Goal: Task Accomplishment & Management: Complete application form

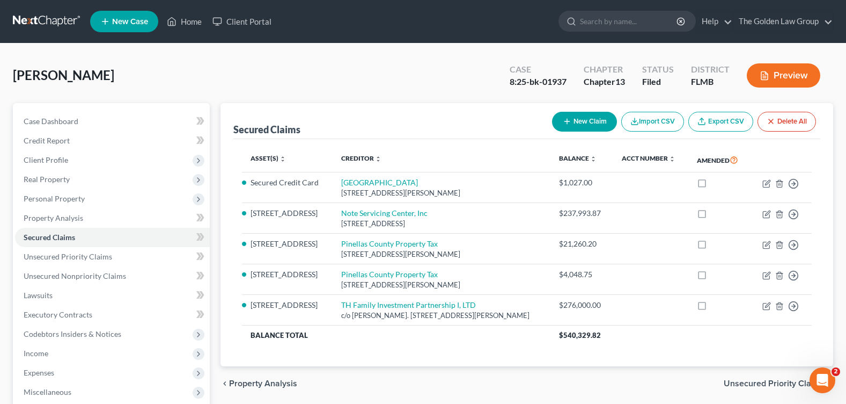
scroll to position [186, 0]
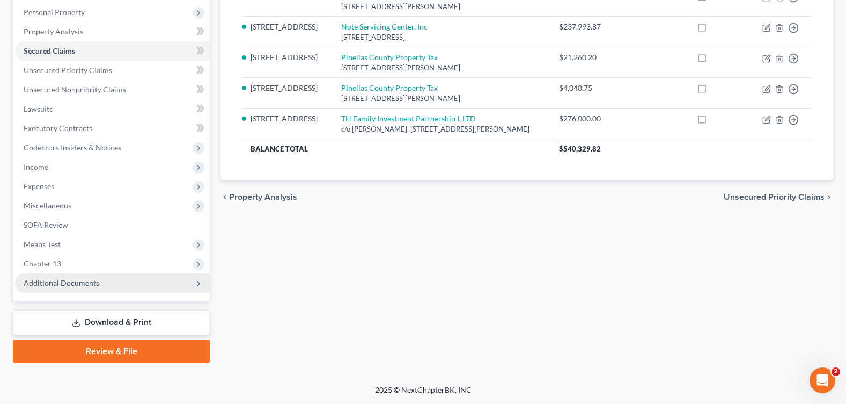
click at [91, 288] on span "Additional Documents" at bounding box center [112, 282] width 195 height 19
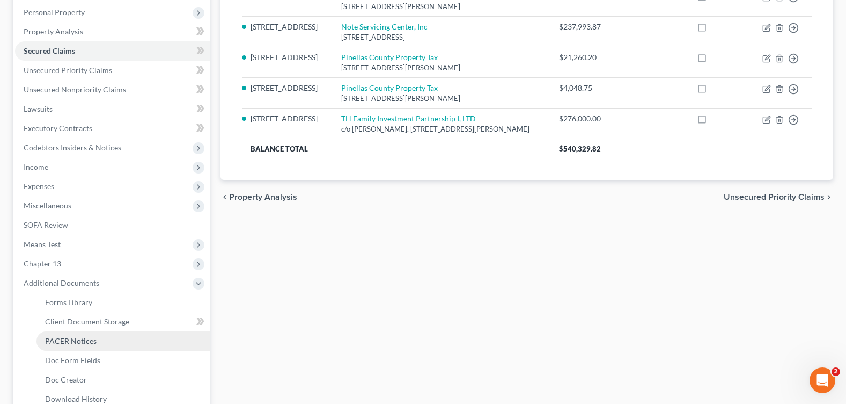
click at [86, 336] on span "PACER Notices" at bounding box center [71, 340] width 52 height 9
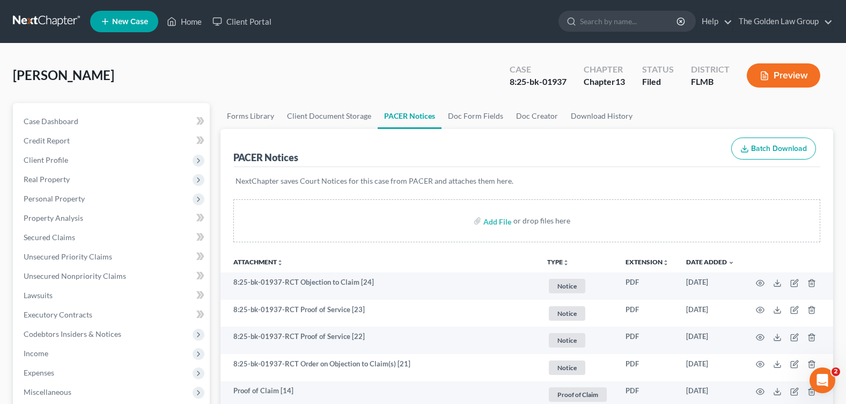
click at [332, 78] on div "Green, James Upgraded Case 8:25-bk-01937 Chapter Chapter 13 Status Filed Distri…" at bounding box center [423, 79] width 820 height 47
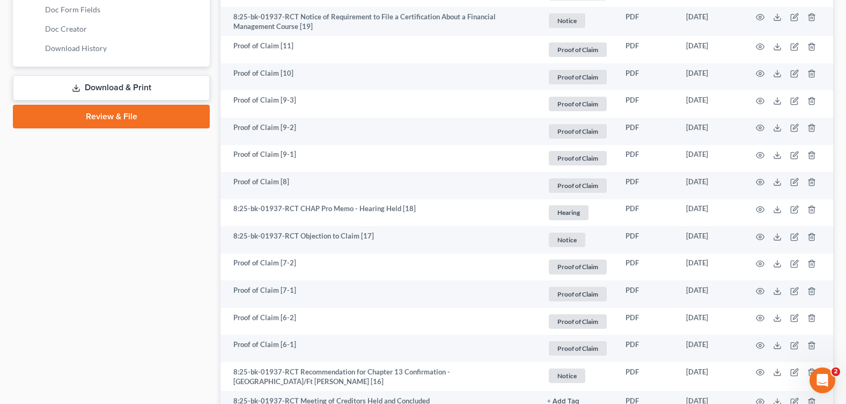
scroll to position [268, 0]
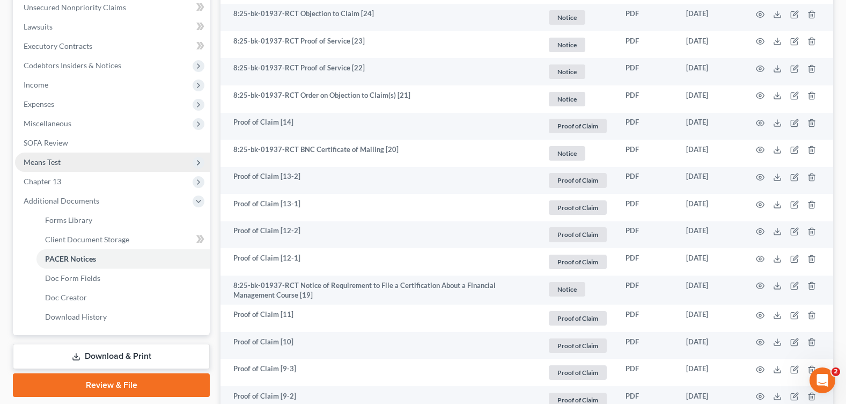
click at [53, 165] on span "Means Test" at bounding box center [42, 161] width 37 height 9
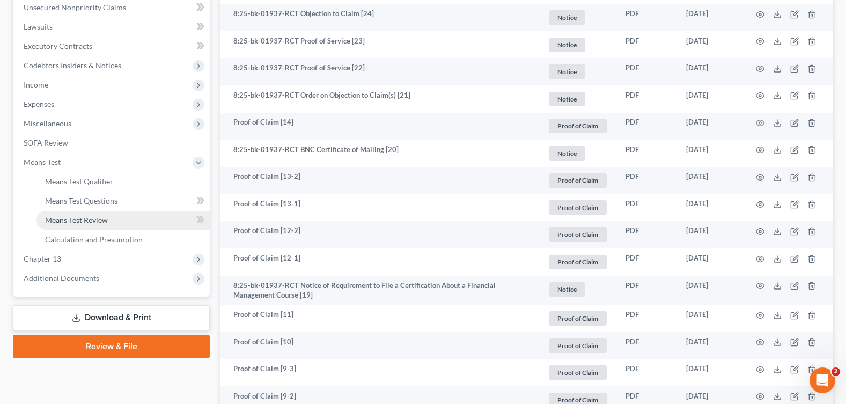
click at [74, 215] on span "Means Test Review" at bounding box center [76, 219] width 63 height 9
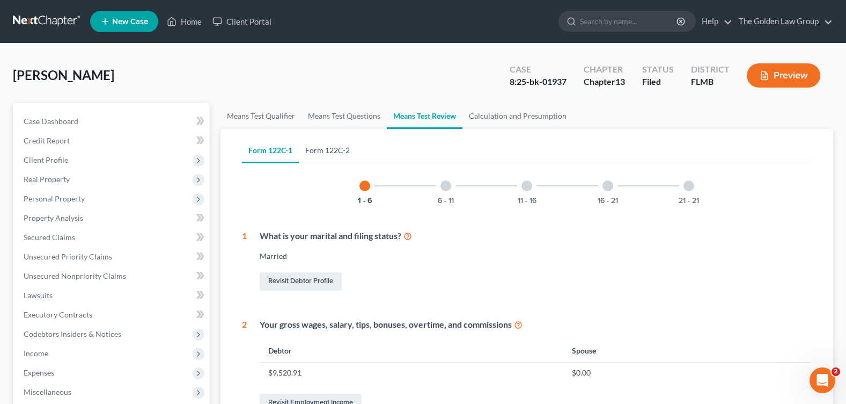
click at [337, 151] on link "Form 122C-2" at bounding box center [327, 150] width 57 height 26
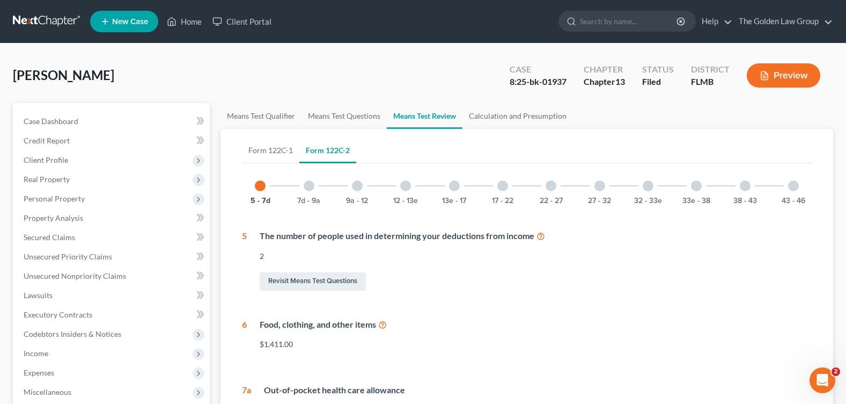
click at [696, 184] on div at bounding box center [696, 185] width 11 height 11
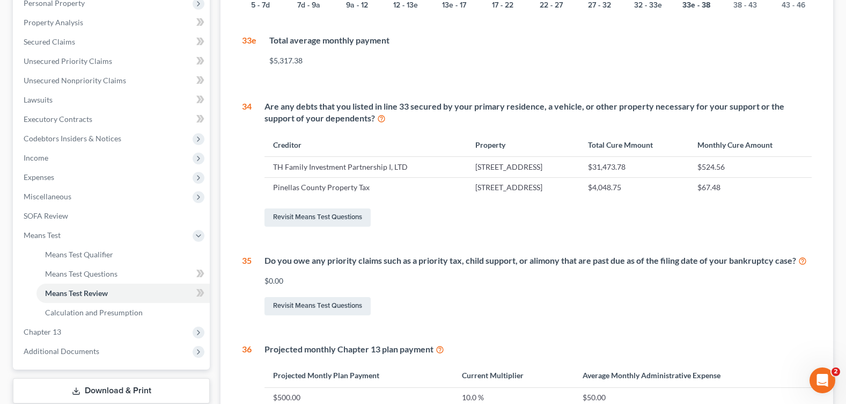
scroll to position [88, 0]
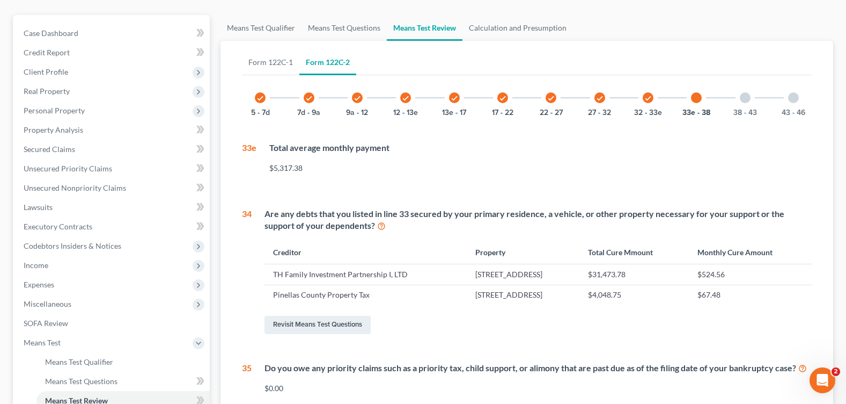
click at [651, 93] on div "check 32 - 33e" at bounding box center [648, 97] width 36 height 36
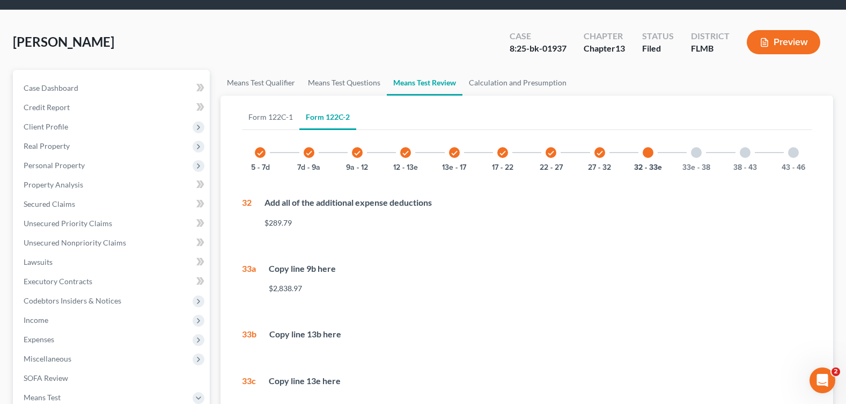
scroll to position [302, 0]
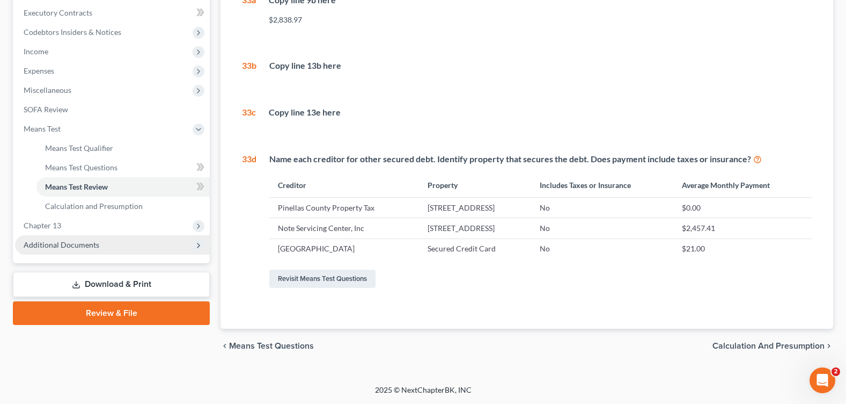
click at [100, 240] on span "Additional Documents" at bounding box center [112, 244] width 195 height 19
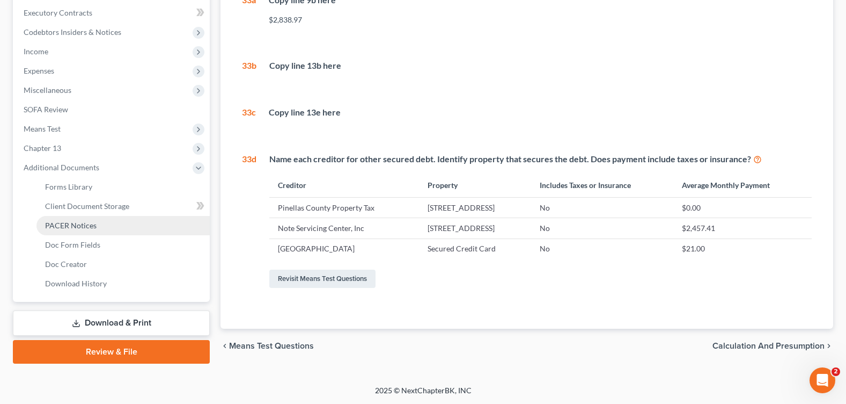
click at [84, 223] on span "PACER Notices" at bounding box center [71, 225] width 52 height 9
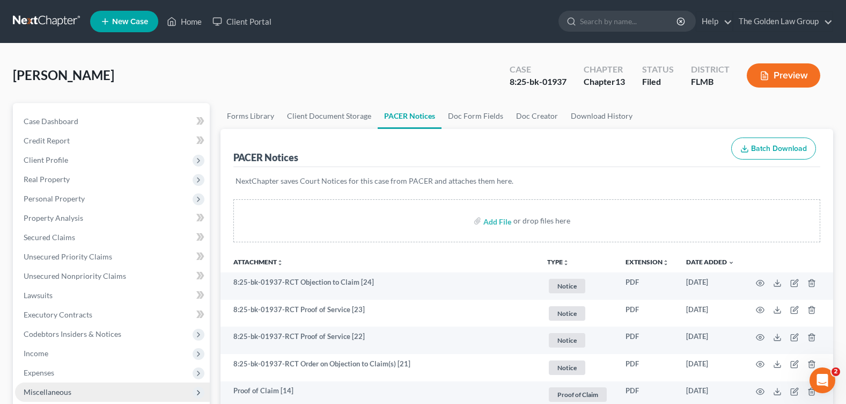
scroll to position [107, 0]
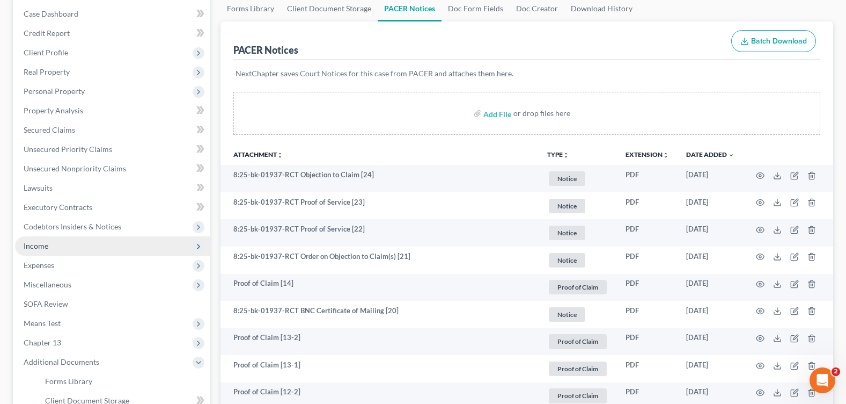
click at [50, 247] on span "Income" at bounding box center [112, 245] width 195 height 19
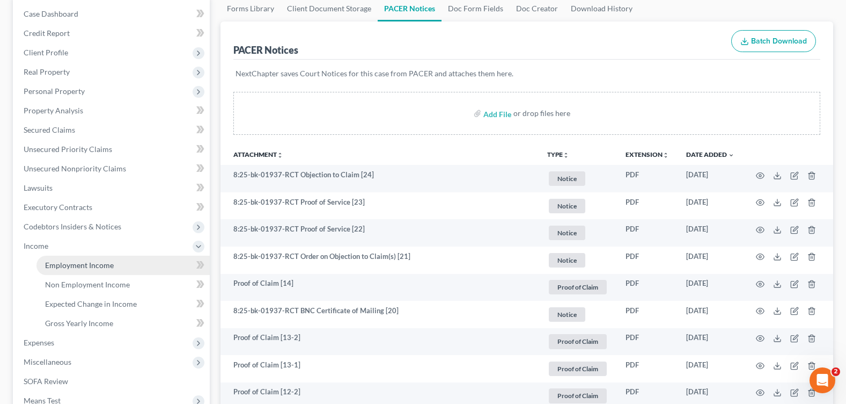
click at [84, 267] on span "Employment Income" at bounding box center [79, 264] width 69 height 9
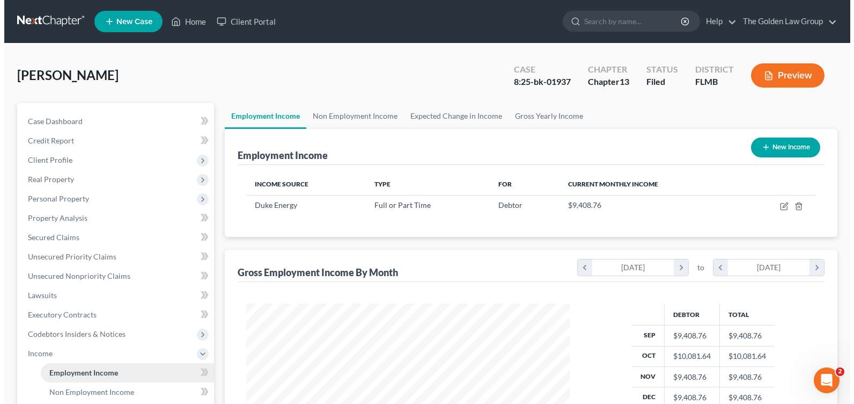
scroll to position [193, 344]
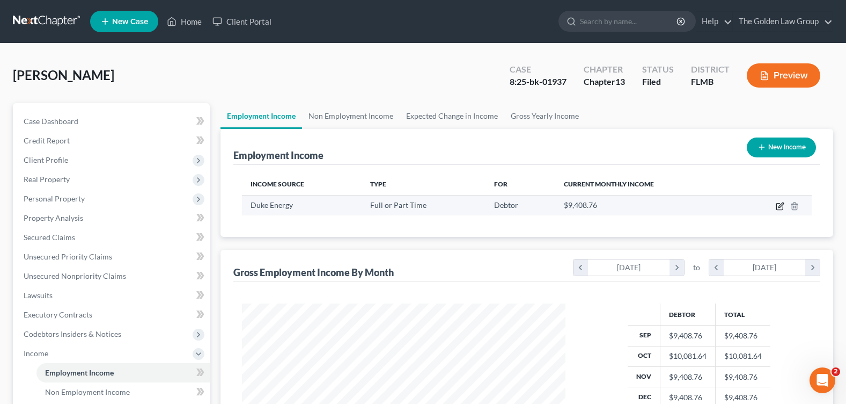
click at [780, 209] on icon "button" at bounding box center [780, 206] width 9 height 9
select select "0"
select select "28"
select select "1"
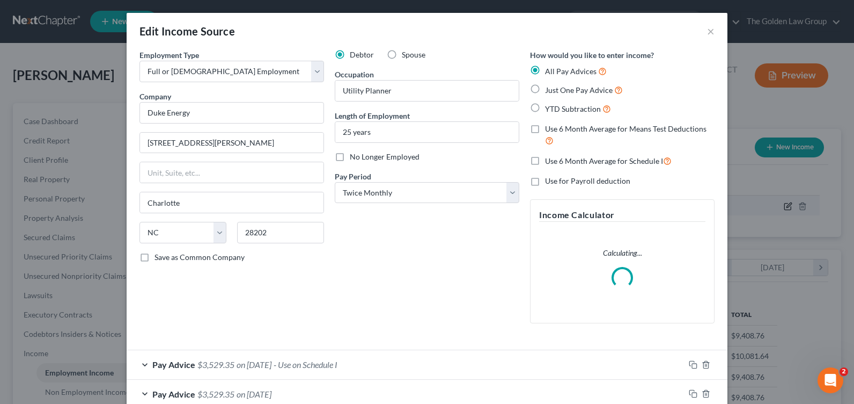
scroll to position [193, 349]
click at [387, 283] on div "Debtor Spouse Occupation Utility Planner Length of Employment 25 years No Longe…" at bounding box center [426, 190] width 195 height 282
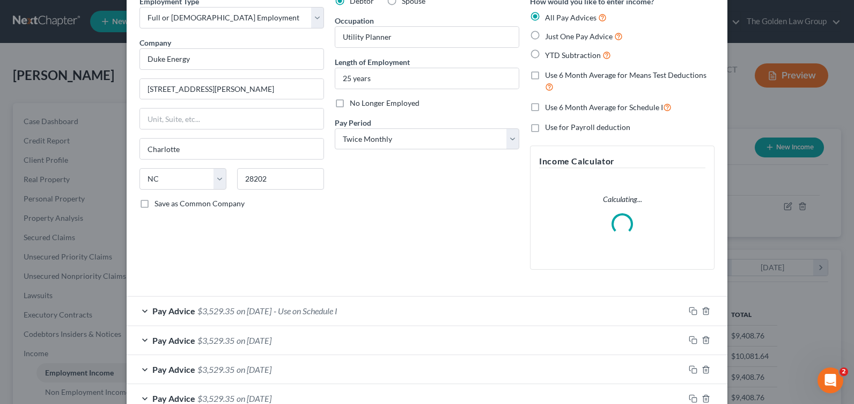
click at [140, 312] on div "Pay Advice $3,529.35 on 02/28/2025 - Use on Schedule I" at bounding box center [406, 310] width 558 height 28
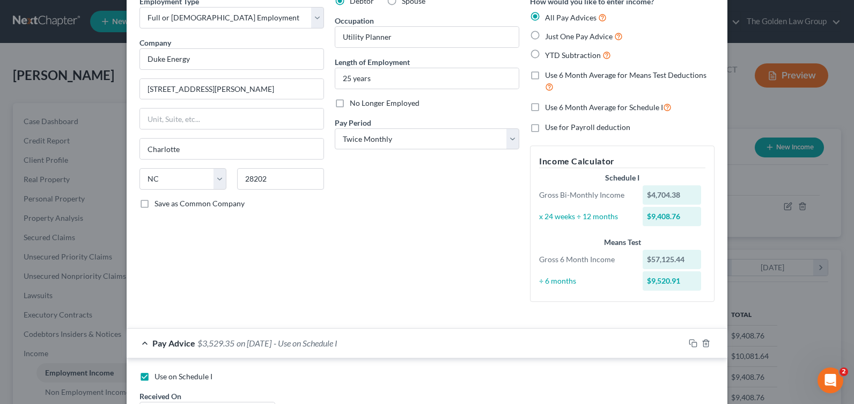
click at [155, 379] on label "Use on Schedule I" at bounding box center [184, 376] width 58 height 11
click at [159, 378] on input "Use on Schedule I" at bounding box center [162, 374] width 7 height 7
checkbox input "false"
click at [545, 74] on label "Use 6 Month Average for Means Test Deductions" at bounding box center [630, 81] width 170 height 23
click at [549, 74] on input "Use 6 Month Average for Means Test Deductions" at bounding box center [552, 73] width 7 height 7
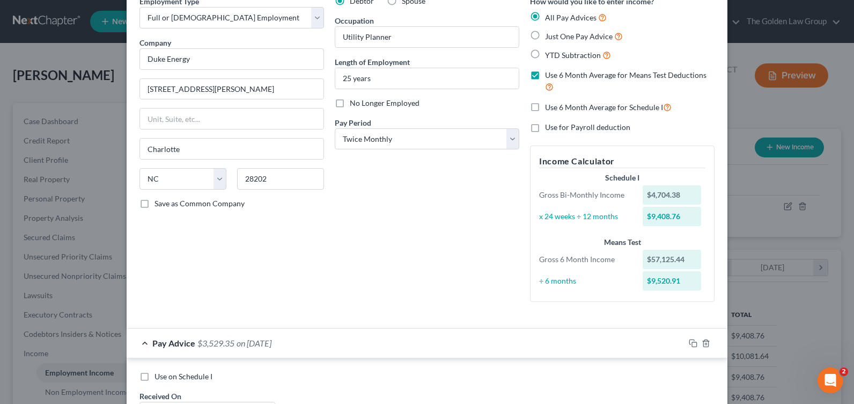
click at [545, 75] on label "Use 6 Month Average for Means Test Deductions" at bounding box center [630, 81] width 170 height 23
click at [549, 75] on input "Use 6 Month Average for Means Test Deductions" at bounding box center [552, 73] width 7 height 7
checkbox input "false"
click at [545, 109] on label "Use 6 Month Average for Schedule I" at bounding box center [608, 107] width 127 height 12
click at [549, 108] on input "Use 6 Month Average for Schedule I" at bounding box center [552, 104] width 7 height 7
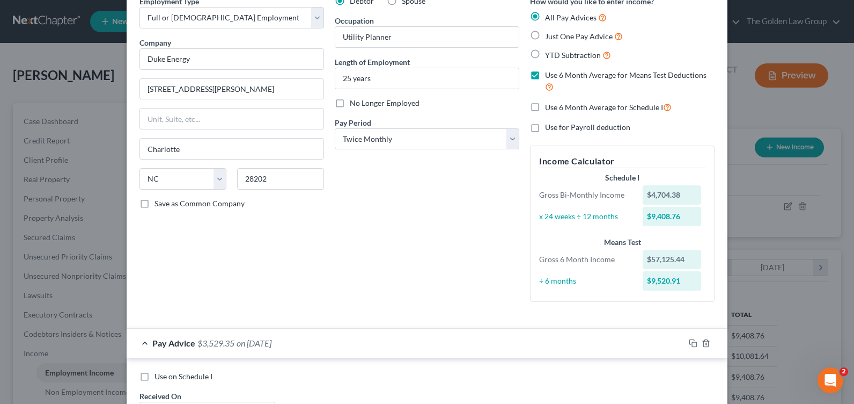
checkbox input "true"
click at [464, 259] on div "Debtor Spouse Occupation Utility Planner Length of Employment 25 years No Longe…" at bounding box center [426, 153] width 195 height 314
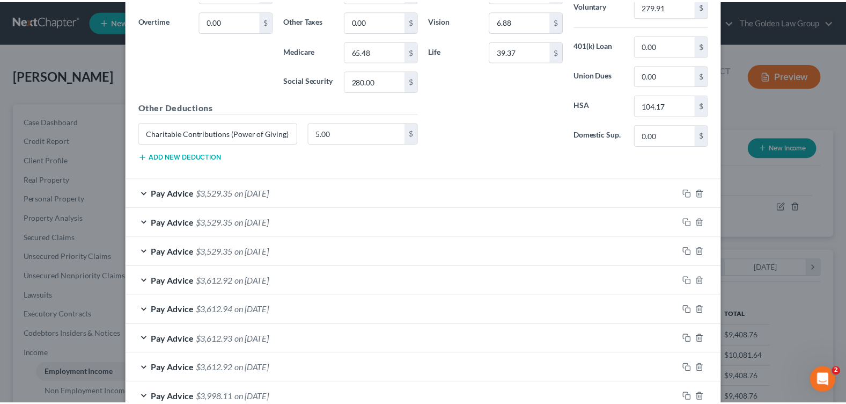
scroll to position [691, 0]
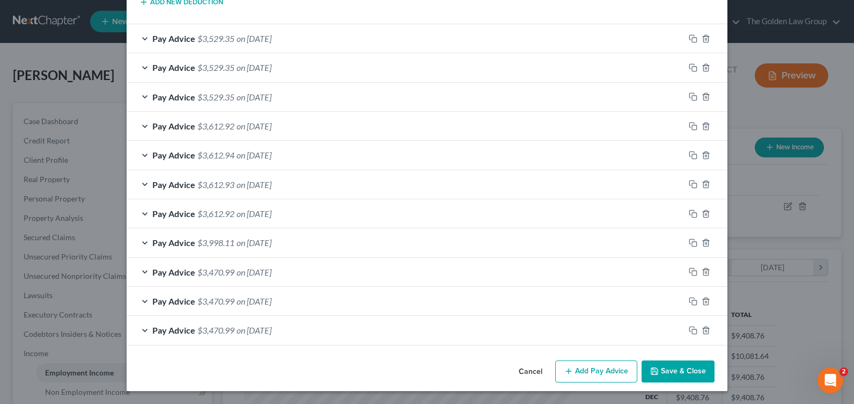
click at [691, 369] on button "Save & Close" at bounding box center [678, 371] width 73 height 23
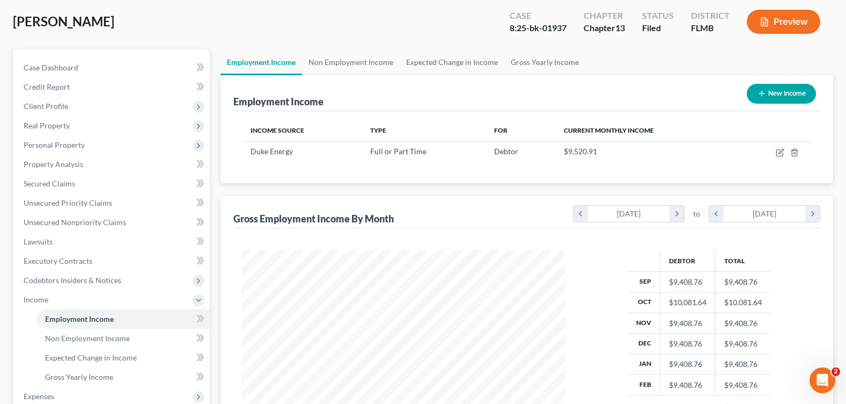
scroll to position [215, 0]
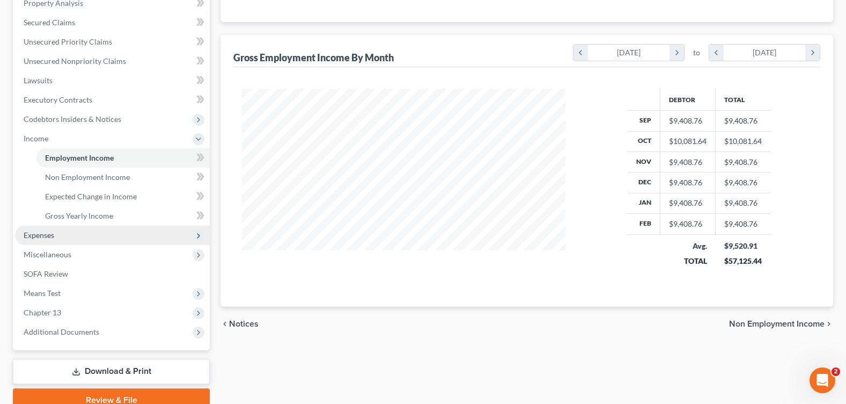
click at [66, 237] on span "Expenses" at bounding box center [112, 234] width 195 height 19
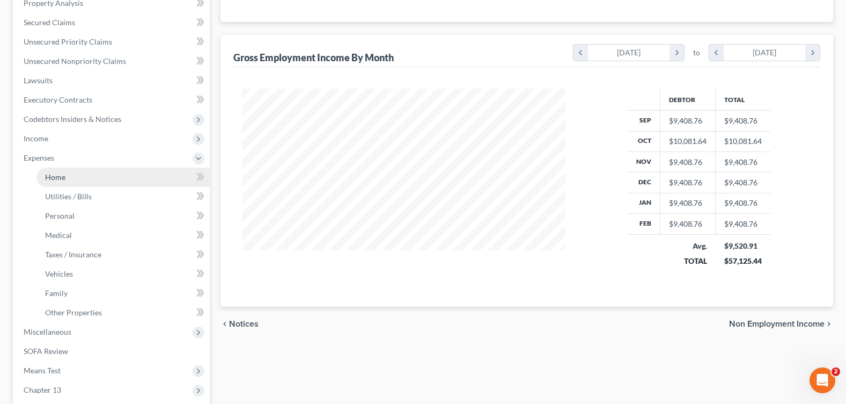
click at [64, 181] on link "Home" at bounding box center [122, 176] width 173 height 19
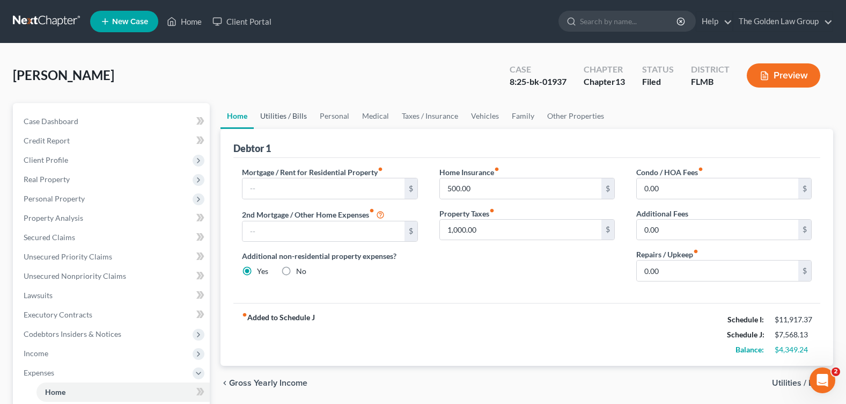
click at [277, 115] on link "Utilities / Bills" at bounding box center [284, 116] width 60 height 26
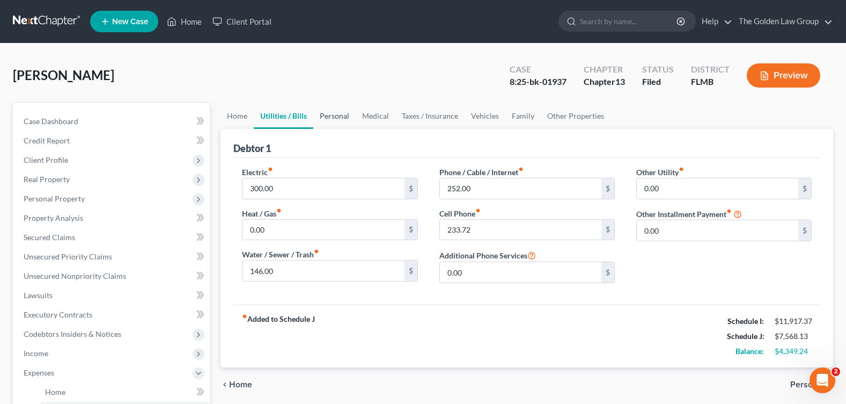
click at [318, 120] on link "Personal" at bounding box center [334, 116] width 42 height 26
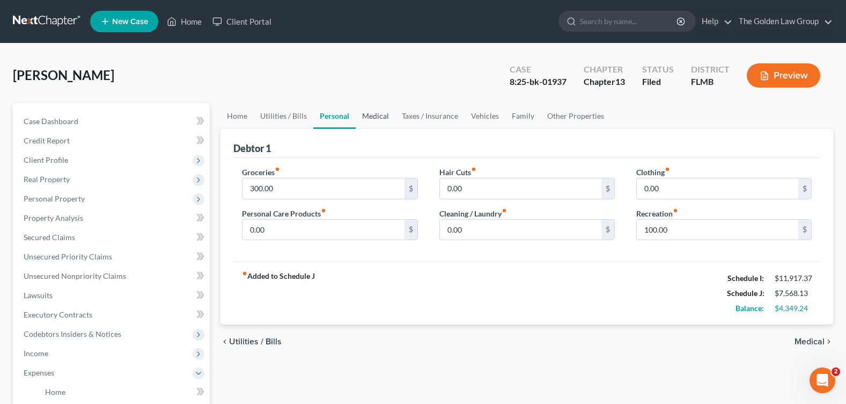
click at [386, 113] on link "Medical" at bounding box center [376, 116] width 40 height 26
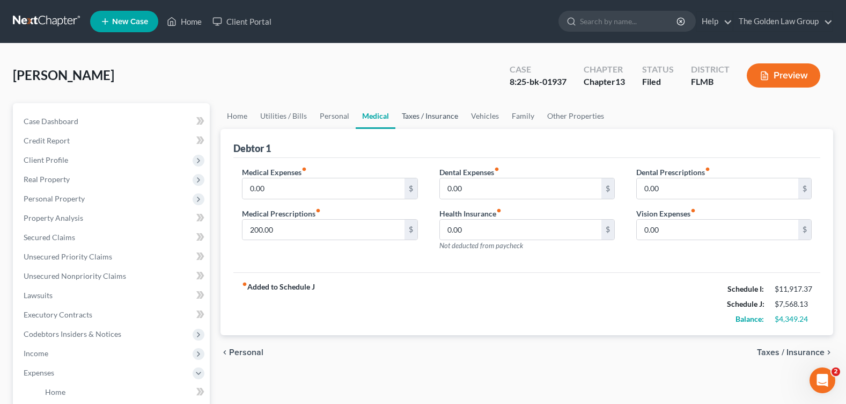
click at [415, 116] on link "Taxes / Insurance" at bounding box center [429, 116] width 69 height 26
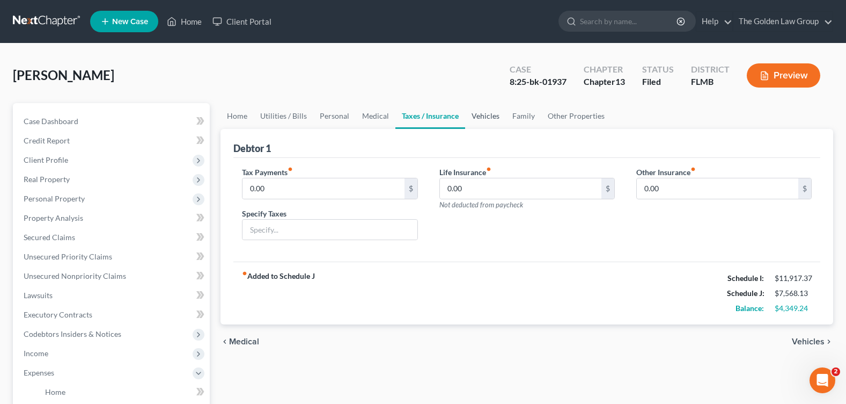
click at [486, 117] on link "Vehicles" at bounding box center [485, 116] width 41 height 26
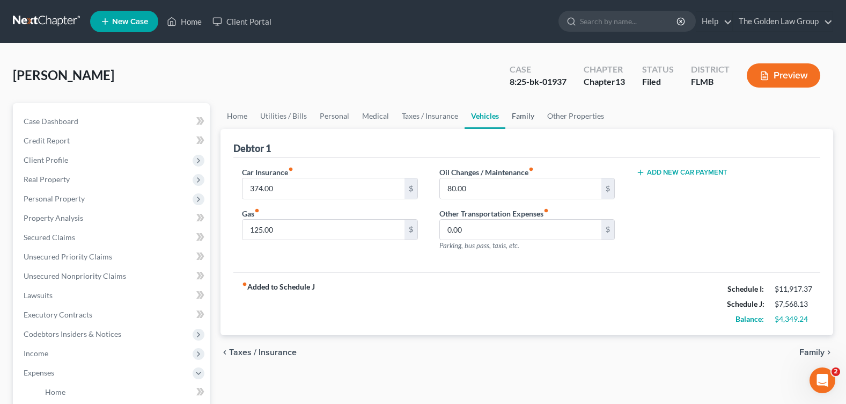
click at [523, 116] on link "Family" at bounding box center [522, 116] width 35 height 26
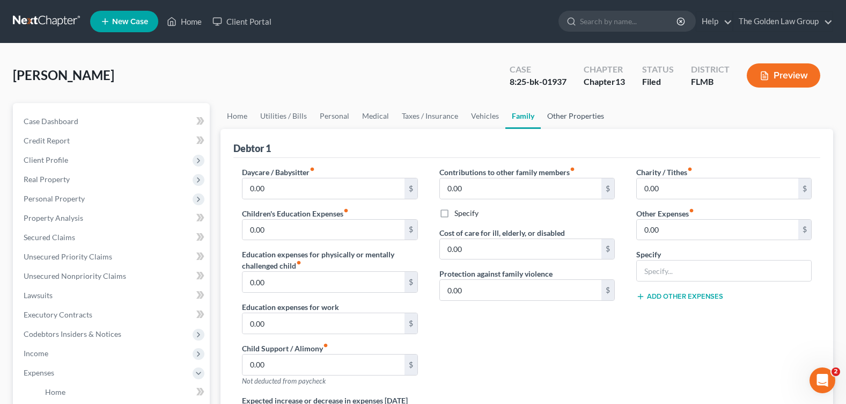
click at [585, 118] on link "Other Properties" at bounding box center [576, 116] width 70 height 26
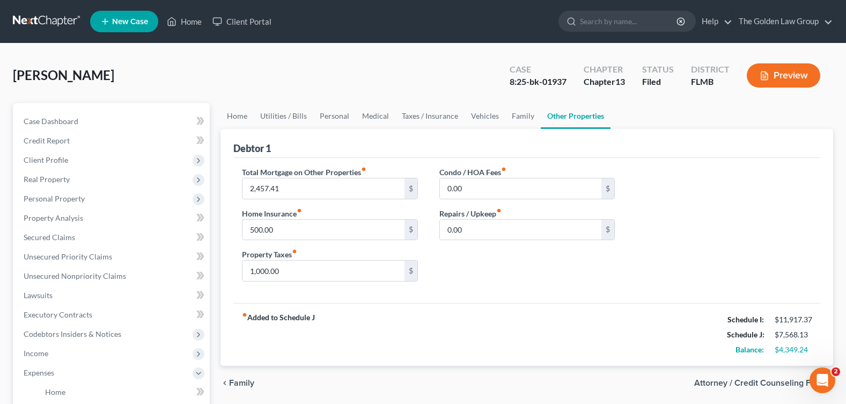
click at [291, 86] on div "Green, James Upgraded Case 8:25-bk-01937 Chapter Chapter 13 Status Filed Distri…" at bounding box center [423, 79] width 820 height 47
click at [501, 263] on div "Condo / HOA Fees fiber_manual_record 0.00 $ Repairs / Upkeep fiber_manual_recor…" at bounding box center [527, 227] width 197 height 123
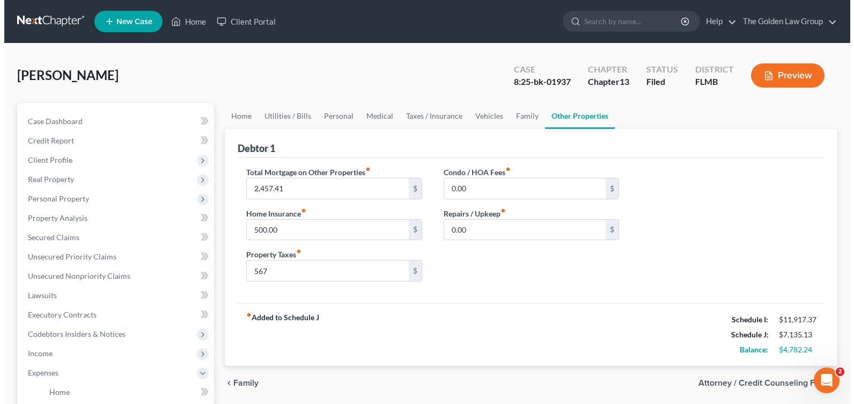
scroll to position [161, 0]
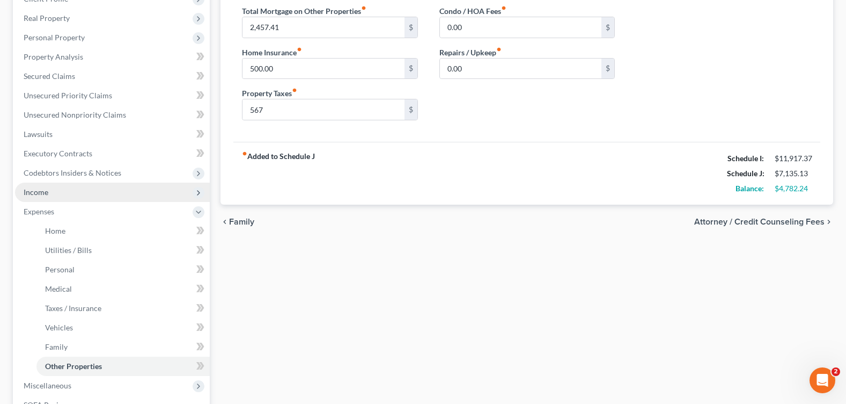
click at [49, 190] on span "Income" at bounding box center [112, 191] width 195 height 19
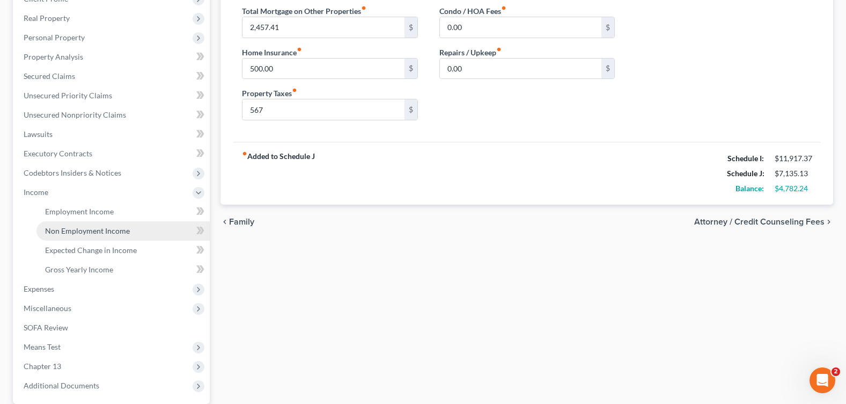
click at [122, 229] on span "Non Employment Income" at bounding box center [87, 230] width 85 height 9
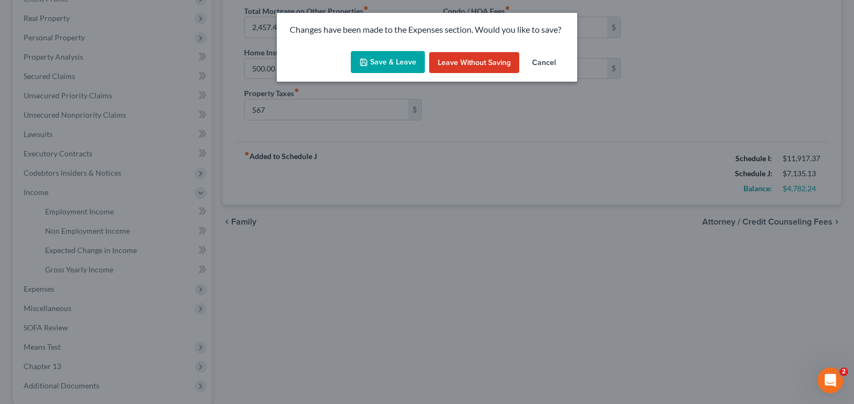
click at [371, 66] on button "Save & Leave" at bounding box center [388, 62] width 74 height 23
type input "567.00"
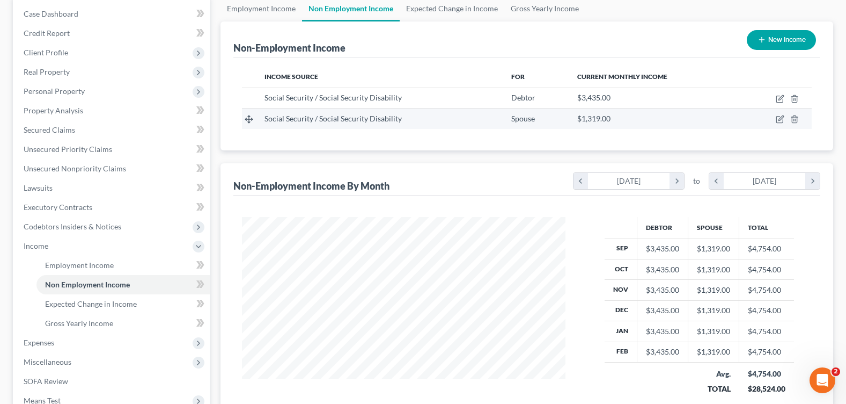
scroll to position [161, 0]
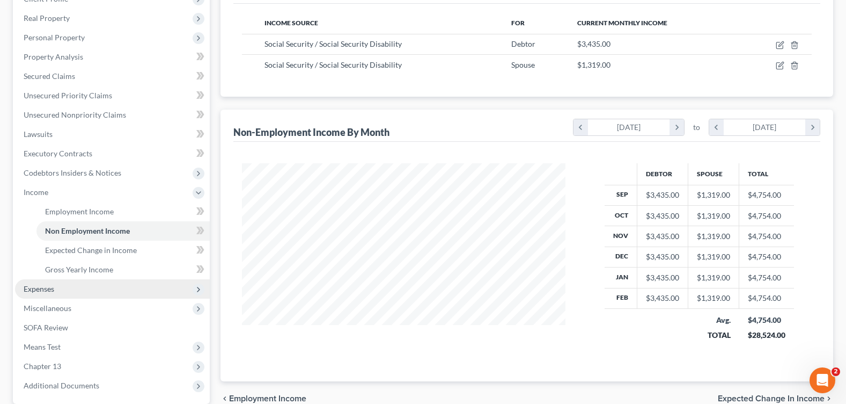
click at [71, 288] on span "Expenses" at bounding box center [112, 288] width 195 height 19
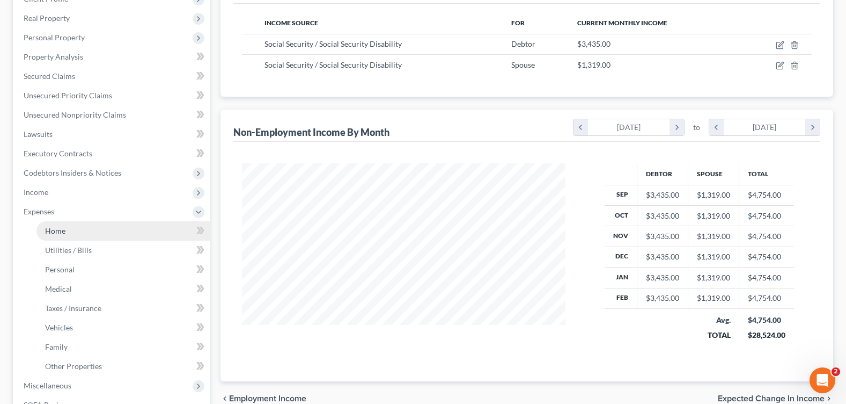
click at [79, 234] on link "Home" at bounding box center [122, 230] width 173 height 19
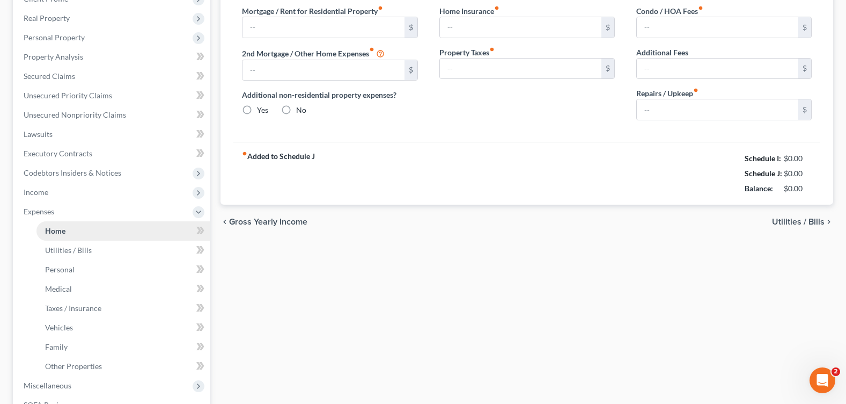
radio input "true"
type input "500.00"
type input "1,000.00"
type input "0.00"
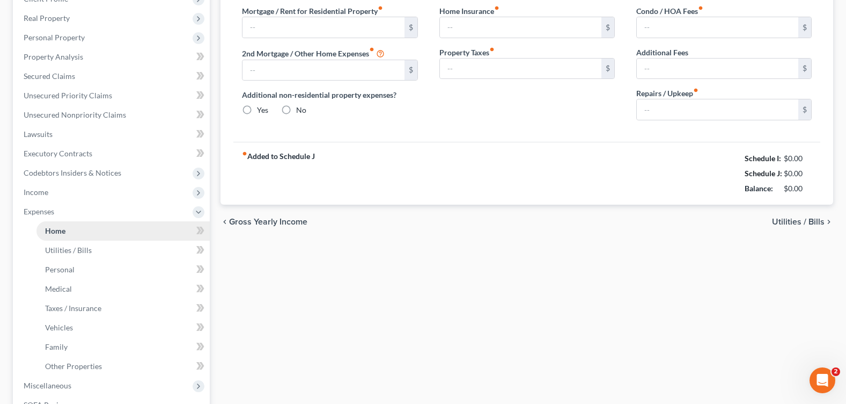
type input "0.00"
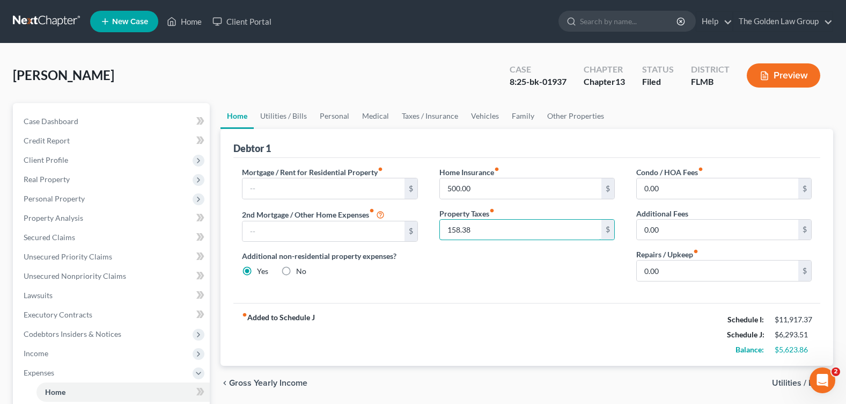
type input "158.38"
click at [563, 114] on link "Other Properties" at bounding box center [576, 116] width 70 height 26
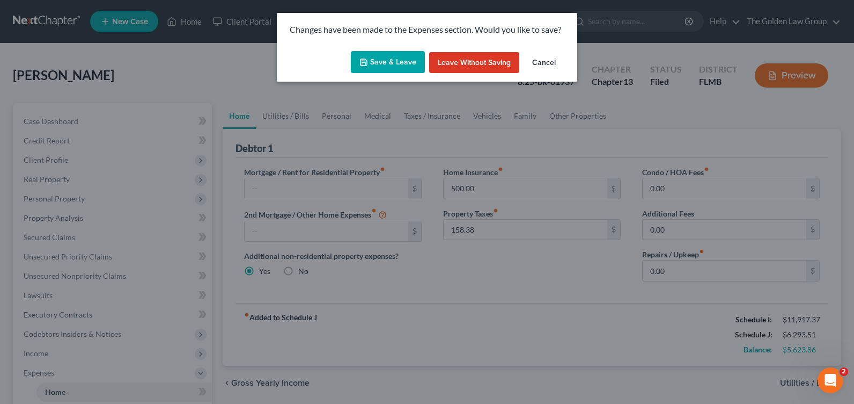
click at [374, 69] on button "Save & Leave" at bounding box center [388, 62] width 74 height 23
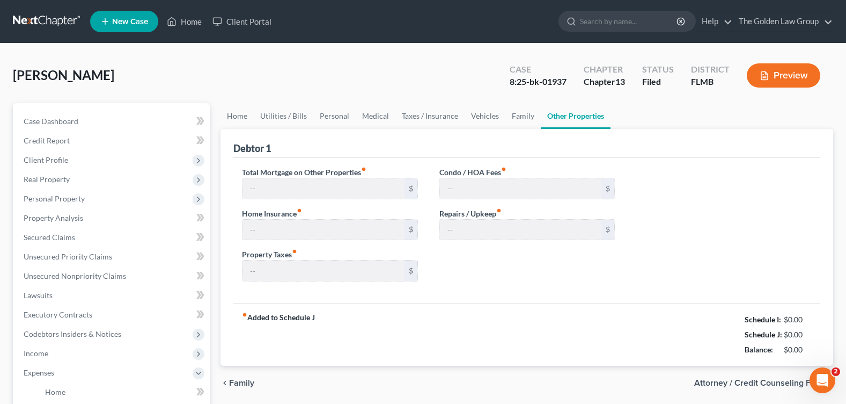
type input "2,457.41"
type input "500.00"
type input "567.00"
type input "0.00"
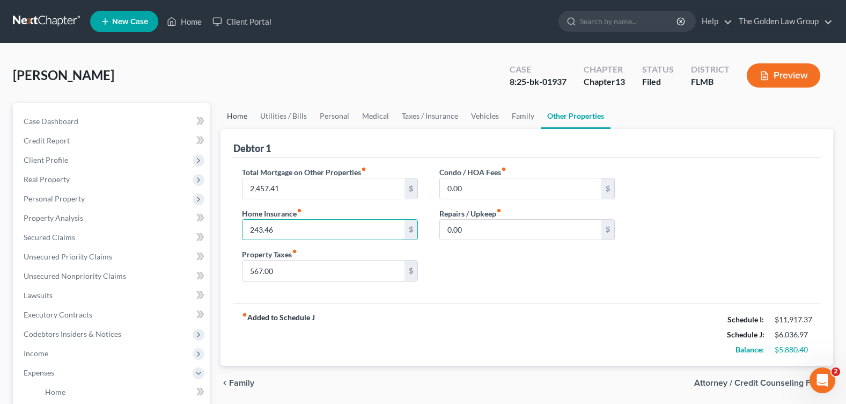
type input "243.46"
click at [228, 120] on link "Home" at bounding box center [237, 116] width 33 height 26
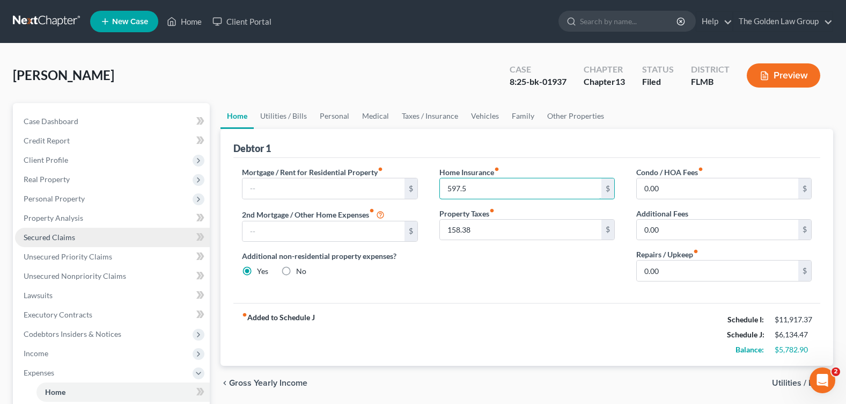
type input "597.5"
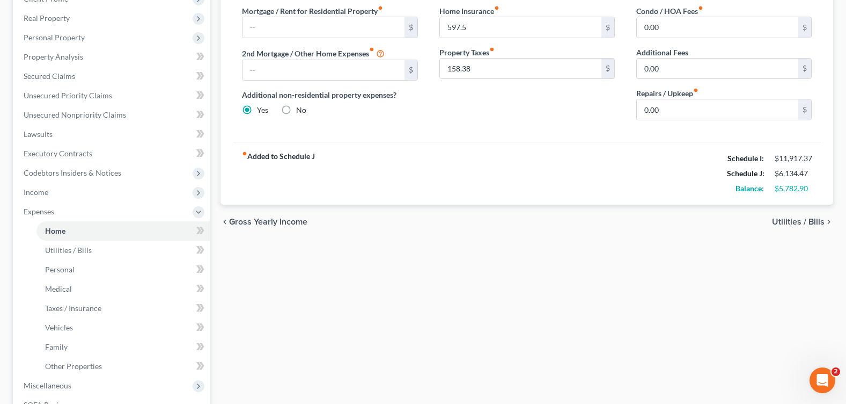
scroll to position [322, 0]
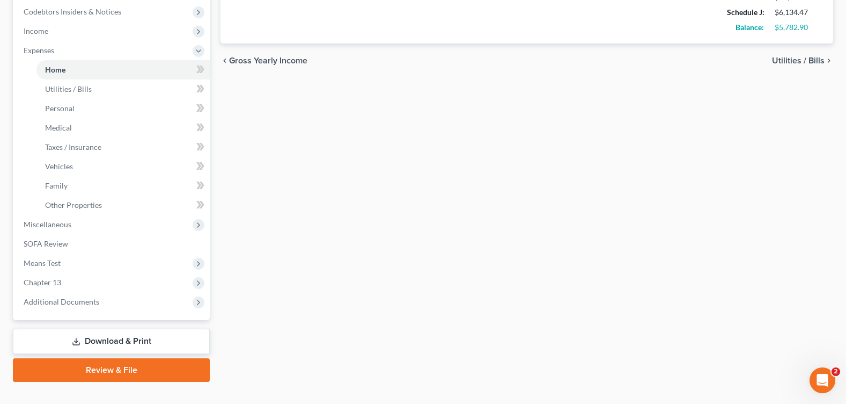
click at [79, 341] on icon at bounding box center [76, 341] width 9 height 9
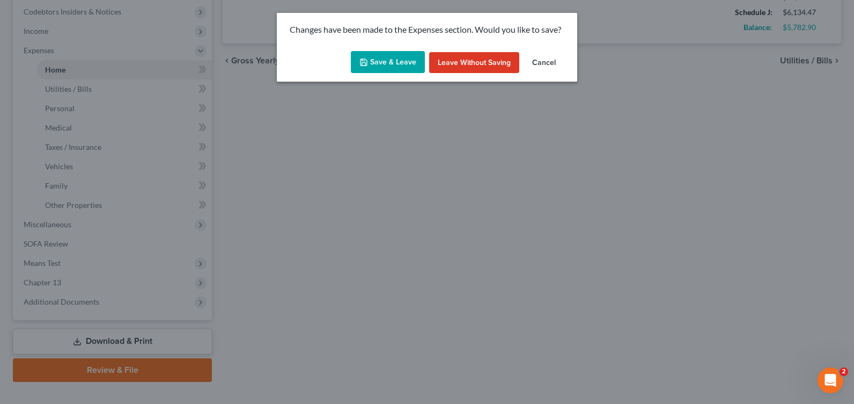
click at [373, 63] on button "Save & Leave" at bounding box center [388, 62] width 74 height 23
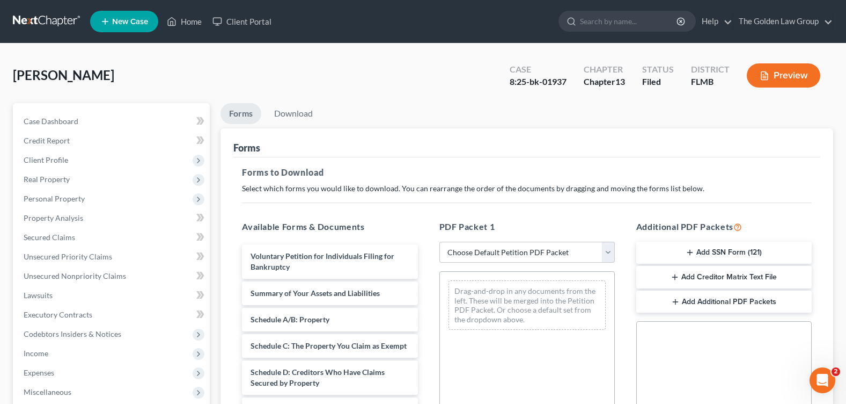
scroll to position [259, 0]
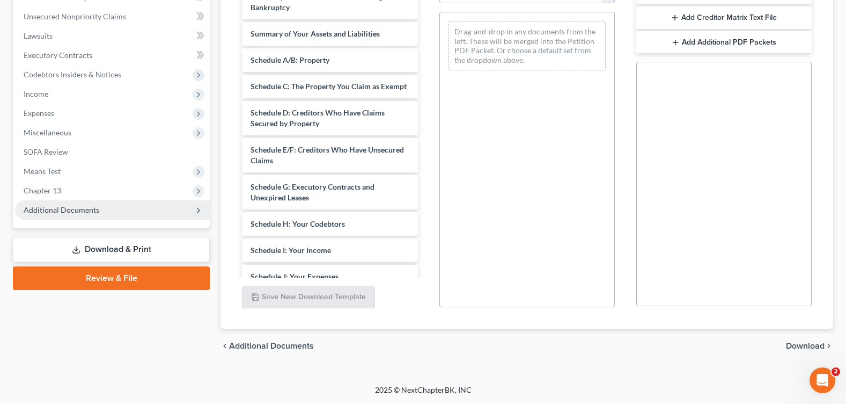
click at [75, 212] on span "Additional Documents" at bounding box center [62, 209] width 76 height 9
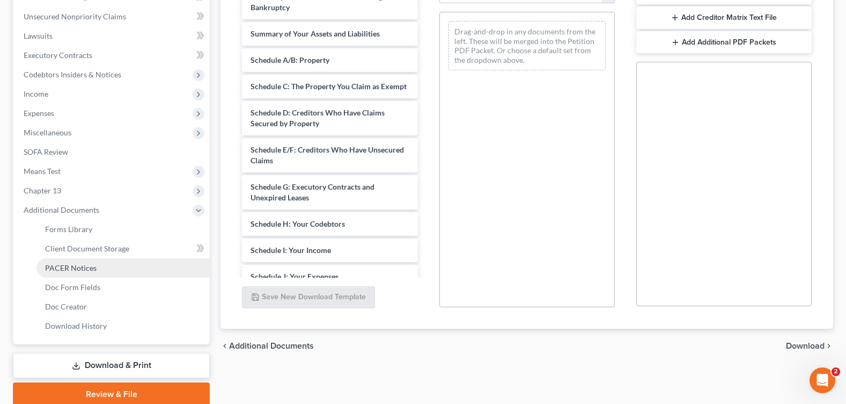
click at [86, 269] on span "PACER Notices" at bounding box center [71, 267] width 52 height 9
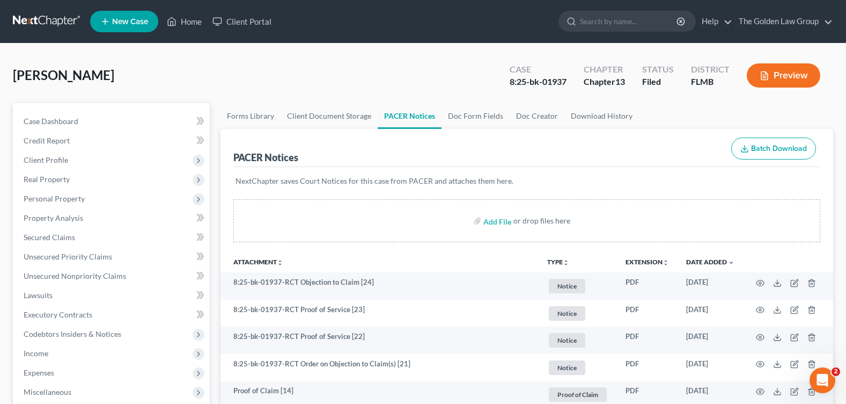
click at [333, 83] on div "Green, James Upgraded Case 8:25-bk-01937 Chapter Chapter 13 Status Filed Distri…" at bounding box center [423, 79] width 820 height 47
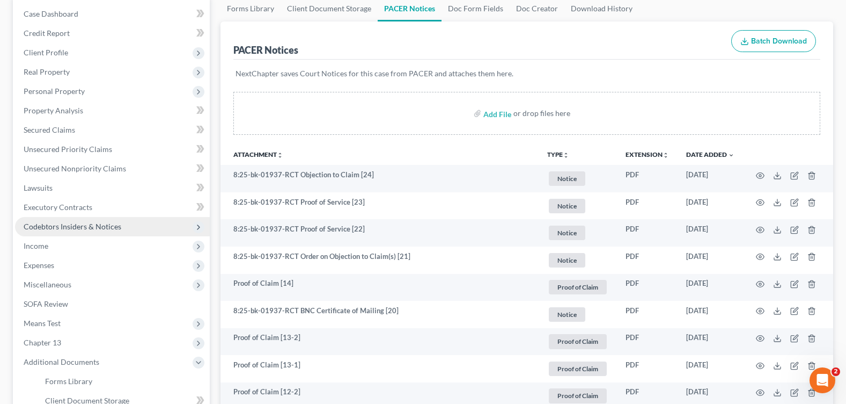
scroll to position [161, 0]
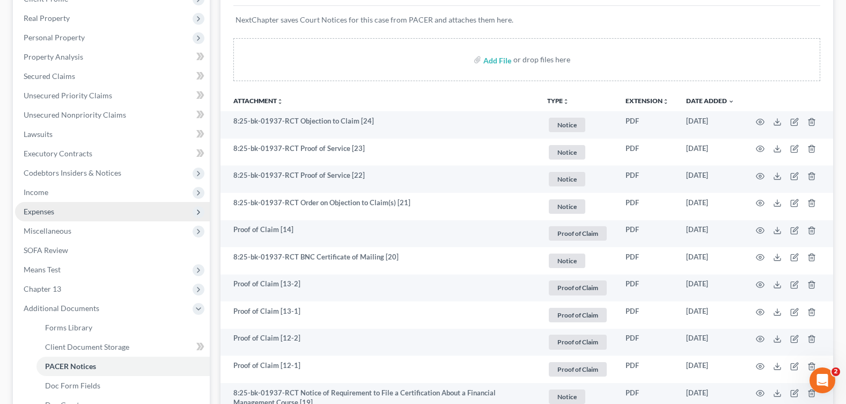
click at [64, 212] on span "Expenses" at bounding box center [112, 211] width 195 height 19
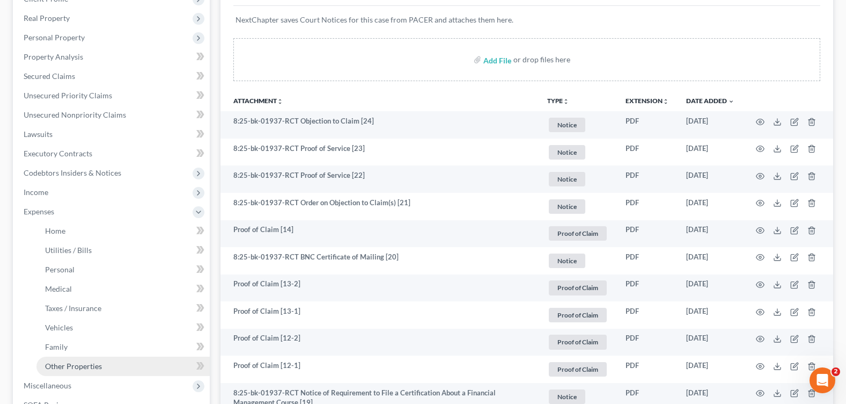
click at [103, 369] on link "Other Properties" at bounding box center [122, 365] width 173 height 19
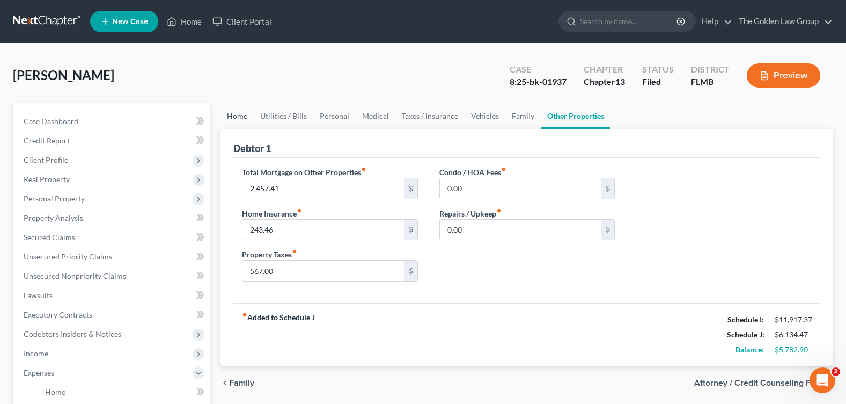
click at [228, 121] on link "Home" at bounding box center [237, 116] width 33 height 26
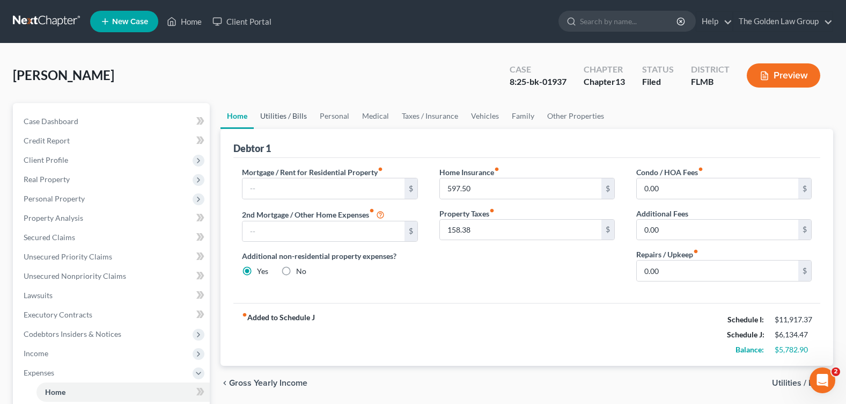
click at [296, 117] on link "Utilities / Bills" at bounding box center [284, 116] width 60 height 26
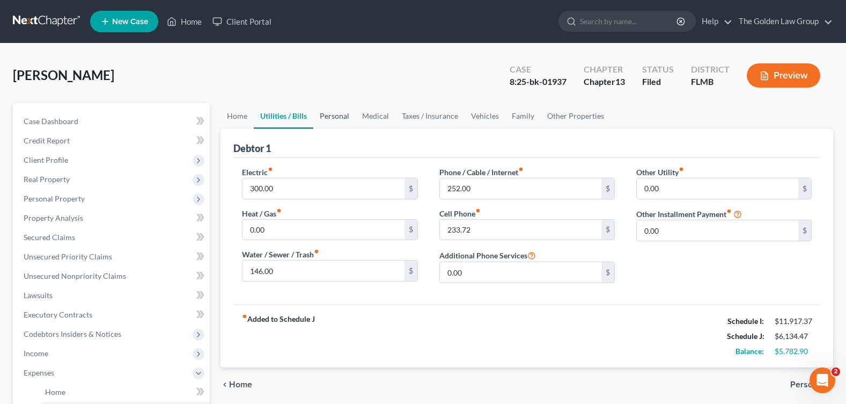
click at [325, 123] on link "Personal" at bounding box center [334, 116] width 42 height 26
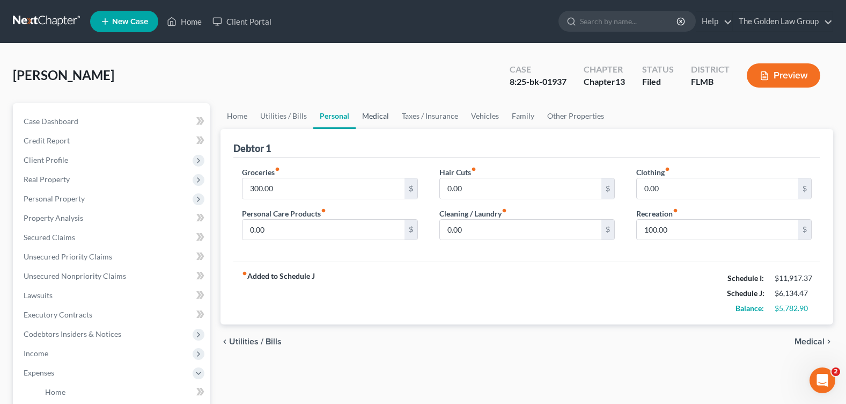
click at [379, 118] on link "Medical" at bounding box center [376, 116] width 40 height 26
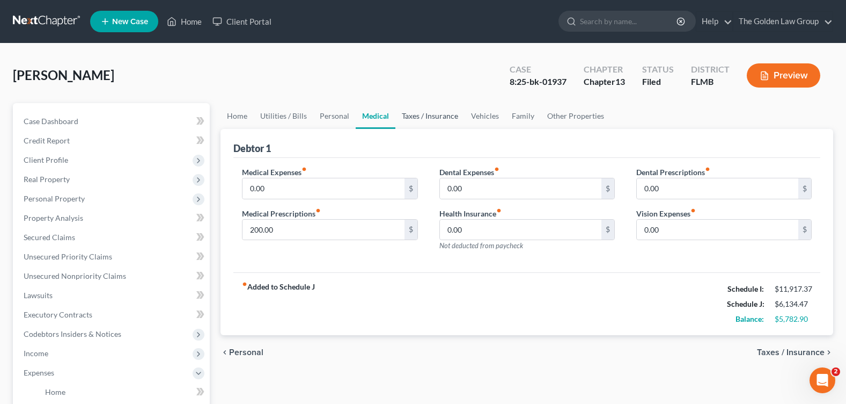
click at [410, 115] on link "Taxes / Insurance" at bounding box center [429, 116] width 69 height 26
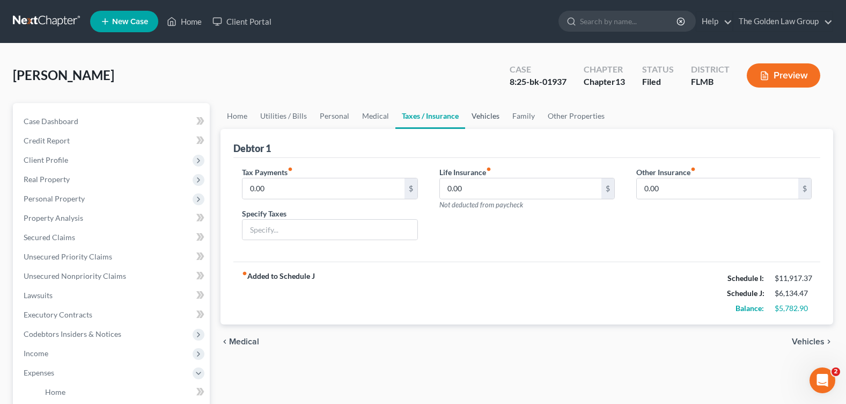
click at [473, 119] on link "Vehicles" at bounding box center [485, 116] width 41 height 26
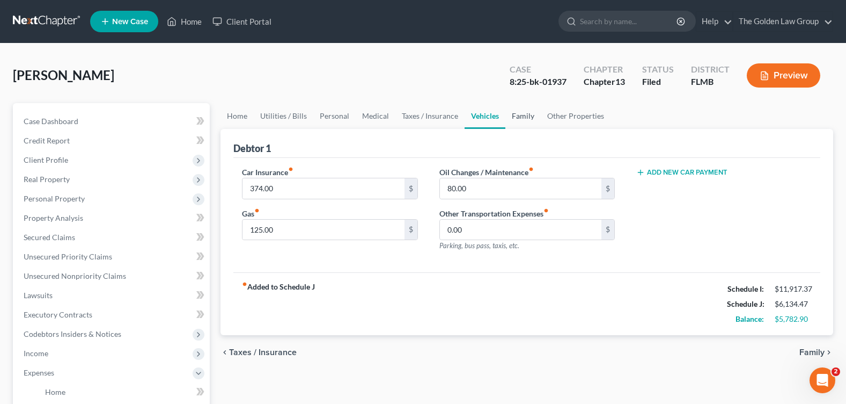
click at [518, 114] on link "Family" at bounding box center [522, 116] width 35 height 26
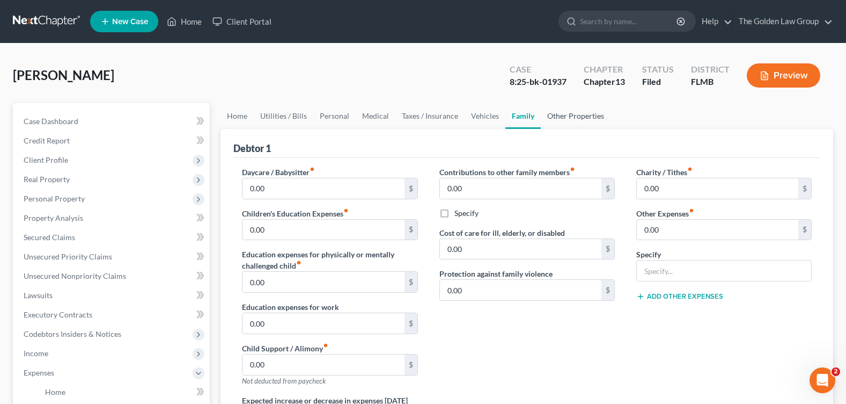
click at [584, 115] on link "Other Properties" at bounding box center [576, 116] width 70 height 26
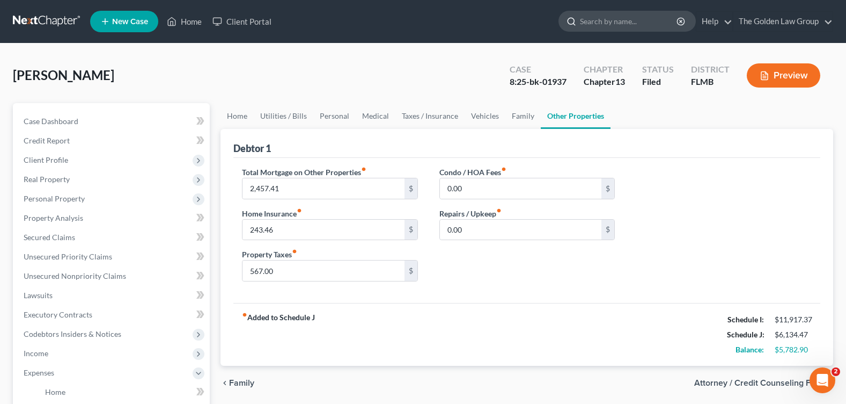
click at [607, 25] on input "search" at bounding box center [629, 21] width 98 height 20
type input "m"
type input "morin"
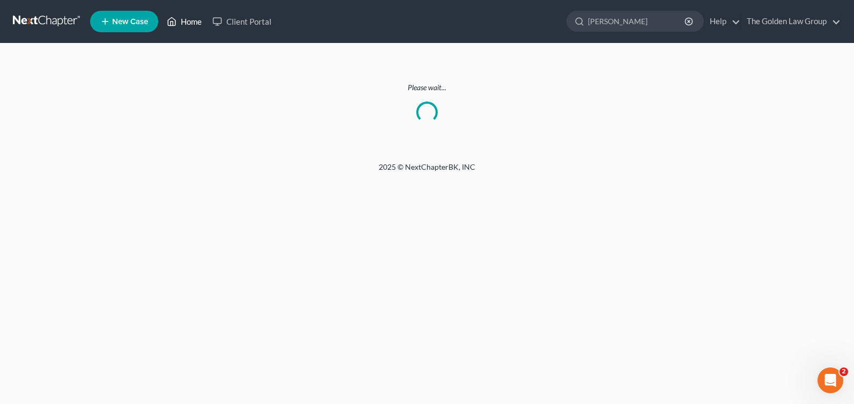
click at [187, 23] on link "Home" at bounding box center [185, 21] width 46 height 19
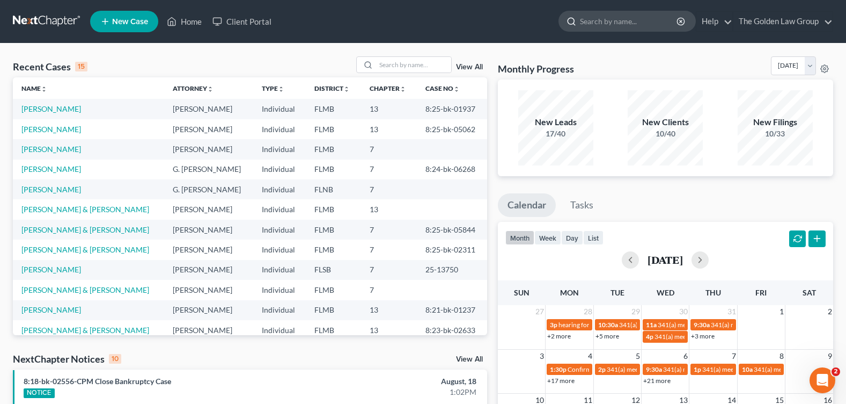
click at [615, 25] on input "search" at bounding box center [629, 21] width 98 height 20
type input "morion"
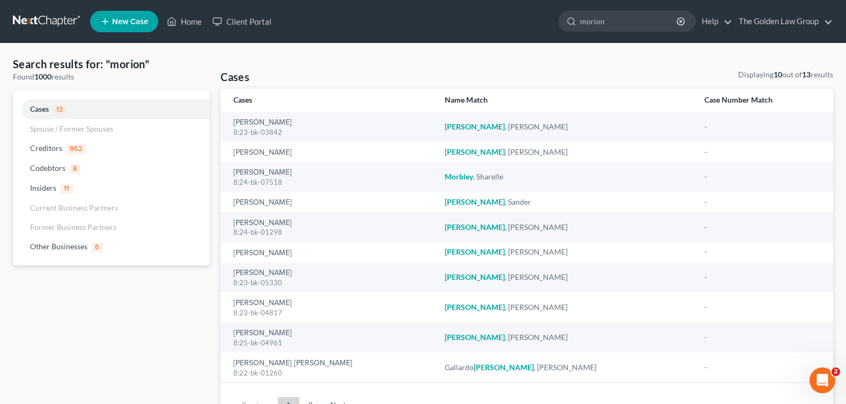
click at [615, 25] on input "morion" at bounding box center [629, 21] width 98 height 20
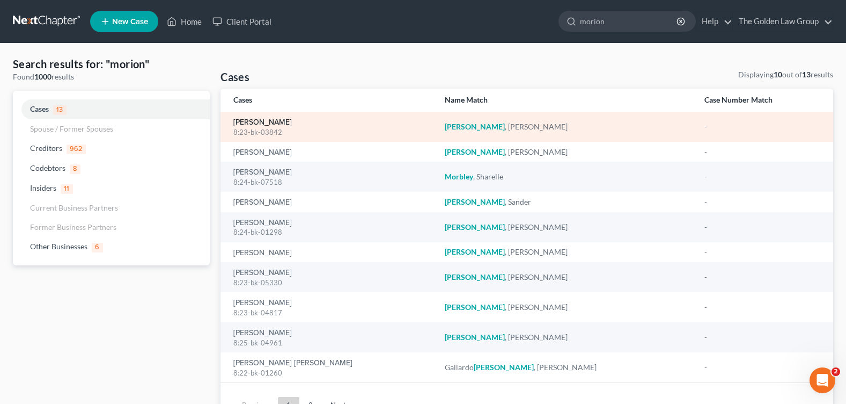
click at [254, 124] on link "Morin, Matthew" at bounding box center [262, 123] width 58 height 8
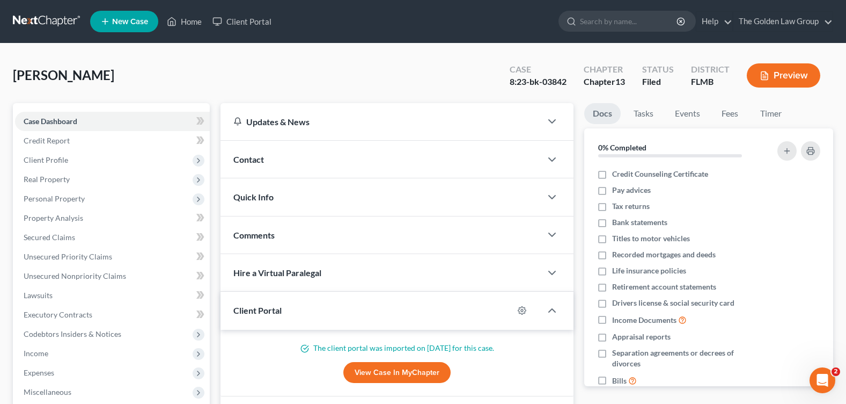
scroll to position [215, 0]
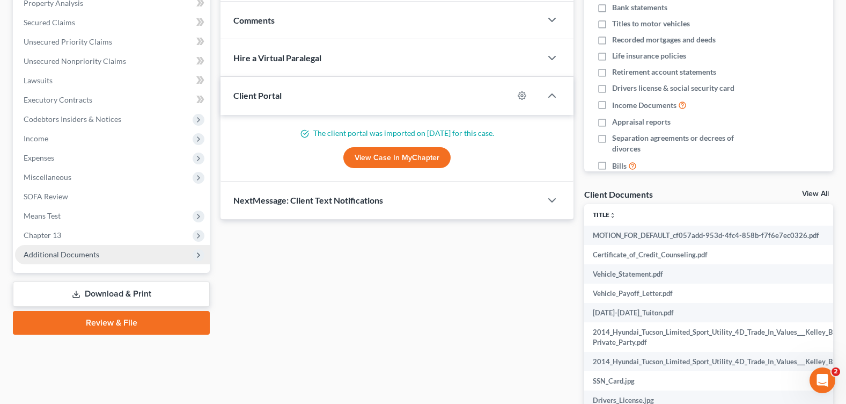
click at [113, 252] on span "Additional Documents" at bounding box center [112, 254] width 195 height 19
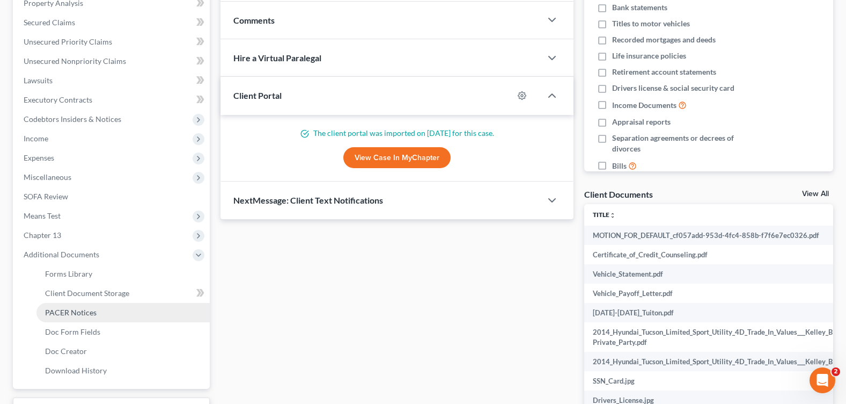
click at [98, 313] on link "PACER Notices" at bounding box center [122, 312] width 173 height 19
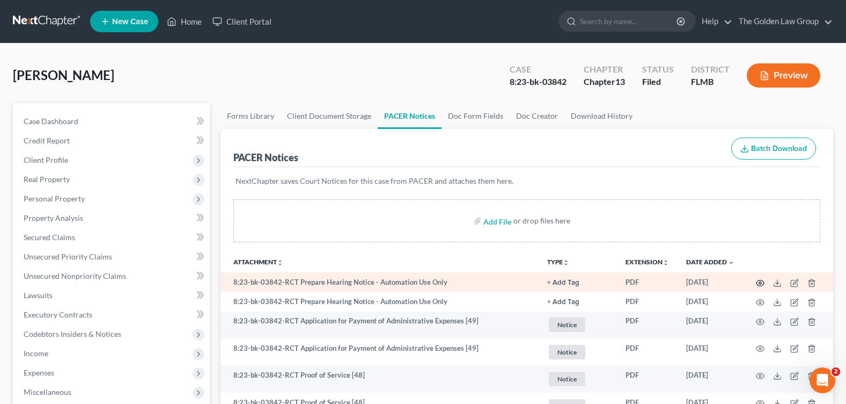
click at [759, 281] on icon "button" at bounding box center [760, 282] width 9 height 9
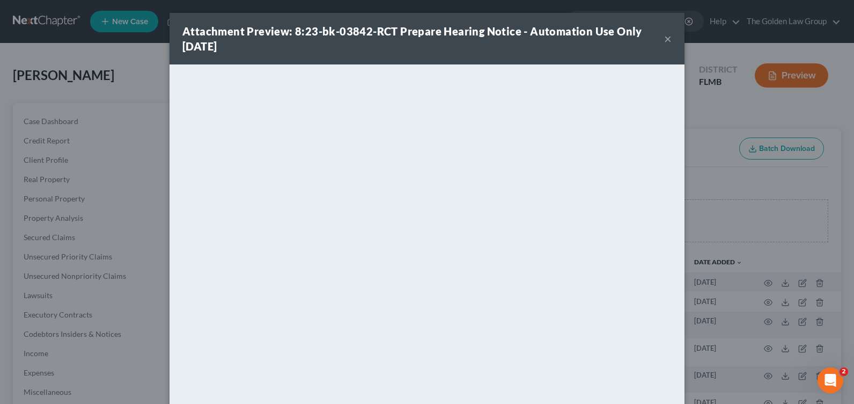
click at [668, 40] on button "×" at bounding box center [668, 38] width 8 height 13
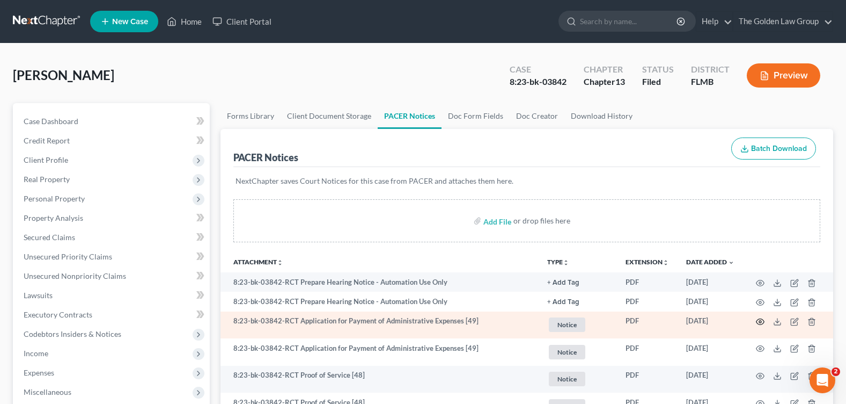
click at [760, 320] on icon "button" at bounding box center [760, 321] width 9 height 9
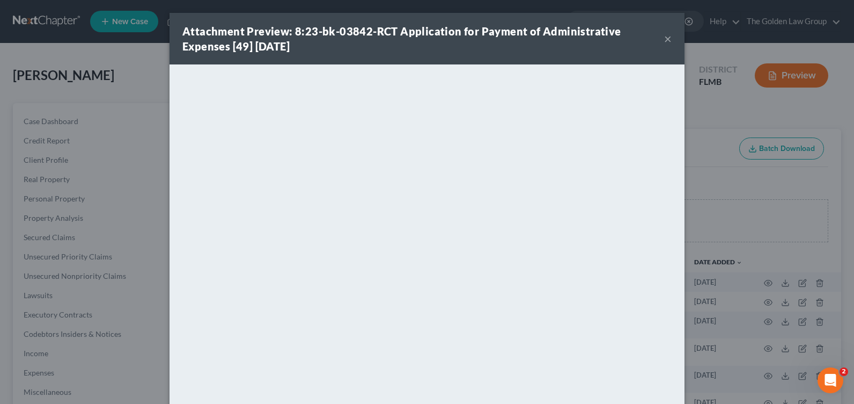
click at [664, 40] on button "×" at bounding box center [668, 38] width 8 height 13
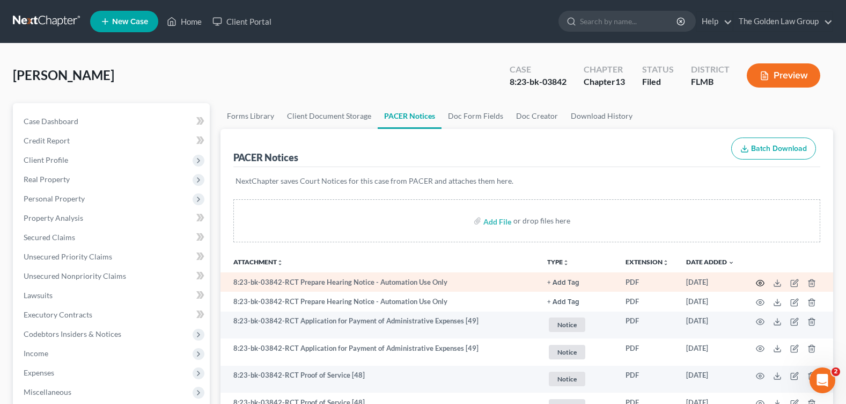
click at [761, 281] on icon "button" at bounding box center [760, 282] width 9 height 9
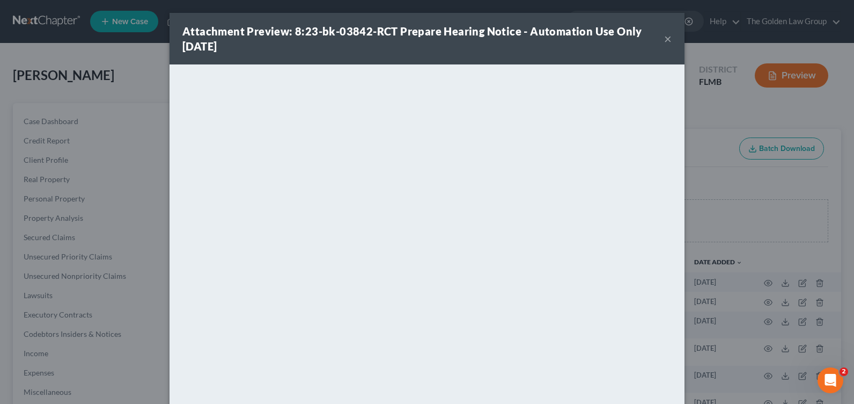
click at [659, 36] on div "Attachment Preview: 8:23-bk-03842-RCT Prepare Hearing Notice - Automation Use O…" at bounding box center [423, 39] width 482 height 30
click at [666, 36] on button "×" at bounding box center [668, 38] width 8 height 13
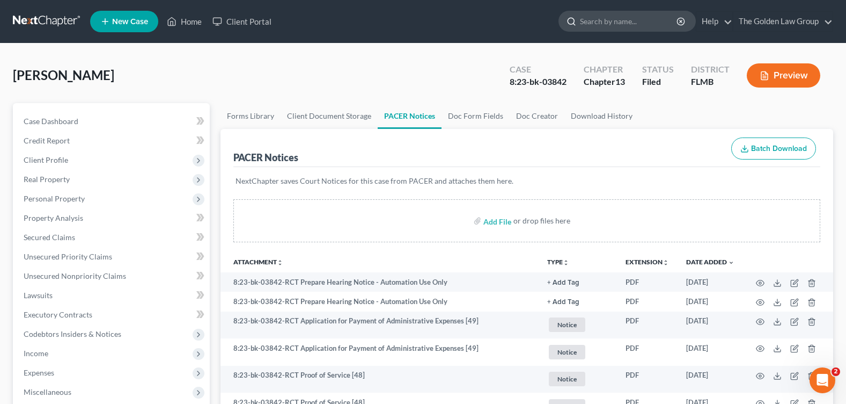
click at [594, 25] on input "search" at bounding box center [629, 21] width 98 height 20
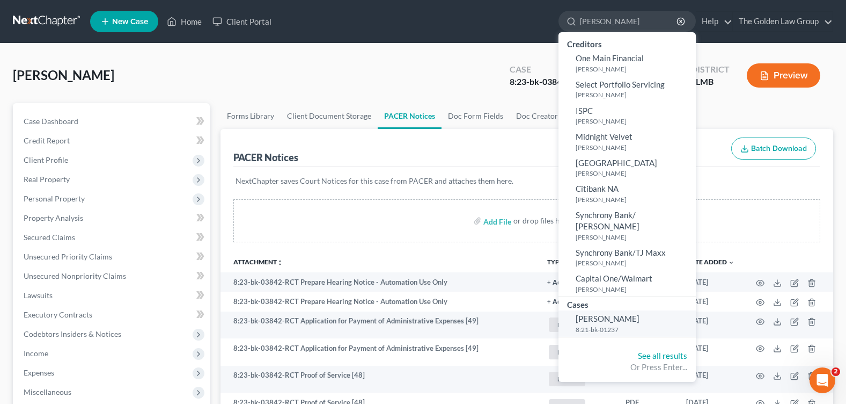
type input "JACOBI"
click at [588, 312] on link "Santiago, Jacobi 8:21-bk-01237" at bounding box center [627, 323] width 137 height 26
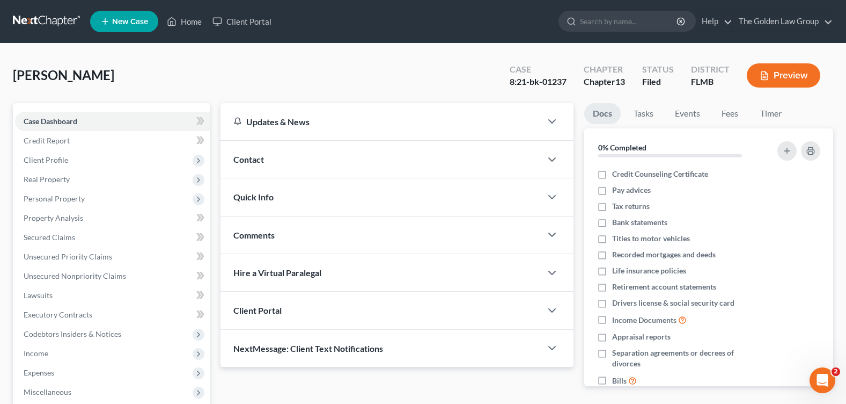
scroll to position [186, 0]
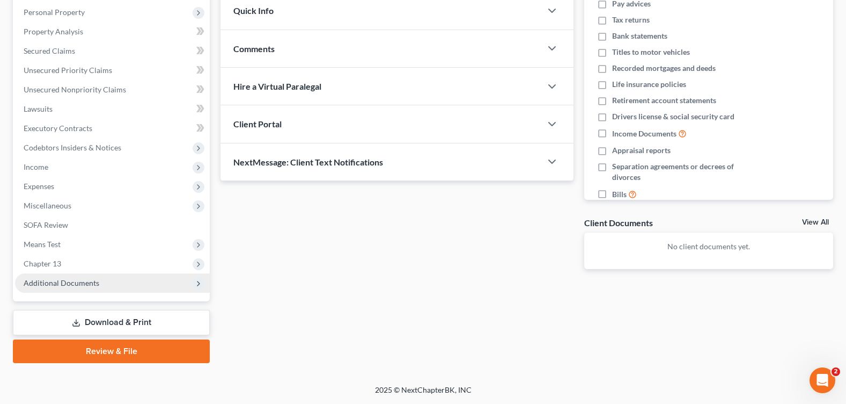
click at [62, 278] on span "Additional Documents" at bounding box center [62, 282] width 76 height 9
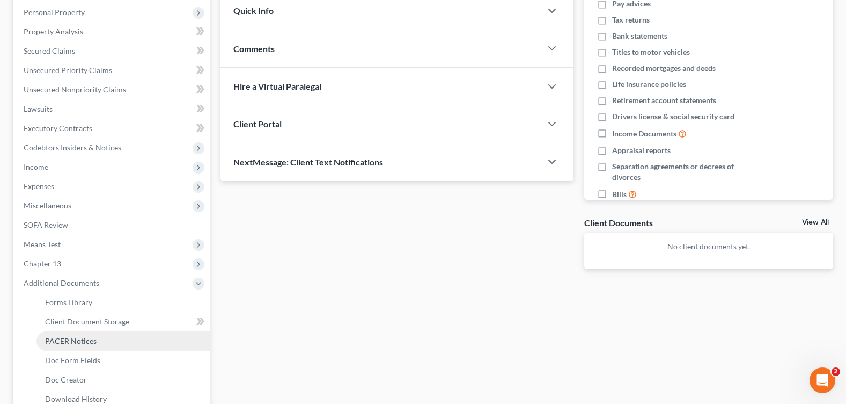
click at [84, 344] on span "PACER Notices" at bounding box center [71, 340] width 52 height 9
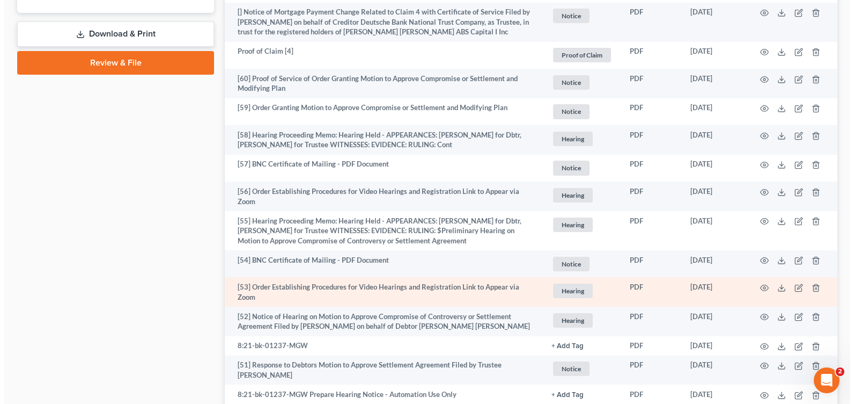
scroll to position [751, 0]
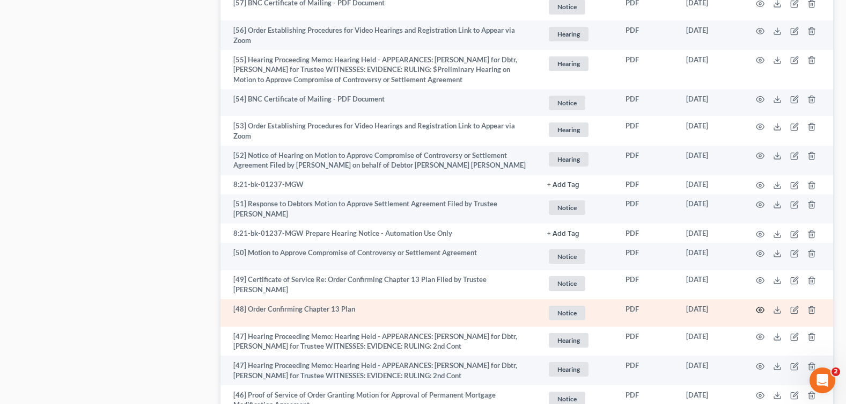
click at [758, 310] on icon "button" at bounding box center [760, 309] width 9 height 9
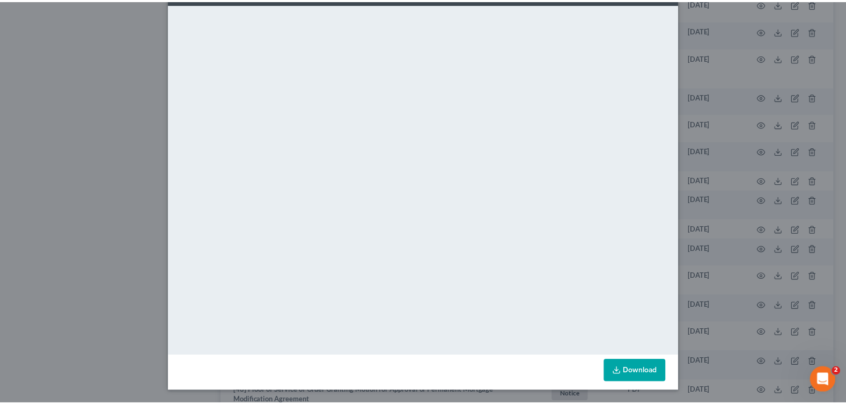
scroll to position [0, 0]
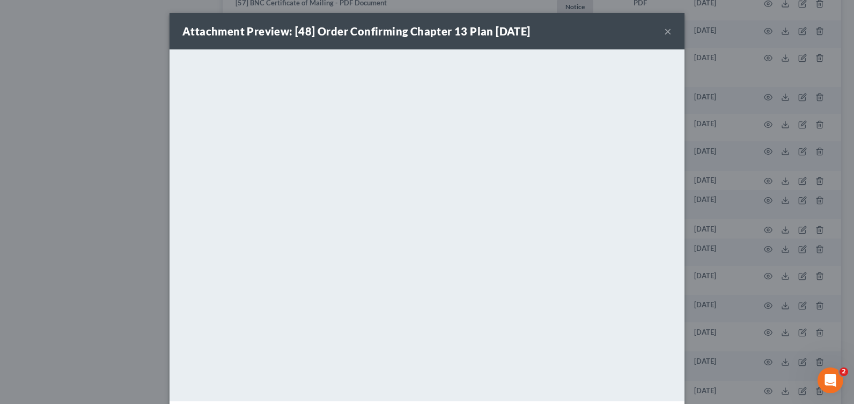
click at [664, 27] on button "×" at bounding box center [668, 31] width 8 height 13
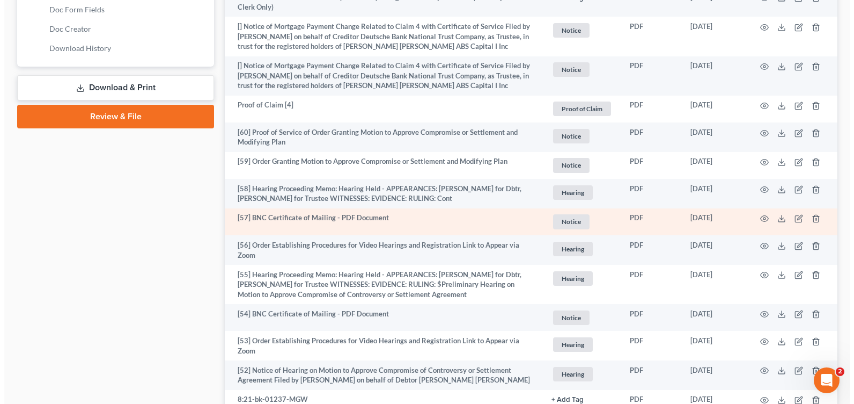
scroll to position [483, 0]
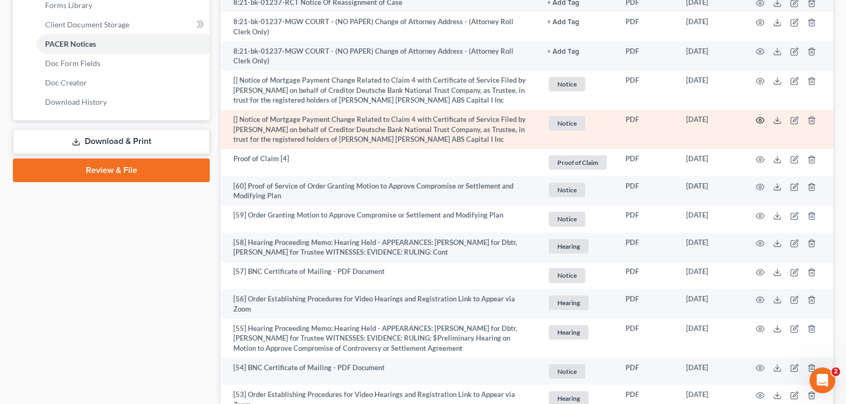
click at [758, 119] on icon "button" at bounding box center [761, 121] width 8 height 6
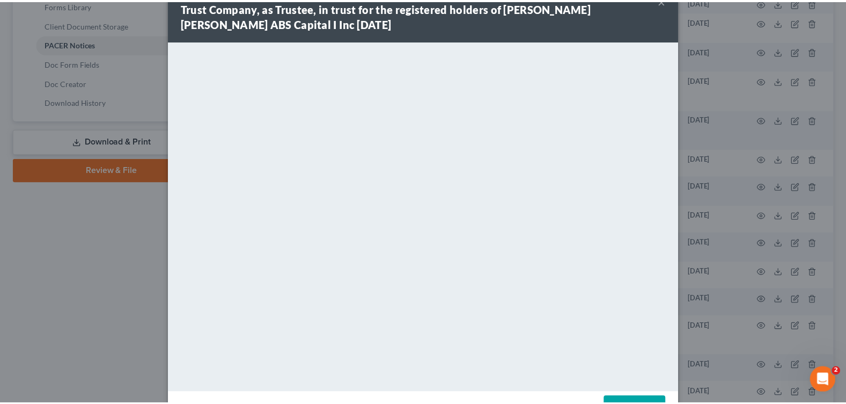
scroll to position [0, 0]
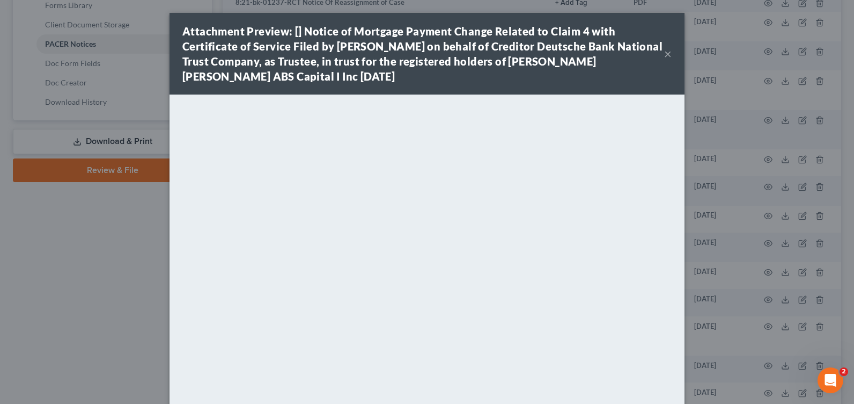
click at [664, 54] on button "×" at bounding box center [668, 53] width 8 height 13
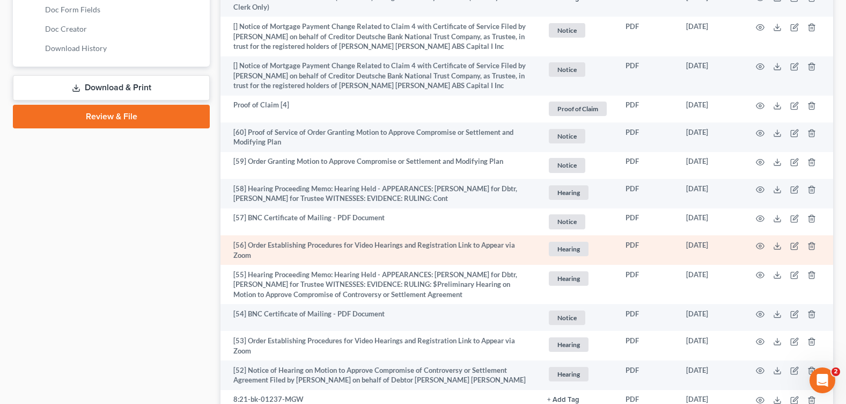
scroll to position [590, 0]
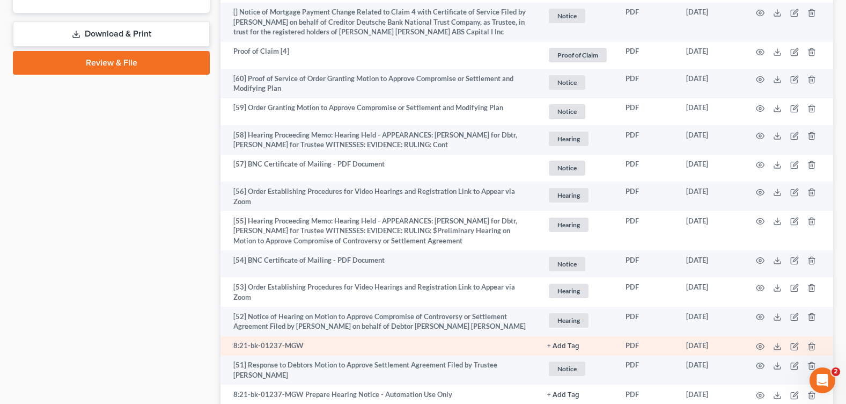
click at [766, 344] on td at bounding box center [788, 345] width 90 height 19
click at [763, 343] on icon "button" at bounding box center [760, 346] width 9 height 9
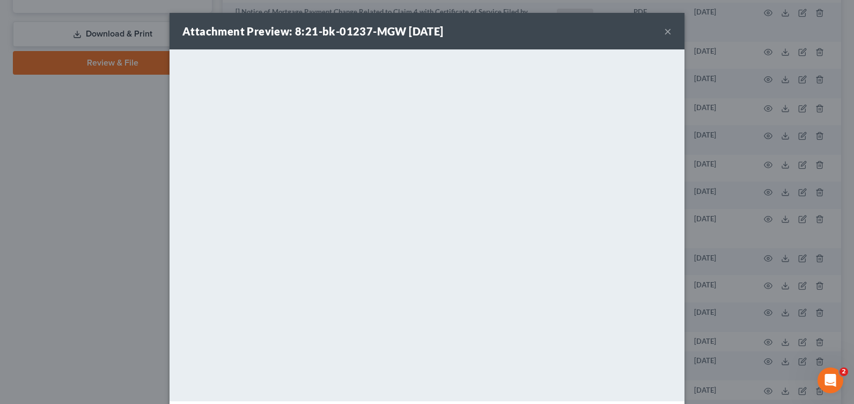
click at [664, 30] on button "×" at bounding box center [668, 31] width 8 height 13
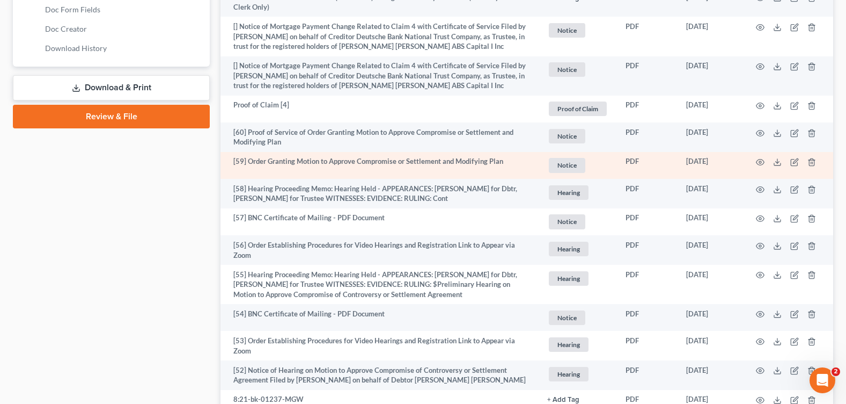
scroll to position [483, 0]
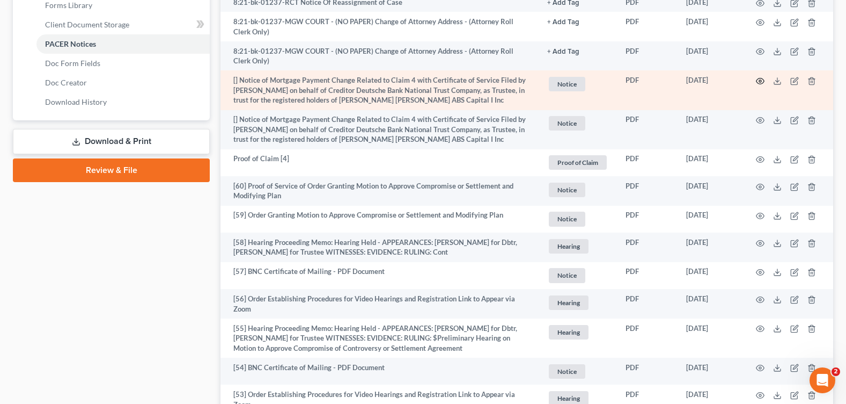
click at [760, 79] on icon "button" at bounding box center [760, 81] width 9 height 9
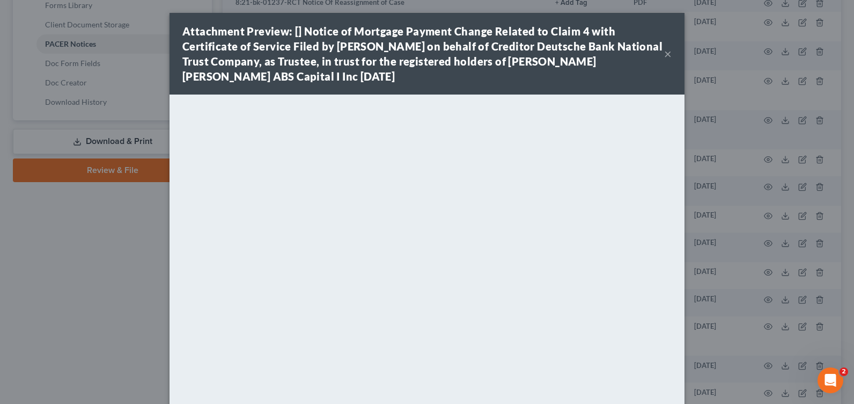
click at [668, 55] on button "×" at bounding box center [668, 53] width 8 height 13
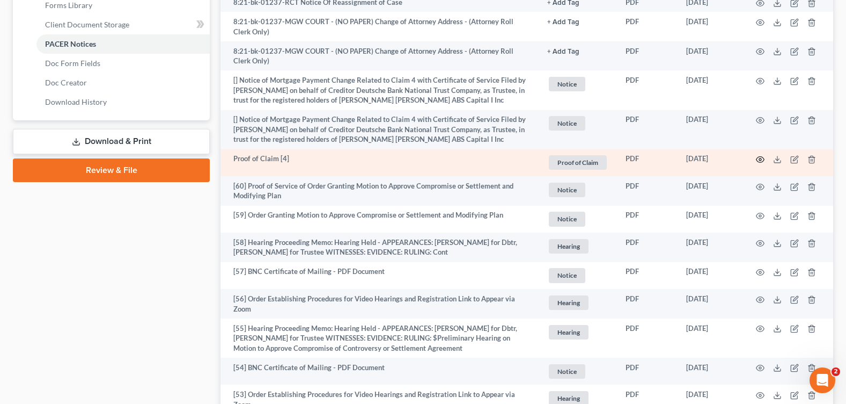
click at [759, 159] on circle "button" at bounding box center [760, 159] width 2 height 2
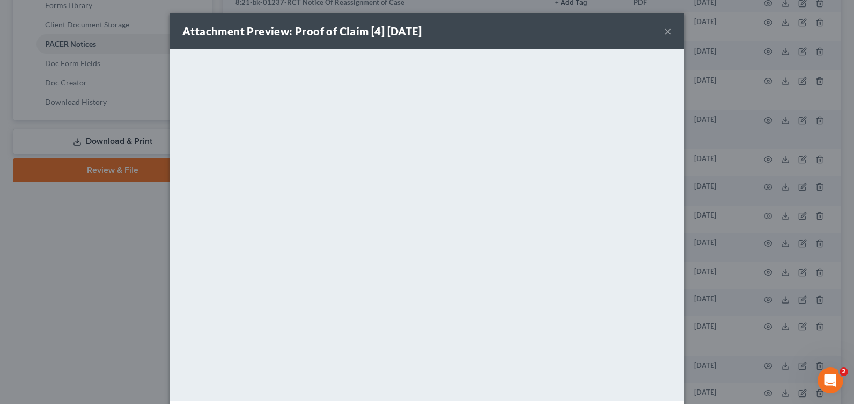
click at [669, 30] on div "Attachment Preview: Proof of Claim [4] 03/04/2022 ×" at bounding box center [427, 31] width 515 height 36
click at [664, 33] on button "×" at bounding box center [668, 31] width 8 height 13
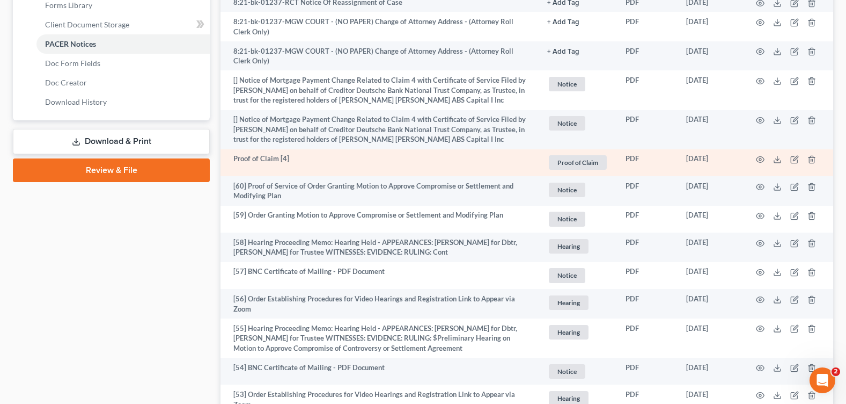
scroll to position [429, 0]
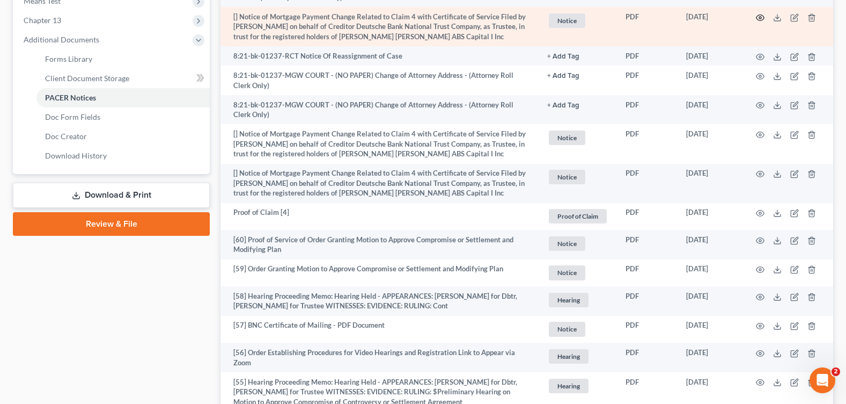
click at [759, 17] on icon "button" at bounding box center [760, 17] width 9 height 9
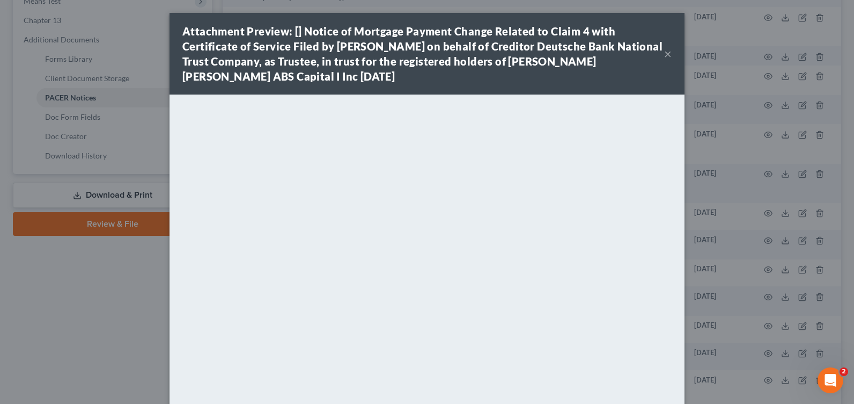
click at [665, 54] on button "×" at bounding box center [668, 53] width 8 height 13
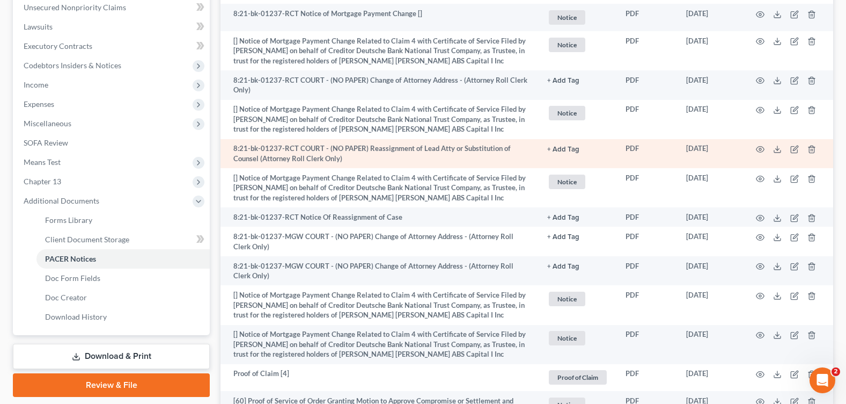
scroll to position [215, 0]
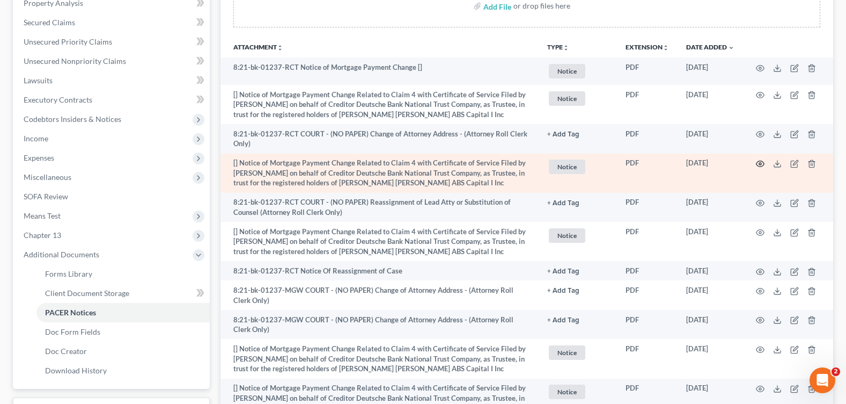
click at [763, 165] on icon "button" at bounding box center [761, 164] width 8 height 6
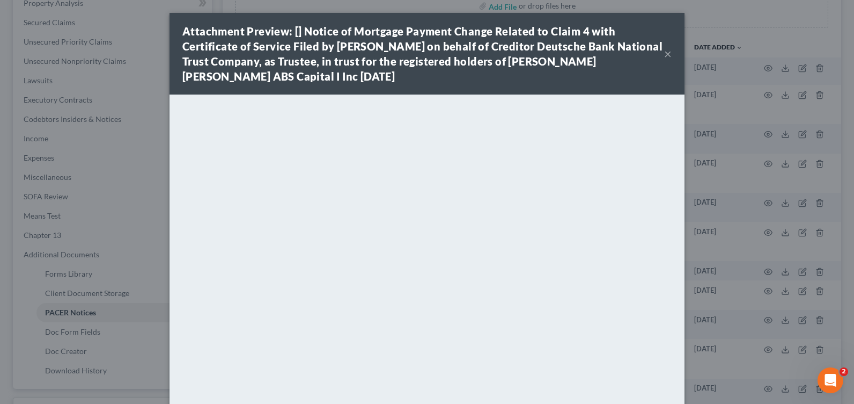
click at [664, 57] on button "×" at bounding box center [668, 53] width 8 height 13
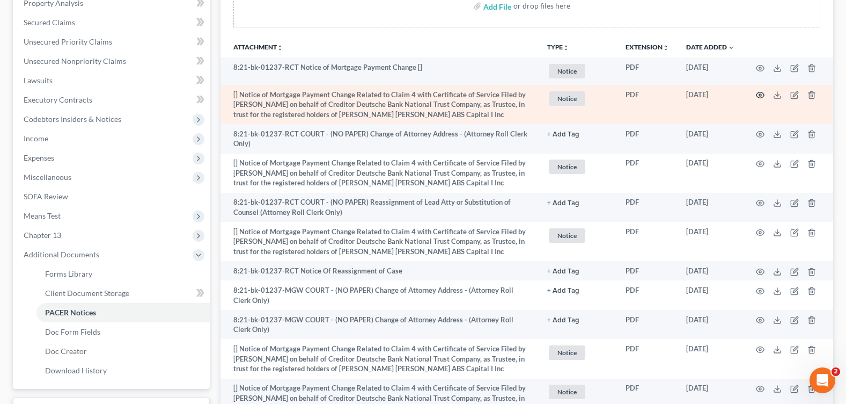
click at [760, 92] on icon "button" at bounding box center [761, 95] width 8 height 6
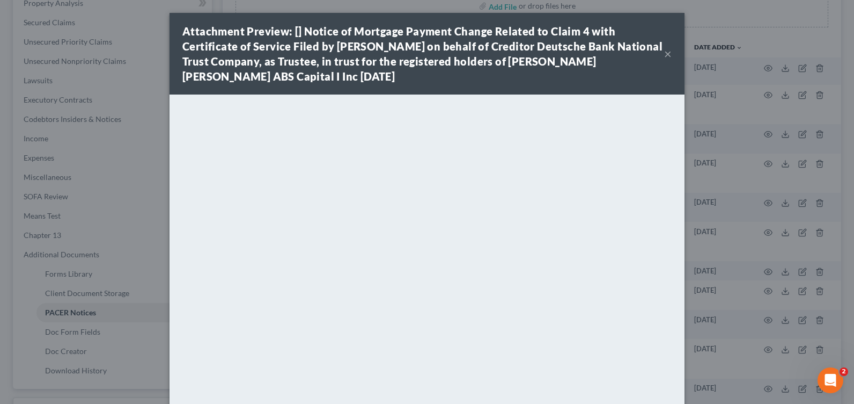
drag, startPoint x: 663, startPoint y: 53, endPoint x: 673, endPoint y: 57, distance: 11.1
click at [664, 53] on button "×" at bounding box center [668, 53] width 8 height 13
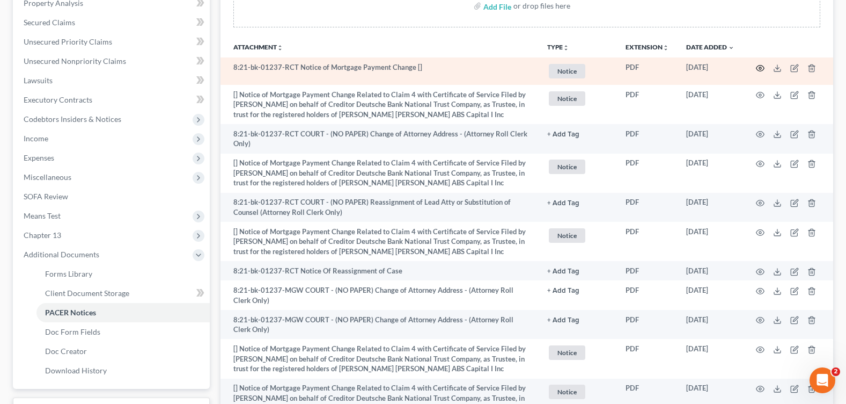
click at [760, 67] on icon "button" at bounding box center [760, 68] width 9 height 9
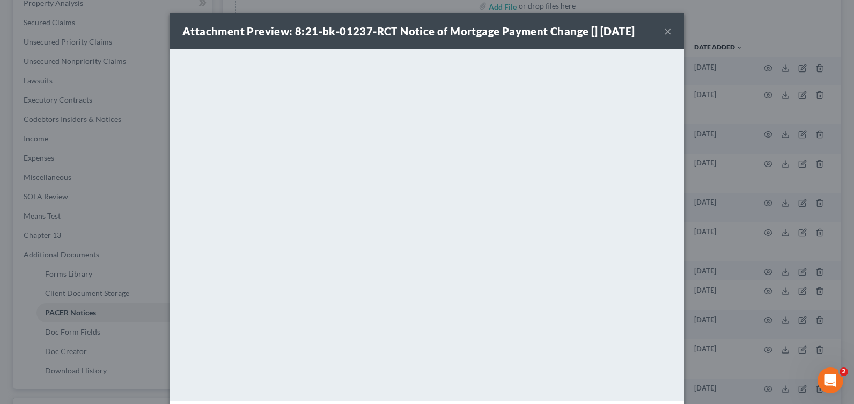
click at [664, 33] on button "×" at bounding box center [668, 31] width 8 height 13
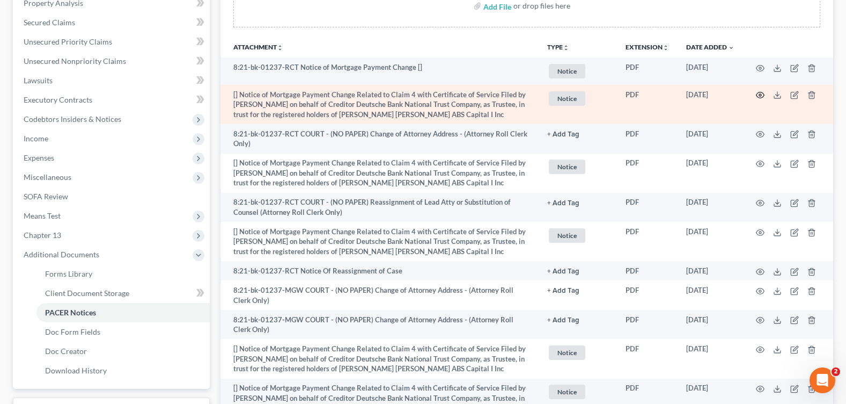
click at [759, 97] on icon "button" at bounding box center [760, 95] width 9 height 9
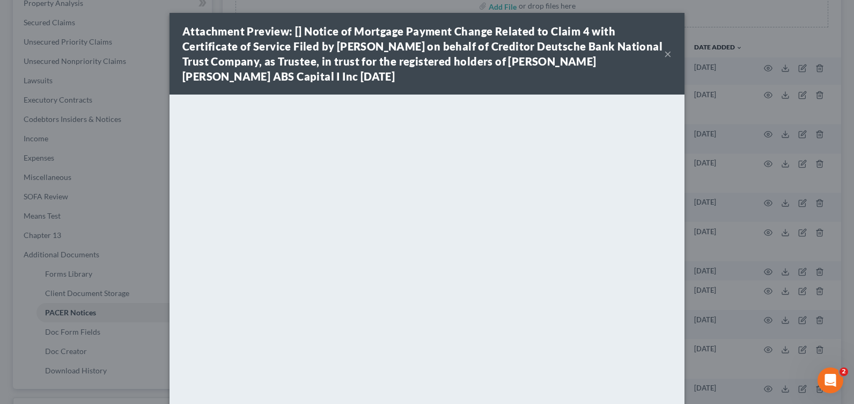
click at [666, 50] on button "×" at bounding box center [668, 53] width 8 height 13
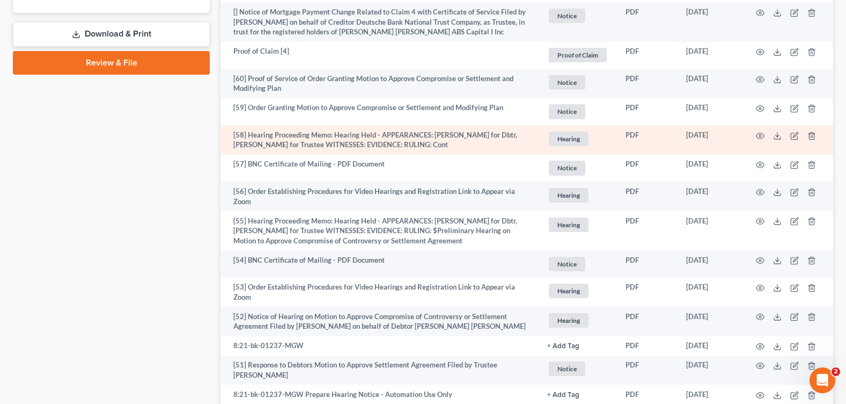
scroll to position [483, 0]
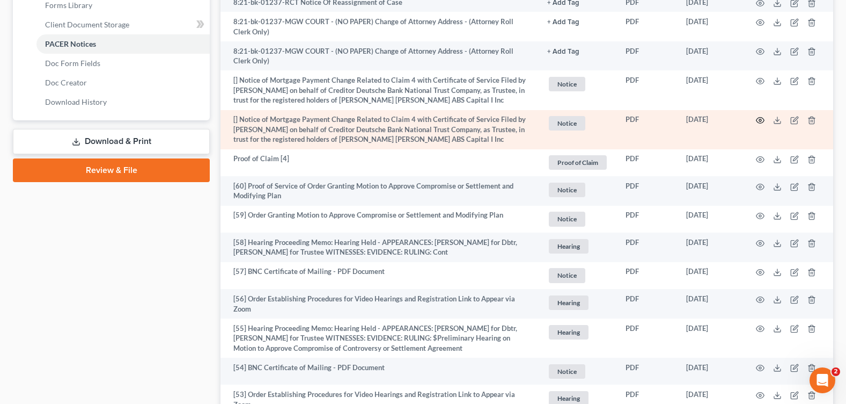
click at [762, 120] on icon "button" at bounding box center [760, 120] width 9 height 9
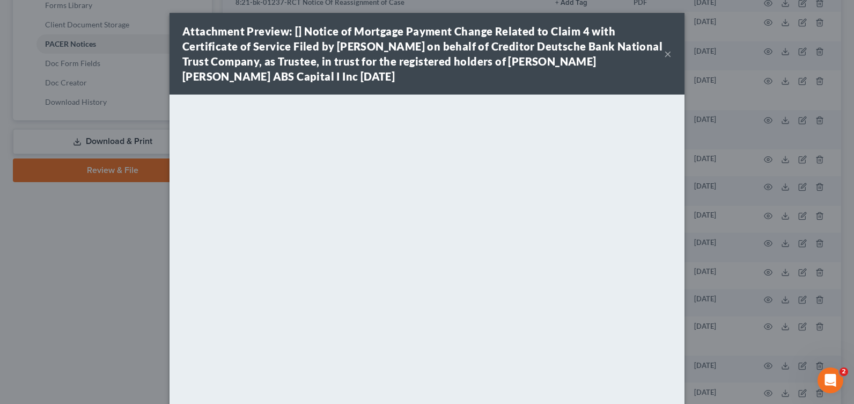
click at [664, 52] on button "×" at bounding box center [668, 53] width 8 height 13
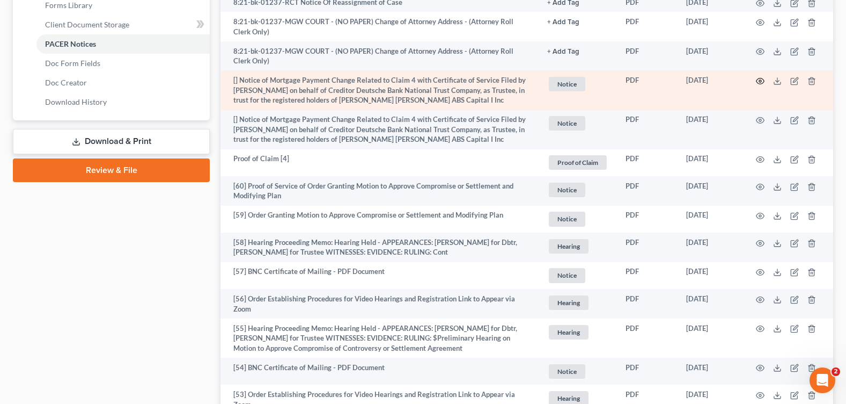
click at [759, 80] on icon "button" at bounding box center [760, 81] width 9 height 9
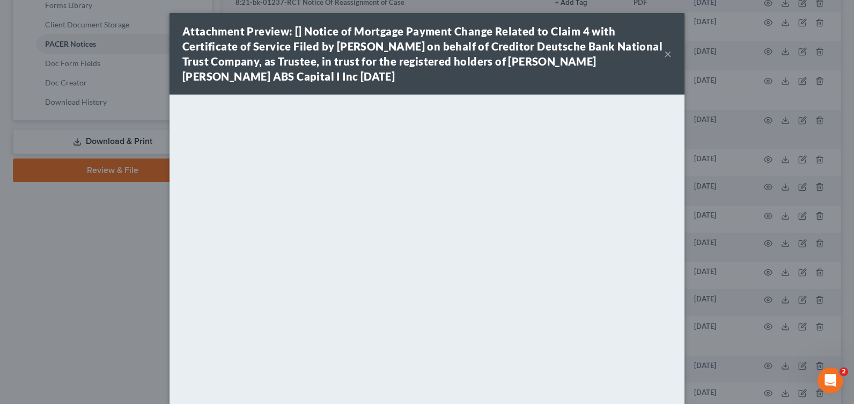
click at [665, 52] on button "×" at bounding box center [668, 53] width 8 height 13
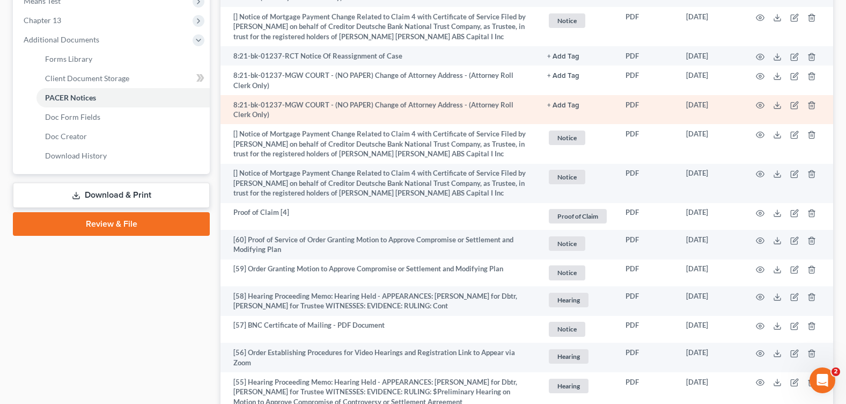
scroll to position [268, 0]
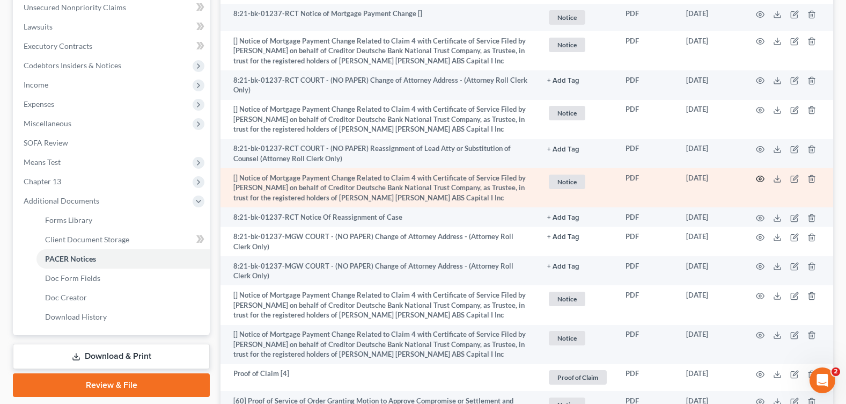
click at [759, 177] on icon "button" at bounding box center [760, 178] width 9 height 9
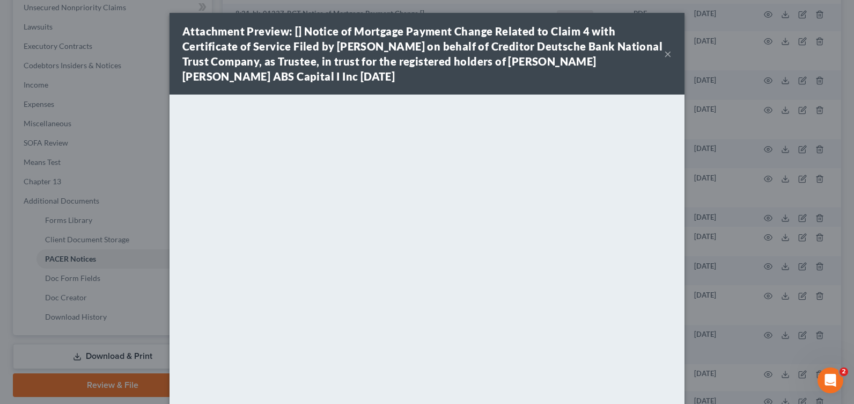
click at [664, 51] on button "×" at bounding box center [668, 53] width 8 height 13
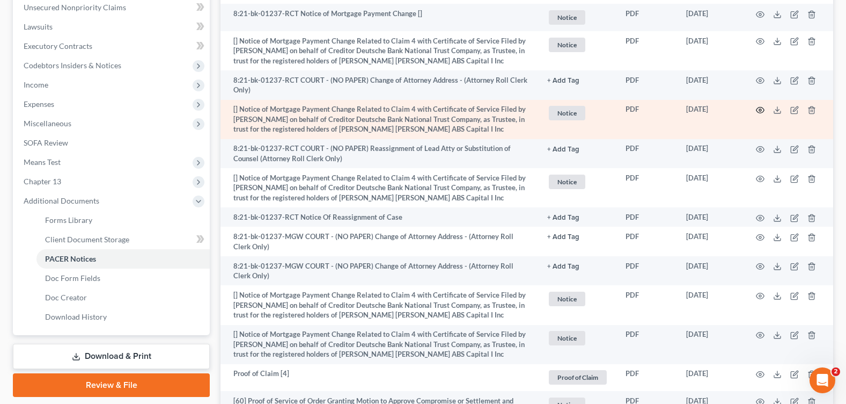
click at [760, 109] on icon "button" at bounding box center [760, 110] width 9 height 9
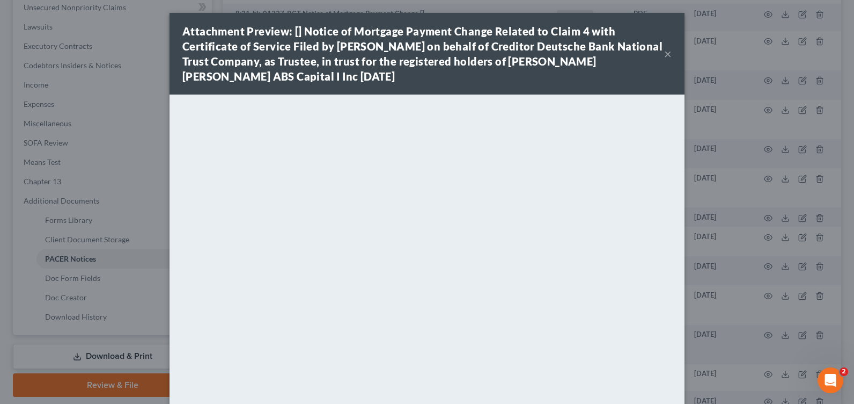
click at [664, 50] on button "×" at bounding box center [668, 53] width 8 height 13
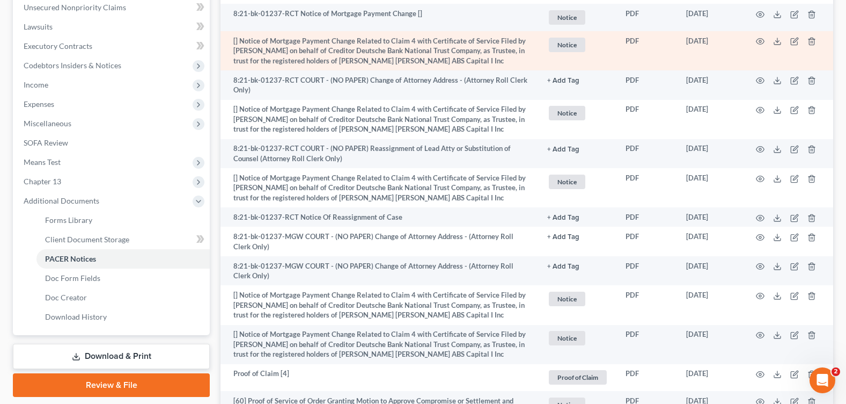
scroll to position [215, 0]
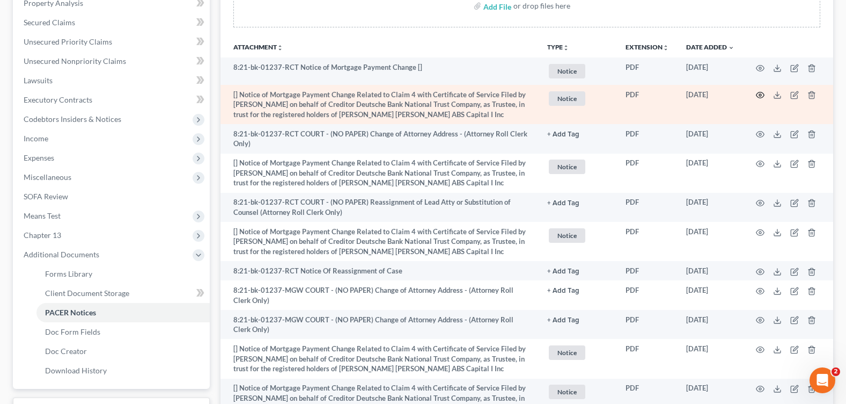
click at [760, 96] on icon "button" at bounding box center [760, 95] width 9 height 9
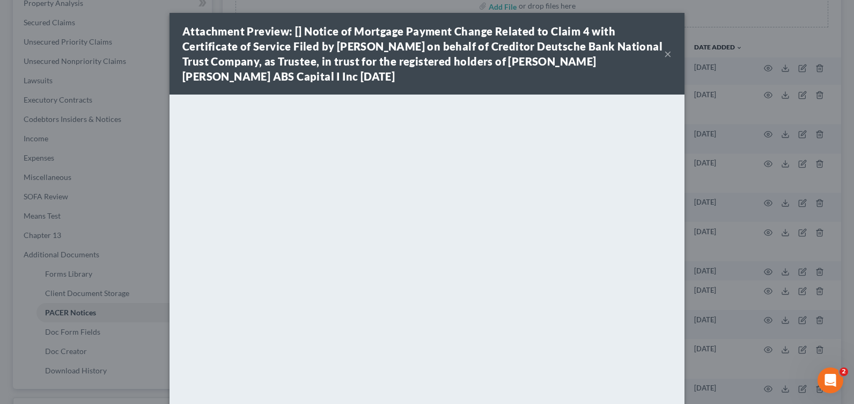
click at [664, 51] on button "×" at bounding box center [668, 53] width 8 height 13
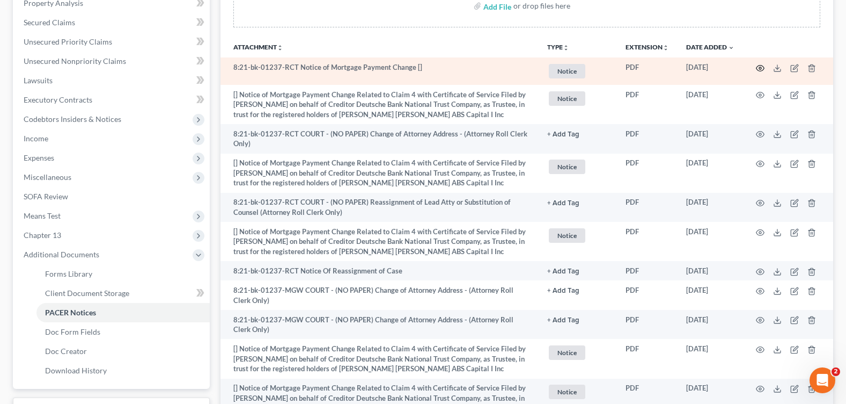
click at [762, 67] on icon "button" at bounding box center [760, 68] width 9 height 9
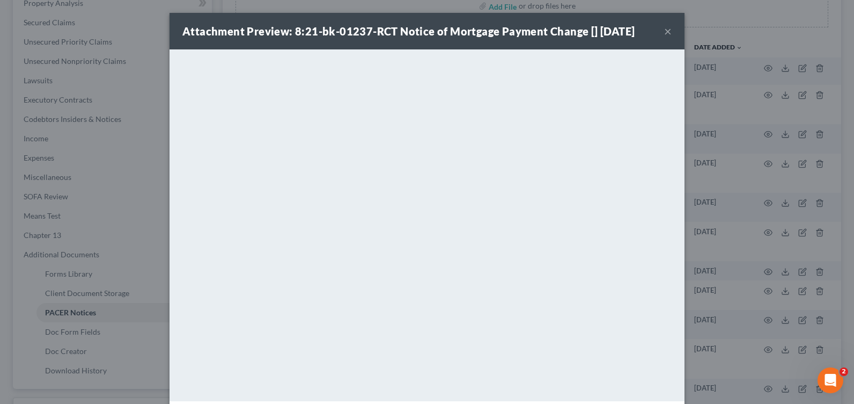
click at [665, 32] on button "×" at bounding box center [668, 31] width 8 height 13
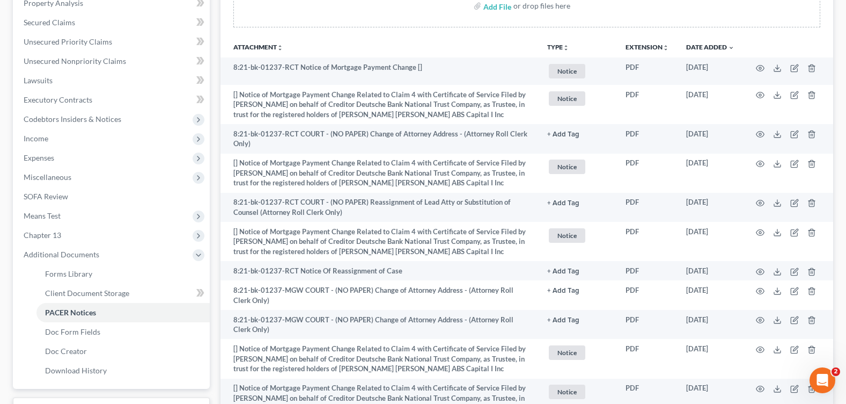
scroll to position [0, 0]
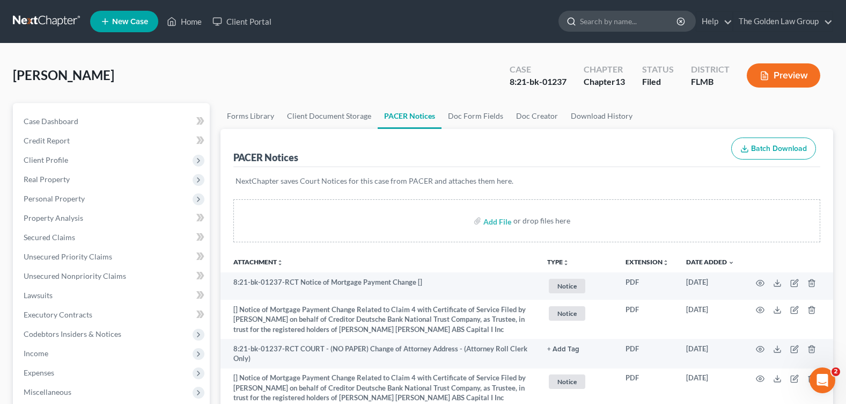
click at [602, 23] on input "search" at bounding box center [629, 21] width 98 height 20
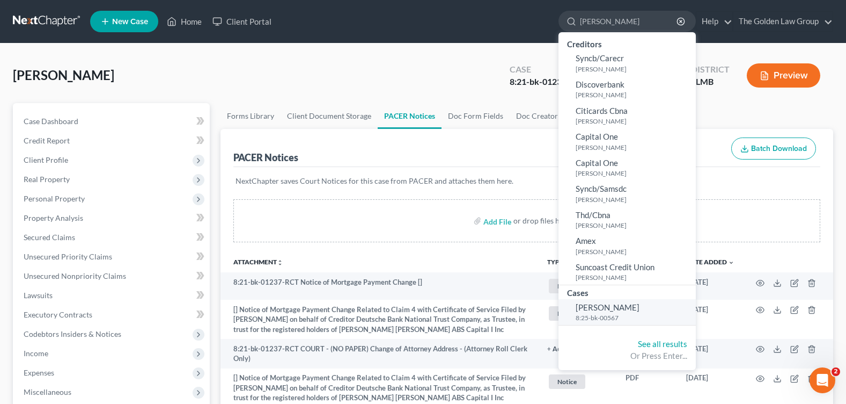
type input "RIDLEY"
click at [585, 310] on span "Ridley, William" at bounding box center [608, 307] width 64 height 10
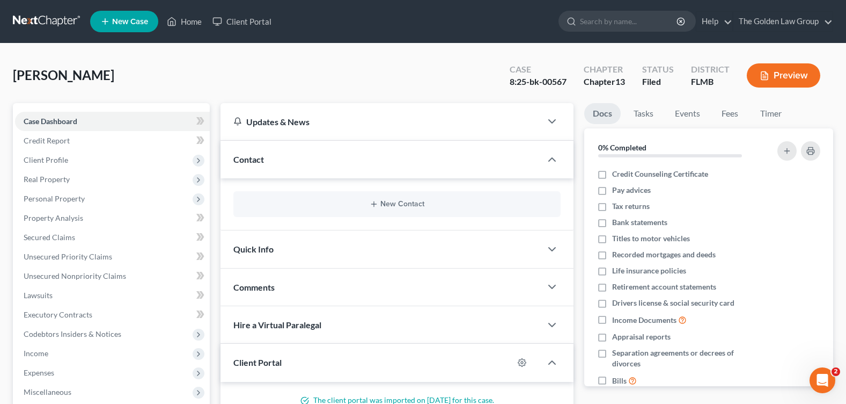
scroll to position [186, 0]
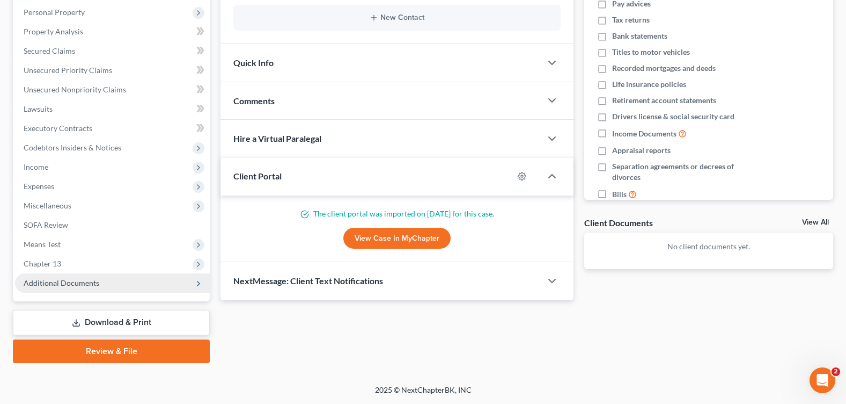
click at [119, 278] on span "Additional Documents" at bounding box center [112, 282] width 195 height 19
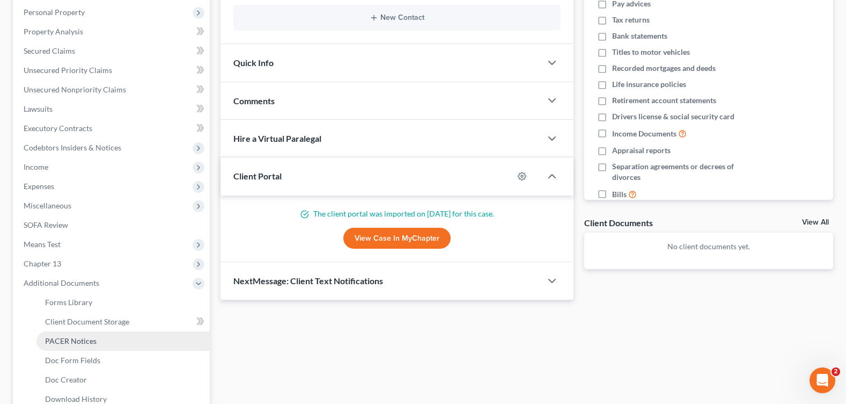
click at [124, 339] on link "PACER Notices" at bounding box center [122, 340] width 173 height 19
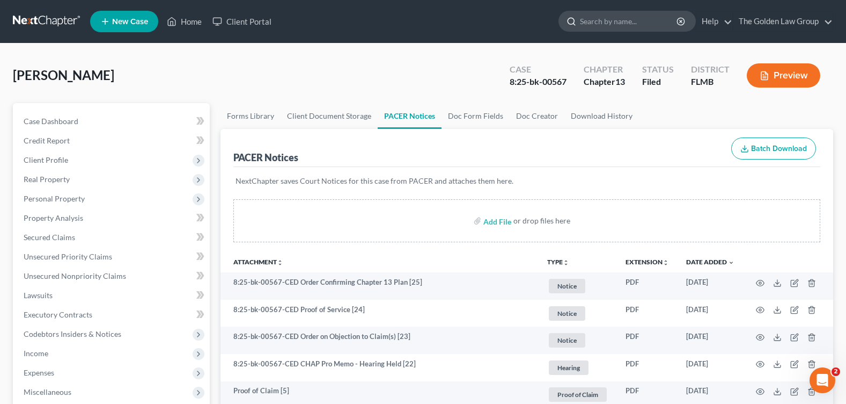
click at [629, 13] on input "search" at bounding box center [629, 21] width 98 height 20
type input "buchanan"
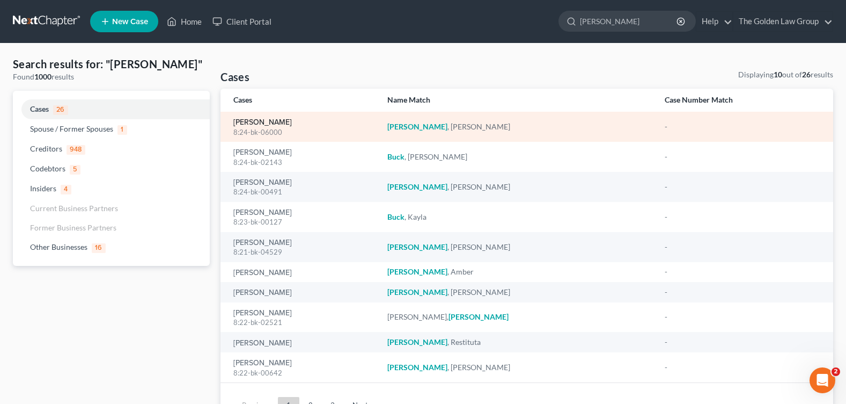
click at [256, 122] on link "Buchanan, Anne" at bounding box center [262, 123] width 58 height 8
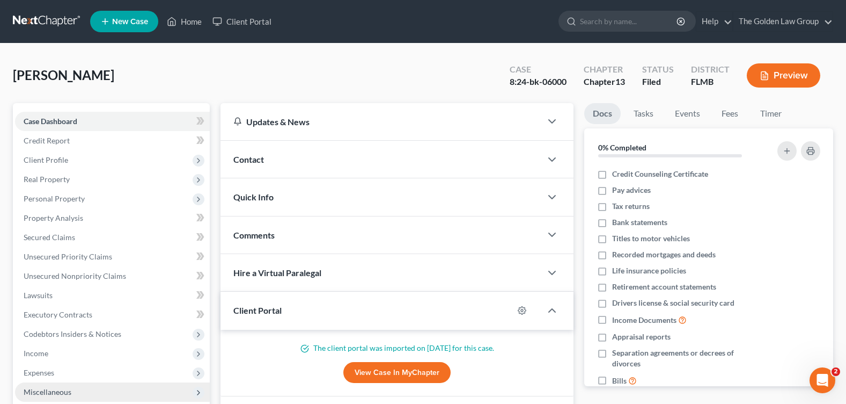
scroll to position [186, 0]
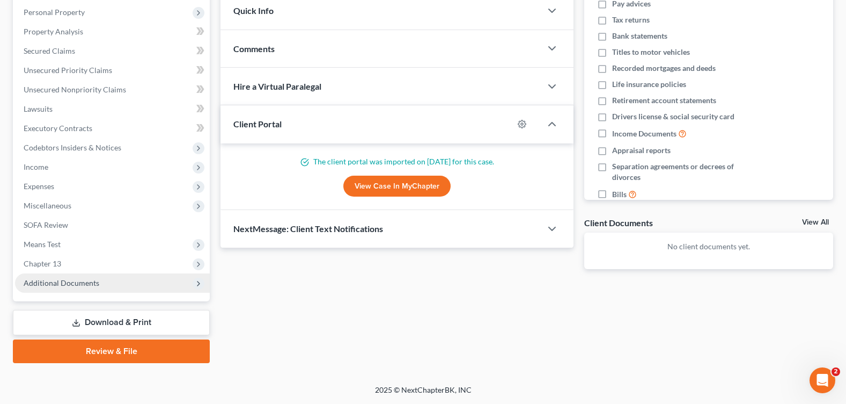
click at [67, 284] on span "Additional Documents" at bounding box center [62, 282] width 76 height 9
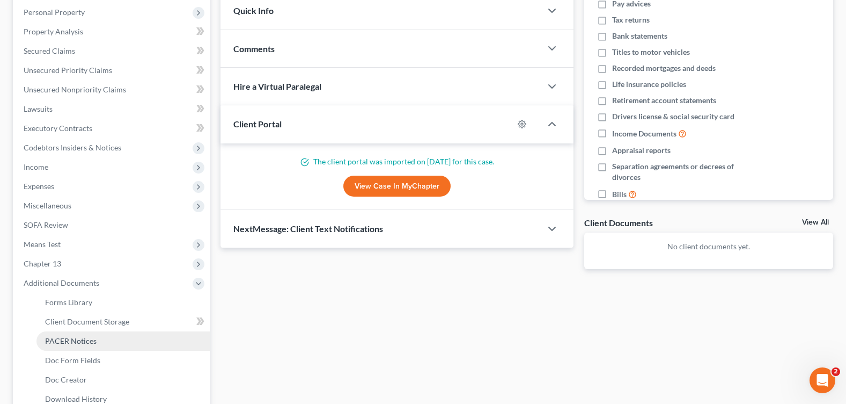
click at [94, 342] on span "PACER Notices" at bounding box center [71, 340] width 52 height 9
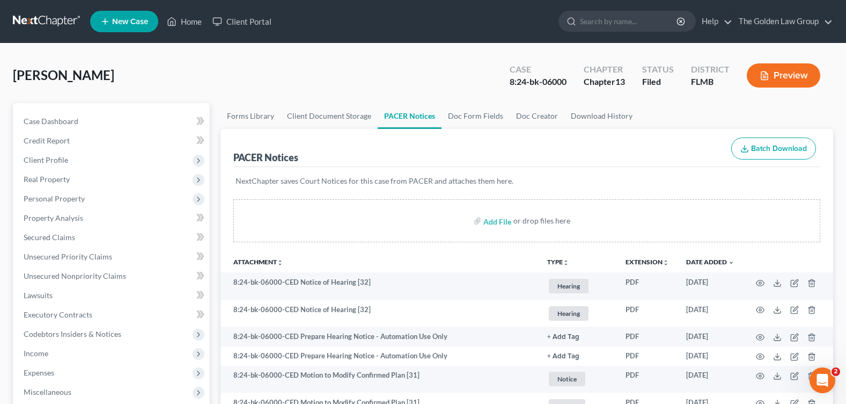
click at [342, 71] on div "Buchanan, Anne Upgraded Case 8:24-bk-06000 Chapter Chapter 13 Status Filed Dist…" at bounding box center [423, 79] width 820 height 47
click at [605, 18] on input "search" at bounding box center [629, 21] width 98 height 20
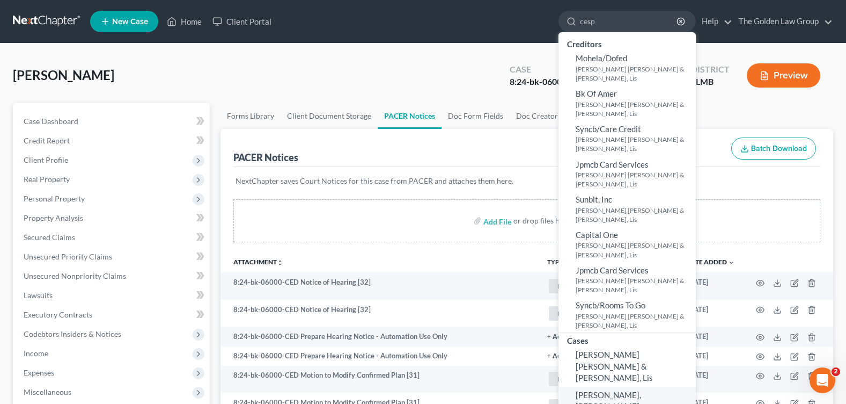
type input "cesp"
click at [615, 390] on span "[PERSON_NAME], [PERSON_NAME]" at bounding box center [608, 400] width 65 height 21
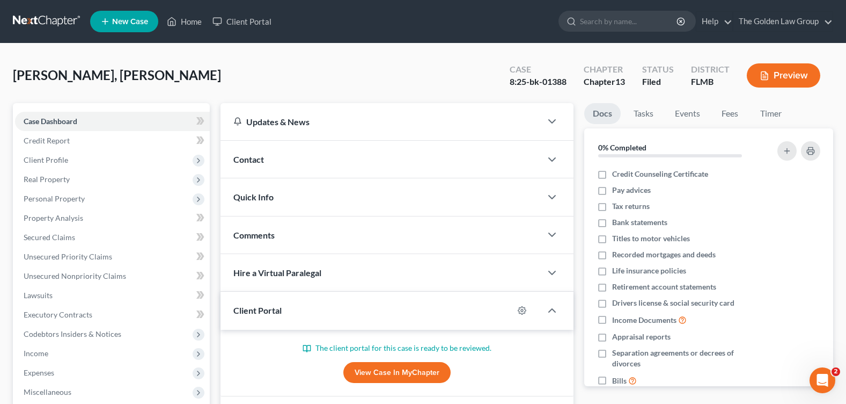
scroll to position [186, 0]
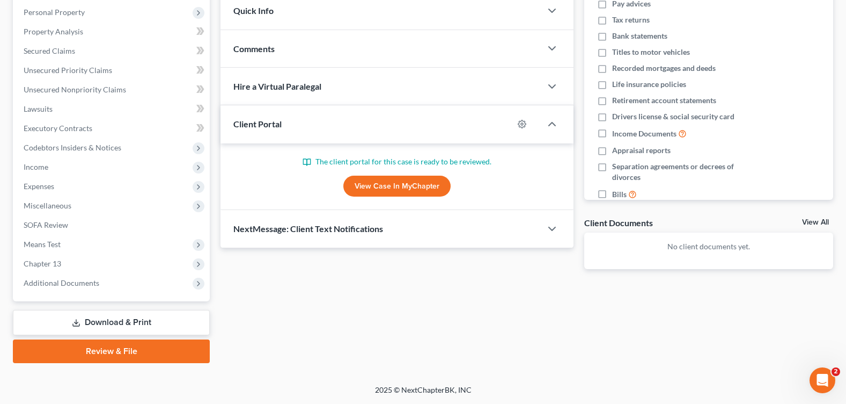
click at [67, 278] on span "Additional Documents" at bounding box center [62, 282] width 76 height 9
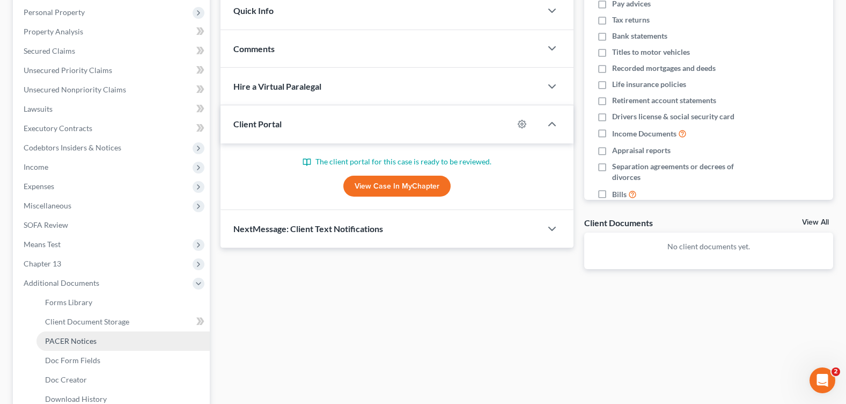
click at [87, 336] on span "PACER Notices" at bounding box center [71, 340] width 52 height 9
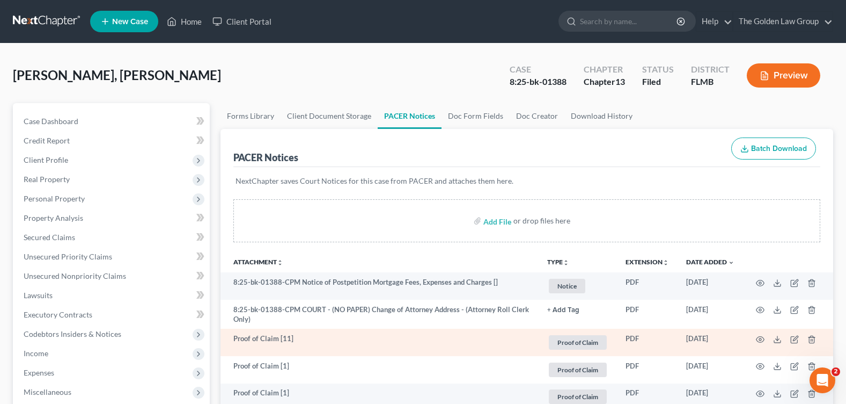
scroll to position [107, 0]
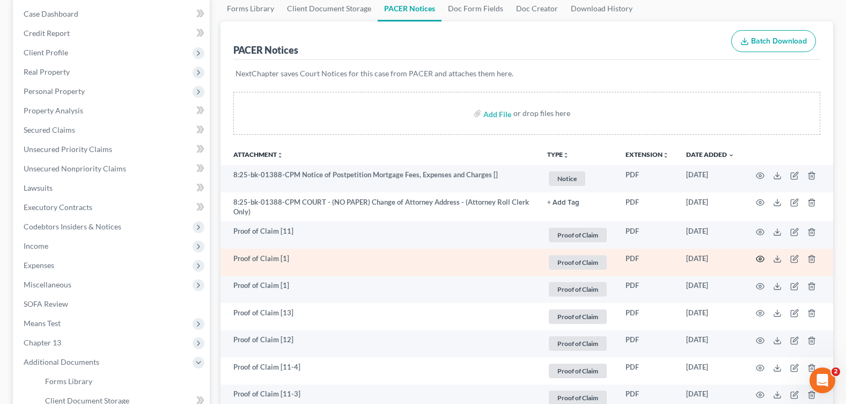
click at [759, 259] on icon "button" at bounding box center [760, 258] width 9 height 9
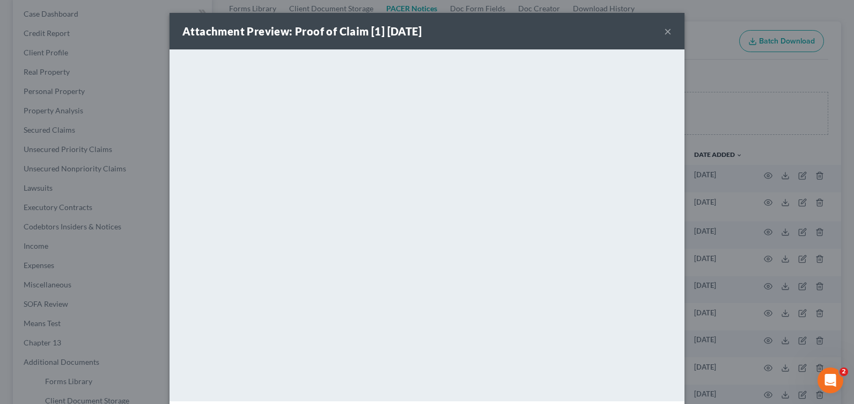
click at [664, 30] on button "×" at bounding box center [668, 31] width 8 height 13
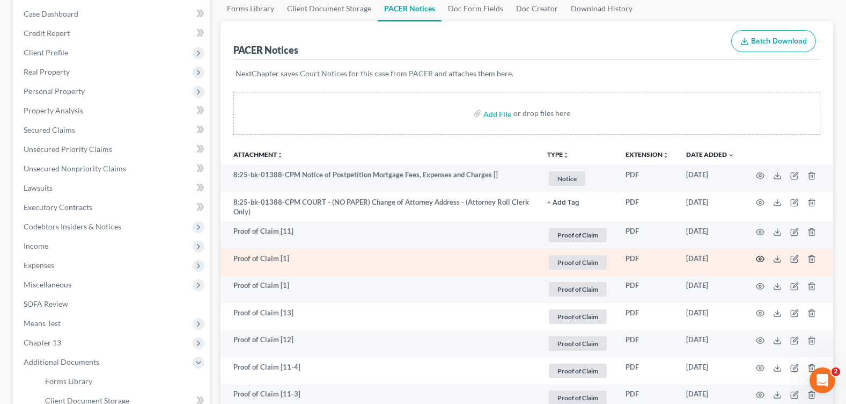
click at [759, 259] on icon "button" at bounding box center [760, 258] width 9 height 9
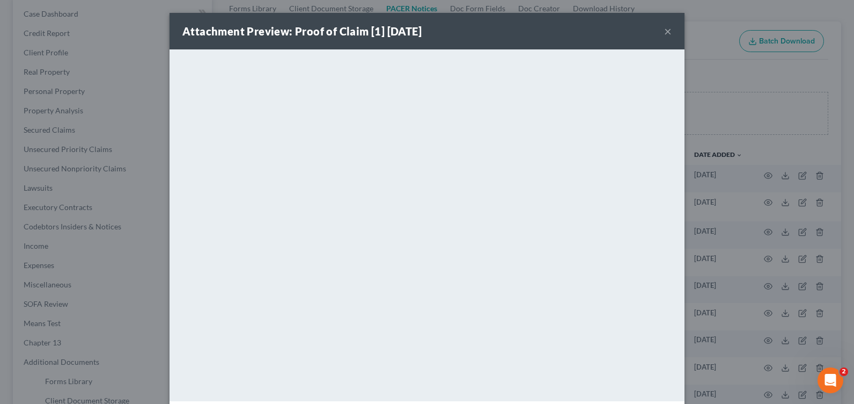
click at [664, 32] on button "×" at bounding box center [668, 31] width 8 height 13
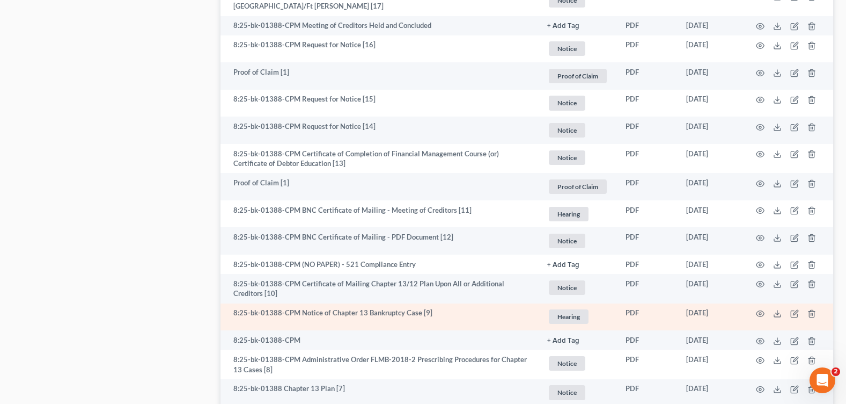
scroll to position [1020, 0]
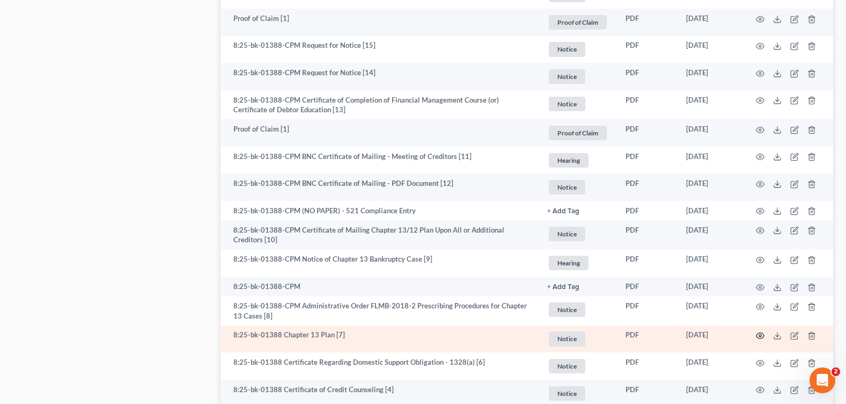
click at [759, 335] on icon "button" at bounding box center [760, 335] width 9 height 9
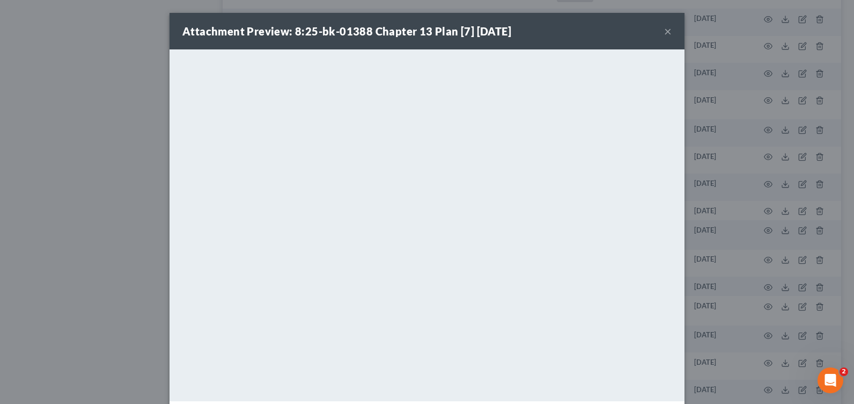
click at [669, 30] on div "Attachment Preview: 8:25-bk-01388 Chapter 13 Plan [7] 03/06/2025 ×" at bounding box center [427, 31] width 515 height 36
click at [664, 30] on button "×" at bounding box center [668, 31] width 8 height 13
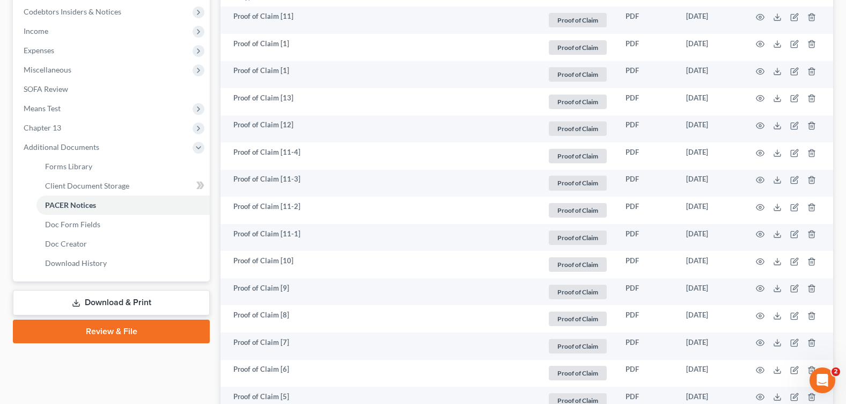
scroll to position [0, 0]
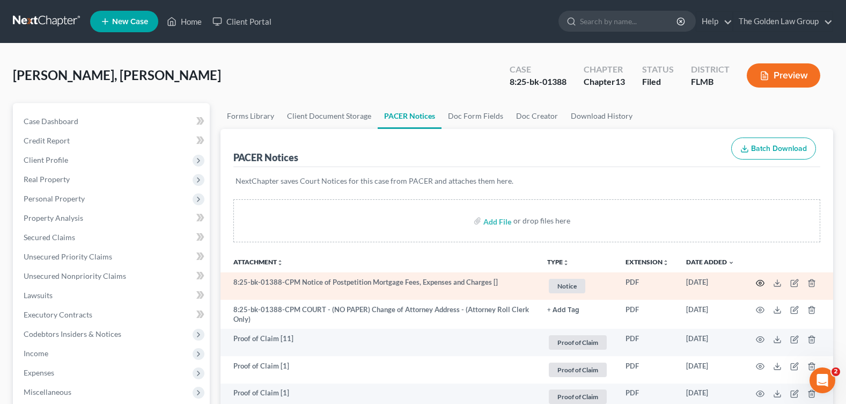
click at [758, 283] on icon "button" at bounding box center [760, 282] width 9 height 9
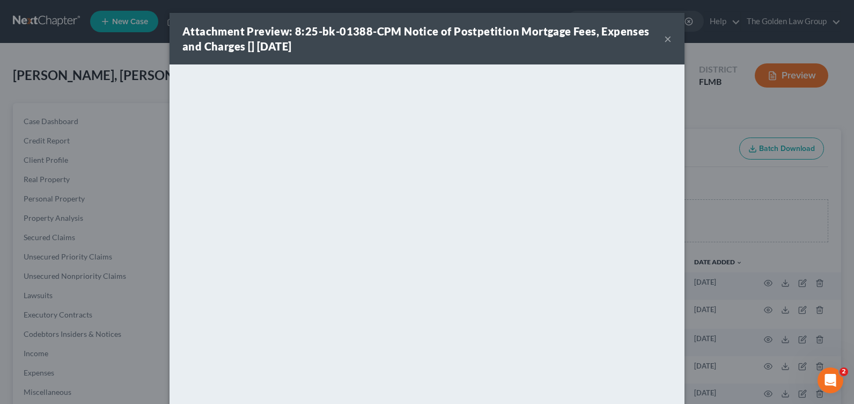
click at [664, 38] on button "×" at bounding box center [668, 38] width 8 height 13
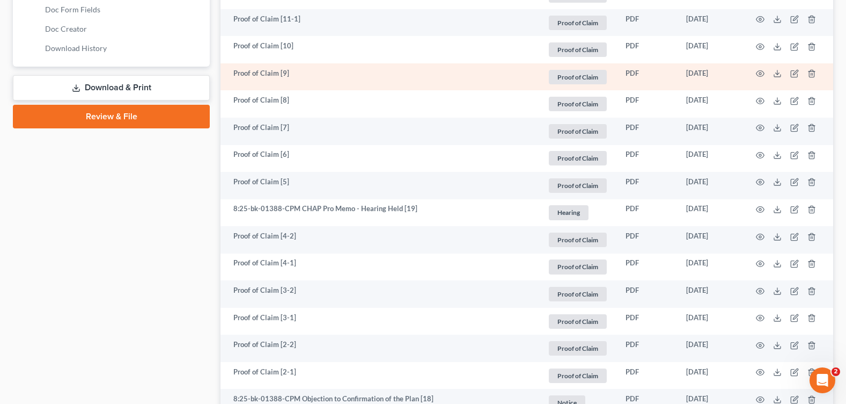
scroll to position [751, 0]
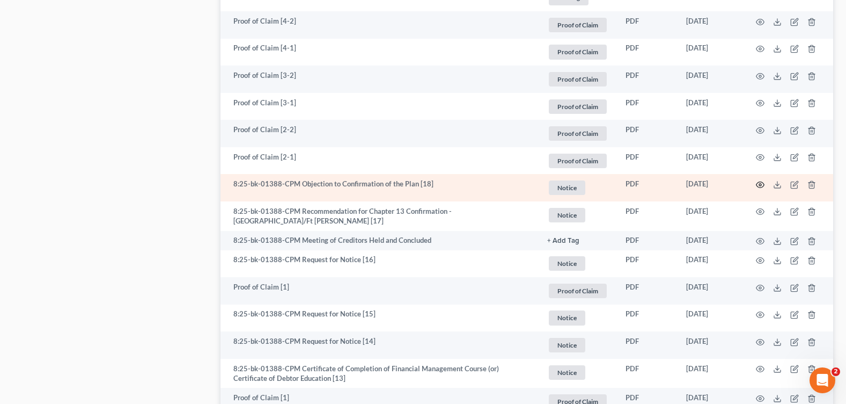
click at [759, 184] on circle "button" at bounding box center [760, 185] width 2 height 2
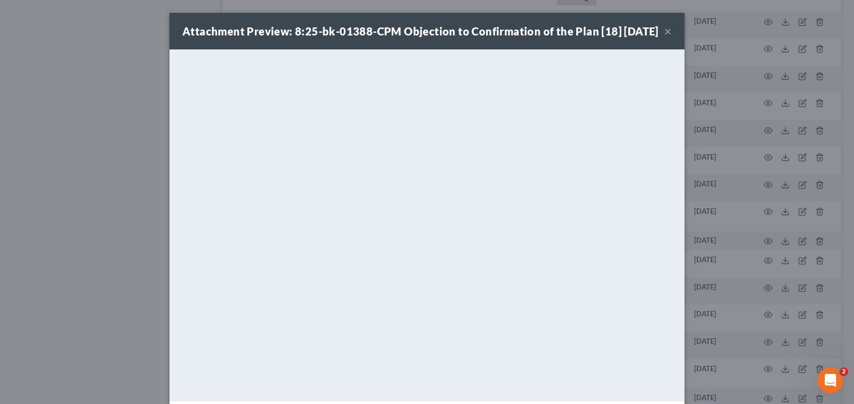
click at [664, 38] on button "×" at bounding box center [668, 31] width 8 height 13
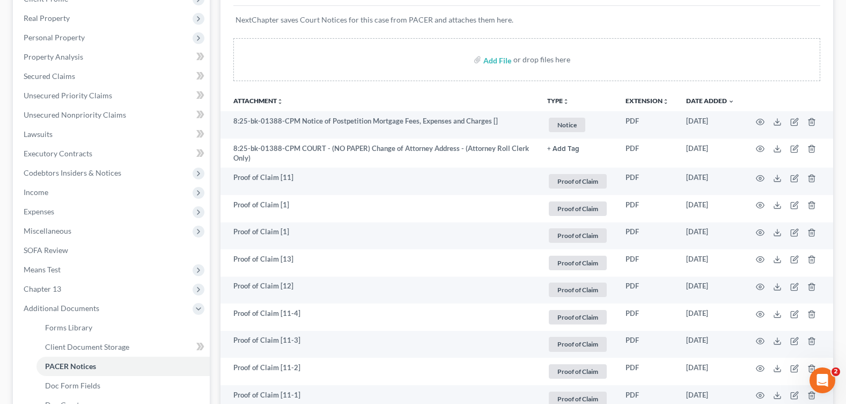
scroll to position [0, 0]
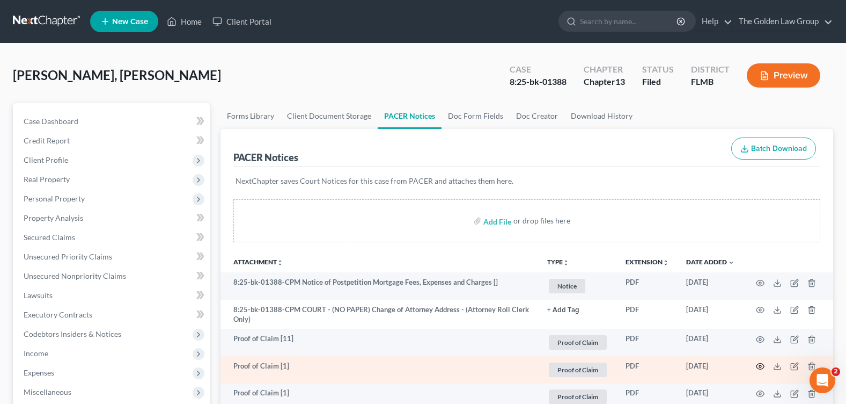
click at [760, 364] on icon "button" at bounding box center [760, 366] width 9 height 9
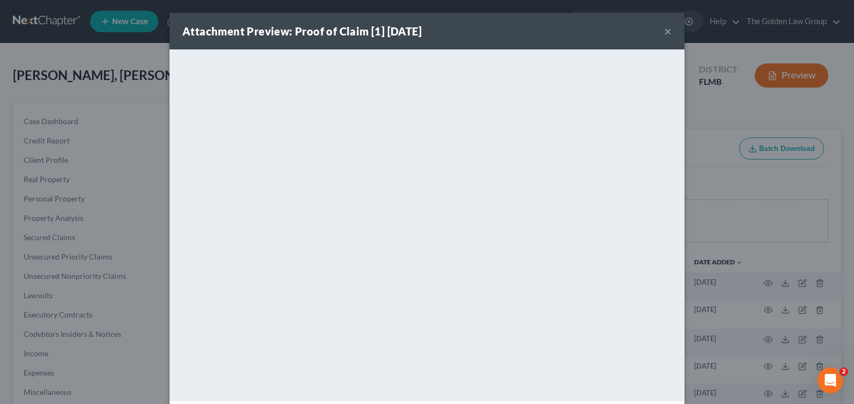
click at [665, 28] on button "×" at bounding box center [668, 31] width 8 height 13
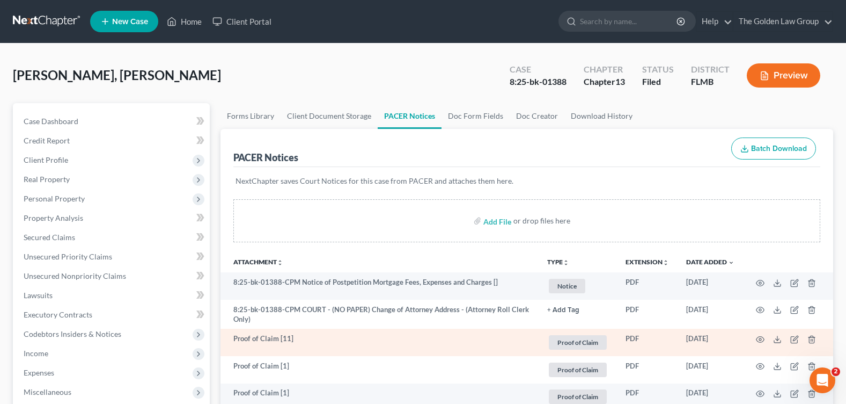
scroll to position [54, 0]
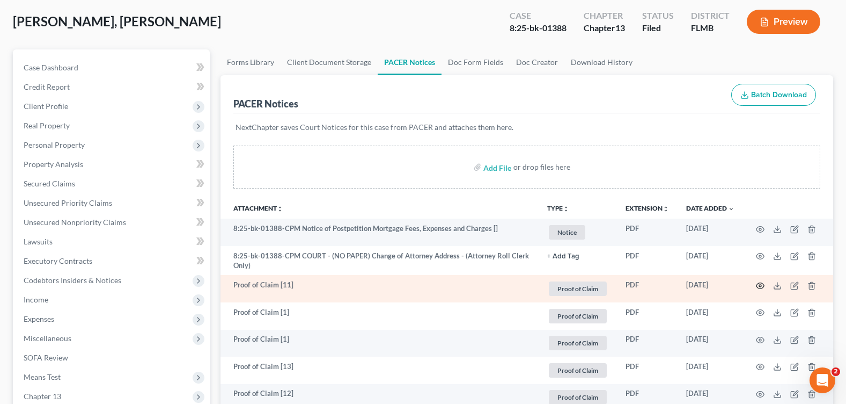
click at [758, 284] on icon "button" at bounding box center [760, 285] width 9 height 9
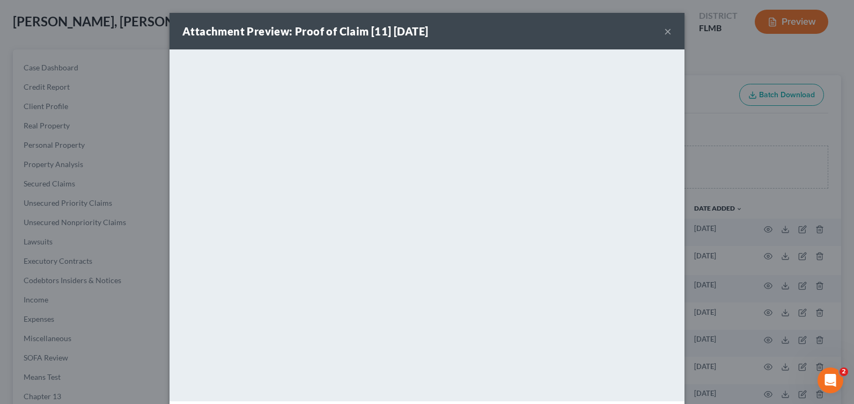
click at [665, 29] on button "×" at bounding box center [668, 31] width 8 height 13
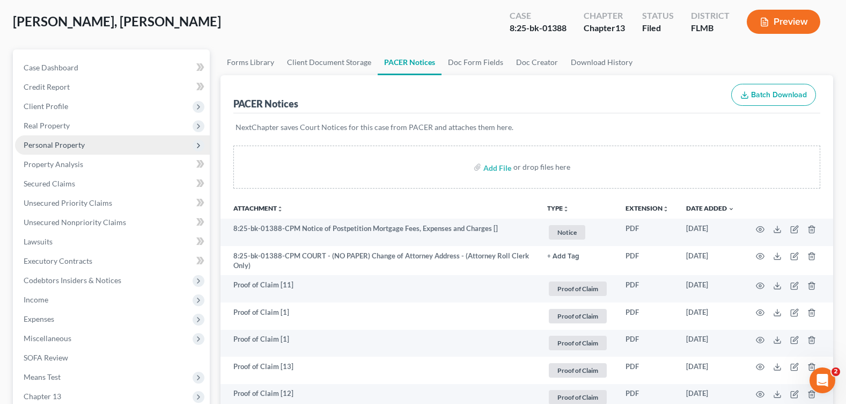
click at [72, 145] on span "Personal Property" at bounding box center [54, 144] width 61 height 9
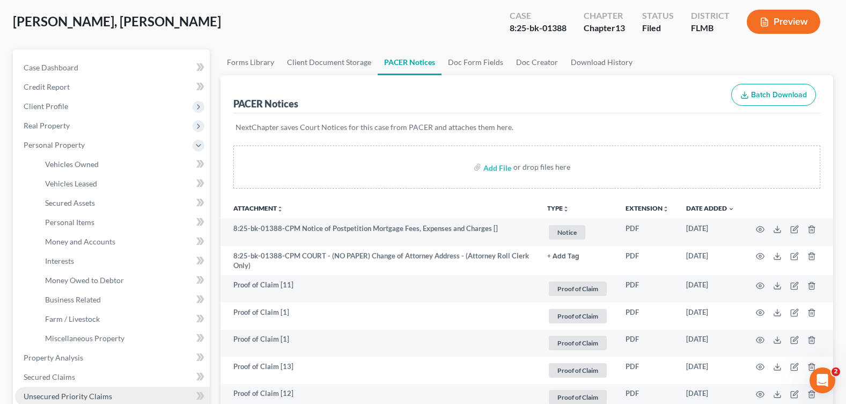
scroll to position [161, 0]
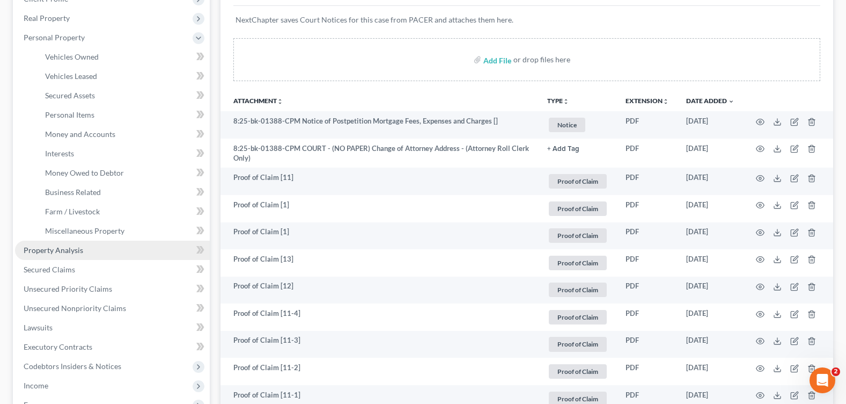
click at [71, 247] on span "Property Analysis" at bounding box center [54, 249] width 60 height 9
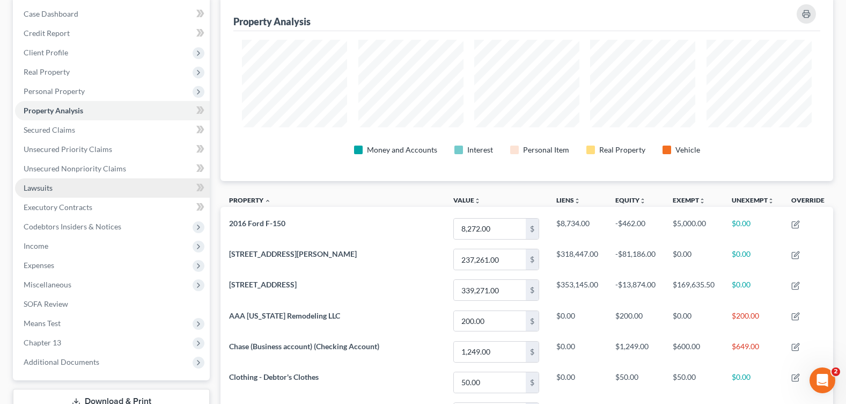
scroll to position [54, 0]
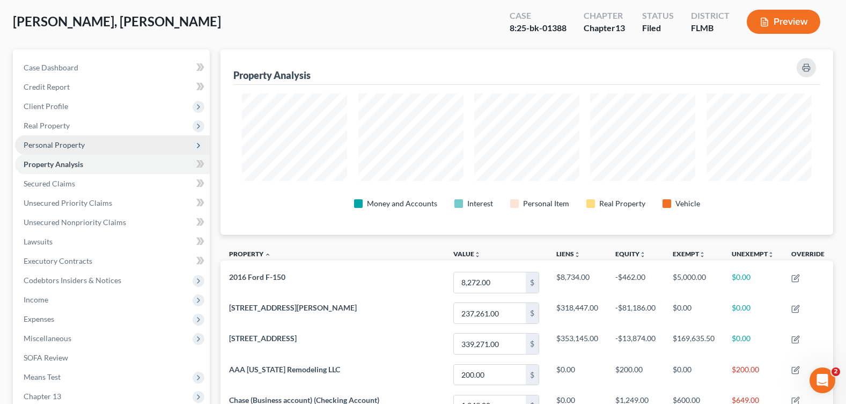
click at [72, 146] on span "Personal Property" at bounding box center [54, 144] width 61 height 9
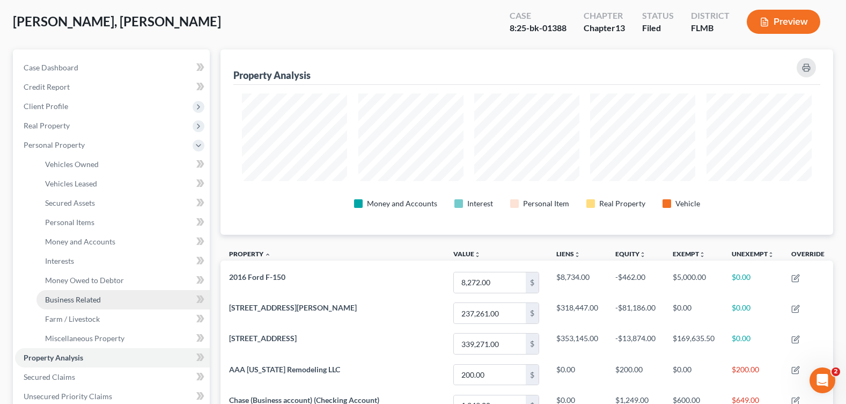
click at [91, 302] on span "Business Related" at bounding box center [73, 299] width 56 height 9
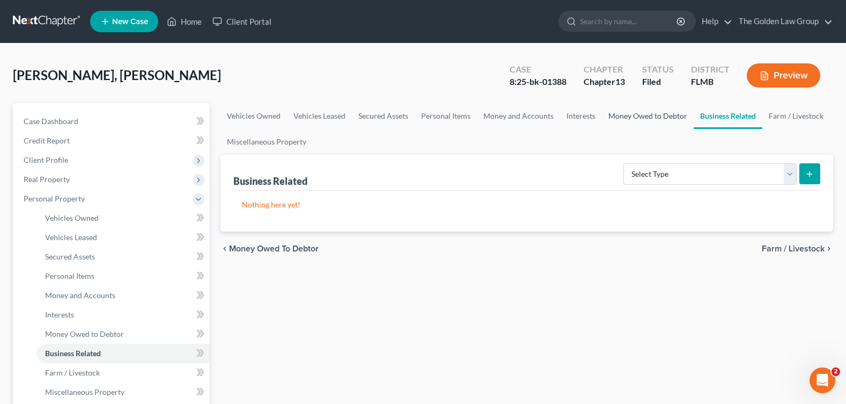
click at [653, 106] on link "Money Owed to Debtor" at bounding box center [648, 116] width 92 height 26
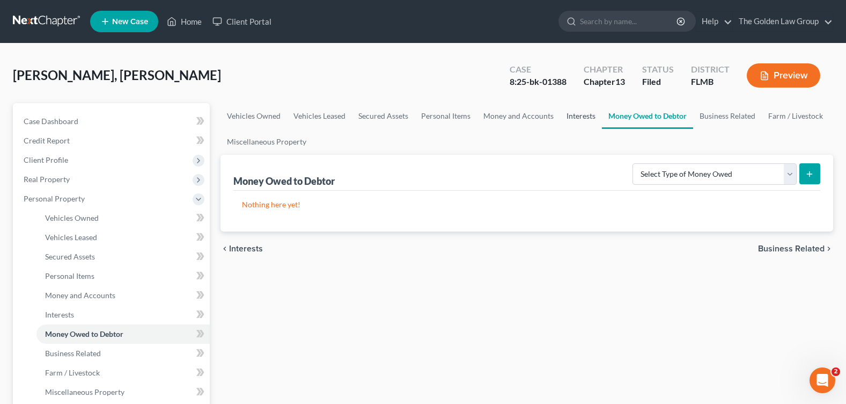
click at [583, 119] on link "Interests" at bounding box center [581, 116] width 42 height 26
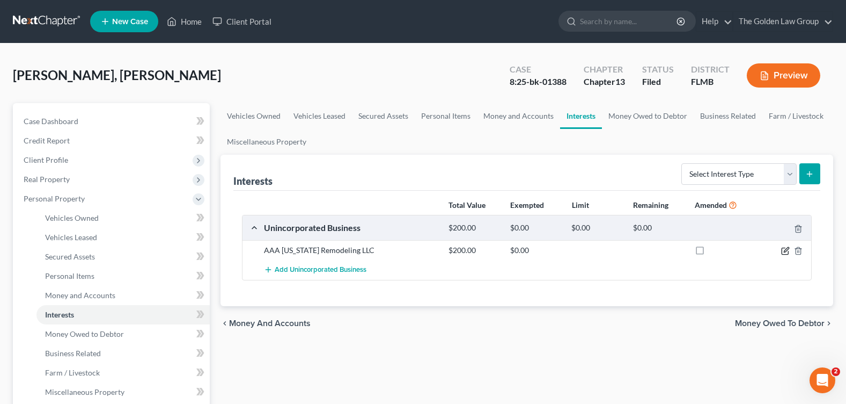
click at [785, 251] on icon "button" at bounding box center [785, 250] width 9 height 9
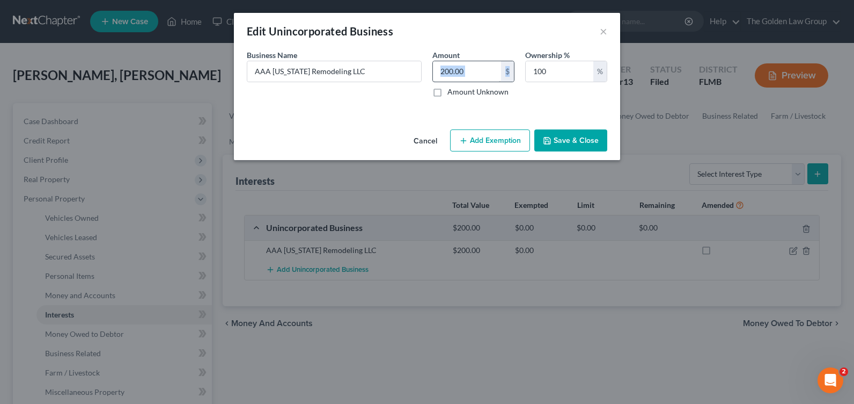
drag, startPoint x: 517, startPoint y: 65, endPoint x: 477, endPoint y: 72, distance: 40.9
click at [478, 72] on div "Amount 200.00 $ Amount Unknown" at bounding box center [473, 73] width 93 height 48
type input "400"
click at [594, 136] on button "Save & Close" at bounding box center [570, 140] width 73 height 23
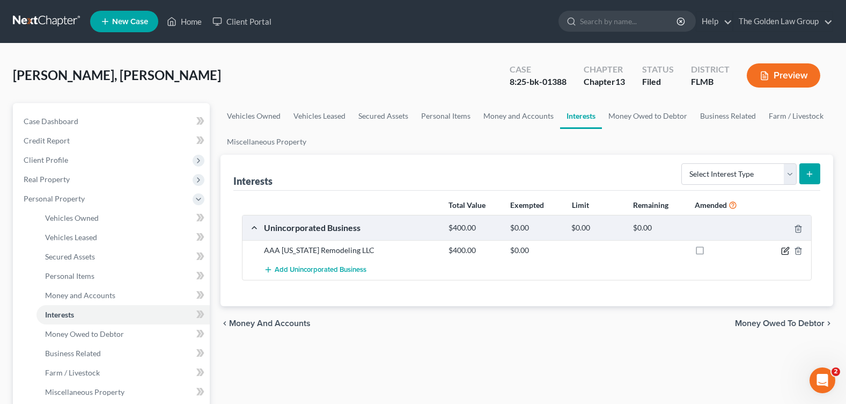
click at [784, 252] on icon "button" at bounding box center [786, 249] width 5 height 5
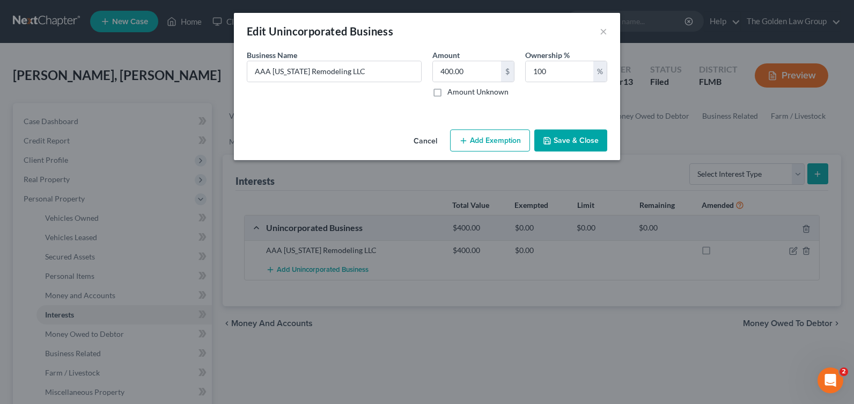
click at [497, 141] on button "Add Exemption" at bounding box center [490, 140] width 80 height 23
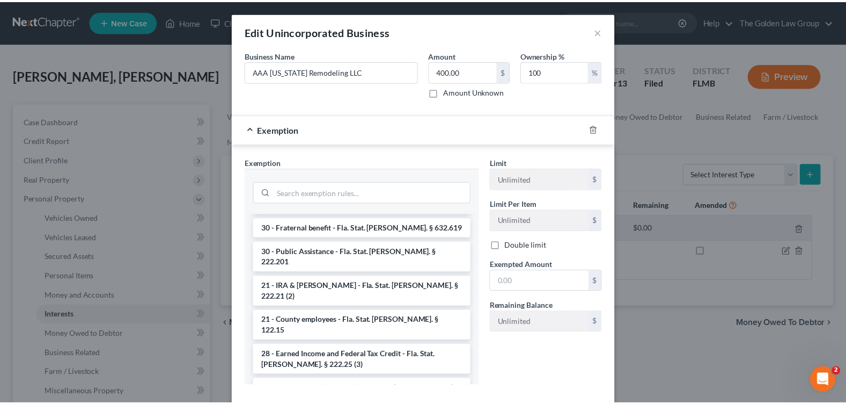
scroll to position [805, 0]
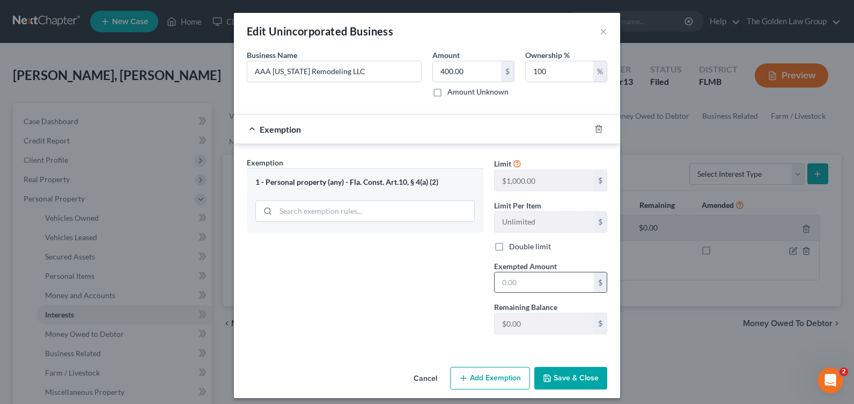
click at [521, 283] on input "text" at bounding box center [544, 282] width 99 height 20
type input "400"
click at [379, 307] on div "Exemption Set must be selected for CA. Exemption * 1 - Personal property (any) …" at bounding box center [364, 250] width 247 height 186
click at [582, 376] on button "Save & Close" at bounding box center [570, 377] width 73 height 23
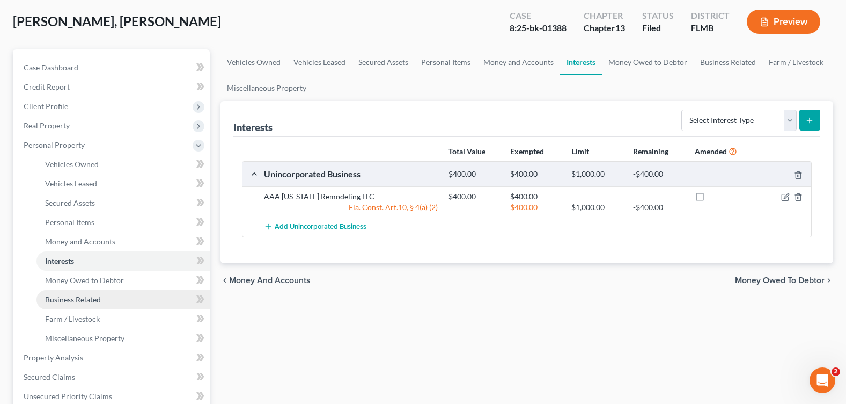
scroll to position [107, 0]
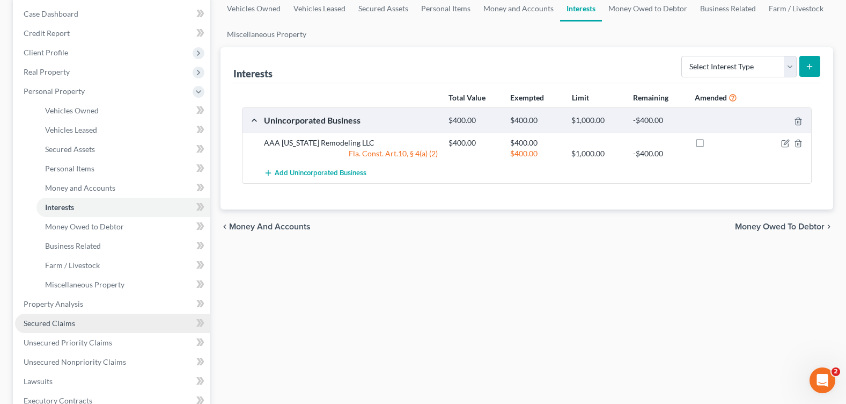
click at [100, 318] on link "Secured Claims" at bounding box center [112, 322] width 195 height 19
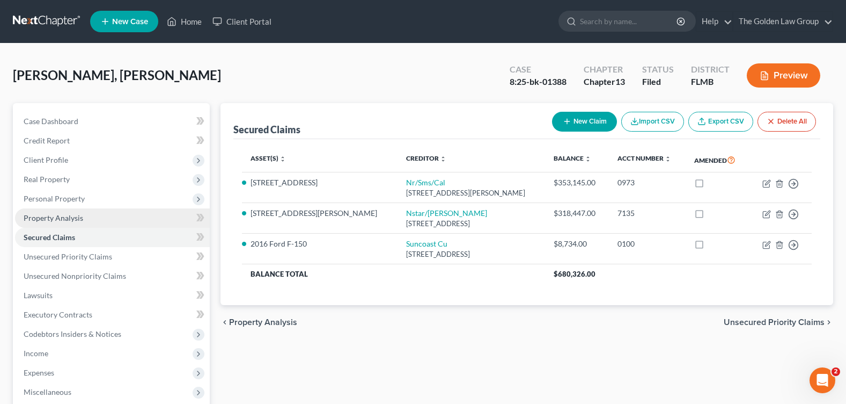
click at [61, 216] on span "Property Analysis" at bounding box center [54, 217] width 60 height 9
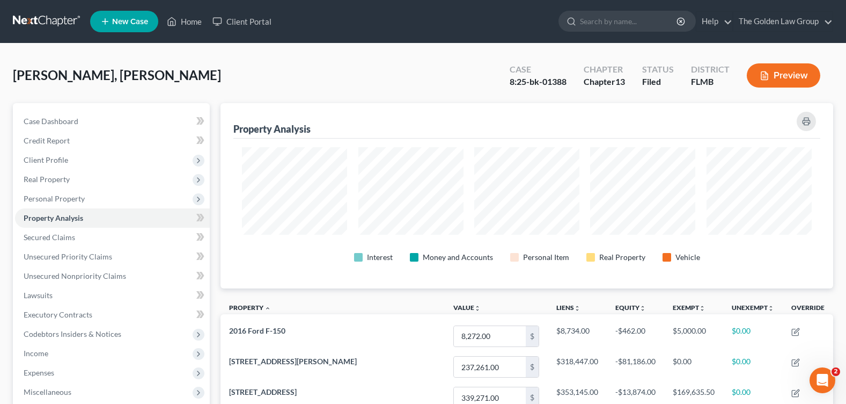
scroll to position [185, 613]
drag, startPoint x: 443, startPoint y: 90, endPoint x: 496, endPoint y: 141, distance: 73.3
click at [443, 90] on div "[PERSON_NAME], Alecki Upgraded Case 8:25-bk-01388 Chapter Chapter 13 Status Fil…" at bounding box center [423, 79] width 820 height 47
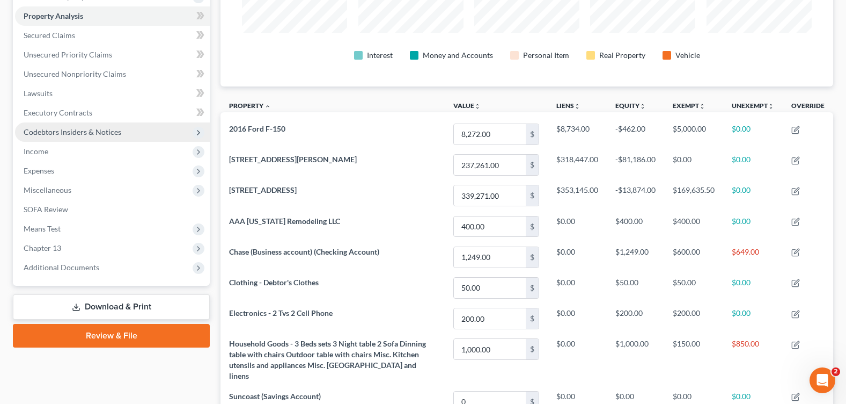
scroll to position [148, 0]
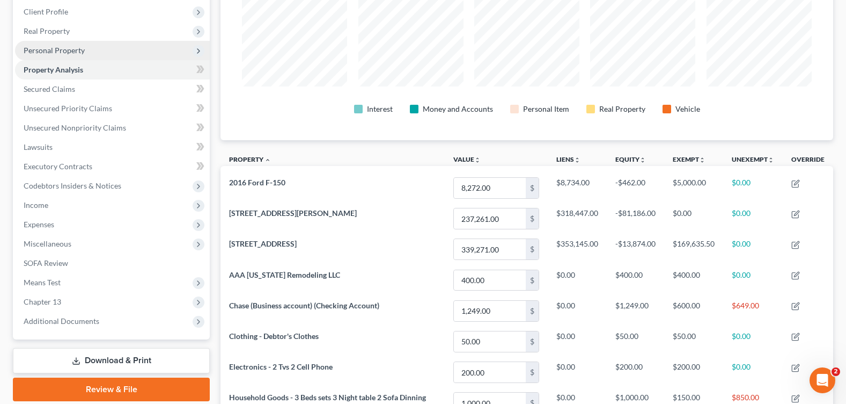
click at [74, 48] on span "Personal Property" at bounding box center [54, 50] width 61 height 9
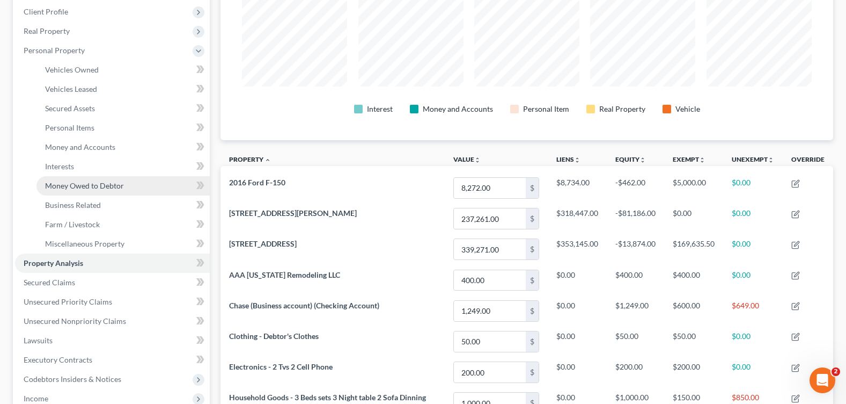
click at [100, 181] on span "Money Owed to Debtor" at bounding box center [84, 185] width 79 height 9
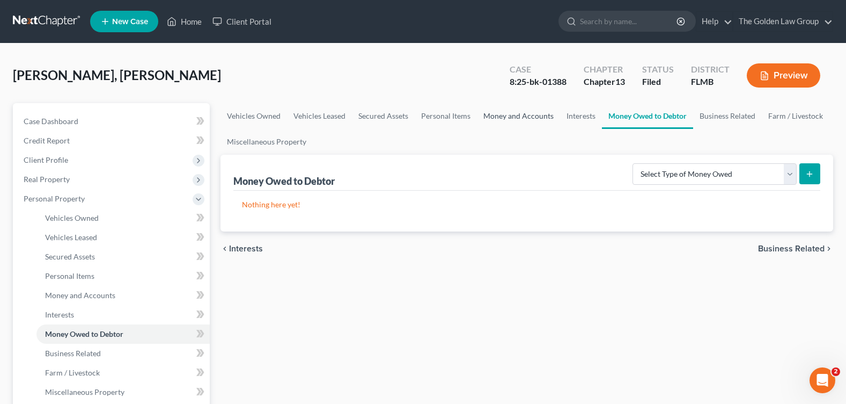
click at [482, 118] on link "Money and Accounts" at bounding box center [518, 116] width 83 height 26
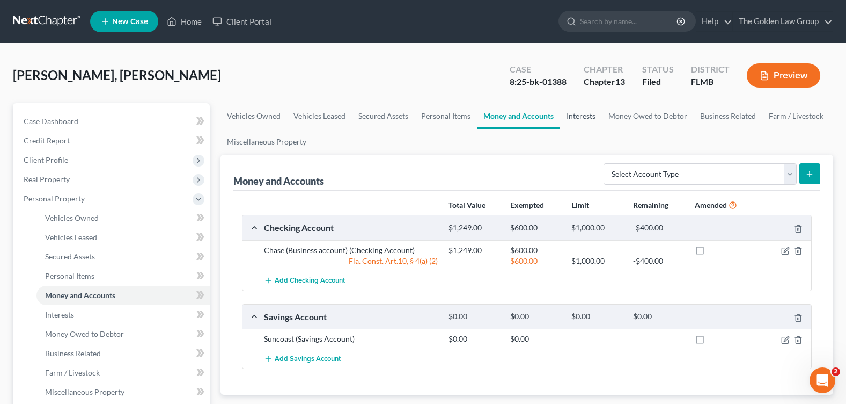
click at [571, 114] on link "Interests" at bounding box center [581, 116] width 42 height 26
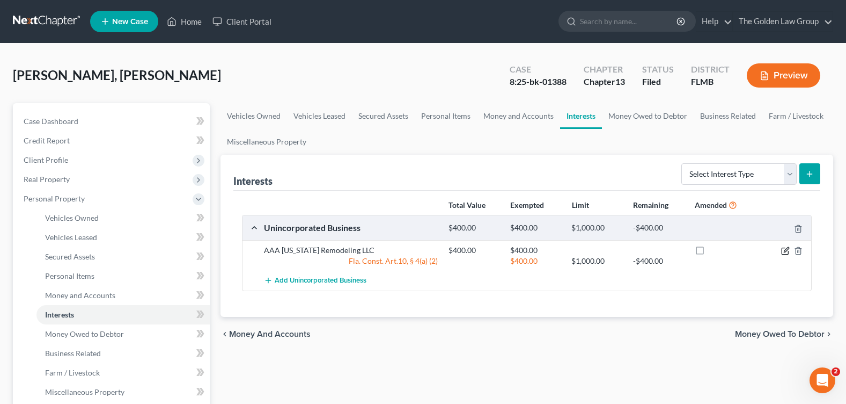
click at [784, 251] on icon "button" at bounding box center [785, 250] width 9 height 9
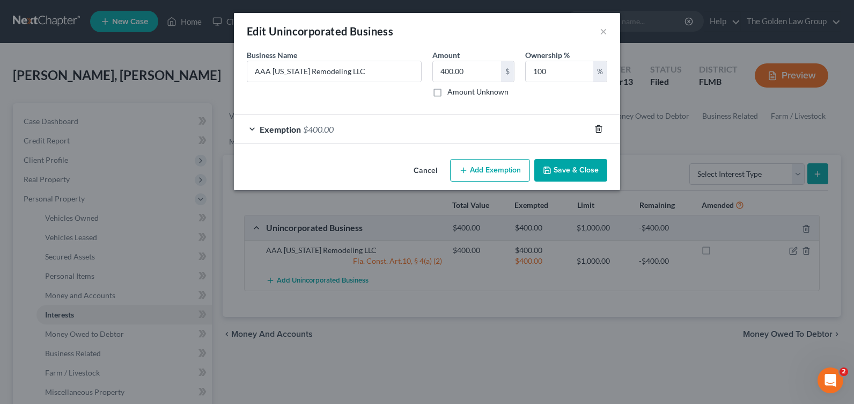
click at [596, 127] on icon "button" at bounding box center [598, 129] width 5 height 7
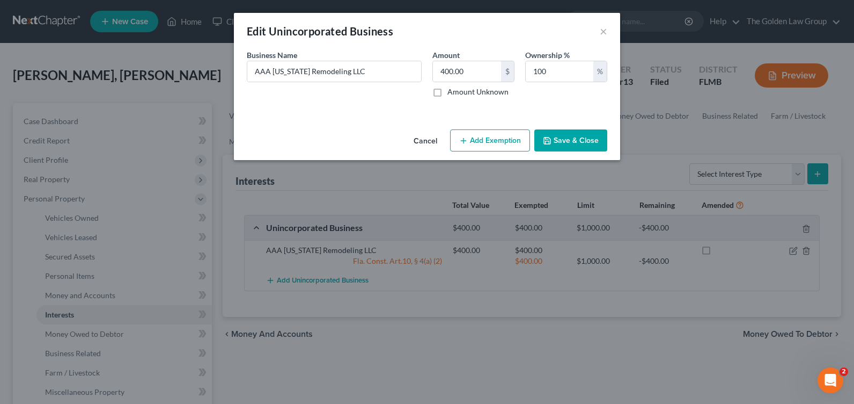
click at [576, 142] on button "Save & Close" at bounding box center [570, 140] width 73 height 23
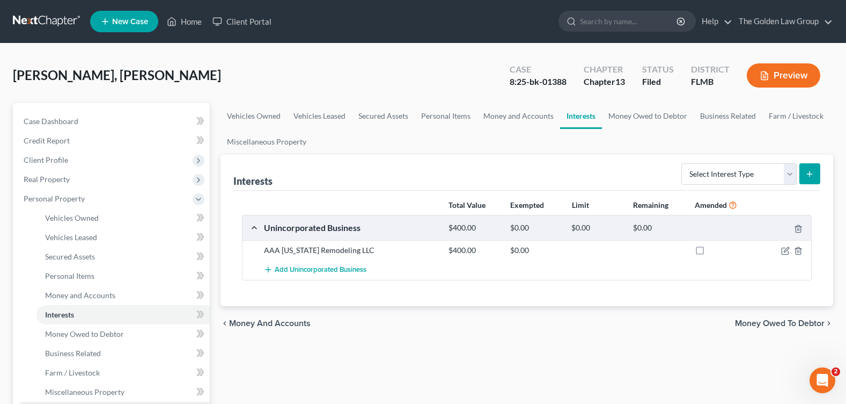
scroll to position [107, 0]
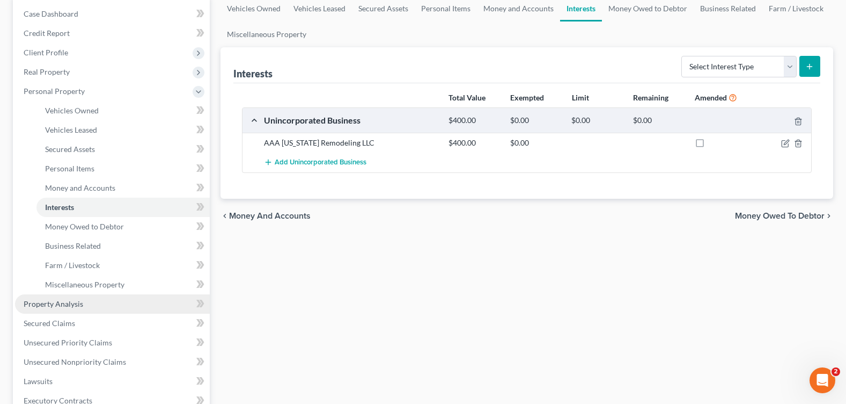
click at [113, 298] on link "Property Analysis" at bounding box center [112, 303] width 195 height 19
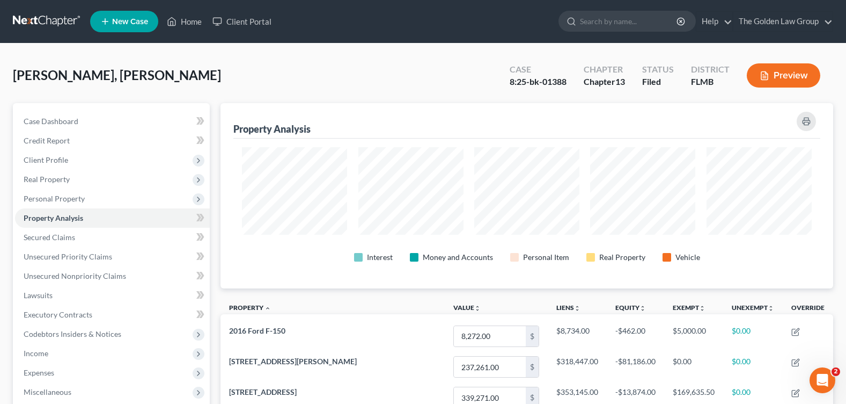
scroll to position [536398, 535970]
click at [356, 83] on div "[PERSON_NAME], Alecki Upgraded Case 8:25-bk-01388 Chapter Chapter 13 Status Fil…" at bounding box center [423, 79] width 820 height 47
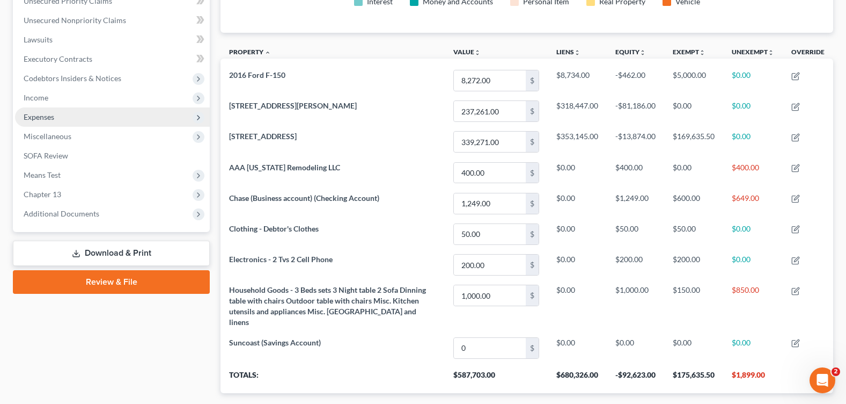
click at [39, 107] on span "Expenses" at bounding box center [112, 116] width 195 height 19
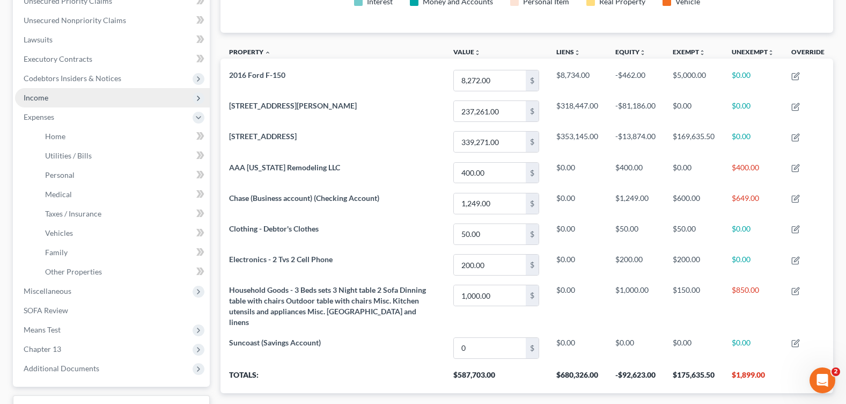
click at [65, 98] on span "Income" at bounding box center [112, 97] width 195 height 19
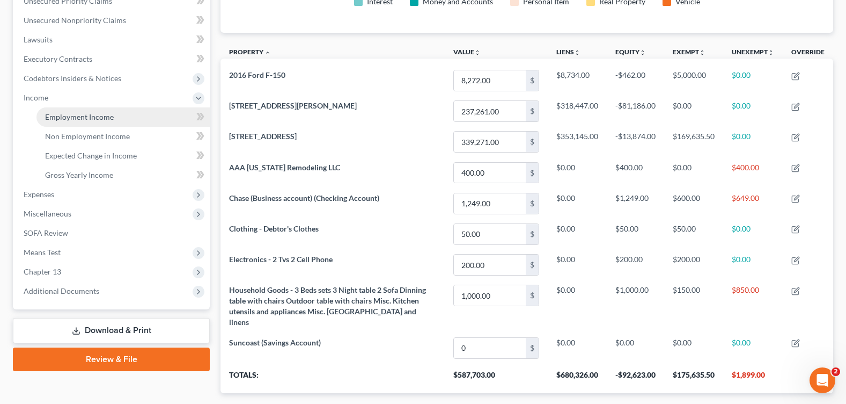
click at [68, 120] on span "Employment Income" at bounding box center [79, 116] width 69 height 9
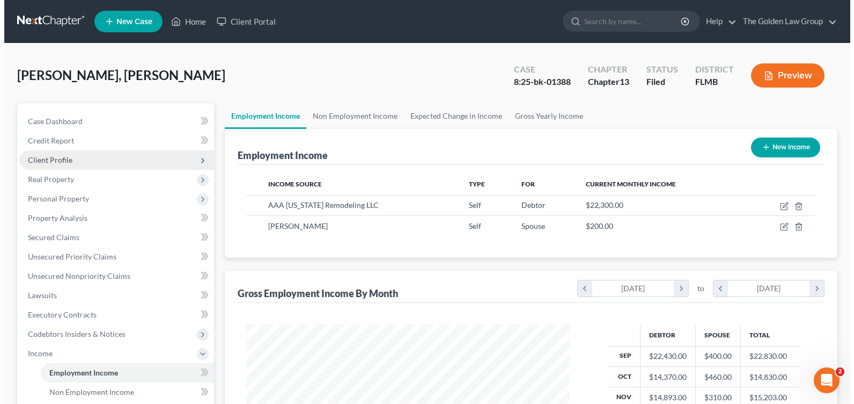
scroll to position [193, 344]
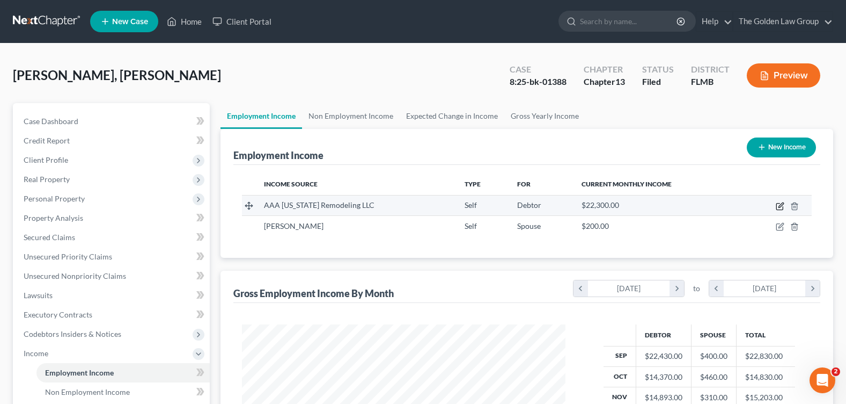
click at [780, 206] on icon "button" at bounding box center [781, 204] width 5 height 5
select select "1"
select select "9"
select select "0"
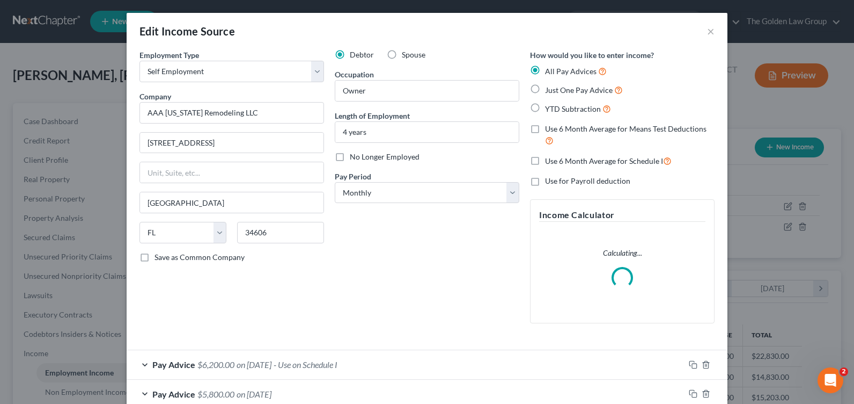
scroll to position [54, 0]
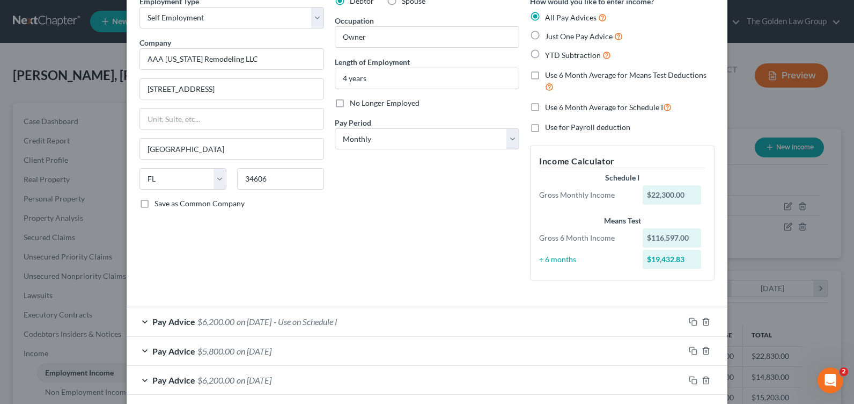
click at [141, 322] on div "Pay Advice $6,200.00 on 02/28/2025 - Use on Schedule I" at bounding box center [406, 321] width 558 height 28
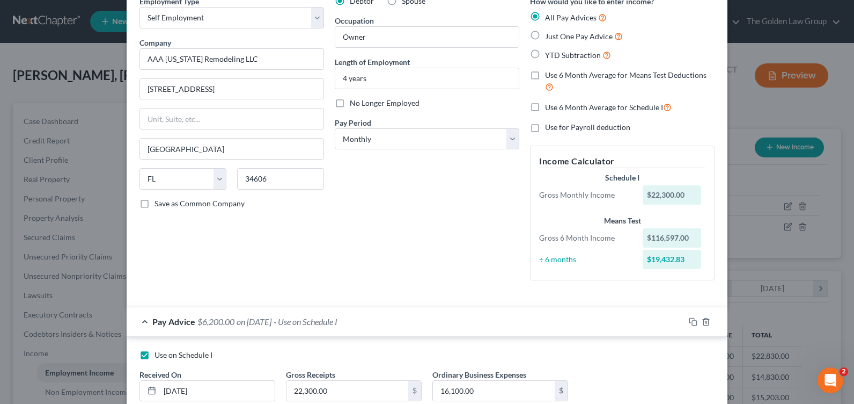
click at [155, 353] on label "Use on Schedule I" at bounding box center [184, 354] width 58 height 11
click at [159, 353] on input "Use on Schedule I" at bounding box center [162, 352] width 7 height 7
checkbox input "false"
click at [545, 105] on label "Use 6 Month Average for Schedule I" at bounding box center [608, 107] width 127 height 12
click at [549, 105] on input "Use 6 Month Average for Schedule I" at bounding box center [552, 104] width 7 height 7
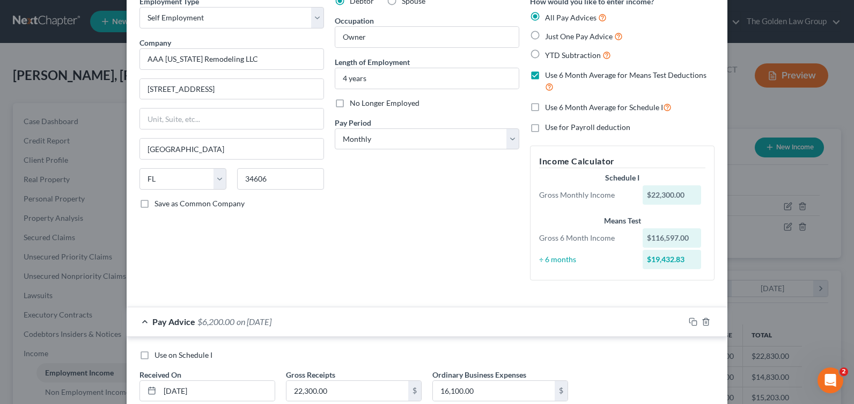
checkbox input "true"
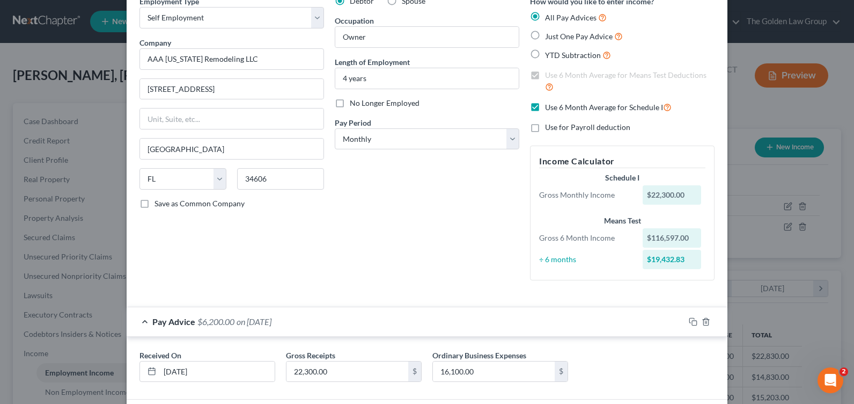
click at [428, 243] on div "Debtor Spouse Occupation Owner Length of Employment 4 years No Longer Employed …" at bounding box center [426, 142] width 195 height 293
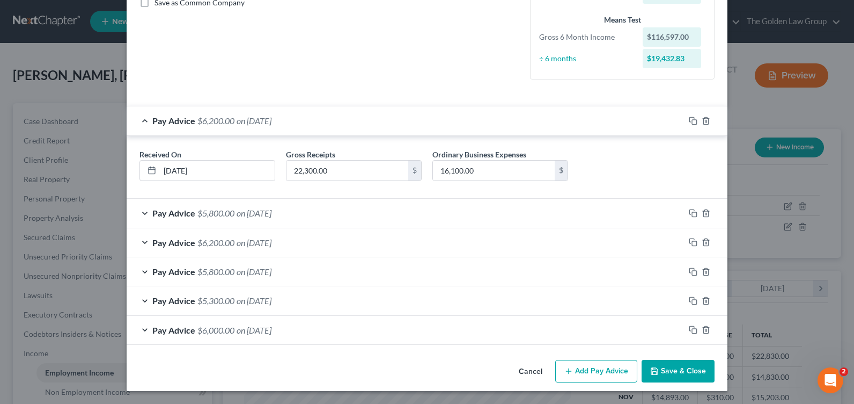
click at [142, 119] on div "Pay Advice $6,200.00 on 02/28/2025" at bounding box center [406, 120] width 558 height 28
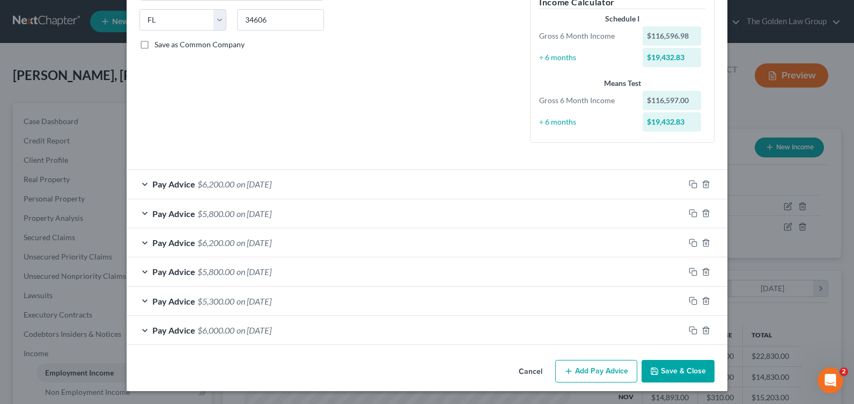
scroll to position [212, 0]
click at [140, 329] on div "Pay Advice $6,000.00 on 09/30/2024" at bounding box center [406, 330] width 558 height 28
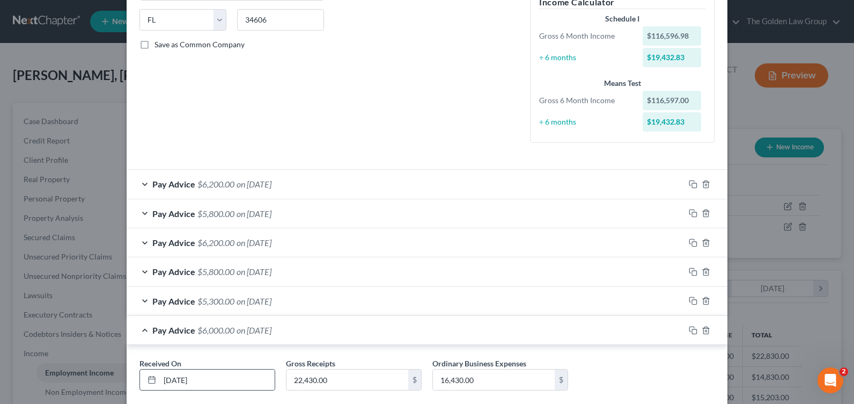
scroll to position [254, 0]
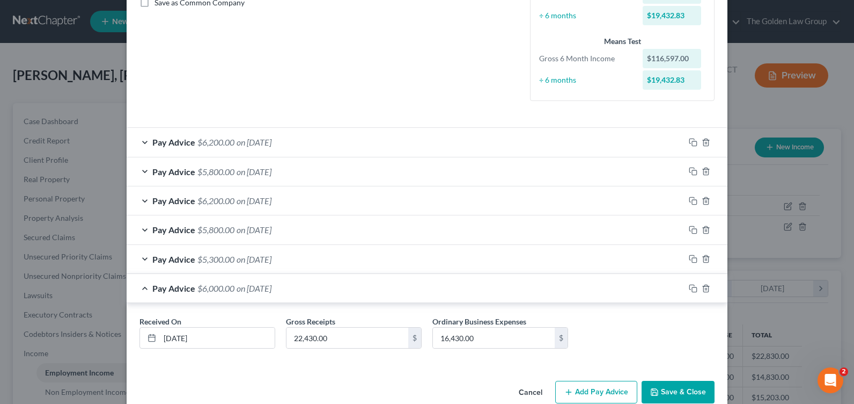
click at [137, 260] on div "Pay Advice $5,300.00 on 10/31/2024" at bounding box center [406, 259] width 558 height 28
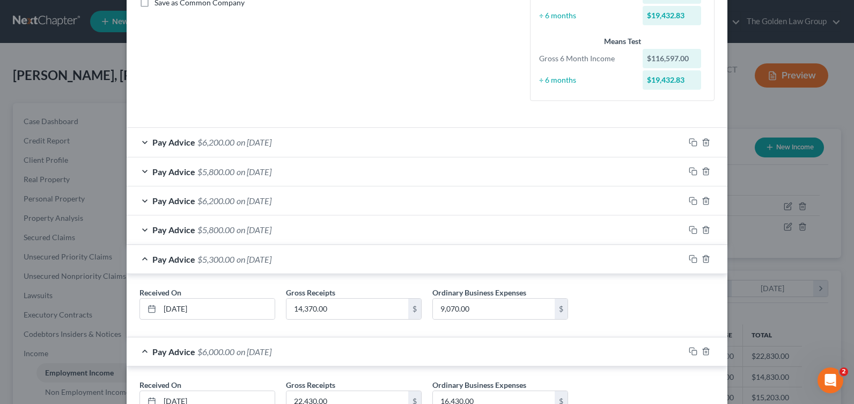
click at [143, 230] on div "Pay Advice $5,800.00 on 11/30/2024" at bounding box center [406, 229] width 558 height 28
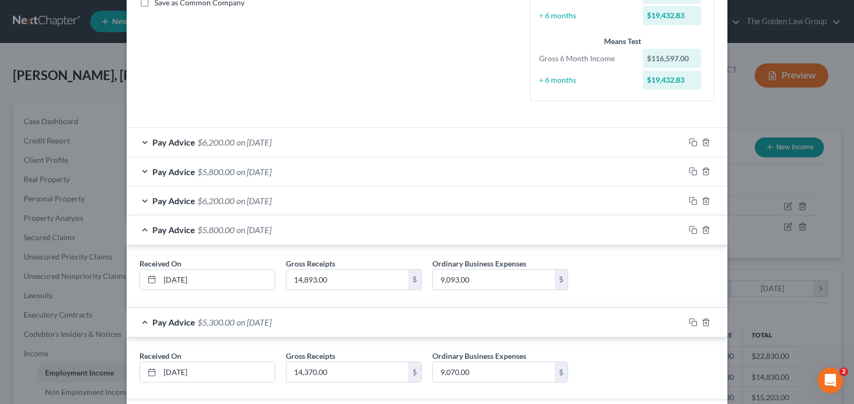
click at [137, 198] on div "Pay Advice $6,200.00 on 12/31/2024" at bounding box center [406, 200] width 558 height 28
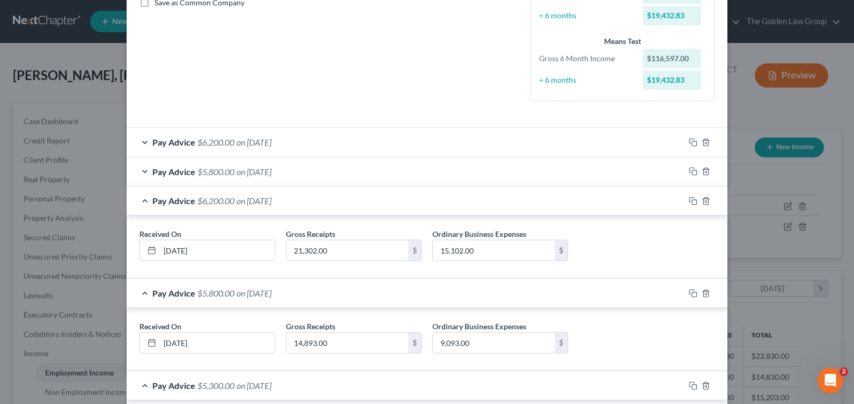
click at [138, 170] on div "Pay Advice $5,800.00 on 01/31/2025" at bounding box center [406, 171] width 558 height 28
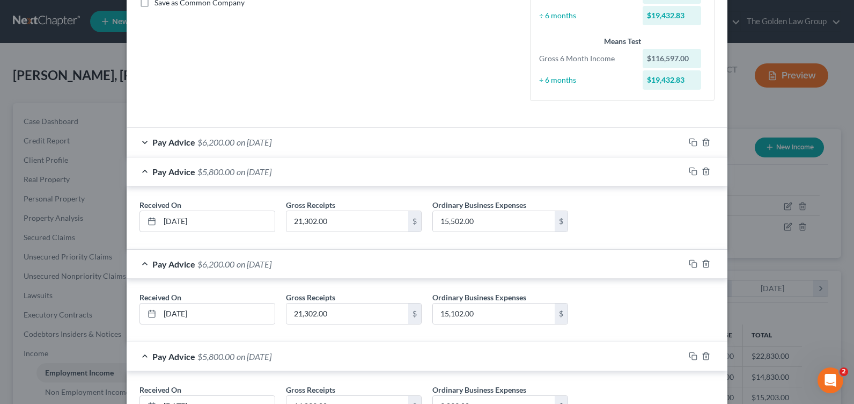
click at [144, 136] on div "Pay Advice $6,200.00 on 02/28/2025" at bounding box center [406, 142] width 558 height 28
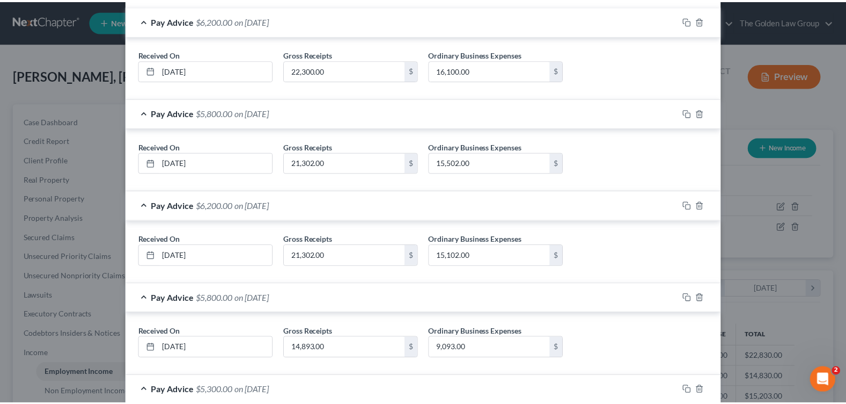
scroll to position [591, 0]
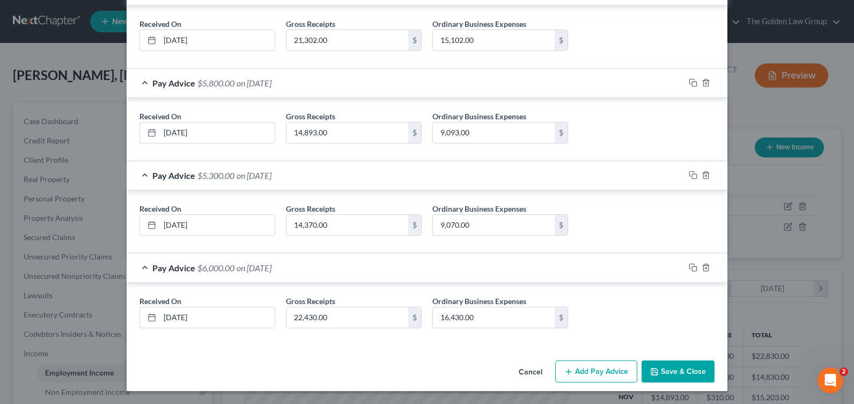
click at [678, 366] on button "Save & Close" at bounding box center [678, 371] width 73 height 23
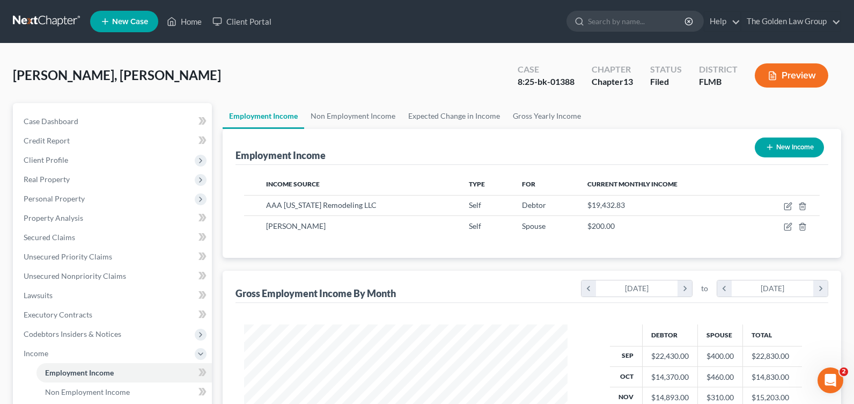
scroll to position [536391, 536238]
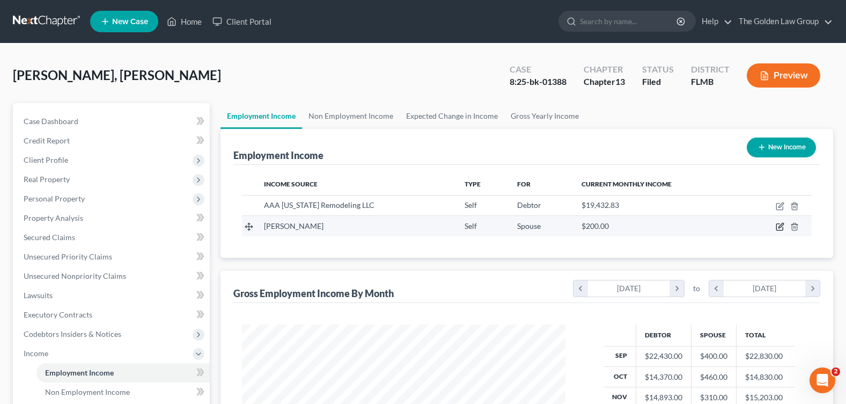
click at [783, 225] on icon "button" at bounding box center [781, 225] width 5 height 5
select select "1"
select select "9"
select select "0"
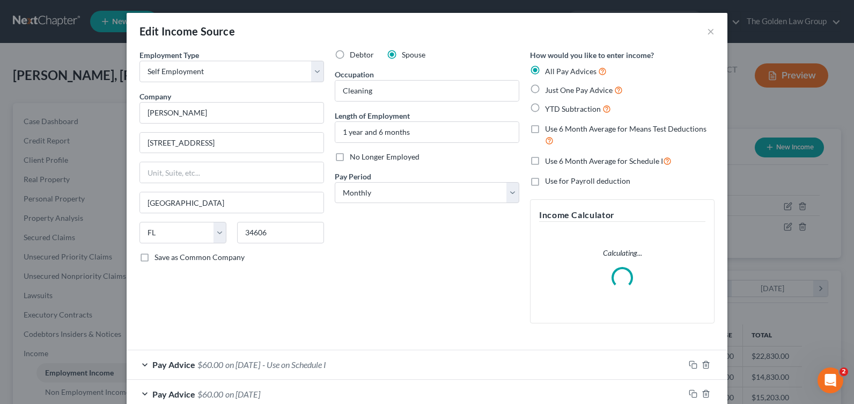
scroll to position [107, 0]
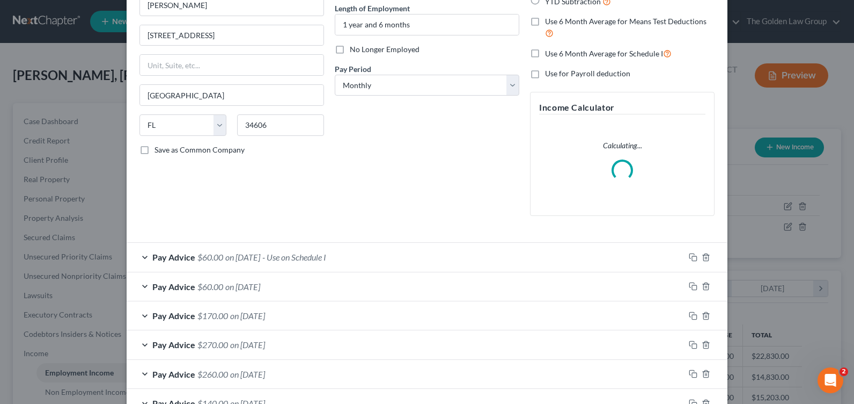
click at [143, 255] on div "Pay Advice $60.00 on 01/31/2025 - Use on Schedule I" at bounding box center [406, 257] width 558 height 28
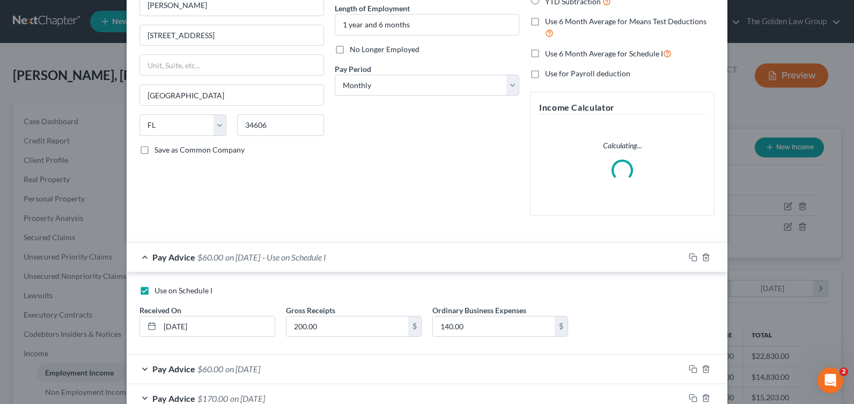
click at [155, 289] on label "Use on Schedule I" at bounding box center [184, 290] width 58 height 11
click at [159, 289] on input "Use on Schedule I" at bounding box center [162, 288] width 7 height 7
checkbox input "false"
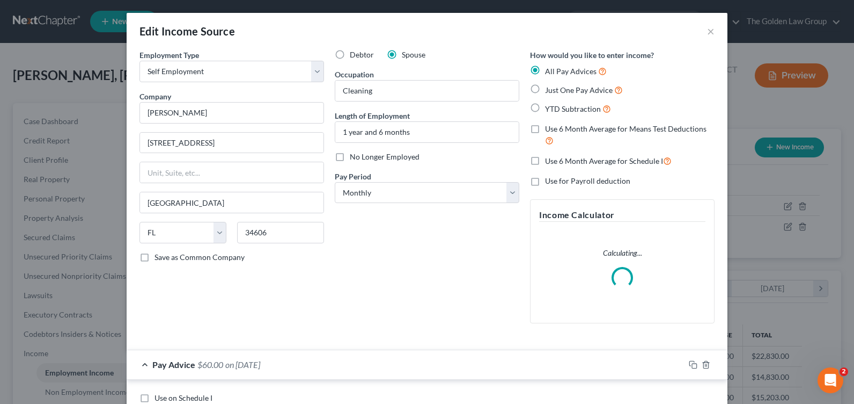
click at [545, 162] on label "Use 6 Month Average for Schedule I" at bounding box center [608, 161] width 127 height 12
click at [549, 162] on input "Use 6 Month Average for Schedule I" at bounding box center [552, 158] width 7 height 7
checkbox input "true"
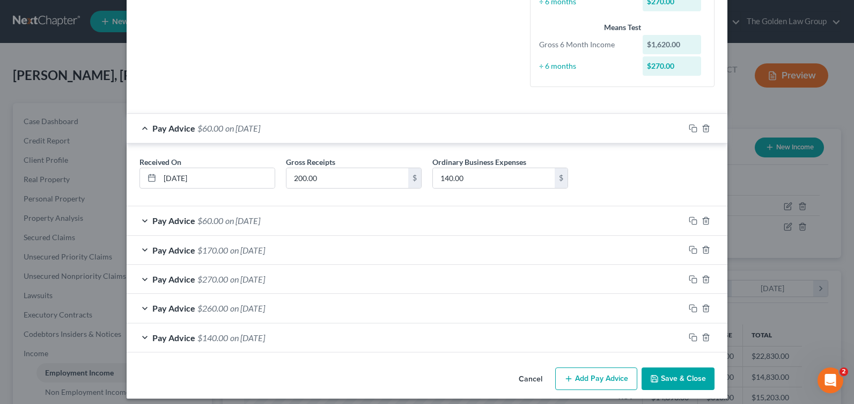
scroll to position [276, 0]
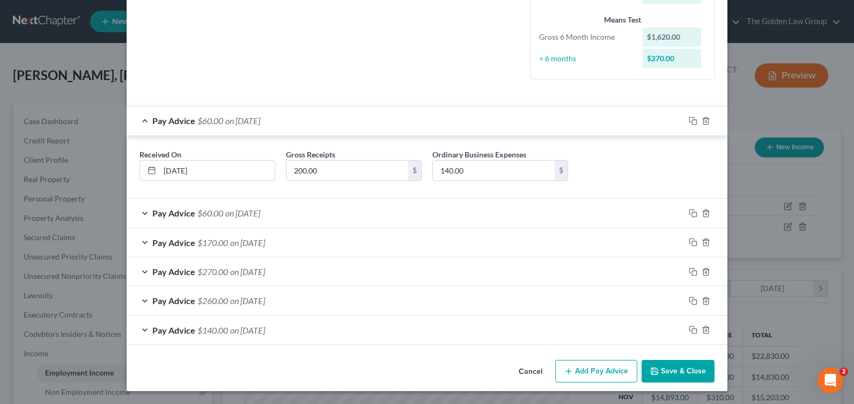
click at [137, 327] on div "Pay Advice $140.00 on 08/31/2024" at bounding box center [406, 330] width 558 height 28
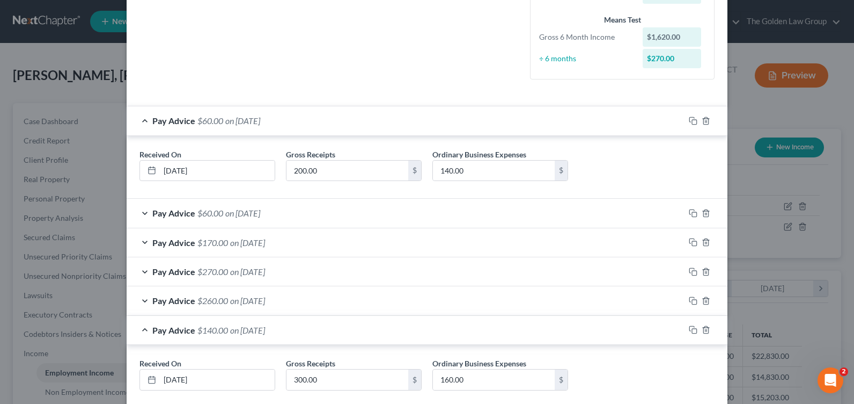
click at [139, 295] on div "Pay Advice $260.00 on 09/30/2024" at bounding box center [406, 300] width 558 height 28
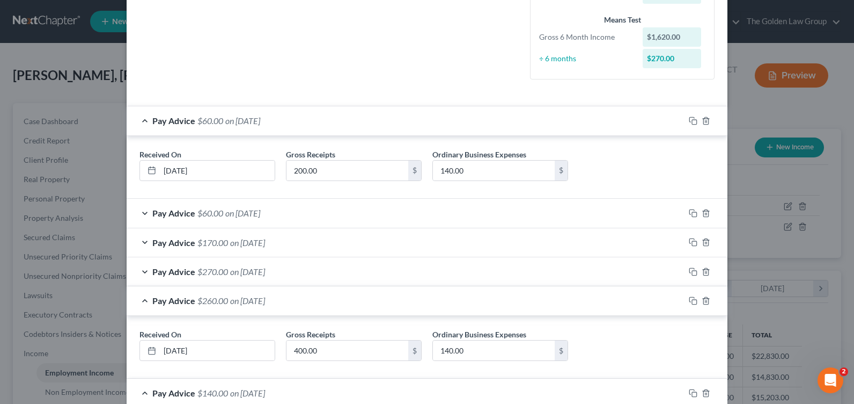
click at [142, 269] on div "Pay Advice $270.00 on 10/31/2024" at bounding box center [406, 271] width 558 height 28
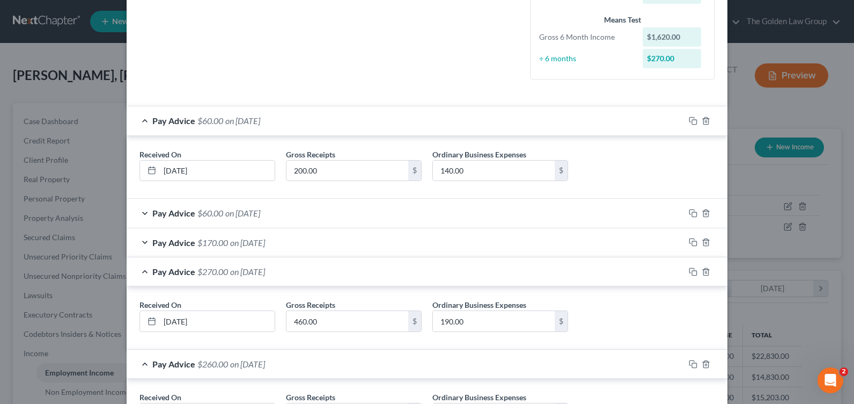
click at [143, 243] on div "Pay Advice $170.00 on 11/30/2024" at bounding box center [406, 242] width 558 height 28
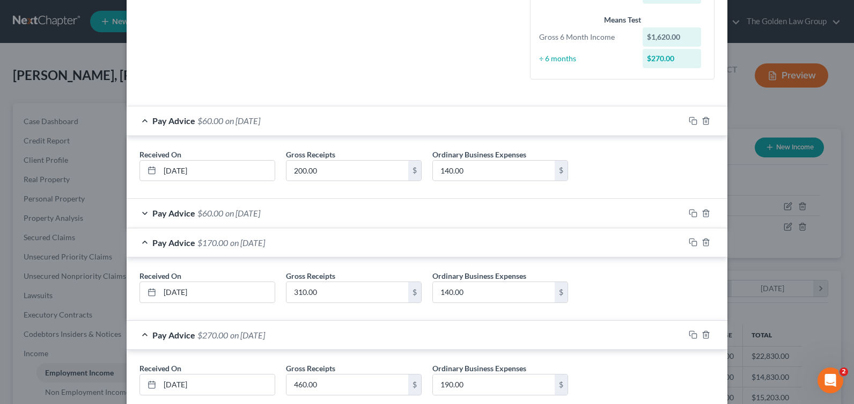
click at [145, 210] on div "Pay Advice $60.00 on 12/31/2024" at bounding box center [406, 213] width 558 height 28
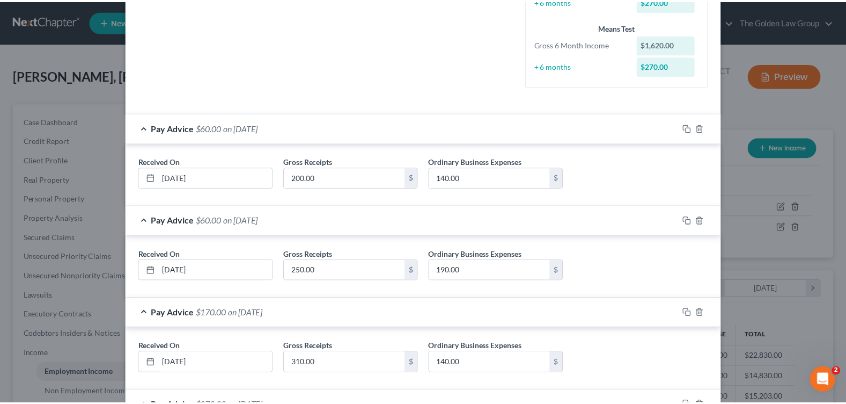
scroll to position [591, 0]
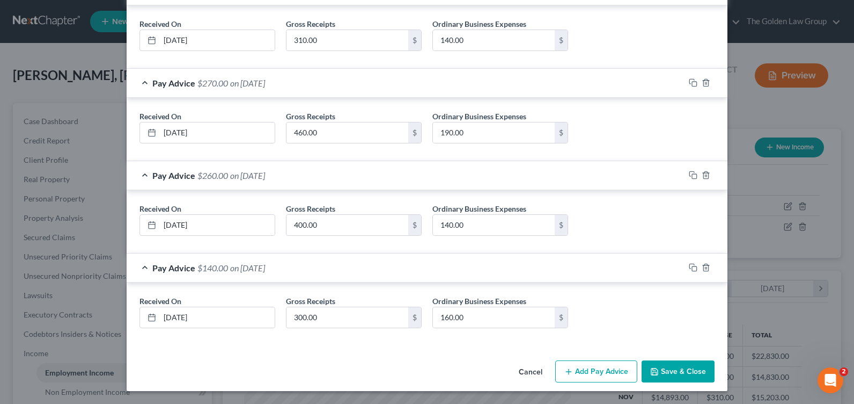
click at [655, 370] on icon "button" at bounding box center [654, 371] width 9 height 9
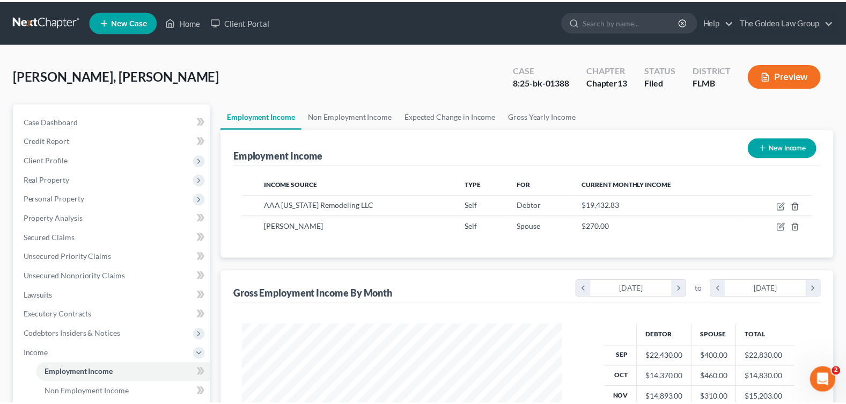
scroll to position [536391, 536238]
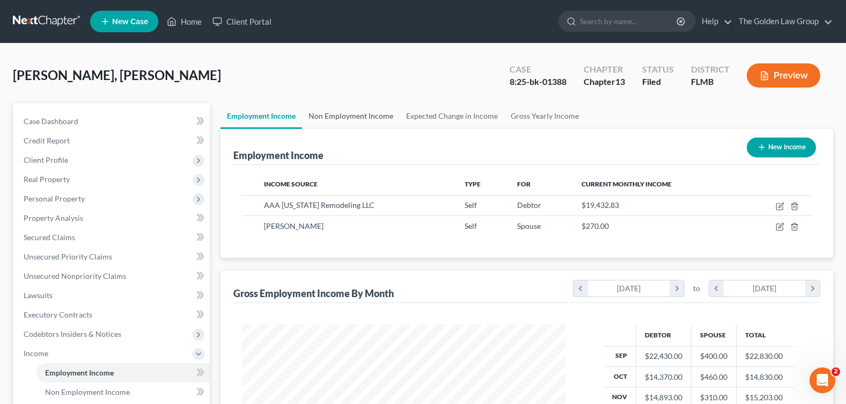
click at [346, 109] on link "Non Employment Income" at bounding box center [351, 116] width 98 height 26
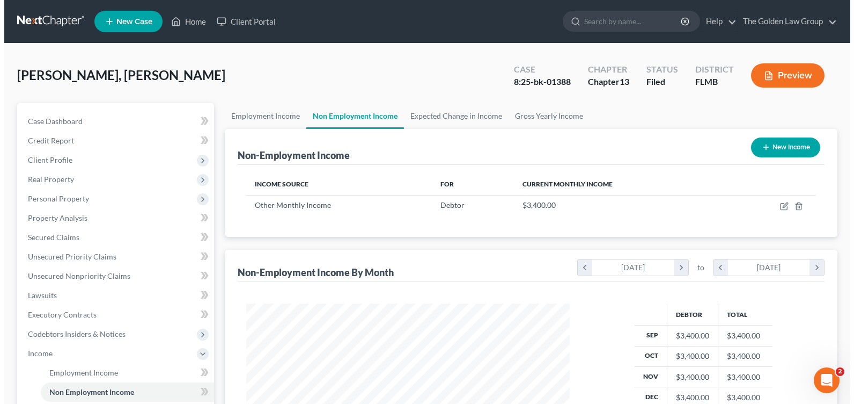
scroll to position [193, 344]
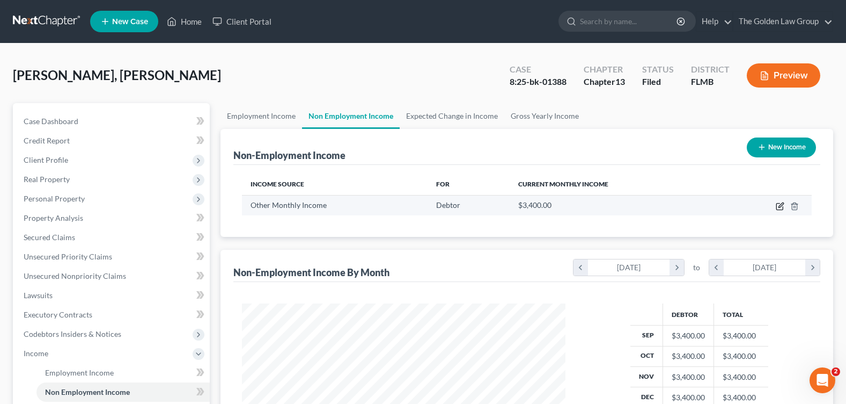
click at [782, 207] on icon "button" at bounding box center [780, 206] width 9 height 9
select select "13"
select select "0"
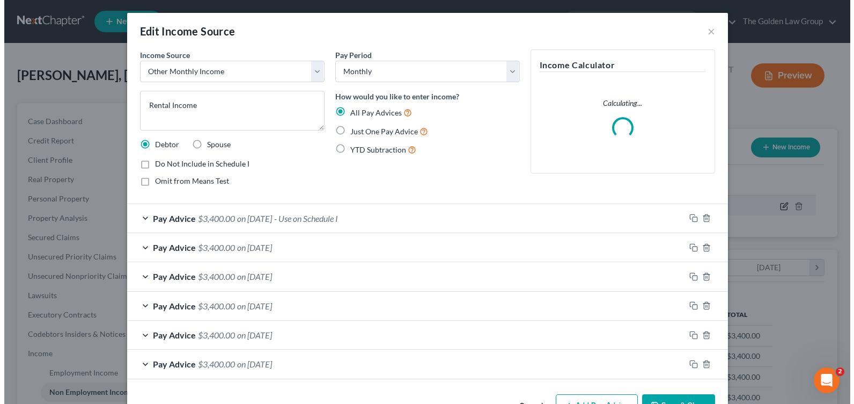
scroll to position [193, 349]
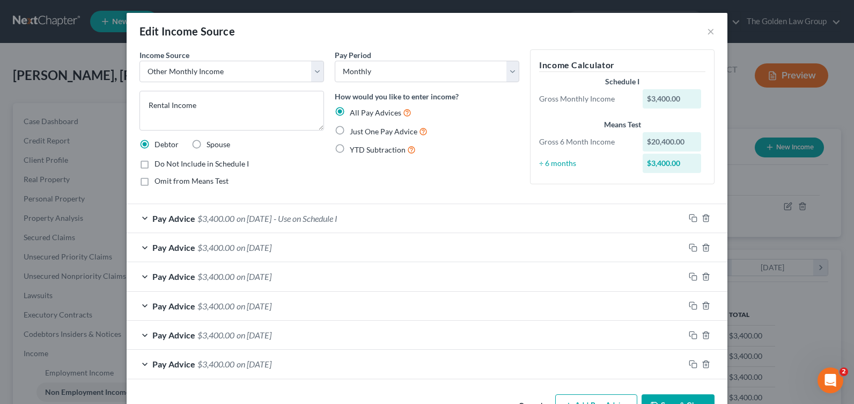
click at [144, 219] on div "Pay Advice $3,400.00 on 02/28/2025 - Use on Schedule I" at bounding box center [406, 218] width 558 height 28
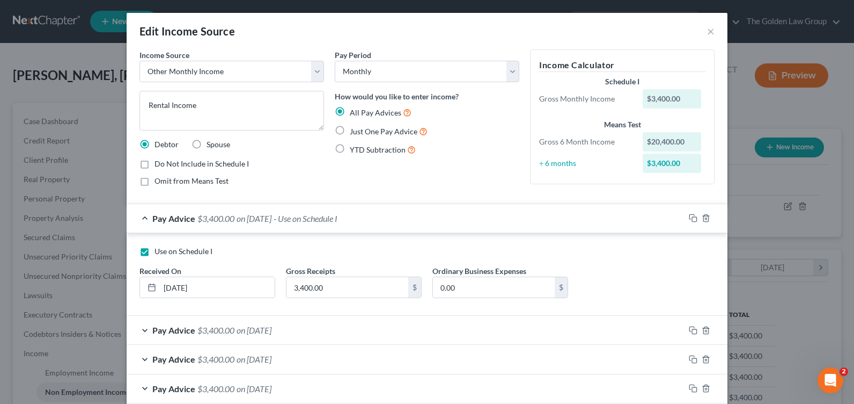
click at [155, 247] on label "Use on Schedule I" at bounding box center [184, 251] width 58 height 11
click at [159, 247] on input "Use on Schedule I" at bounding box center [162, 249] width 7 height 7
checkbox input "false"
click at [429, 175] on div "Pay Period Select Monthly Twice Monthly Every Other Week Weekly How would you l…" at bounding box center [426, 121] width 195 height 145
click at [140, 212] on div "Pay Advice $3,400.00 on 02/28/2025" at bounding box center [406, 218] width 558 height 28
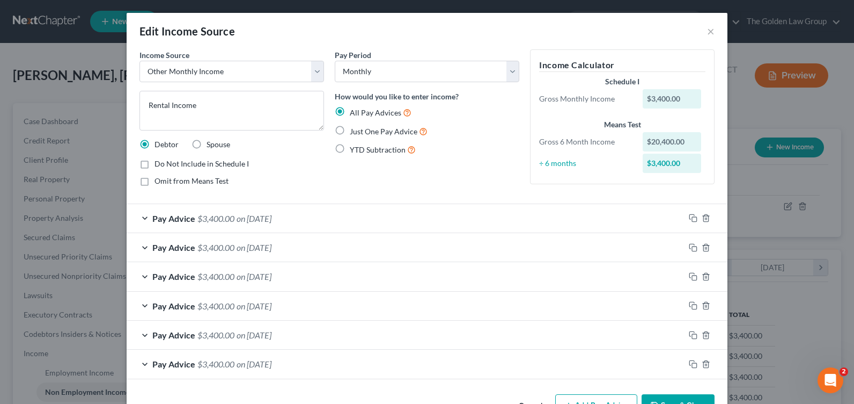
click at [464, 153] on div "YTD Subtraction" at bounding box center [427, 149] width 185 height 12
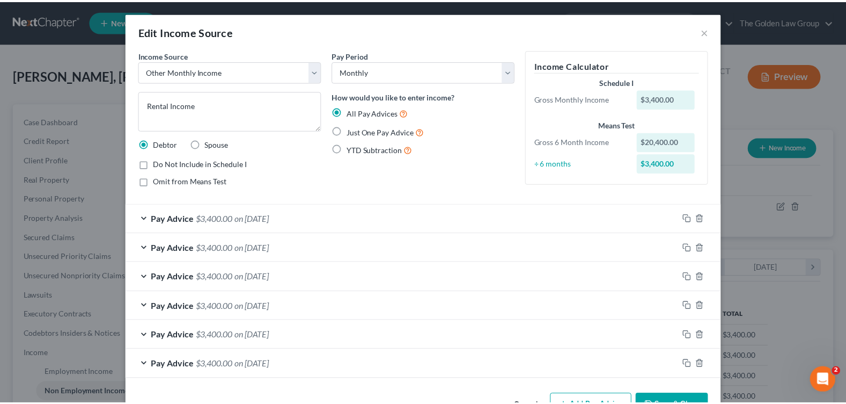
scroll to position [34, 0]
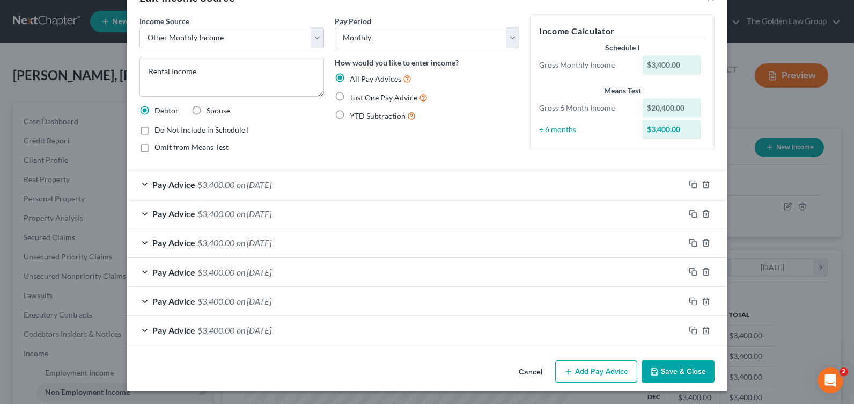
click at [693, 368] on button "Save & Close" at bounding box center [678, 371] width 73 height 23
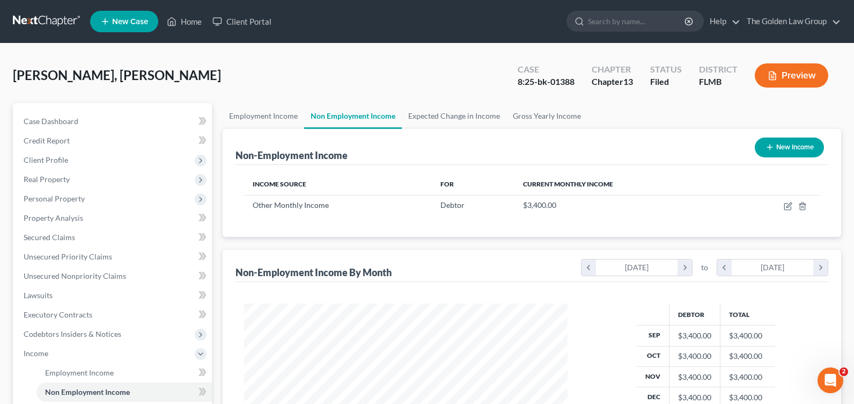
scroll to position [536391, 536238]
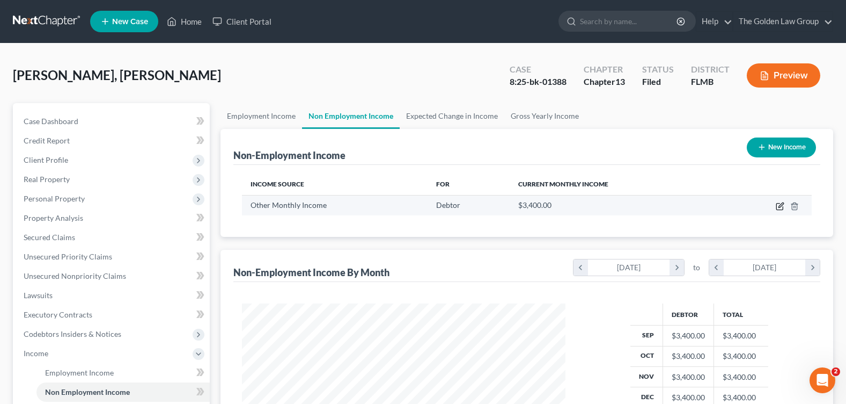
click at [776, 205] on icon "button" at bounding box center [779, 206] width 6 height 6
select select "13"
select select "0"
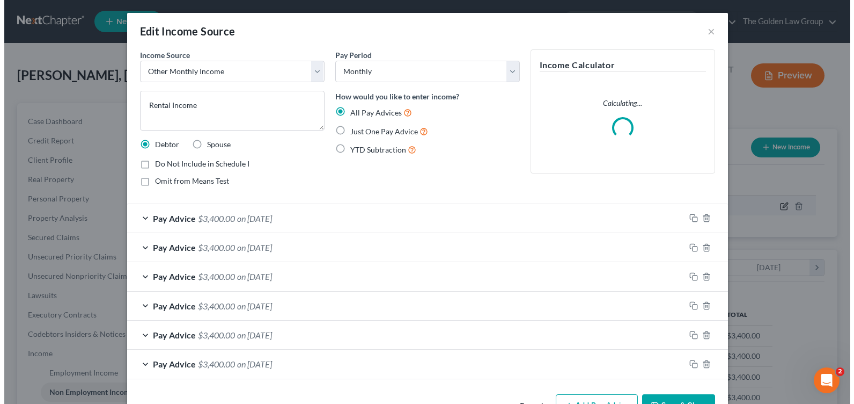
scroll to position [193, 349]
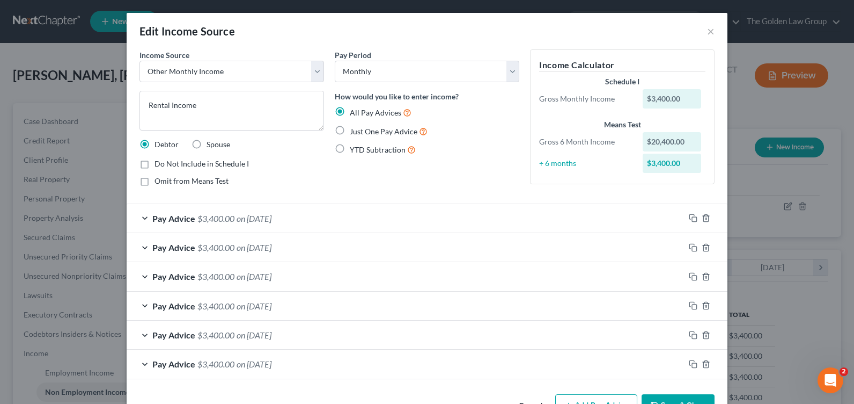
click at [140, 336] on div "Pay Advice $3,400.00 on 10/31/2024" at bounding box center [406, 334] width 558 height 28
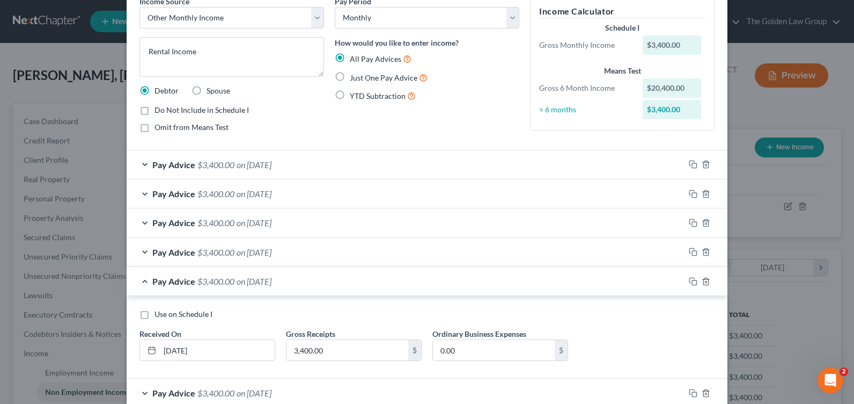
scroll to position [107, 0]
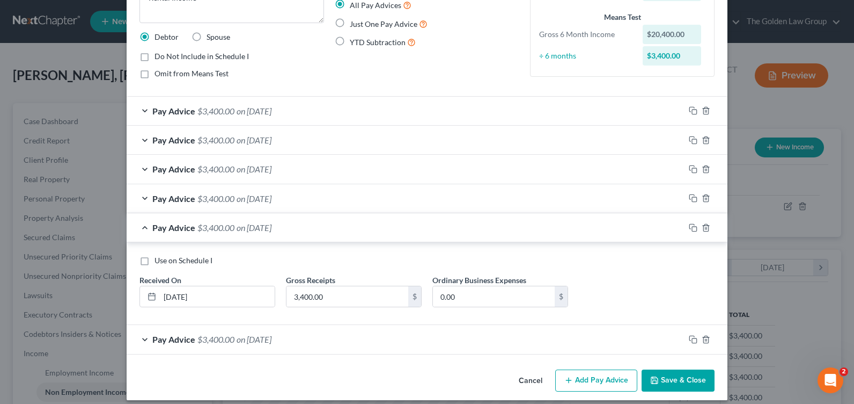
click at [141, 195] on div "Pay Advice $3,400.00 on 11/30/2024" at bounding box center [406, 198] width 558 height 28
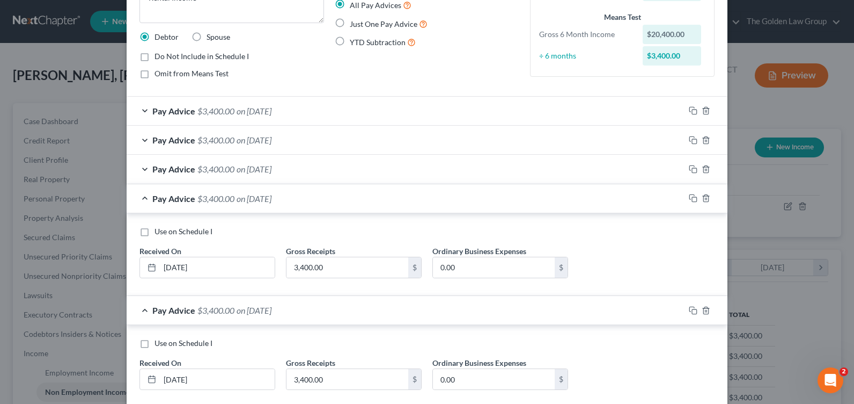
click at [143, 167] on div "Pay Advice $3,400.00 on 12/31/2024" at bounding box center [406, 169] width 558 height 28
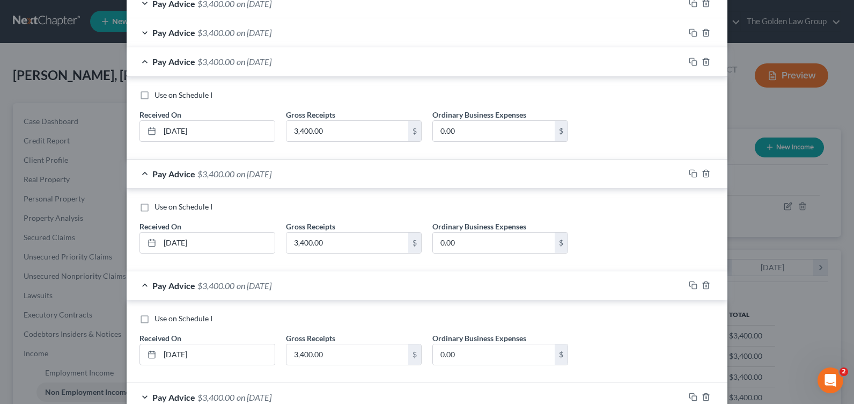
scroll to position [282, 0]
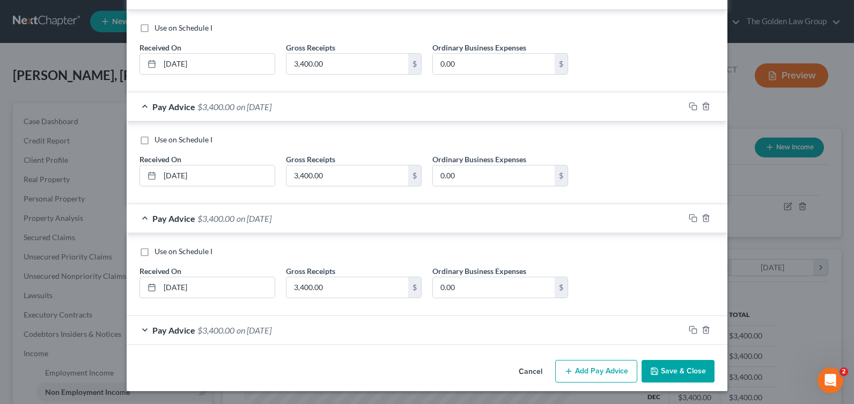
click at [141, 328] on div "Pay Advice $3,400.00 on 09/30/2024" at bounding box center [406, 330] width 558 height 28
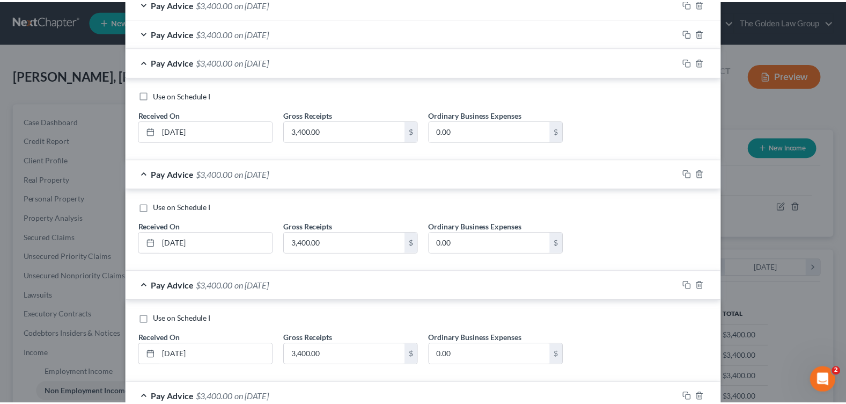
scroll to position [363, 0]
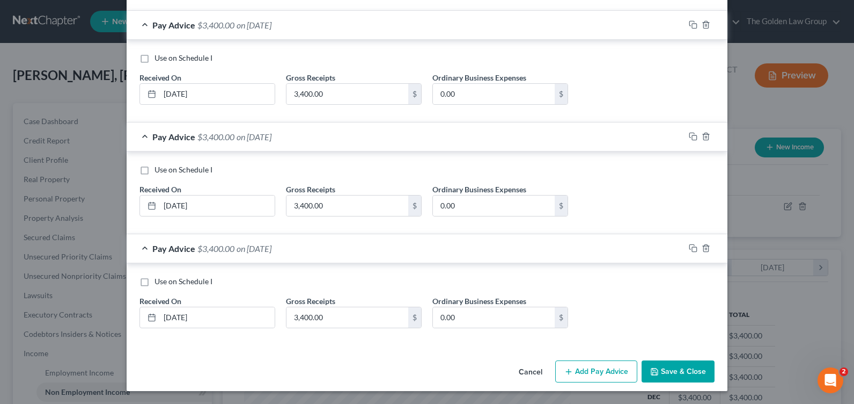
click at [670, 372] on button "Save & Close" at bounding box center [678, 371] width 73 height 23
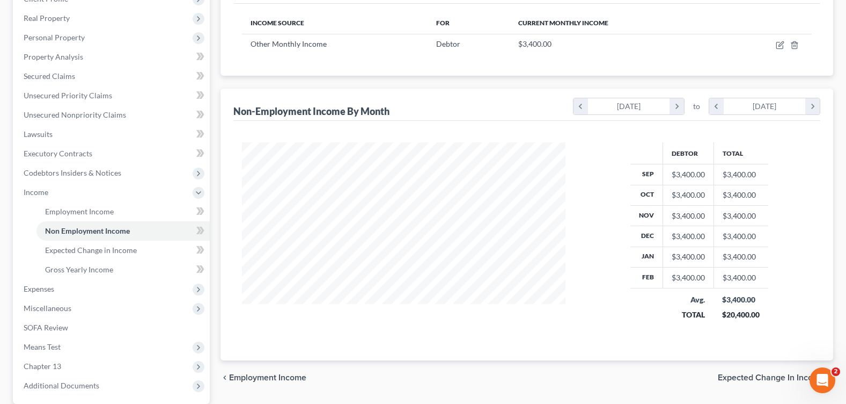
scroll to position [0, 0]
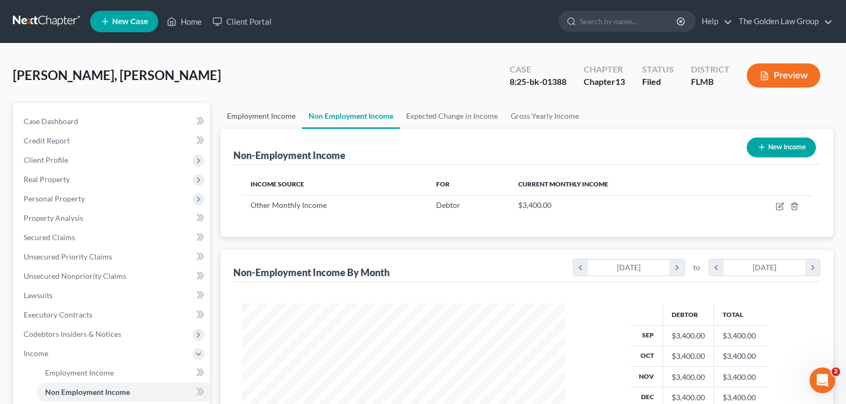
click at [265, 104] on link "Employment Income" at bounding box center [262, 116] width 82 height 26
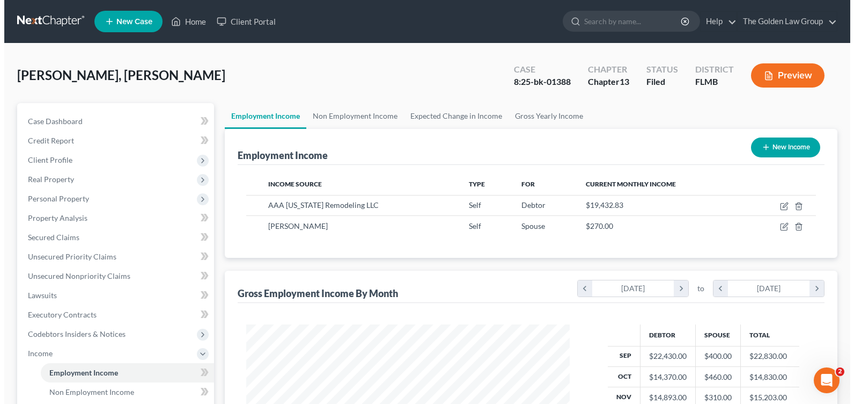
scroll to position [193, 344]
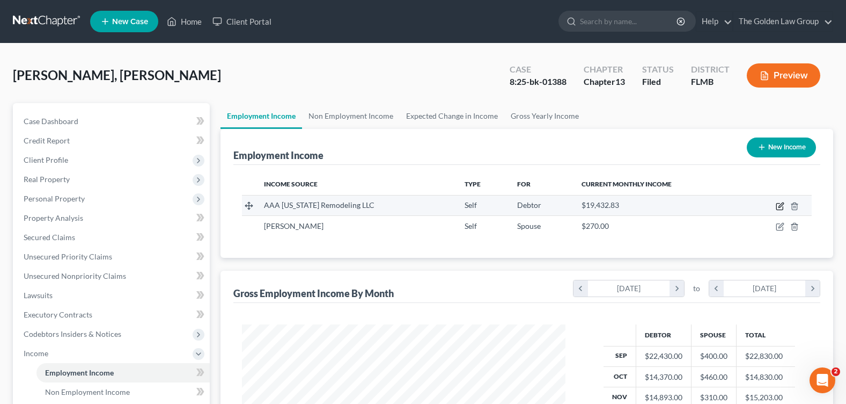
click at [778, 208] on icon "button" at bounding box center [780, 206] width 9 height 9
select select "1"
select select "9"
select select "0"
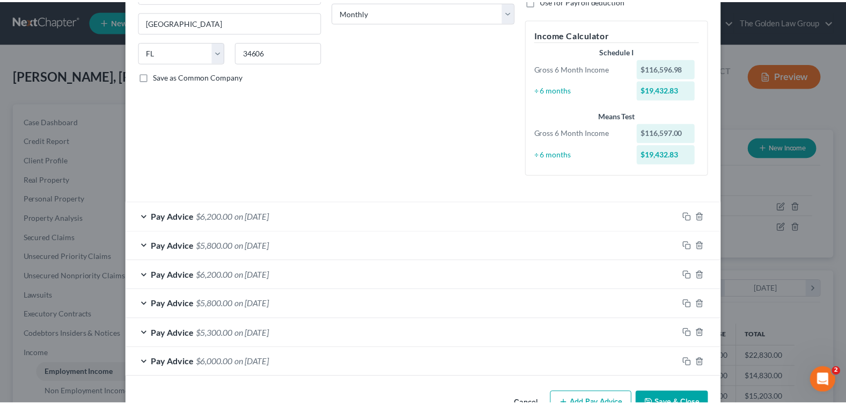
scroll to position [212, 0]
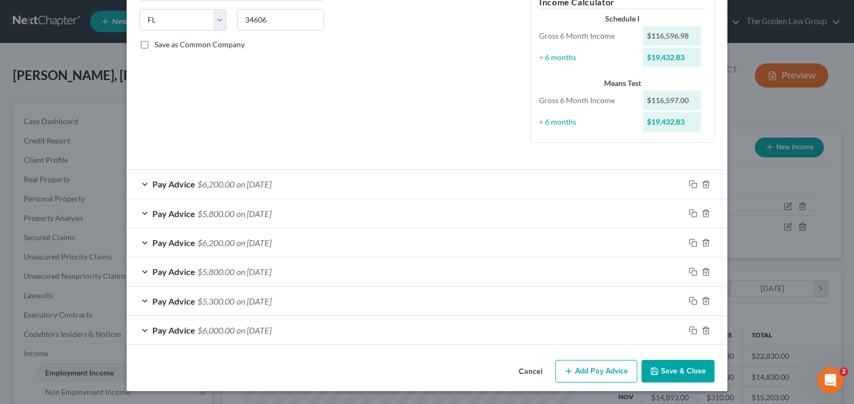
click at [529, 371] on button "Cancel" at bounding box center [530, 371] width 41 height 21
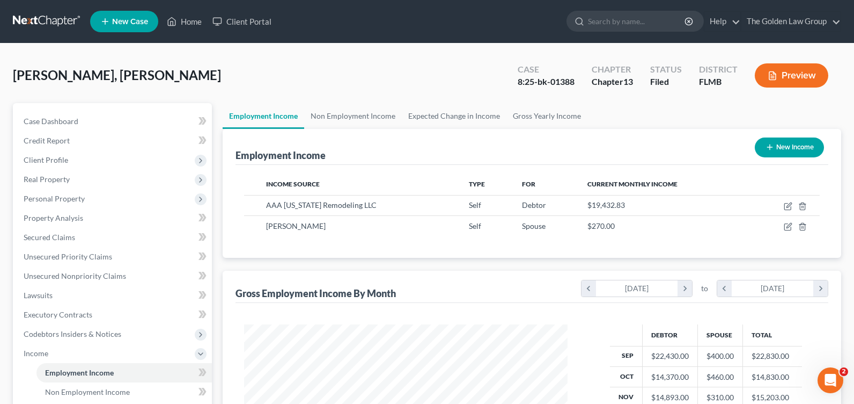
scroll to position [536391, 536238]
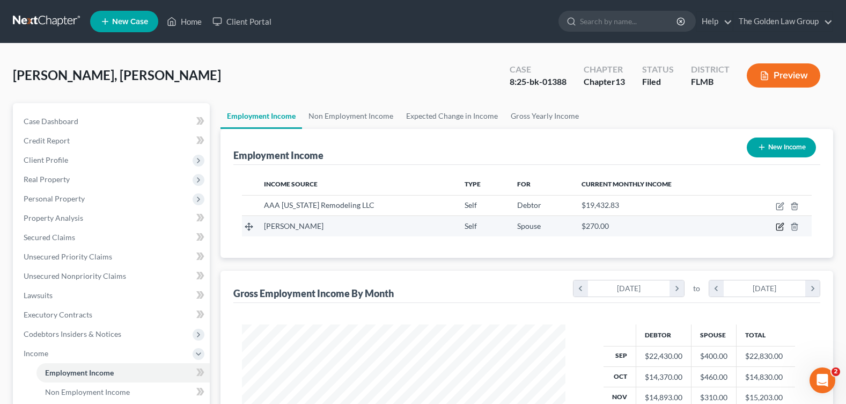
click at [776, 227] on icon "button" at bounding box center [780, 226] width 9 height 9
select select "1"
select select "9"
select select "0"
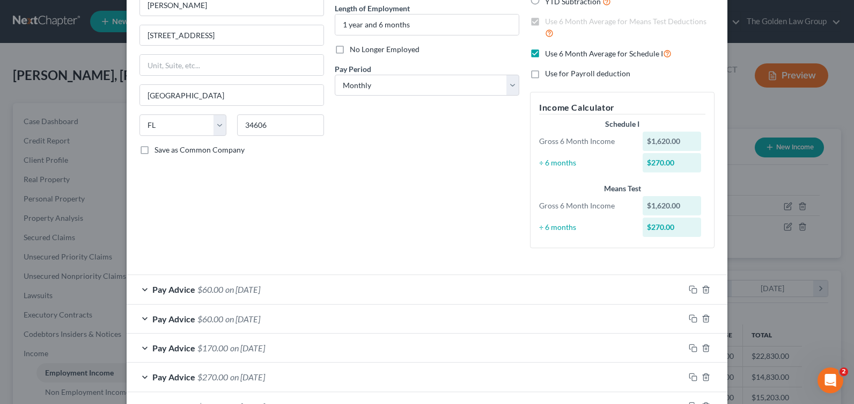
scroll to position [212, 0]
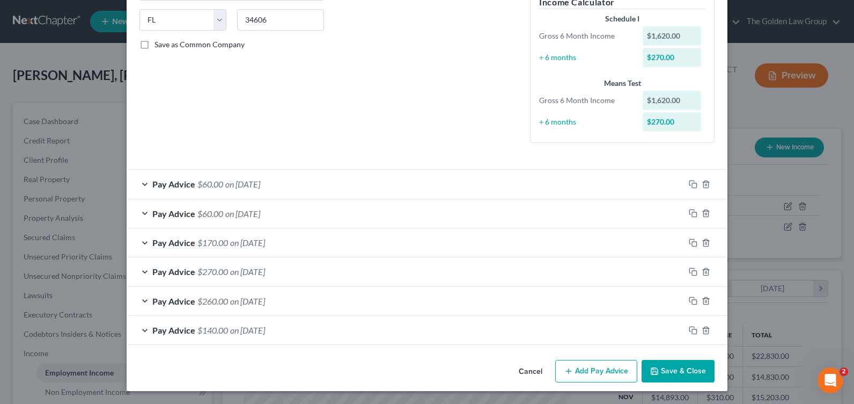
click at [568, 370] on icon "button" at bounding box center [568, 370] width 9 height 9
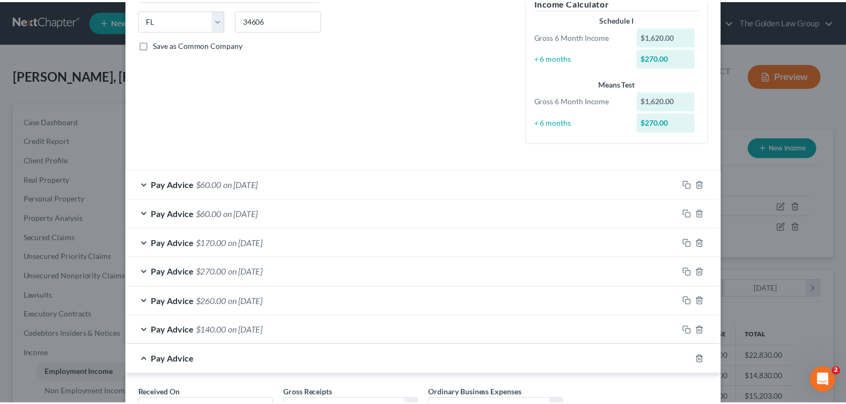
scroll to position [304, 0]
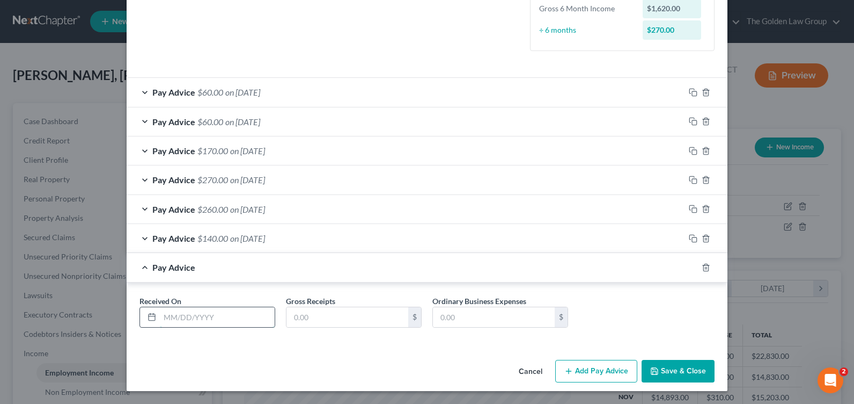
click at [197, 316] on input "text" at bounding box center [217, 317] width 115 height 20
type input "2/28/2025"
click at [370, 316] on input "text" at bounding box center [348, 317] width 122 height 20
type input "460"
click at [456, 325] on input "text" at bounding box center [494, 317] width 122 height 20
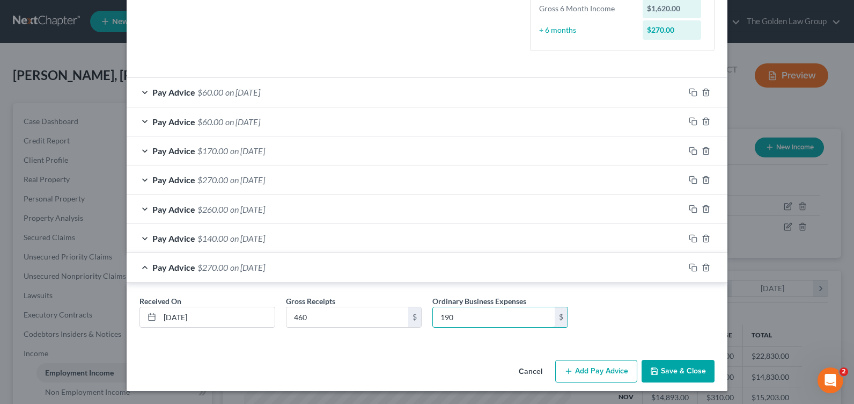
type input "190"
click at [686, 366] on button "Save & Close" at bounding box center [678, 371] width 73 height 23
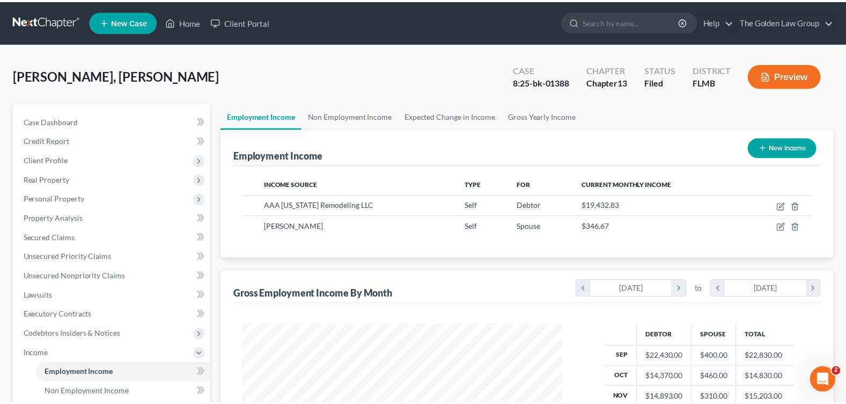
scroll to position [536391, 536238]
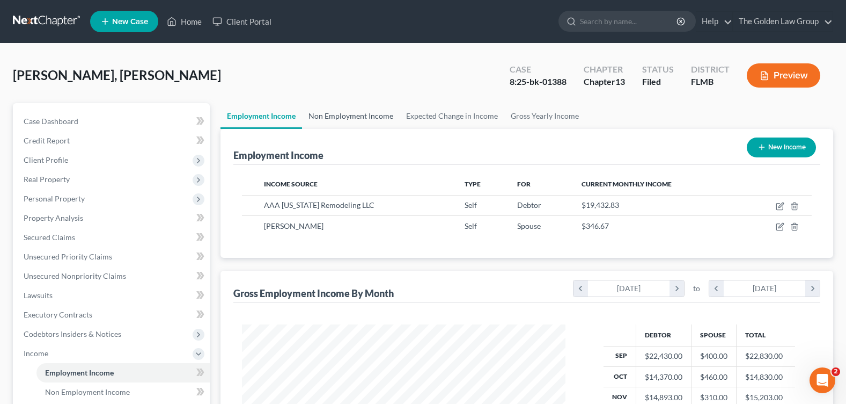
click at [349, 111] on link "Non Employment Income" at bounding box center [351, 116] width 98 height 26
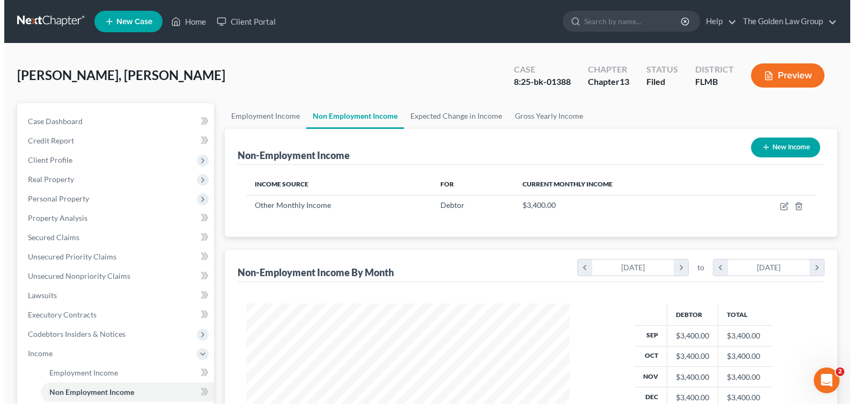
scroll to position [193, 344]
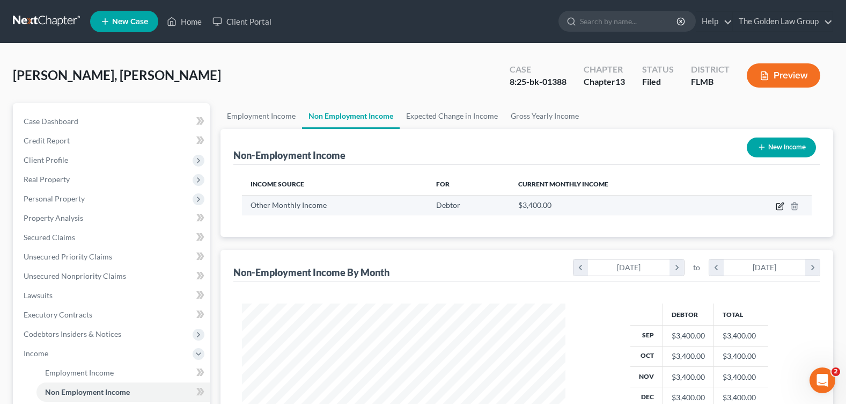
click at [780, 204] on icon "button" at bounding box center [780, 206] width 9 height 9
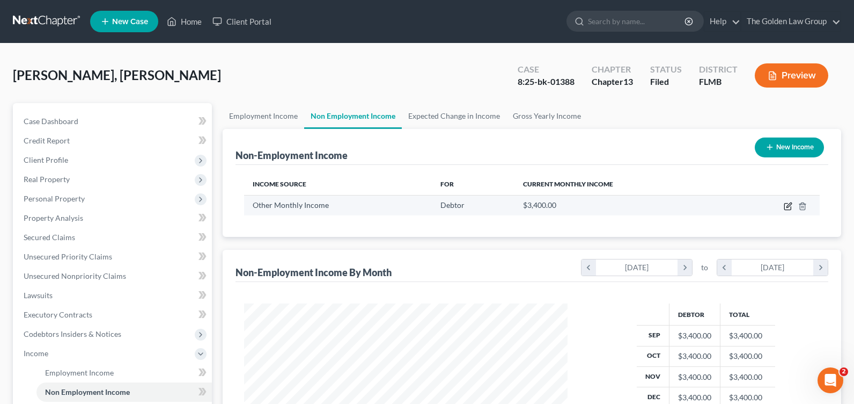
select select "13"
select select "0"
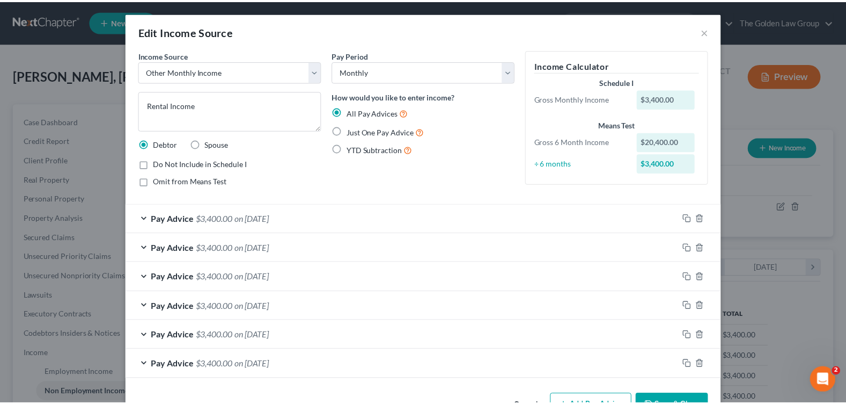
scroll to position [34, 0]
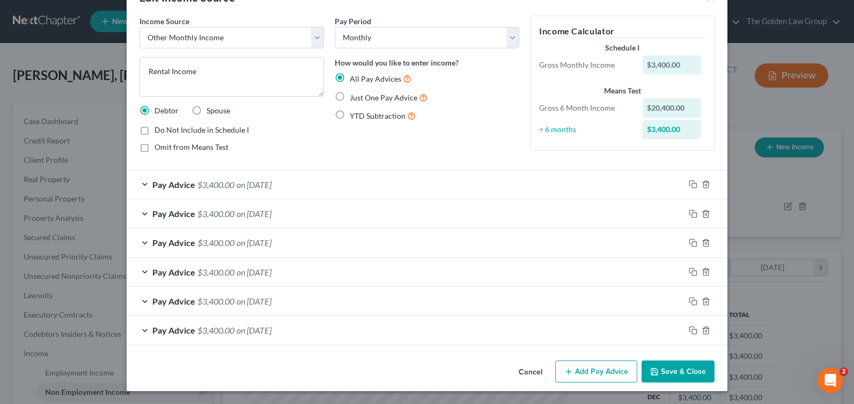
click at [659, 375] on button "Save & Close" at bounding box center [678, 371] width 73 height 23
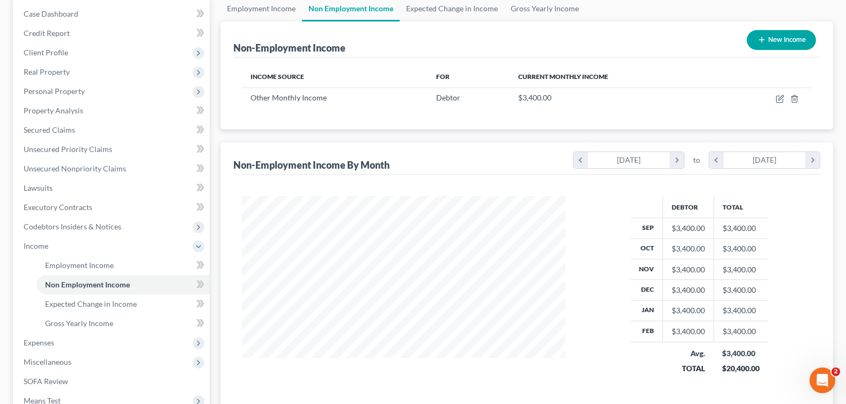
scroll to position [215, 0]
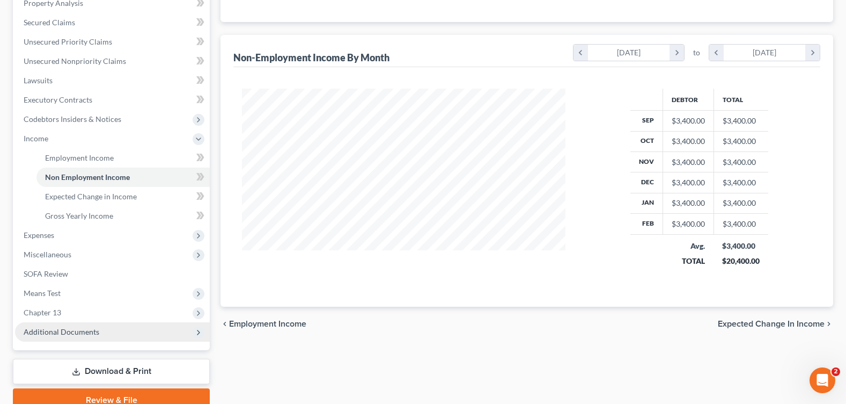
click at [85, 333] on span "Additional Documents" at bounding box center [62, 331] width 76 height 9
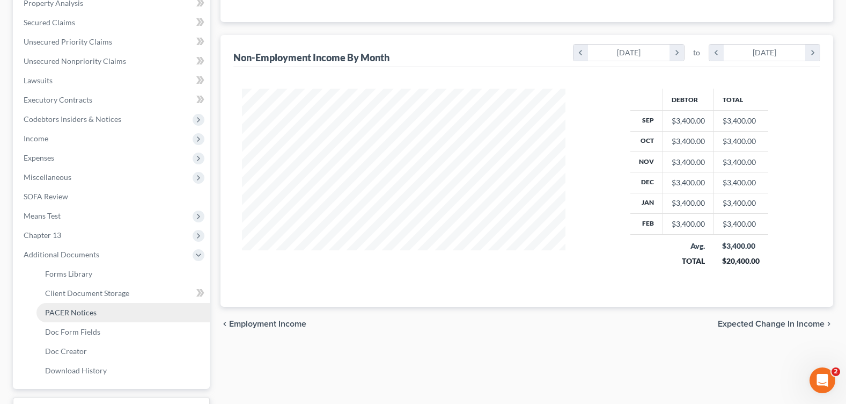
click at [87, 314] on span "PACER Notices" at bounding box center [71, 311] width 52 height 9
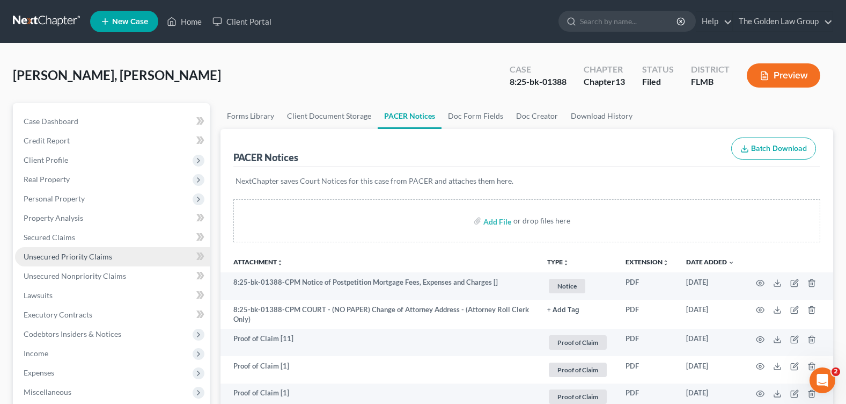
click at [243, 92] on div "[PERSON_NAME], Alecki Upgraded Case 8:25-bk-01388 Chapter Chapter 13 Status Fil…" at bounding box center [423, 79] width 820 height 47
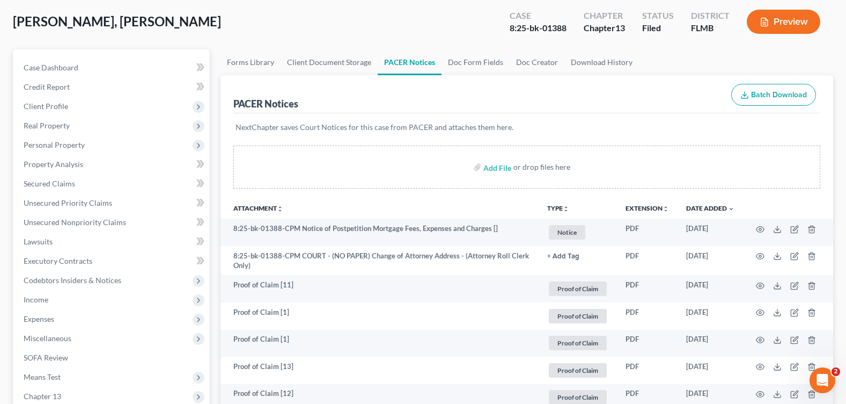
scroll to position [322, 0]
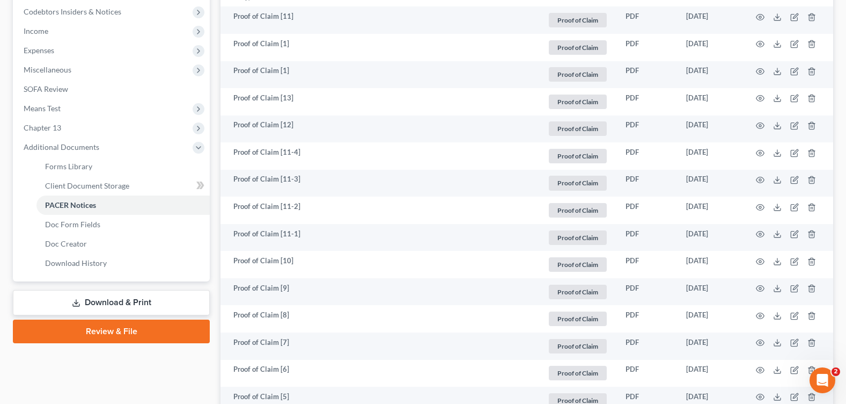
click at [97, 304] on link "Download & Print" at bounding box center [111, 302] width 197 height 25
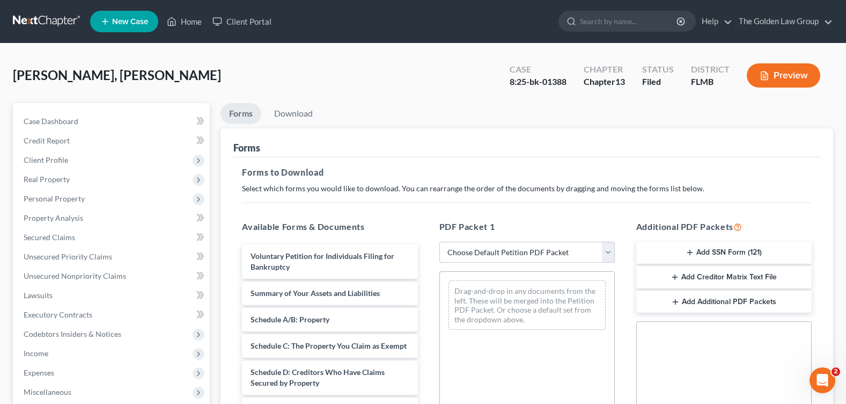
click at [478, 247] on select "Choose Default Petition PDF Packet Complete Bankruptcy Petition (all forms and …" at bounding box center [526, 251] width 175 height 21
select select "2"
click at [439, 241] on select "Choose Default Petition PDF Packet Complete Bankruptcy Petition (all forms and …" at bounding box center [526, 251] width 175 height 21
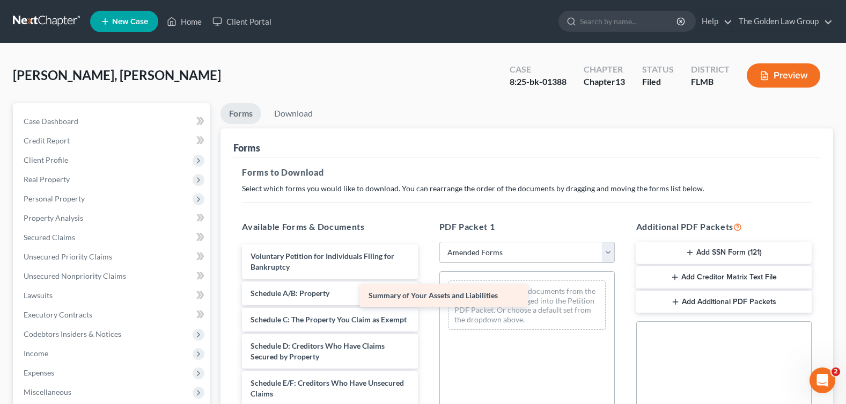
drag, startPoint x: 347, startPoint y: 294, endPoint x: 457, endPoint y: 288, distance: 110.1
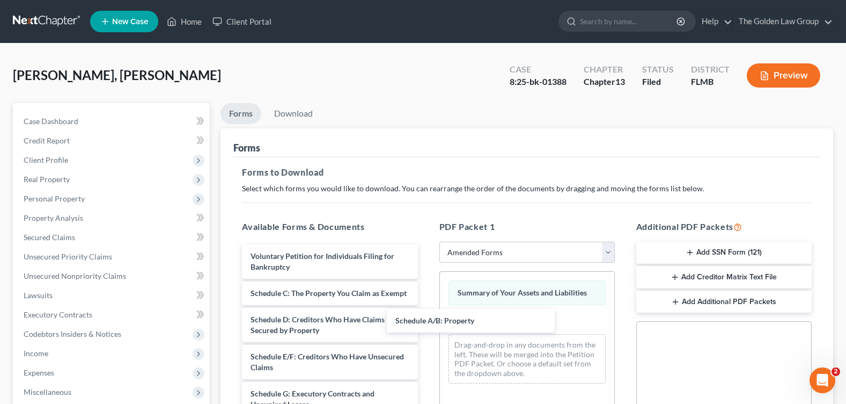
drag, startPoint x: 306, startPoint y: 289, endPoint x: 541, endPoint y: 319, distance: 236.4
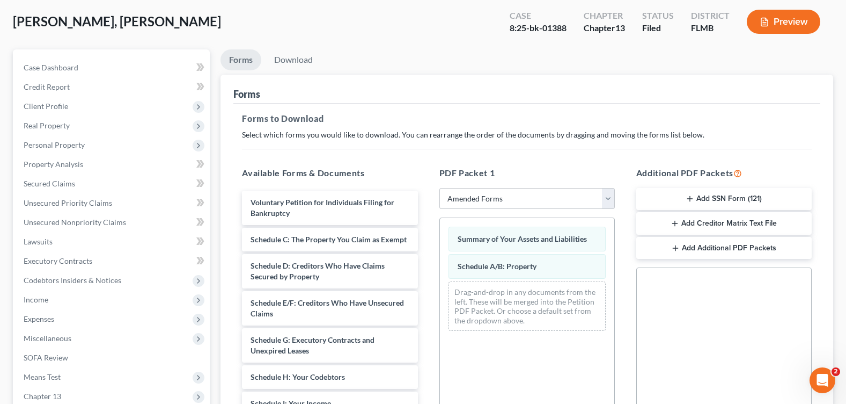
scroll to position [107, 0]
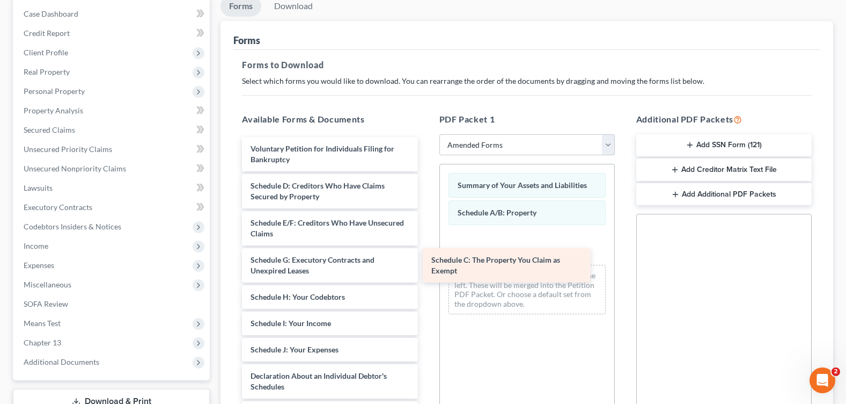
drag, startPoint x: 372, startPoint y: 188, endPoint x: 547, endPoint y: 254, distance: 186.5
click at [426, 262] on div "Schedule C: The Property You Claim as Exempt Voluntary Petition for Individuals…" at bounding box center [329, 381] width 193 height 488
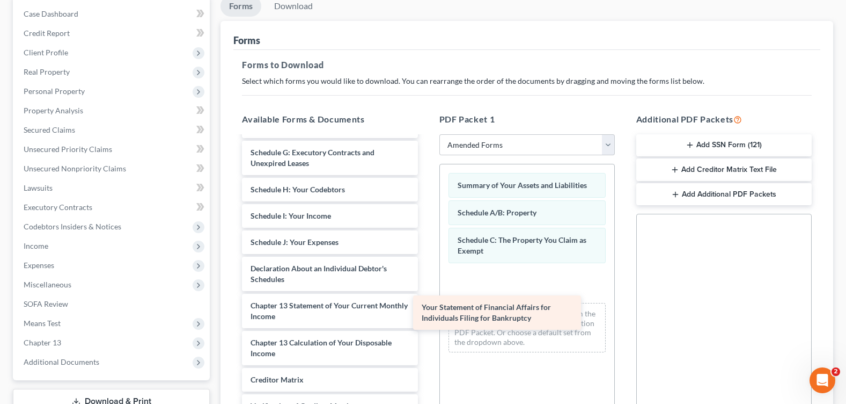
drag, startPoint x: 333, startPoint y: 312, endPoint x: 583, endPoint y: 312, distance: 250.6
click at [426, 312] on div "Your Statement of Financial Affairs for Individuals Filing for Bankruptcy Volun…" at bounding box center [329, 255] width 193 height 451
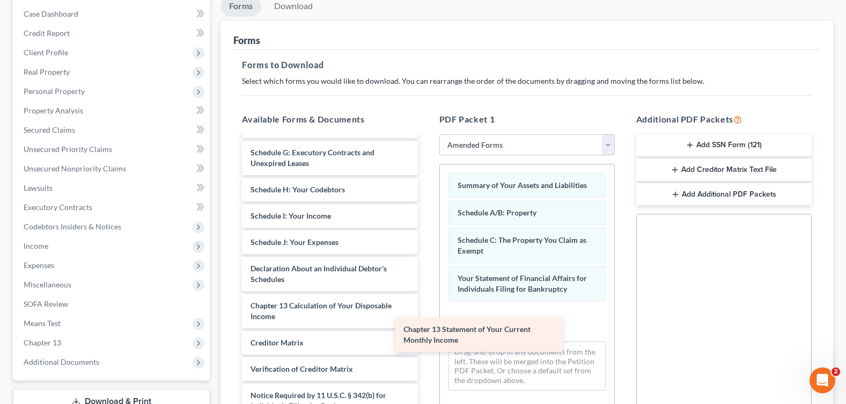
drag, startPoint x: 347, startPoint y: 314, endPoint x: 436, endPoint y: 338, distance: 92.7
click at [426, 338] on div "Chapter 13 Statement of Your Current Monthly Income Voluntary Petition for Indi…" at bounding box center [329, 237] width 193 height 414
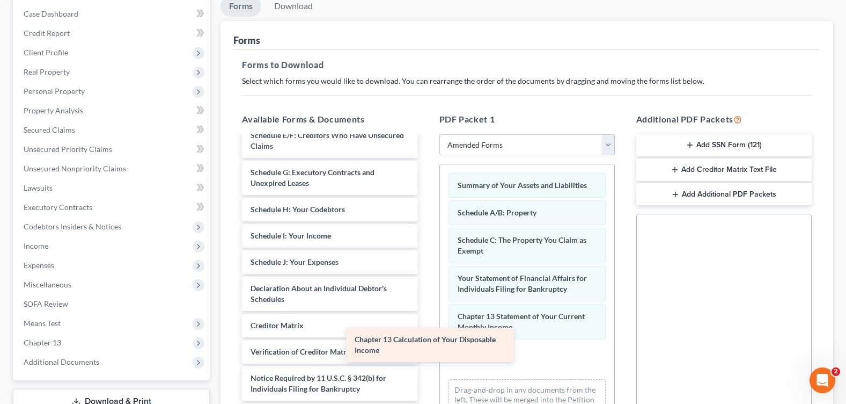
scroll to position [87, 0]
drag, startPoint x: 371, startPoint y: 314, endPoint x: 600, endPoint y: 353, distance: 232.8
click at [426, 360] on div "Chapter 13 Calculation of Your Disposable Income Voluntary Petition for Individ…" at bounding box center [329, 237] width 193 height 377
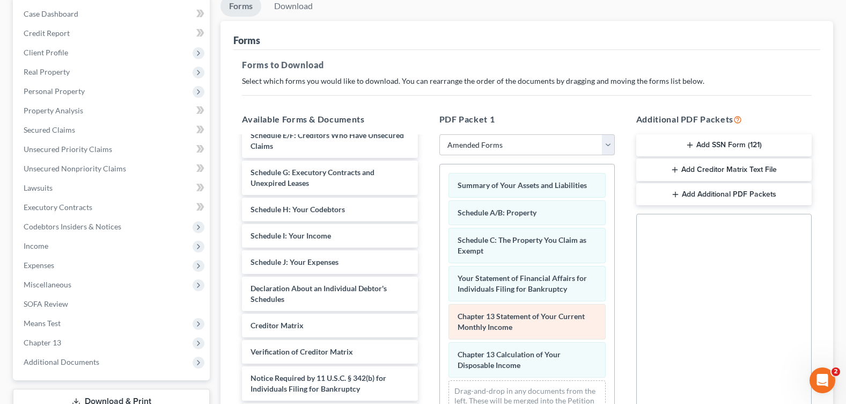
scroll to position [215, 0]
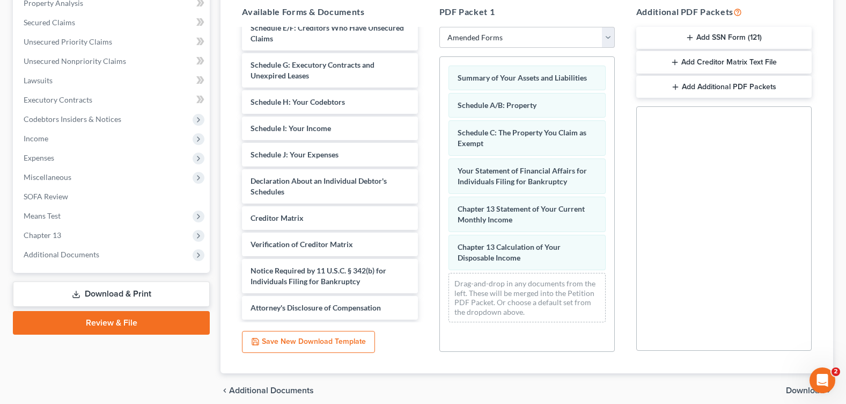
click at [793, 394] on span "Download" at bounding box center [805, 390] width 39 height 9
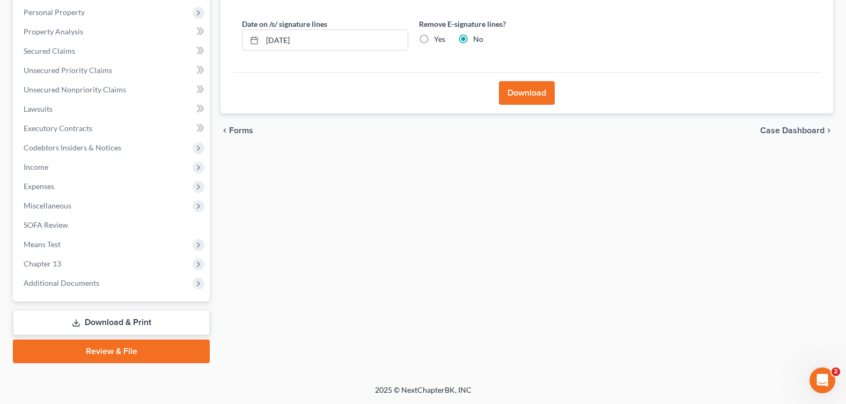
click at [434, 41] on label "Yes" at bounding box center [439, 39] width 11 height 11
click at [438, 41] on input "Yes" at bounding box center [441, 37] width 7 height 7
radio input "true"
radio input "false"
drag, startPoint x: 261, startPoint y: 53, endPoint x: 214, endPoint y: 56, distance: 47.3
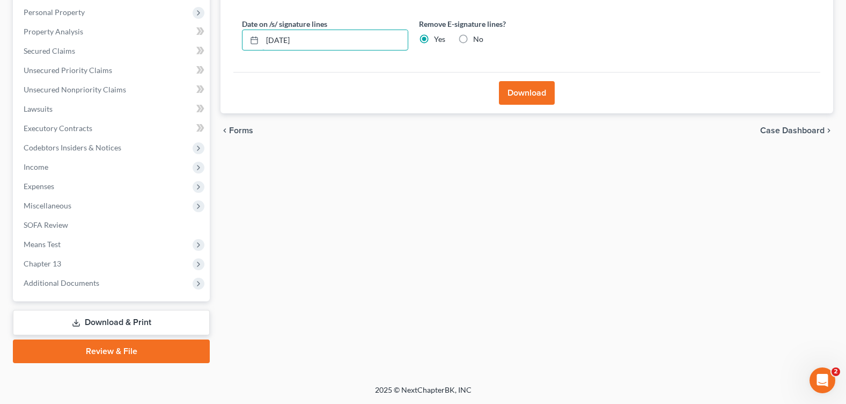
click at [215, 56] on div "Forms Download Forms Forms to Download Select which forms you would like to dow…" at bounding box center [527, 140] width 624 height 446
click at [534, 95] on button "Download" at bounding box center [527, 93] width 56 height 24
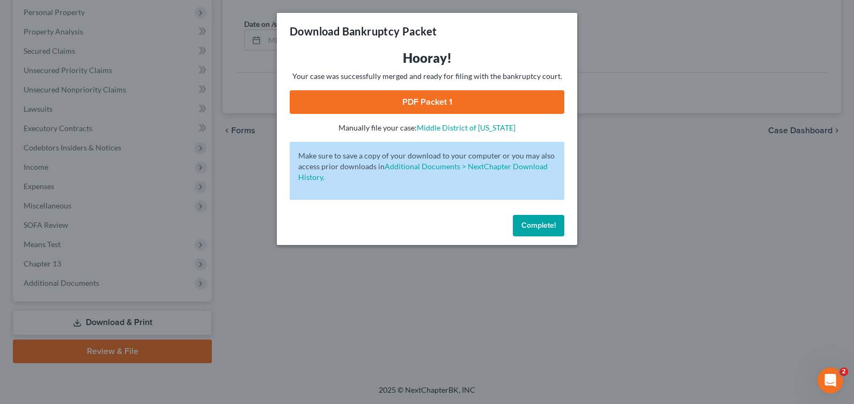
click at [412, 106] on link "PDF Packet 1" at bounding box center [427, 102] width 275 height 24
click at [537, 228] on span "Complete!" at bounding box center [539, 225] width 34 height 9
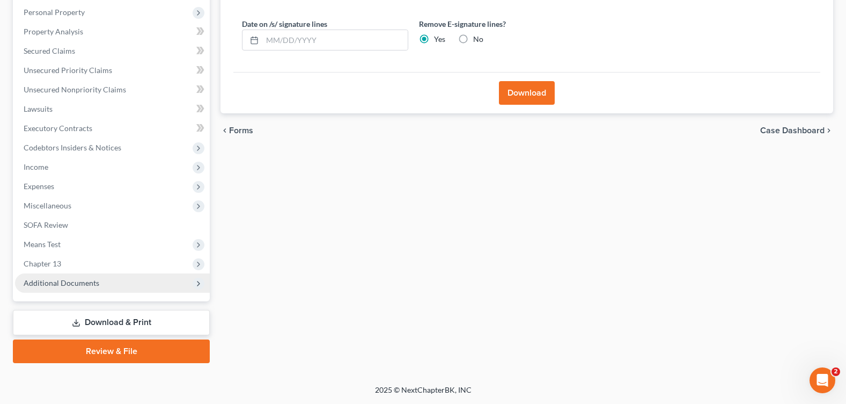
click at [61, 278] on span "Additional Documents" at bounding box center [62, 282] width 76 height 9
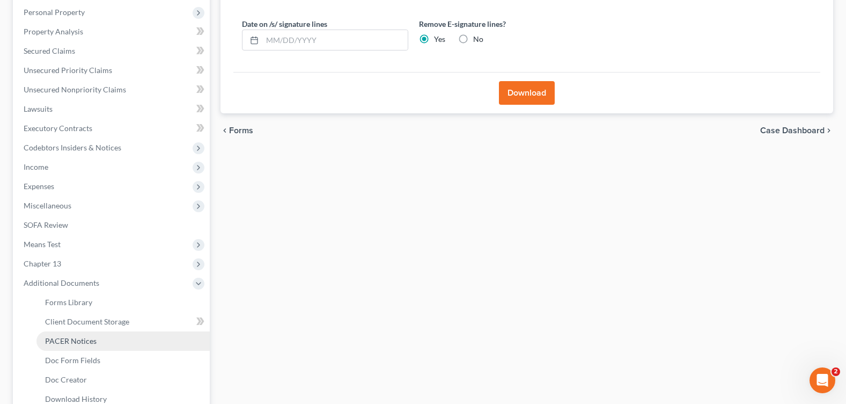
click at [79, 339] on span "PACER Notices" at bounding box center [71, 340] width 52 height 9
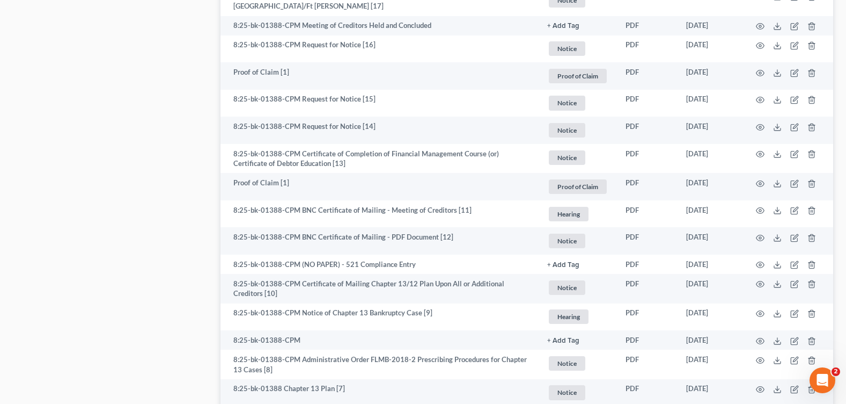
scroll to position [1180, 0]
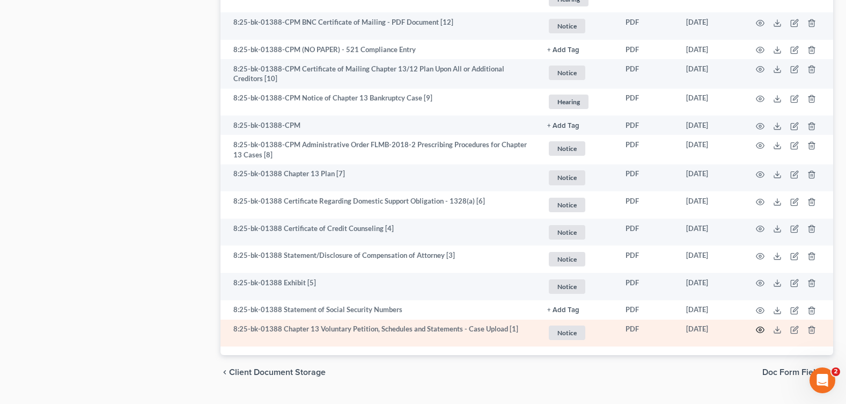
click at [759, 325] on icon "button" at bounding box center [760, 329] width 9 height 9
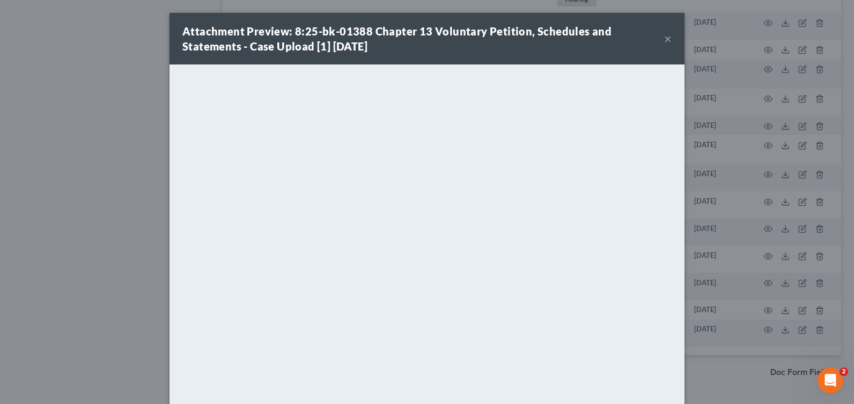
click at [664, 34] on button "×" at bounding box center [668, 38] width 8 height 13
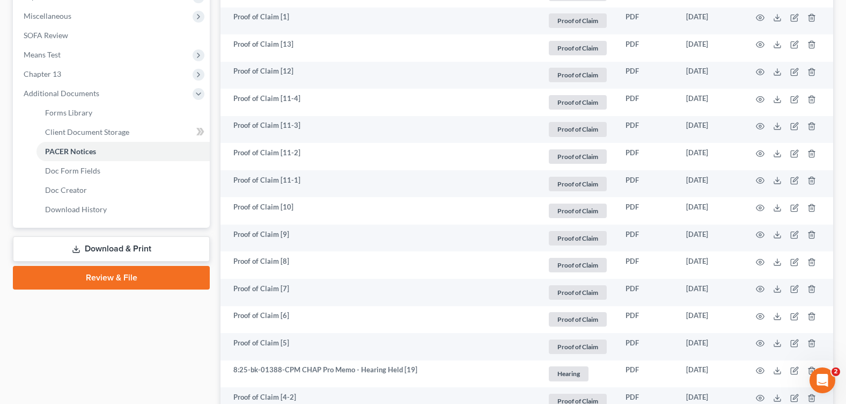
scroll to position [161, 0]
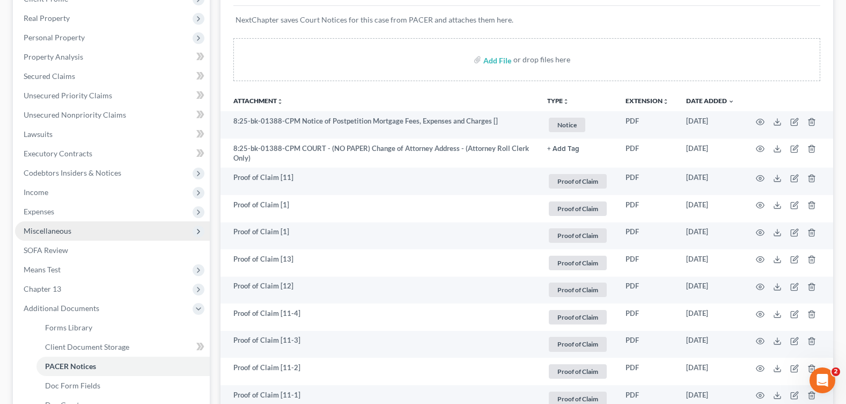
click at [71, 234] on span "Miscellaneous" at bounding box center [112, 230] width 195 height 19
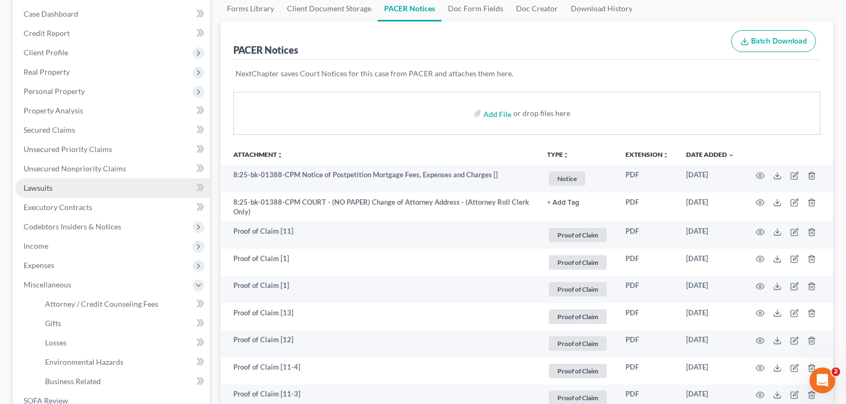
scroll to position [0, 0]
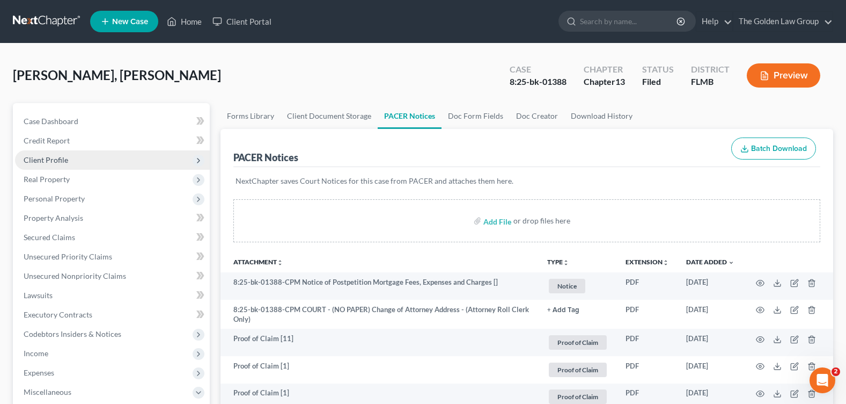
click at [81, 160] on span "Client Profile" at bounding box center [112, 159] width 195 height 19
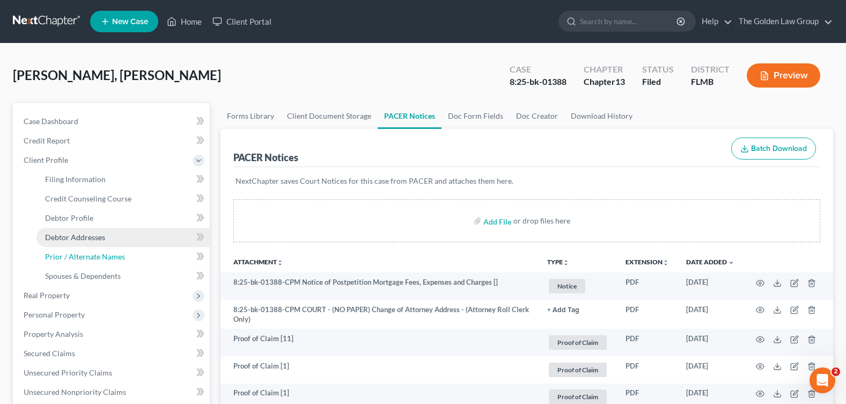
drag, startPoint x: 108, startPoint y: 258, endPoint x: 100, endPoint y: 245, distance: 15.6
click at [109, 258] on span "Prior / Alternate Names" at bounding box center [85, 256] width 80 height 9
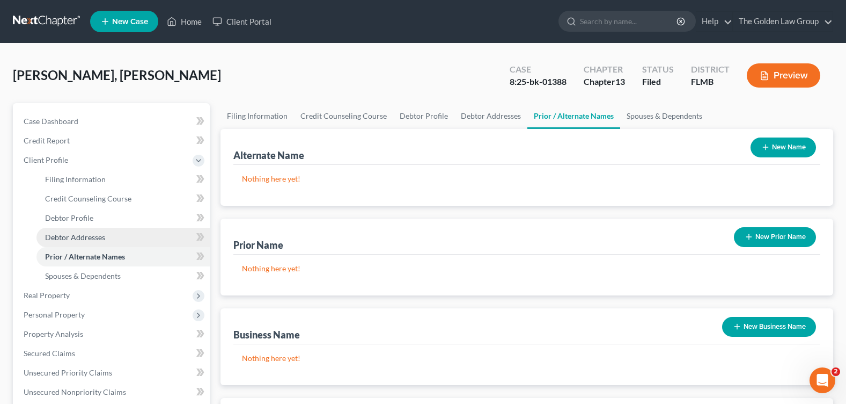
click at [97, 241] on span "Debtor Addresses" at bounding box center [75, 236] width 60 height 9
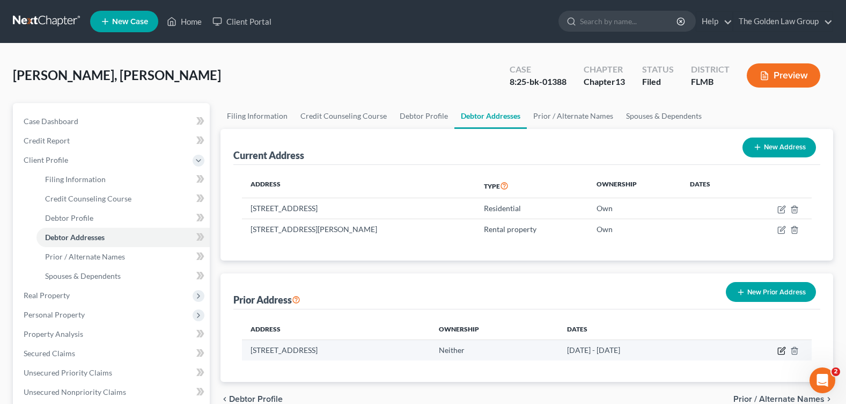
click at [781, 350] on icon "button" at bounding box center [782, 349] width 5 height 5
select select "9"
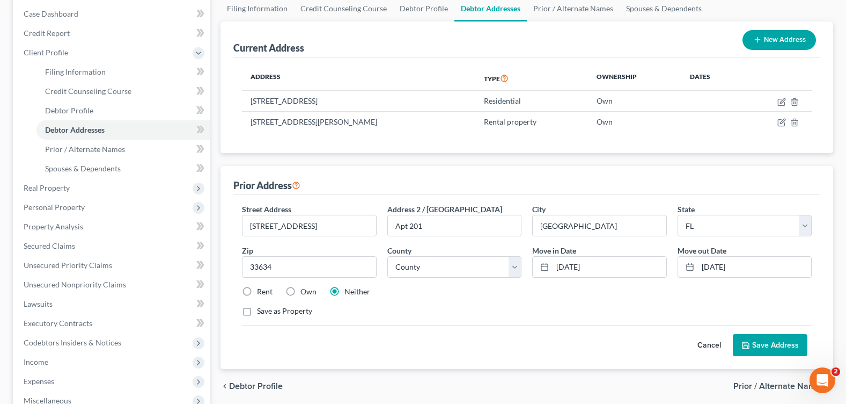
scroll to position [302, 0]
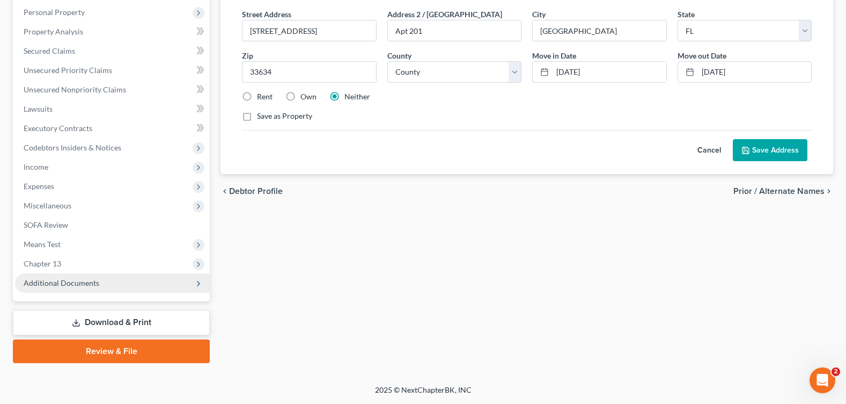
click at [48, 287] on span "Additional Documents" at bounding box center [112, 282] width 195 height 19
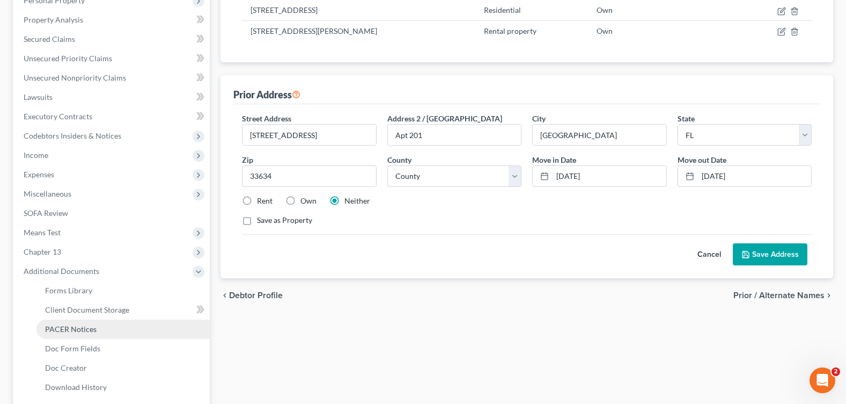
scroll to position [186, 0]
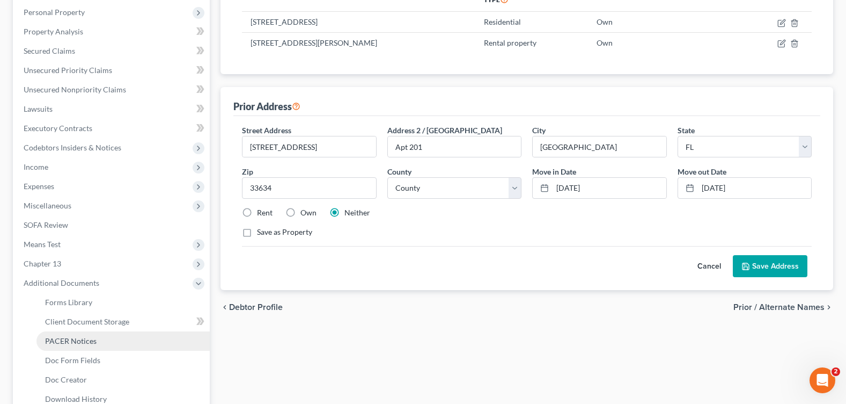
click at [70, 343] on span "PACER Notices" at bounding box center [71, 340] width 52 height 9
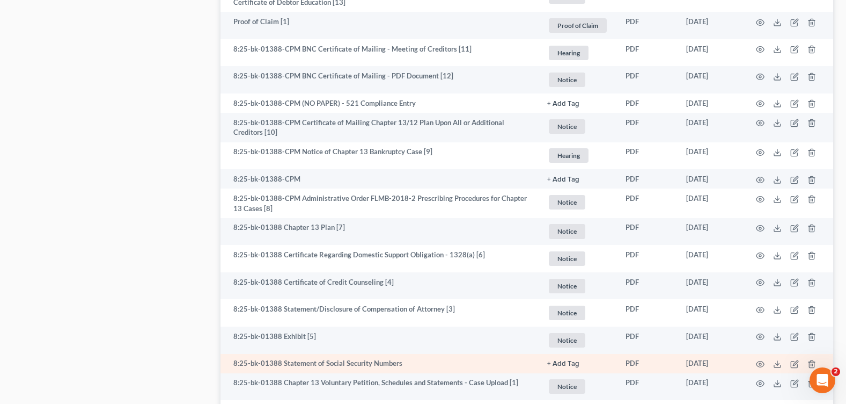
scroll to position [1205, 0]
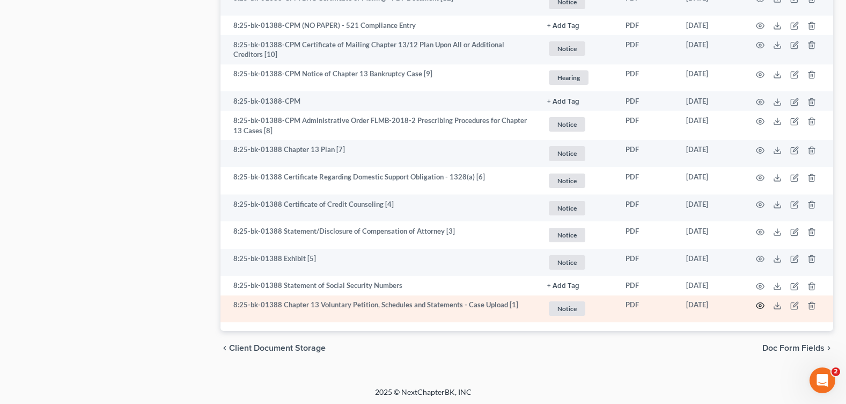
click at [762, 304] on icon "button" at bounding box center [760, 305] width 9 height 9
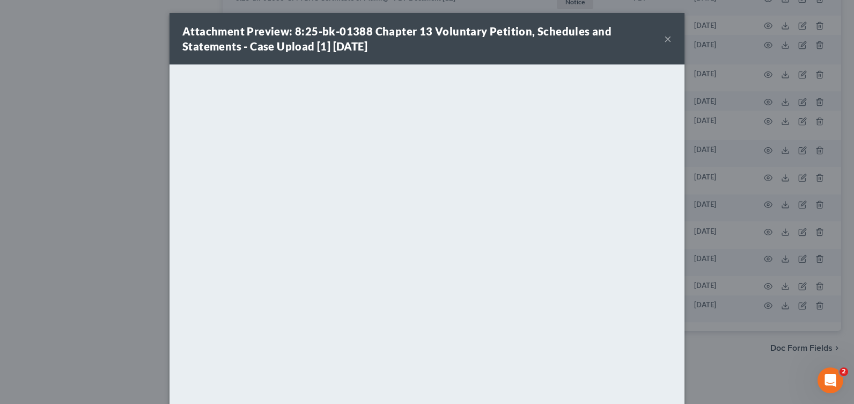
click at [664, 38] on button "×" at bounding box center [668, 38] width 8 height 13
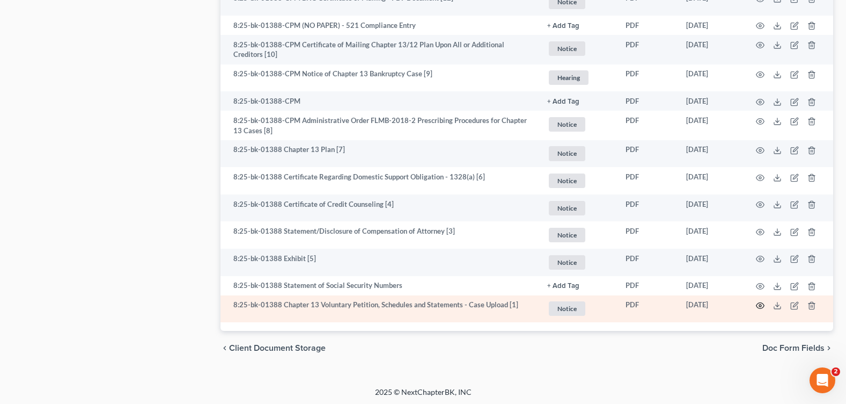
click at [757, 301] on icon "button" at bounding box center [760, 305] width 9 height 9
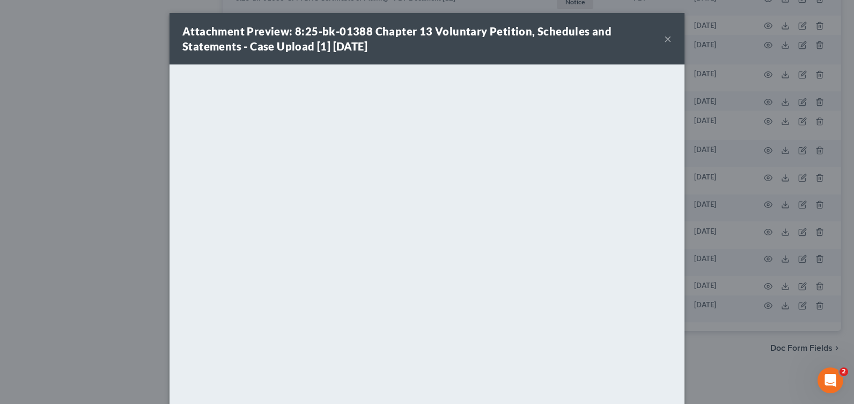
click at [666, 36] on button "×" at bounding box center [668, 38] width 8 height 13
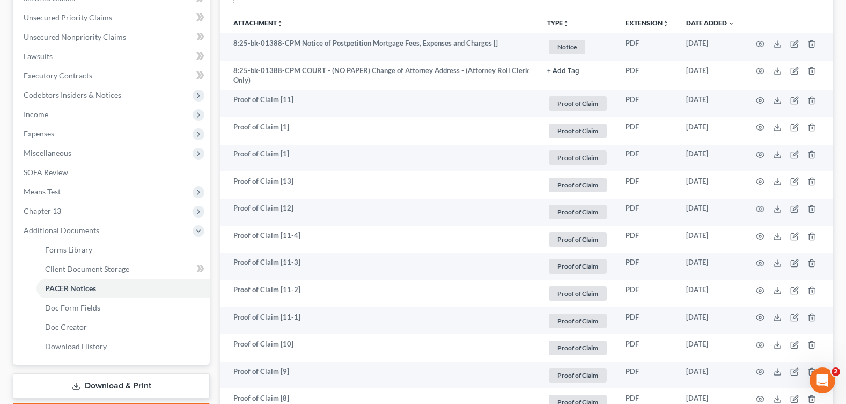
scroll to position [0, 0]
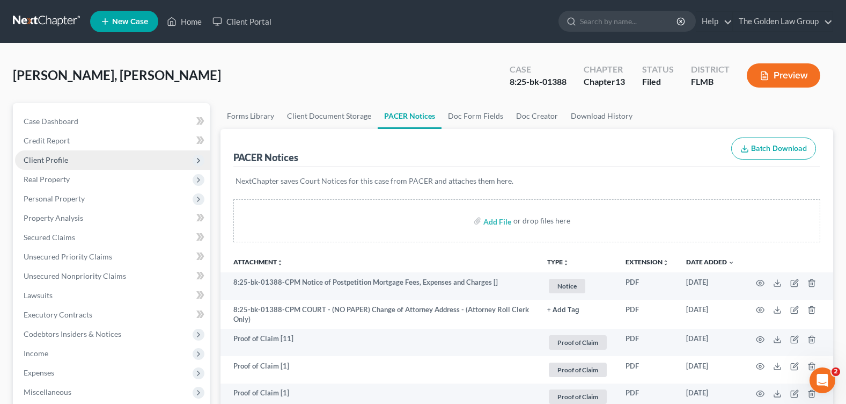
click at [67, 162] on span "Client Profile" at bounding box center [112, 159] width 195 height 19
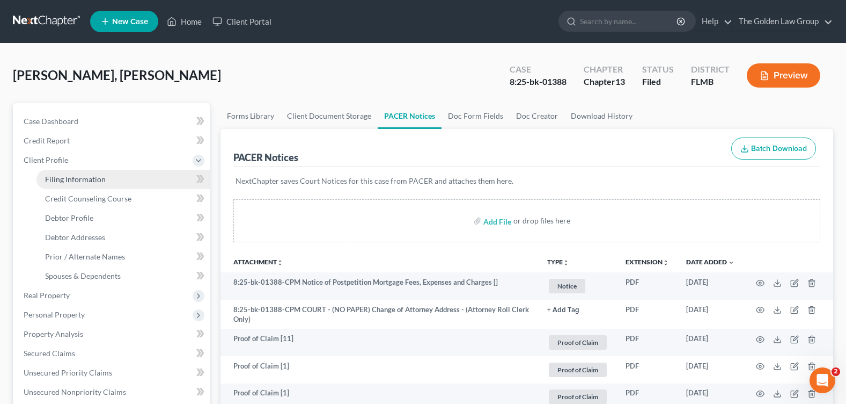
click at [68, 175] on span "Filing Information" at bounding box center [75, 178] width 61 height 9
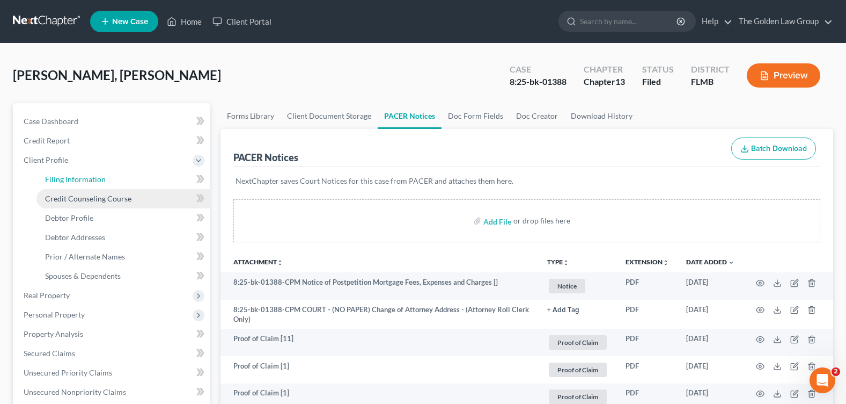
select select "1"
select select "0"
select select "3"
select select "9"
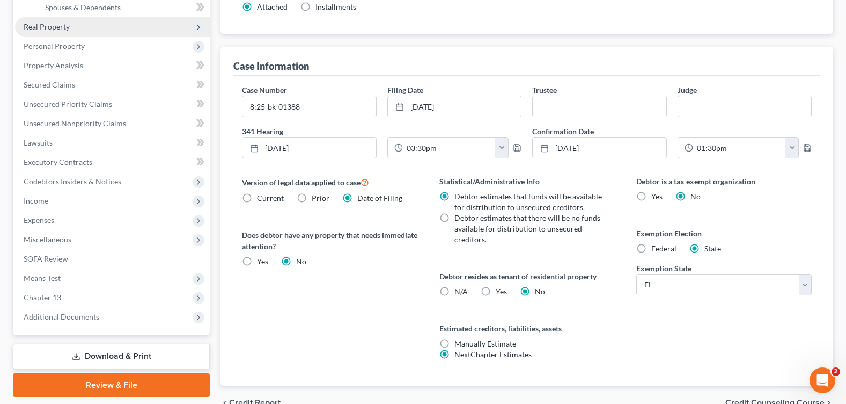
scroll to position [161, 0]
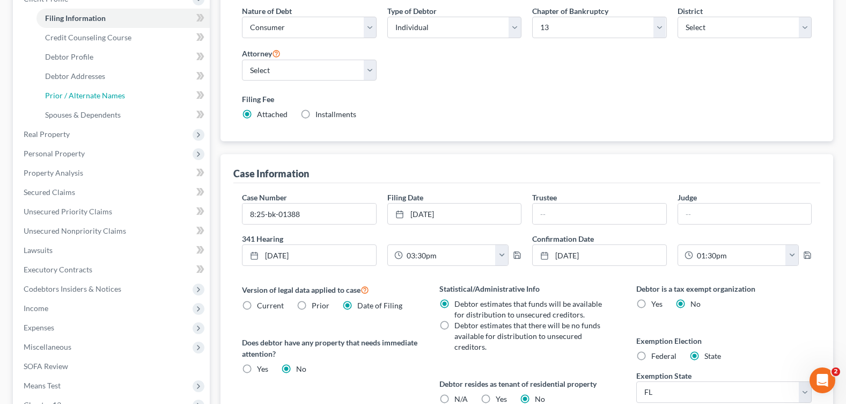
click at [105, 100] on link "Prior / Alternate Names" at bounding box center [122, 95] width 173 height 19
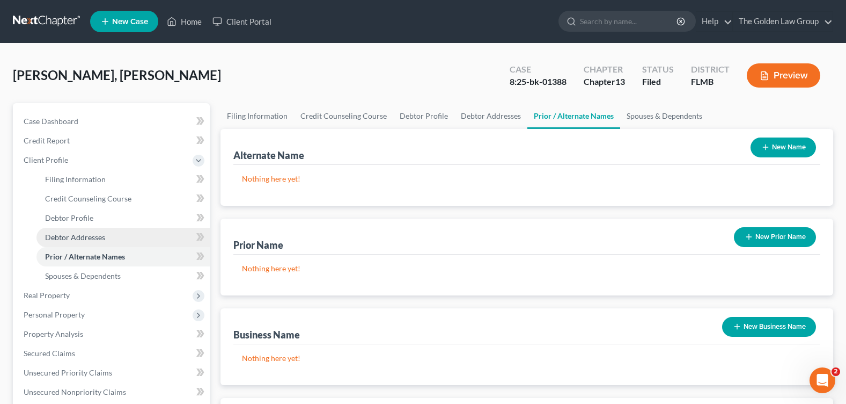
click at [105, 240] on link "Debtor Addresses" at bounding box center [122, 237] width 173 height 19
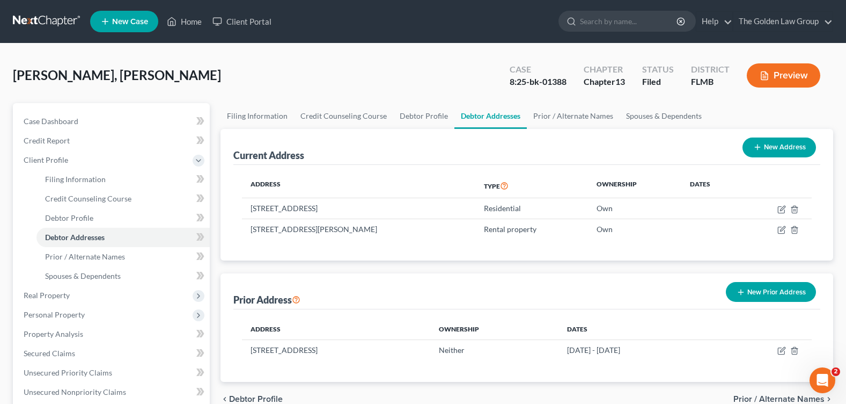
scroll to position [54, 0]
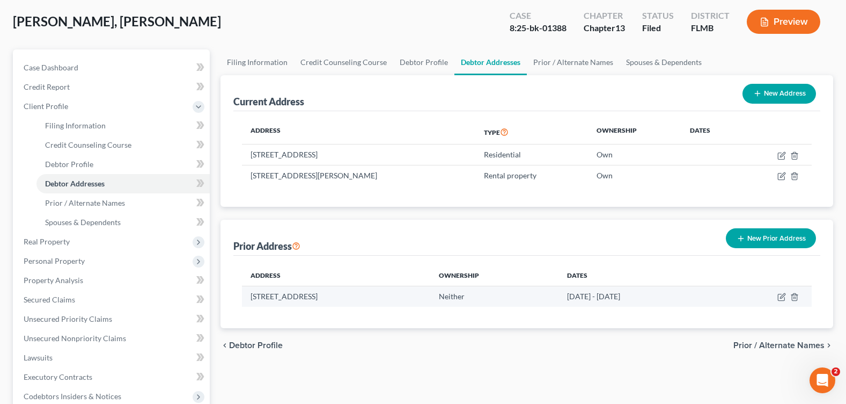
click at [338, 298] on td "[STREET_ADDRESS]" at bounding box center [336, 296] width 188 height 20
click at [782, 297] on icon "button" at bounding box center [782, 296] width 9 height 9
select select "9"
select select "27"
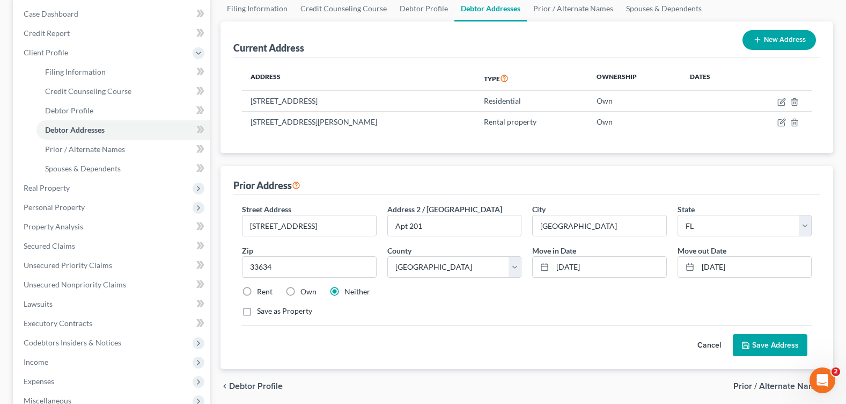
scroll to position [161, 0]
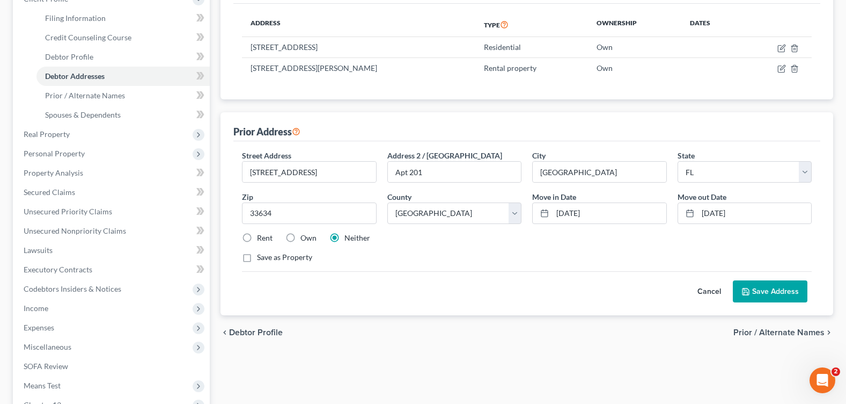
click at [706, 292] on button "Cancel" at bounding box center [709, 291] width 47 height 21
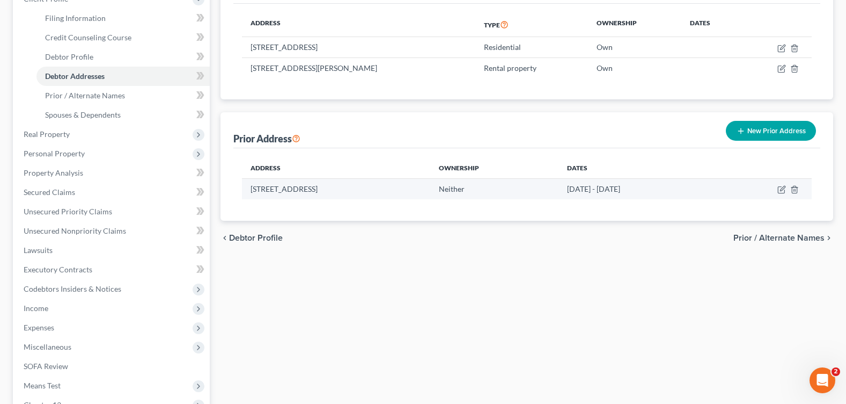
scroll to position [54, 0]
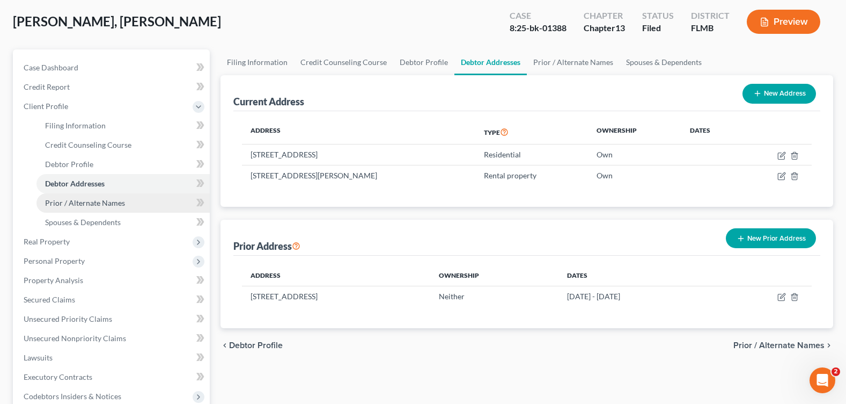
click at [124, 202] on link "Prior / Alternate Names" at bounding box center [122, 202] width 173 height 19
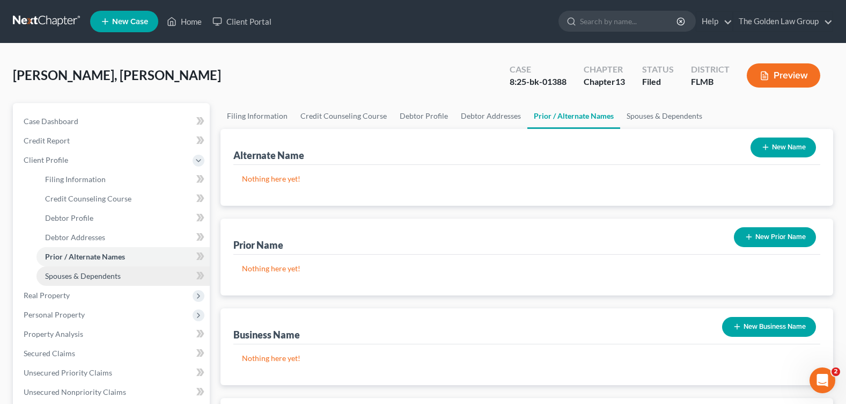
click at [129, 277] on link "Spouses & Dependents" at bounding box center [122, 275] width 173 height 19
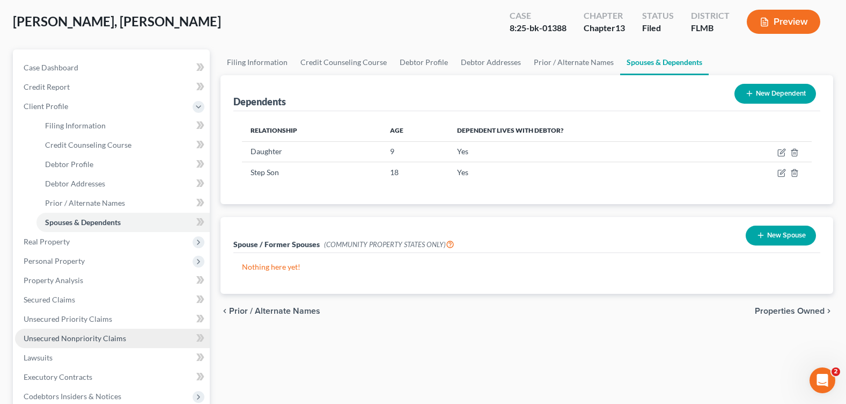
scroll to position [215, 0]
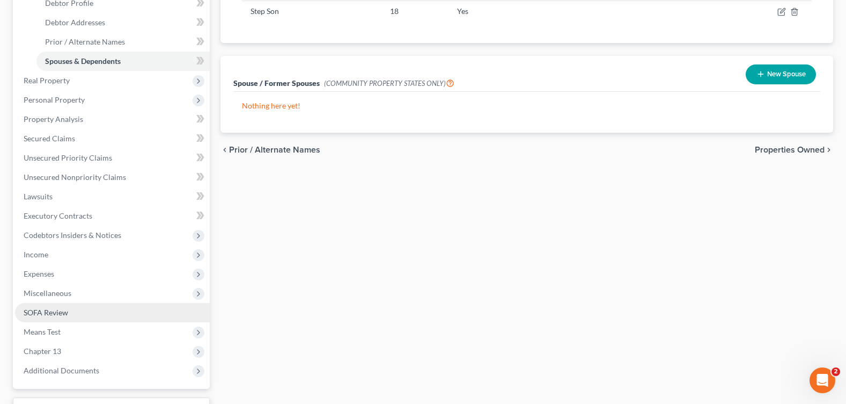
click at [77, 312] on link "SOFA Review" at bounding box center [112, 312] width 195 height 19
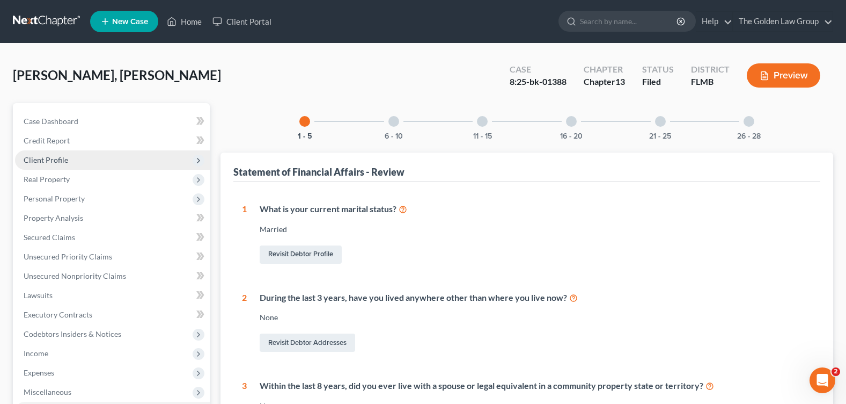
click at [91, 167] on span "Client Profile" at bounding box center [112, 159] width 195 height 19
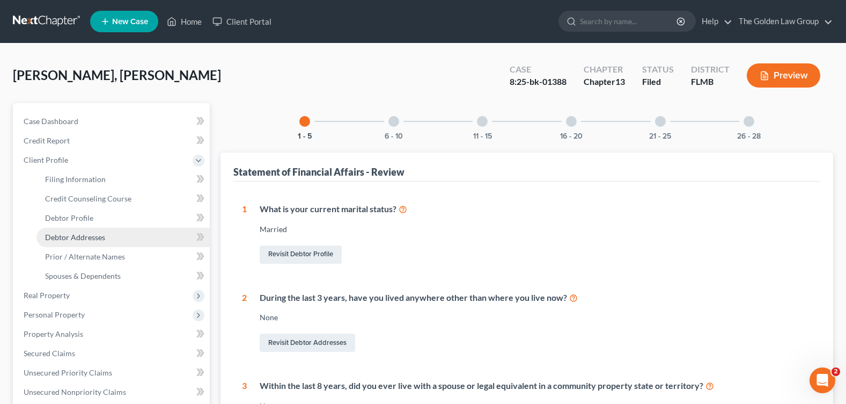
click at [116, 231] on link "Debtor Addresses" at bounding box center [122, 237] width 173 height 19
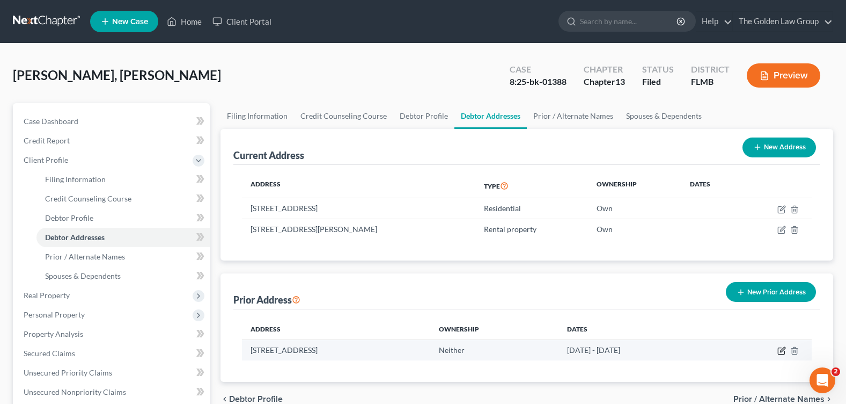
click at [783, 352] on icon "button" at bounding box center [782, 350] width 9 height 9
select select "9"
select select "27"
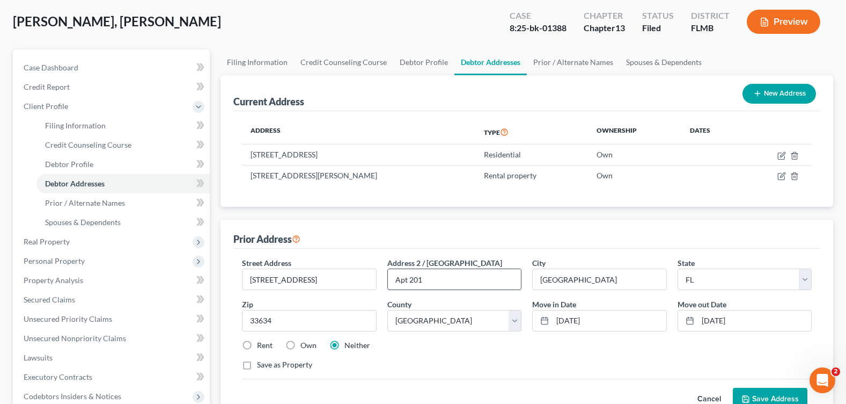
scroll to position [107, 0]
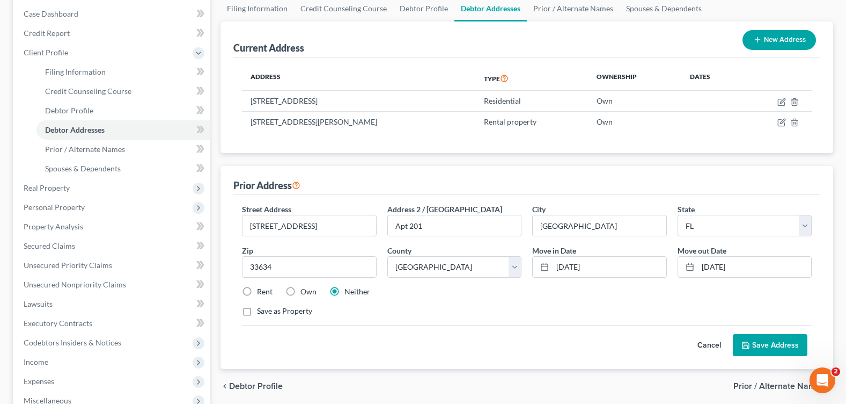
click at [257, 290] on label "Rent" at bounding box center [265, 291] width 16 height 11
click at [261, 290] on input "Rent" at bounding box center [264, 289] width 7 height 7
radio input "true"
click at [752, 343] on button "Save Address" at bounding box center [770, 345] width 75 height 23
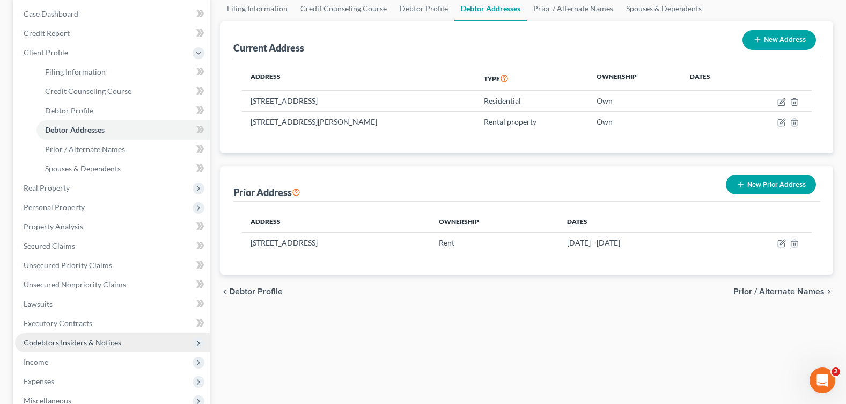
scroll to position [161, 0]
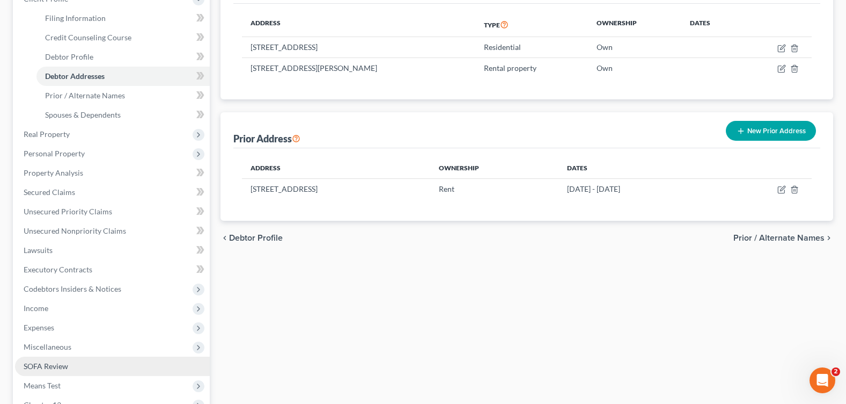
click at [75, 365] on link "SOFA Review" at bounding box center [112, 365] width 195 height 19
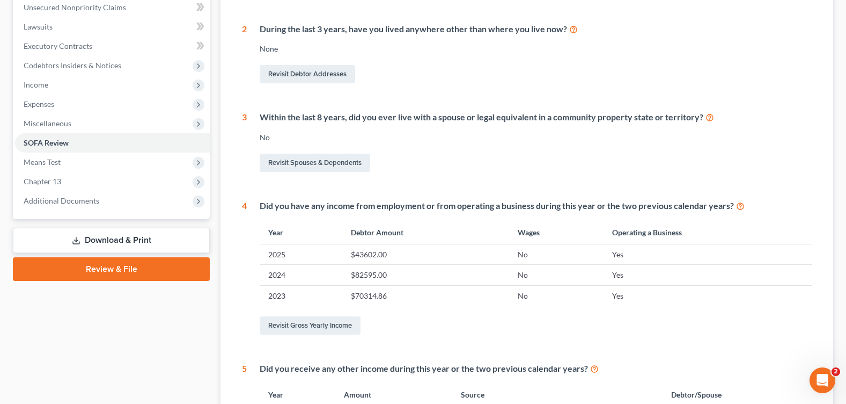
scroll to position [54, 0]
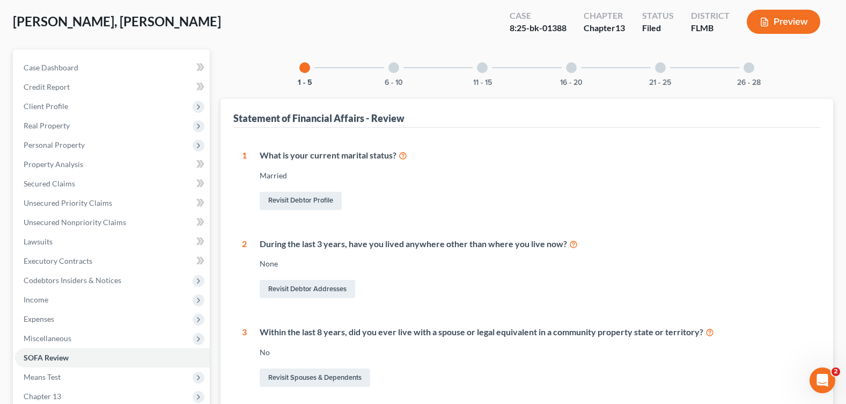
click at [571, 244] on icon at bounding box center [573, 243] width 9 height 10
click at [52, 141] on span "Personal Property" at bounding box center [54, 144] width 61 height 9
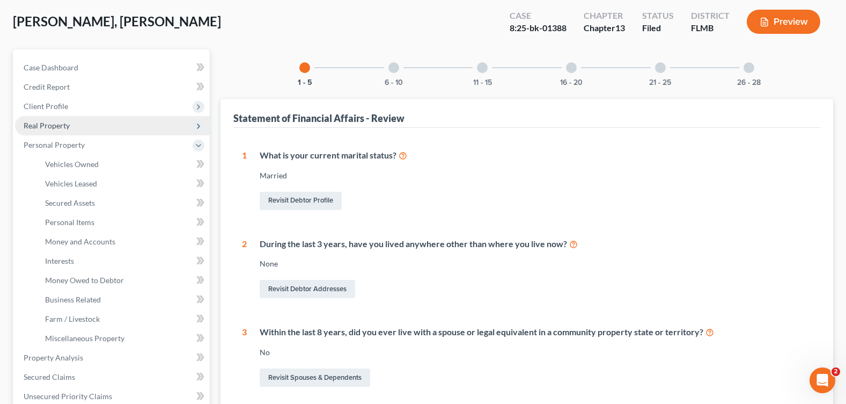
click at [47, 129] on span "Real Property" at bounding box center [47, 125] width 46 height 9
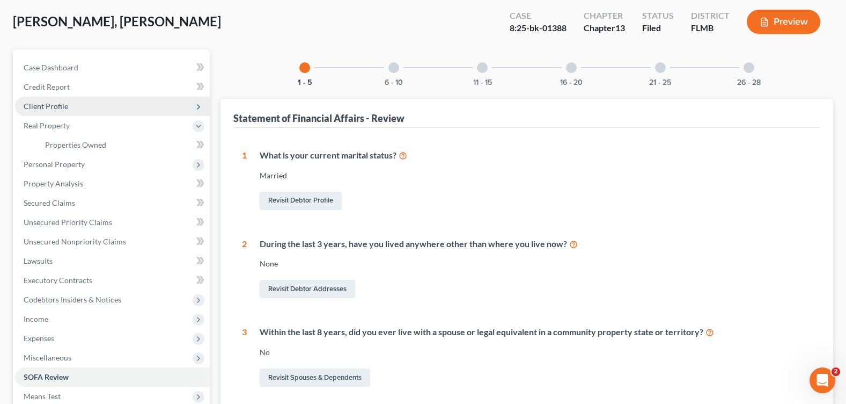
click at [47, 112] on span "Client Profile" at bounding box center [112, 106] width 195 height 19
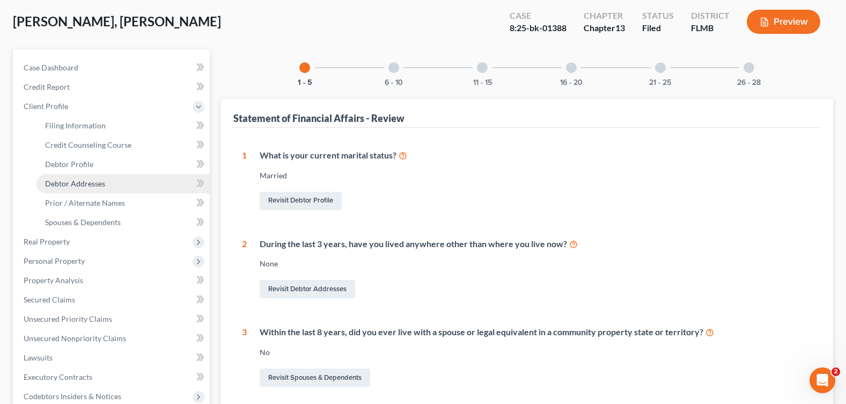
click at [84, 186] on span "Debtor Addresses" at bounding box center [75, 183] width 60 height 9
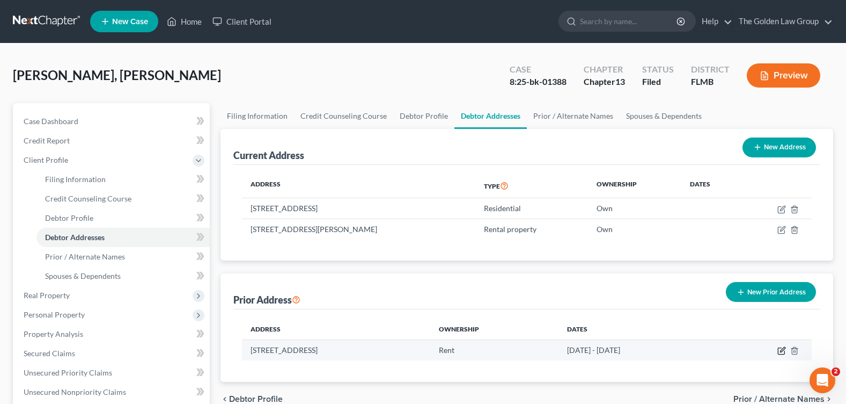
click at [781, 353] on icon "button" at bounding box center [782, 350] width 9 height 9
select select "9"
select select "27"
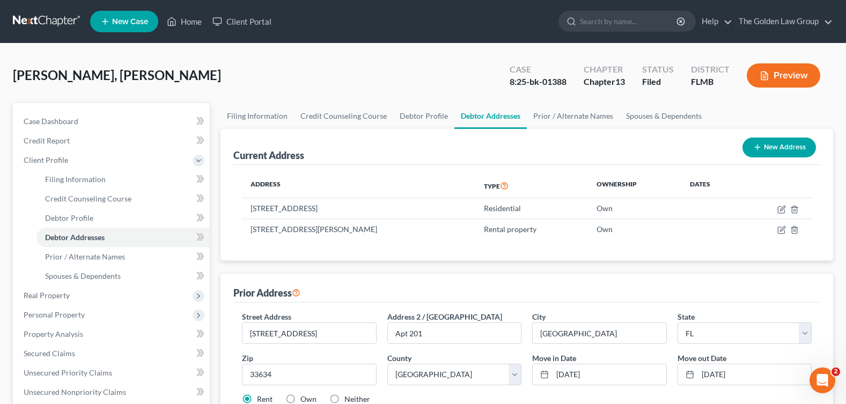
click at [371, 299] on div "Prior Address" at bounding box center [526, 287] width 587 height 29
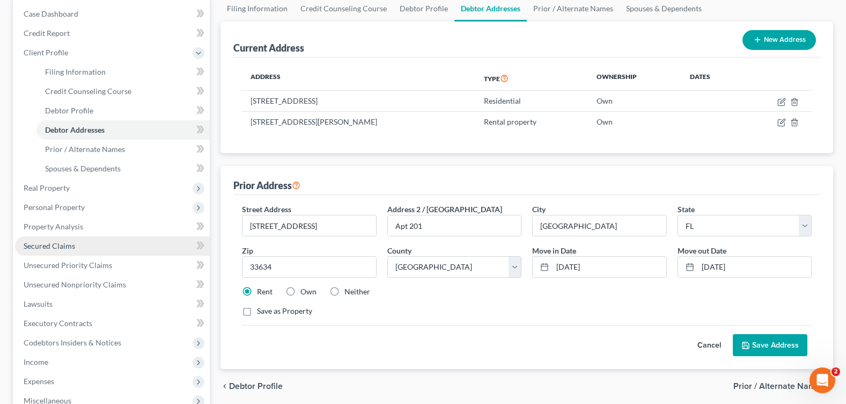
scroll to position [161, 0]
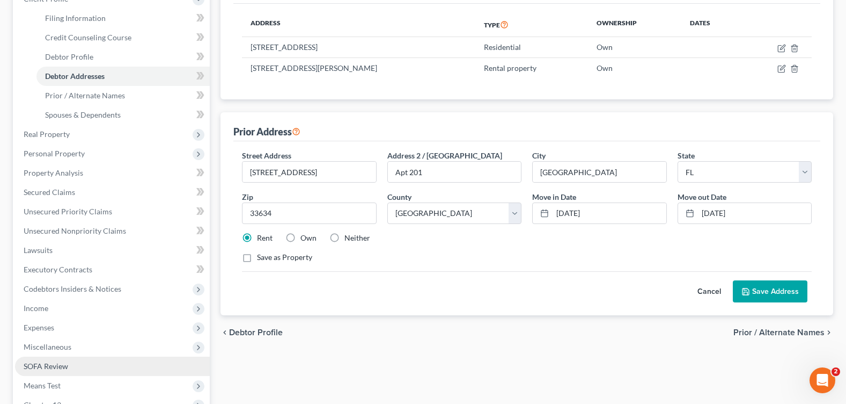
click at [82, 363] on link "SOFA Review" at bounding box center [112, 365] width 195 height 19
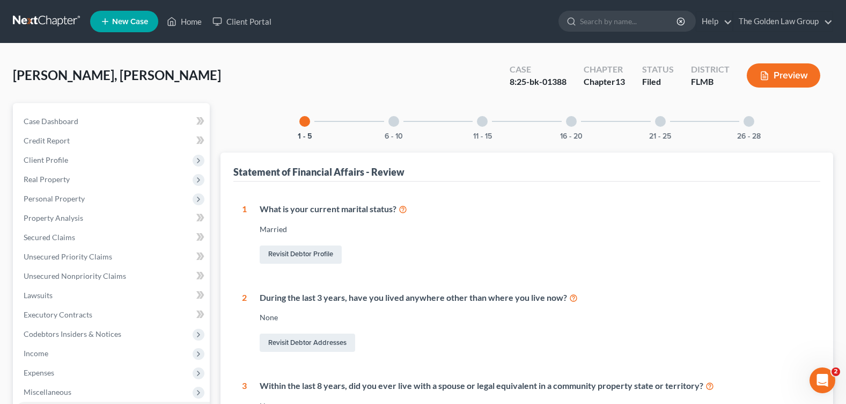
click at [392, 121] on div at bounding box center [393, 121] width 11 height 11
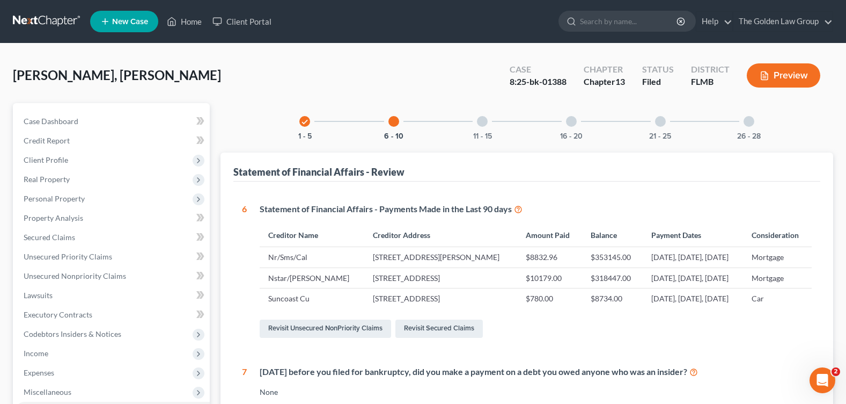
click at [482, 124] on div at bounding box center [482, 121] width 11 height 11
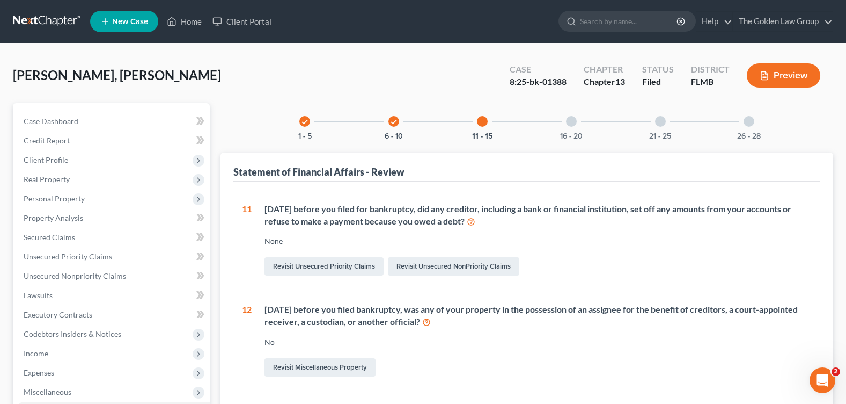
click at [571, 121] on div at bounding box center [571, 121] width 11 height 11
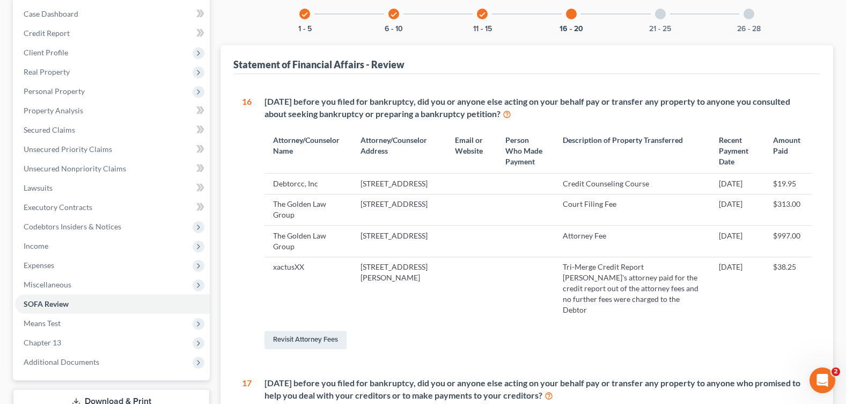
scroll to position [54, 0]
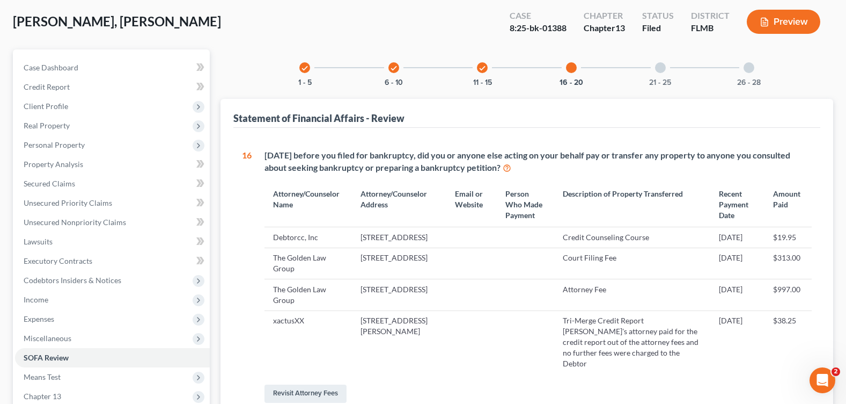
click at [657, 68] on div at bounding box center [660, 67] width 11 height 11
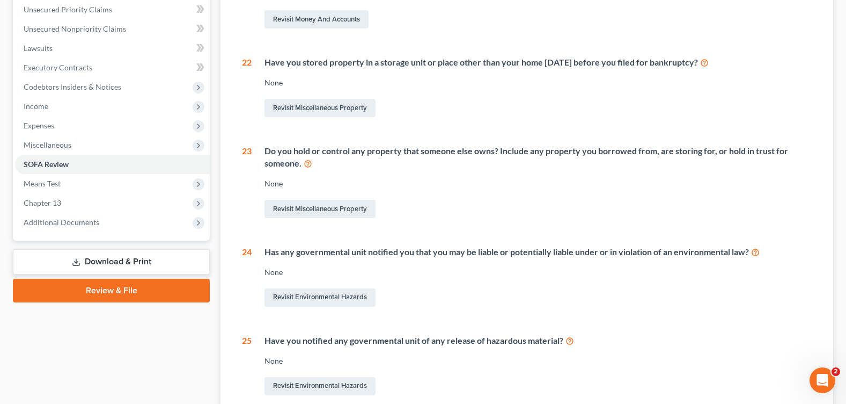
scroll to position [32, 0]
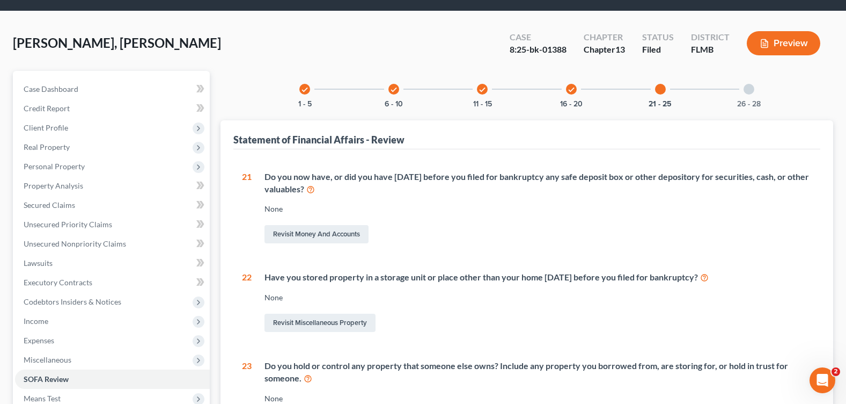
click at [745, 87] on div at bounding box center [749, 89] width 11 height 11
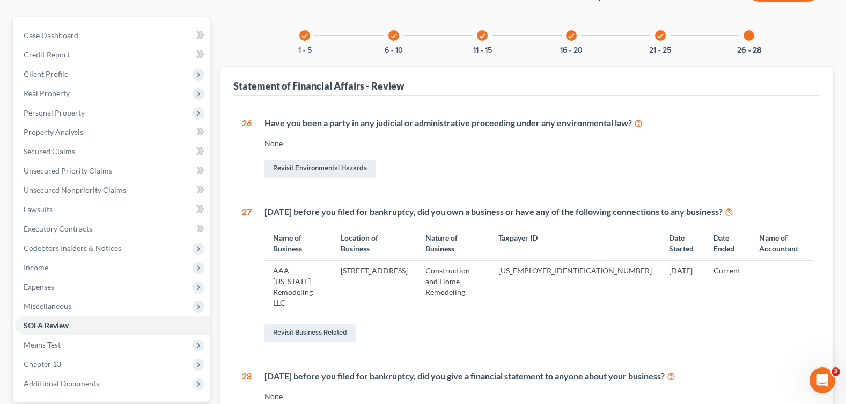
scroll to position [193, 0]
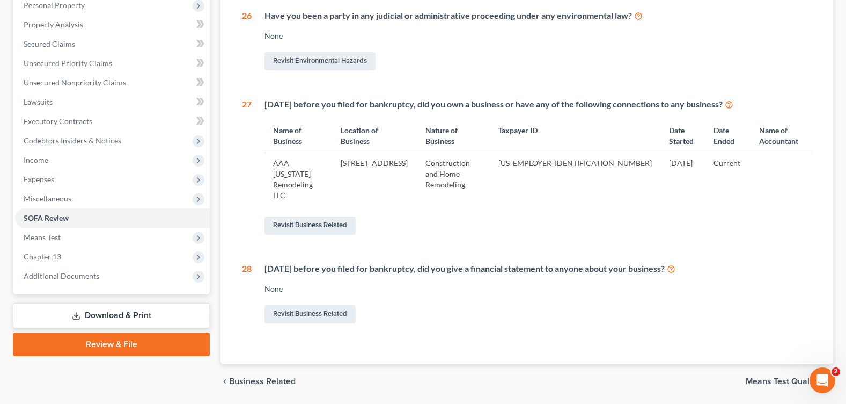
click at [74, 309] on link "Download & Print" at bounding box center [111, 315] width 197 height 25
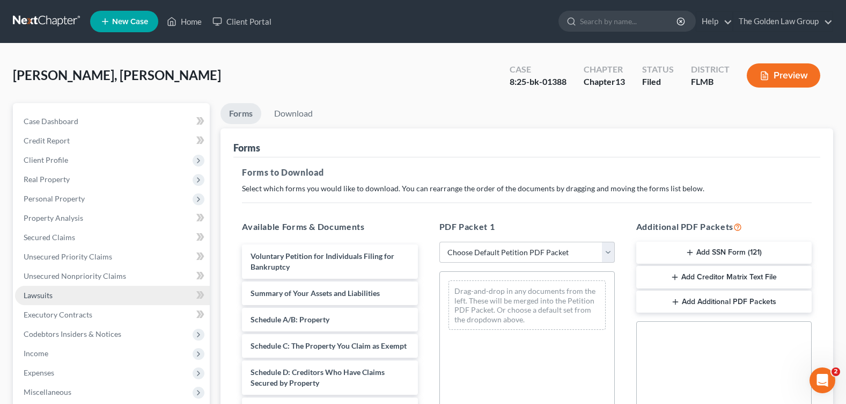
scroll to position [215, 0]
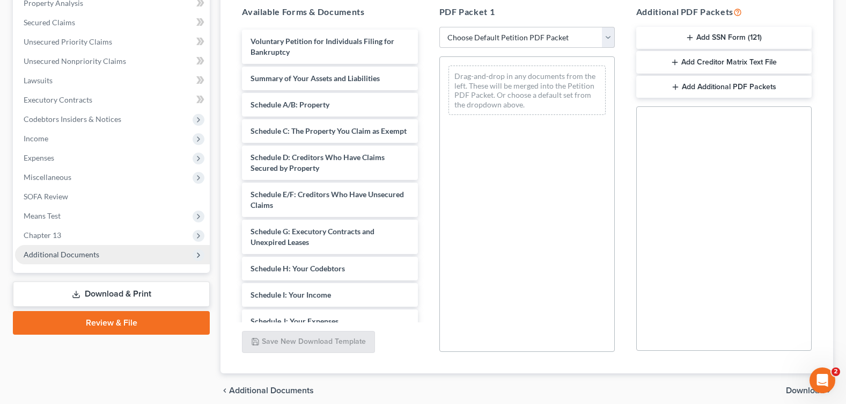
click at [66, 252] on span "Additional Documents" at bounding box center [62, 254] width 76 height 9
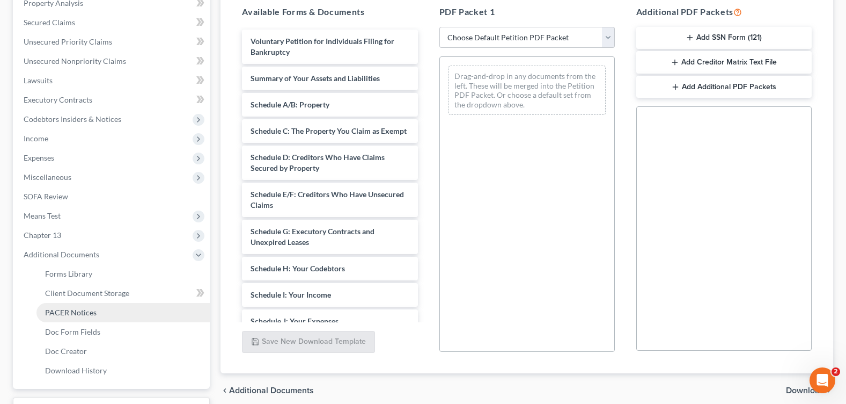
click at [68, 309] on span "PACER Notices" at bounding box center [71, 311] width 52 height 9
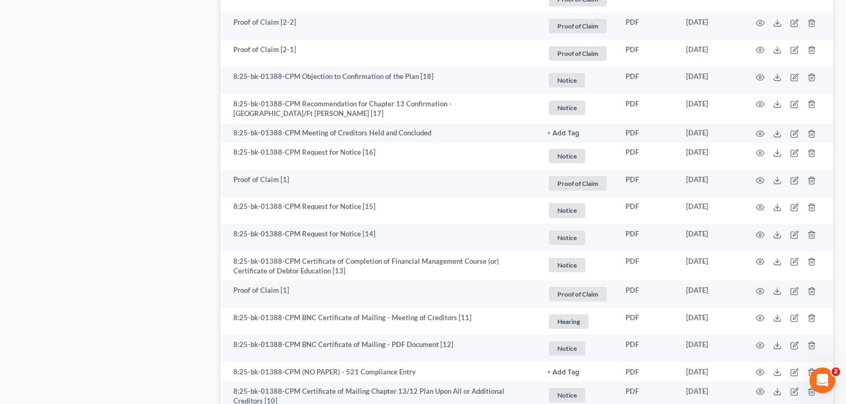
scroll to position [1180, 0]
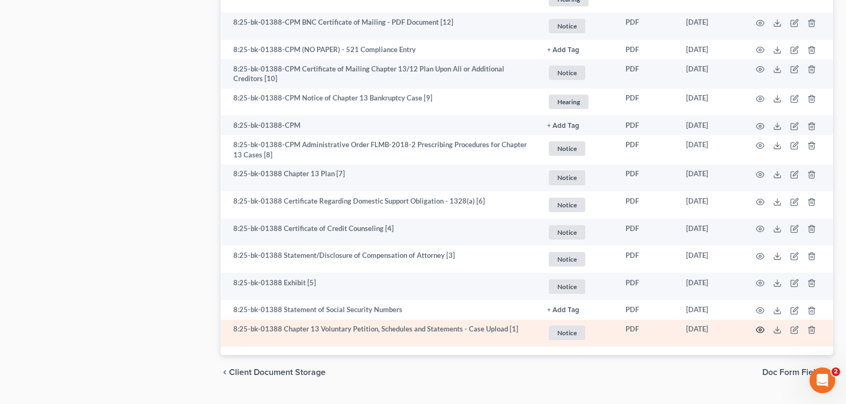
click at [761, 325] on icon "button" at bounding box center [760, 329] width 9 height 9
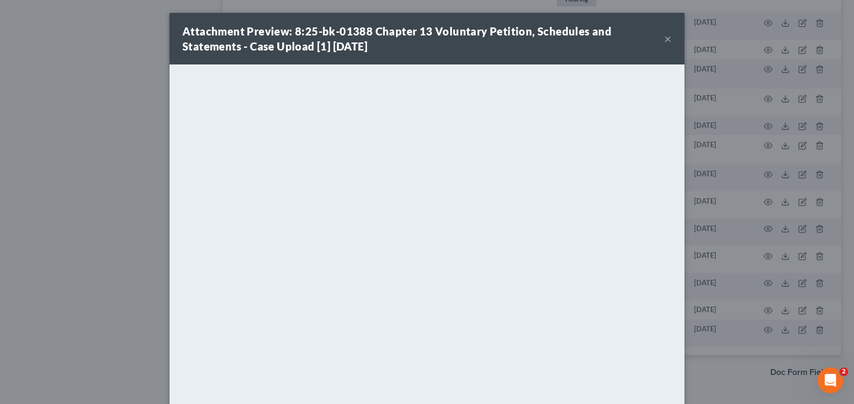
click at [664, 37] on button "×" at bounding box center [668, 38] width 8 height 13
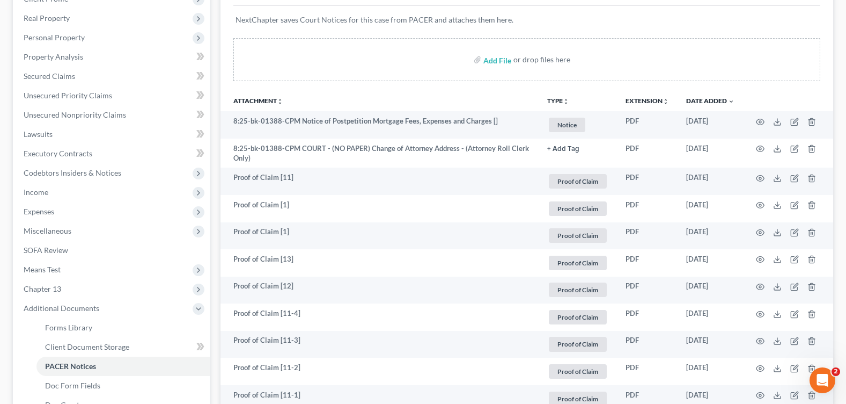
scroll to position [0, 0]
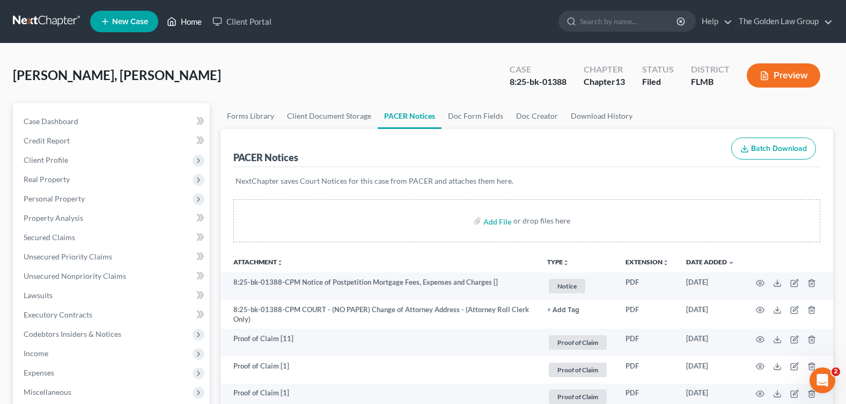
click at [197, 21] on link "Home" at bounding box center [185, 21] width 46 height 19
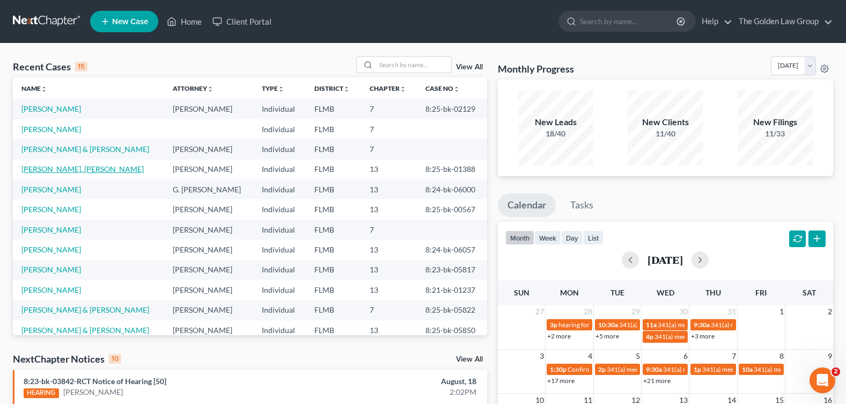
click at [37, 167] on link "[PERSON_NAME], [PERSON_NAME]" at bounding box center [82, 168] width 122 height 9
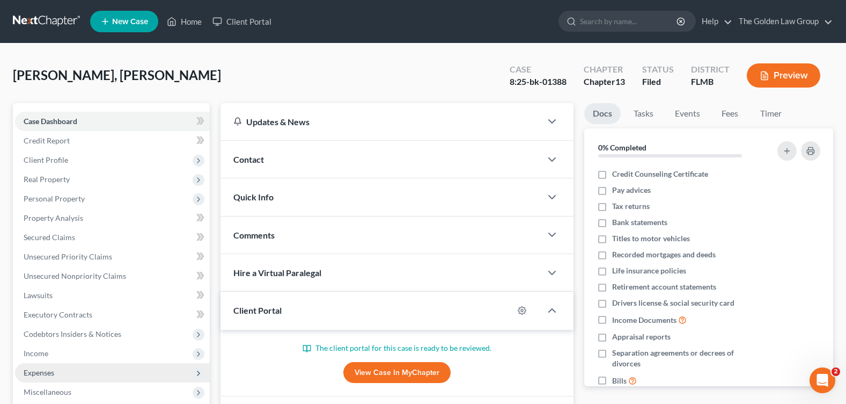
scroll to position [186, 0]
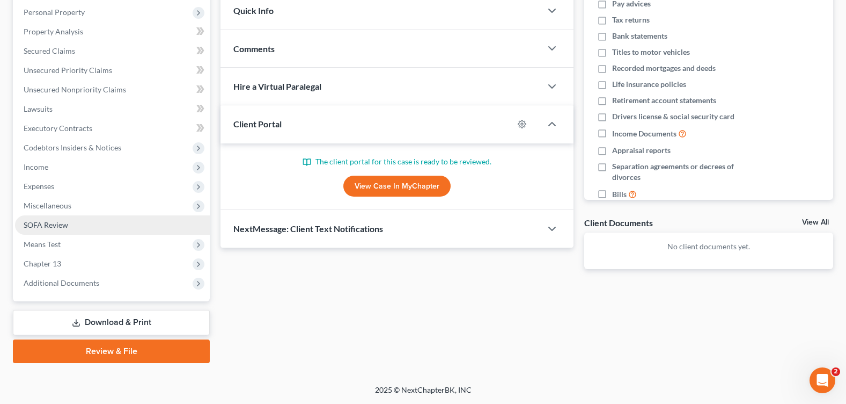
click at [68, 226] on link "SOFA Review" at bounding box center [112, 224] width 195 height 19
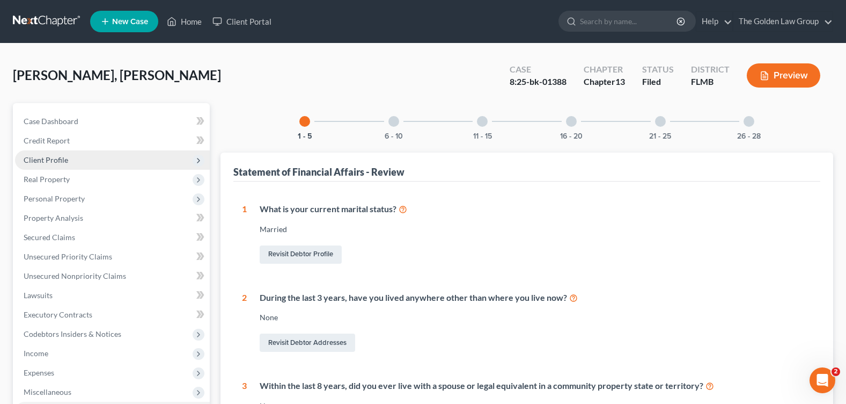
click at [70, 160] on span "Client Profile" at bounding box center [112, 159] width 195 height 19
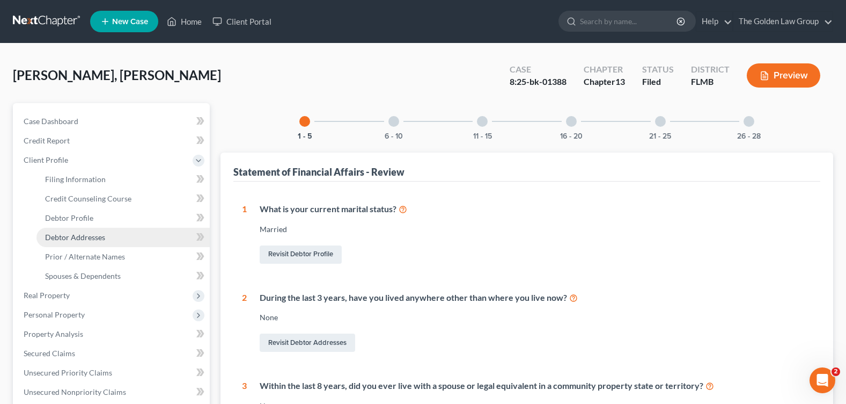
click at [124, 231] on link "Debtor Addresses" at bounding box center [122, 237] width 173 height 19
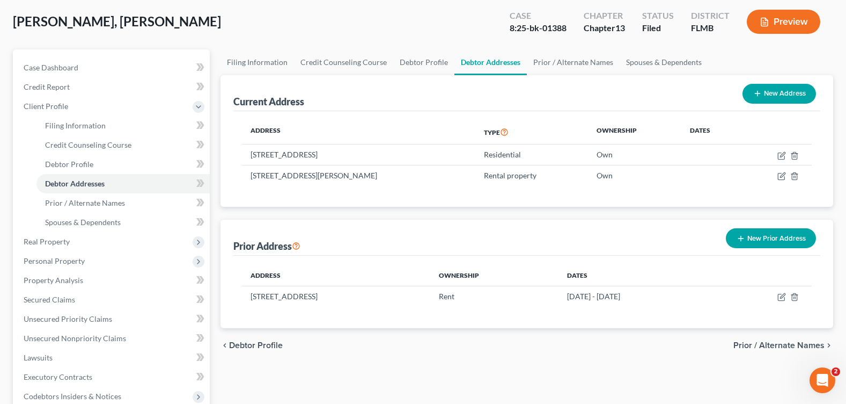
scroll to position [302, 0]
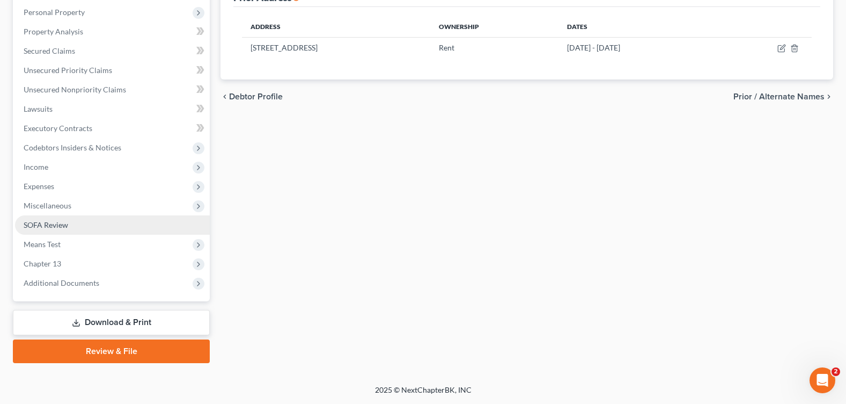
click at [67, 224] on span "SOFA Review" at bounding box center [46, 224] width 45 height 9
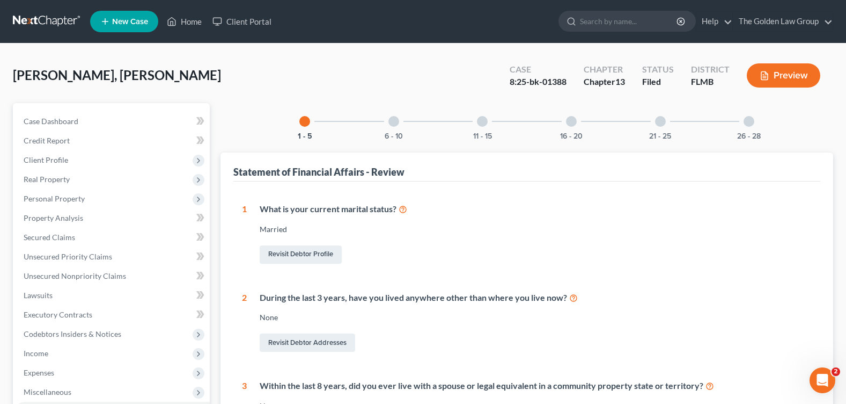
scroll to position [376, 0]
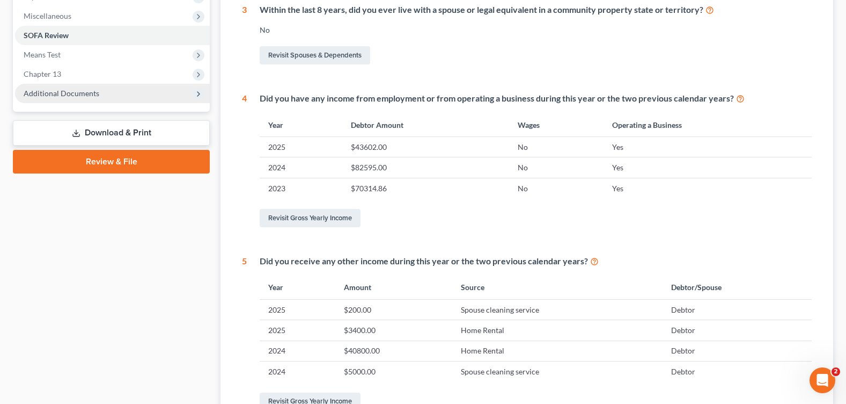
click at [56, 94] on span "Additional Documents" at bounding box center [62, 93] width 76 height 9
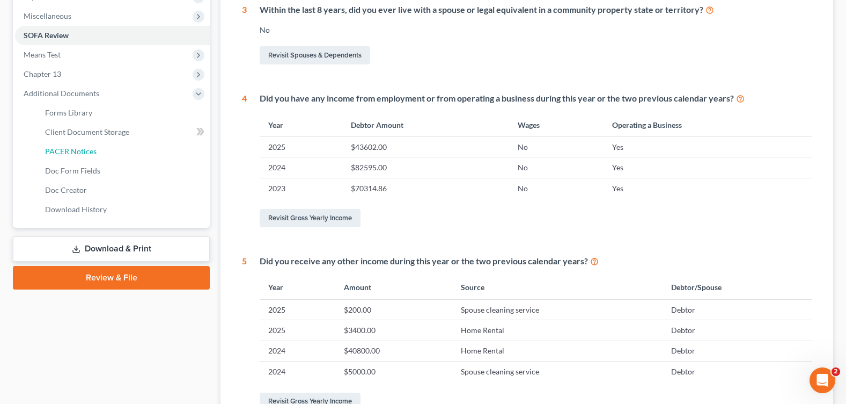
click at [139, 146] on link "PACER Notices" at bounding box center [122, 151] width 173 height 19
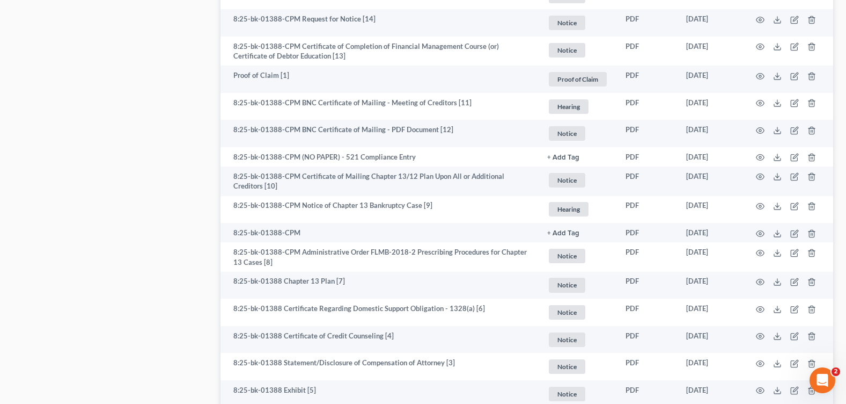
scroll to position [1205, 0]
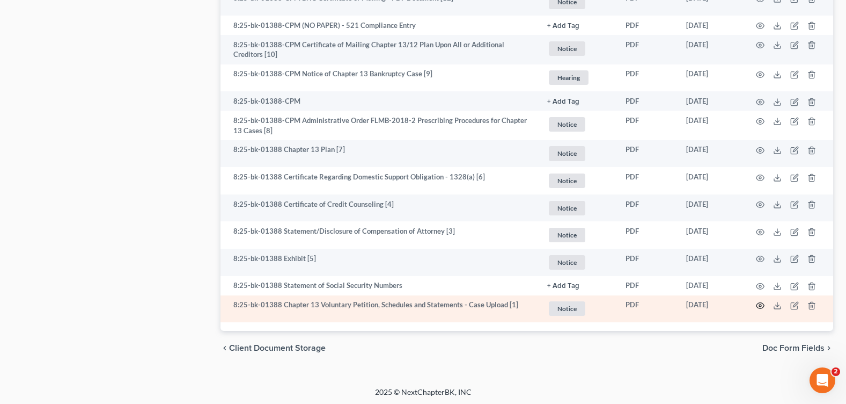
click at [761, 304] on circle "button" at bounding box center [760, 305] width 2 height 2
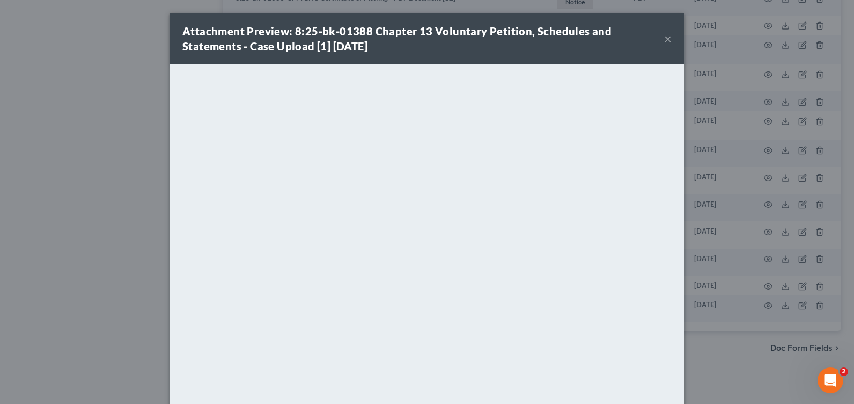
click at [661, 48] on div "Attachment Preview: 8:25-bk-01388 Chapter 13 Voluntary Petition, Schedules and …" at bounding box center [427, 39] width 515 height 52
click at [659, 39] on div "Attachment Preview: 8:25-bk-01388 Chapter 13 Voluntary Petition, Schedules and …" at bounding box center [423, 39] width 482 height 30
click at [664, 39] on button "×" at bounding box center [668, 38] width 8 height 13
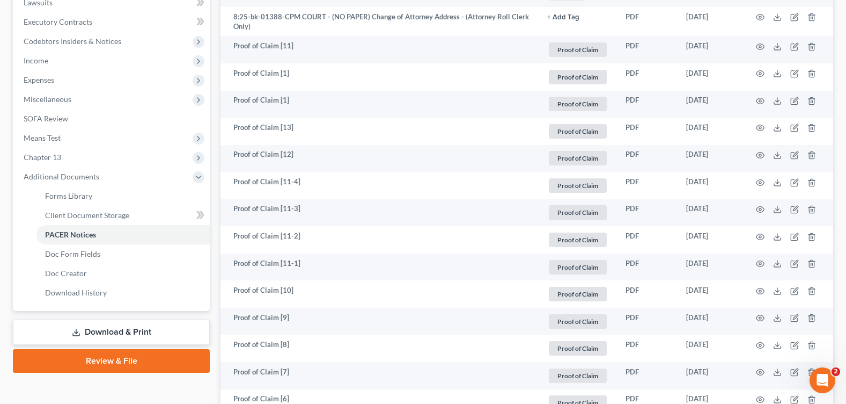
scroll to position [453, 0]
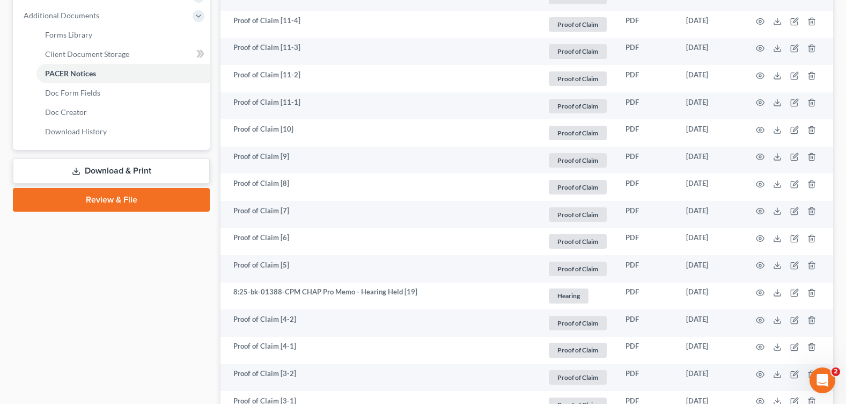
click at [74, 176] on link "Download & Print" at bounding box center [111, 170] width 197 height 25
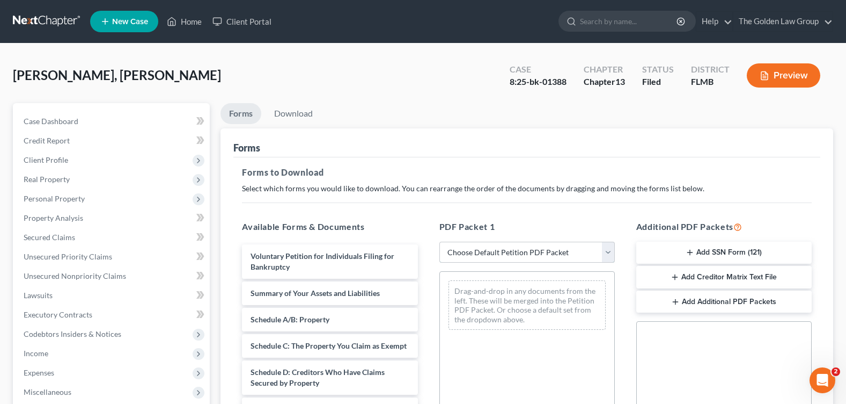
click at [463, 256] on select "Choose Default Petition PDF Packet Complete Bankruptcy Petition (all forms and …" at bounding box center [526, 251] width 175 height 21
select select "2"
click at [439, 241] on select "Choose Default Petition PDF Packet Complete Bankruptcy Petition (all forms and …" at bounding box center [526, 251] width 175 height 21
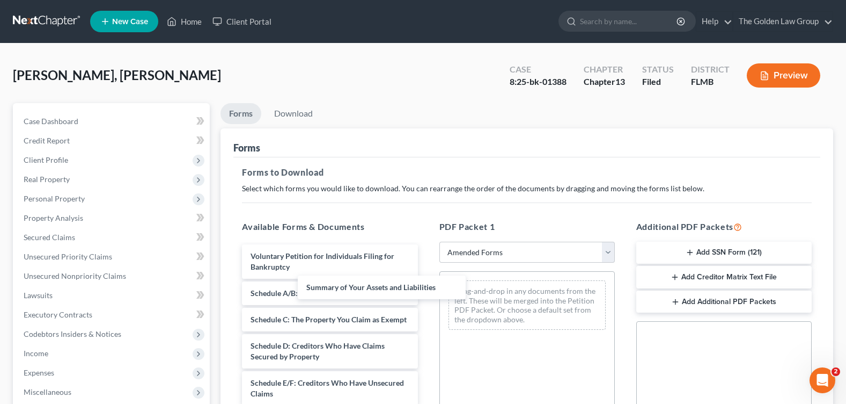
drag, startPoint x: 393, startPoint y: 295, endPoint x: 523, endPoint y: 283, distance: 130.9
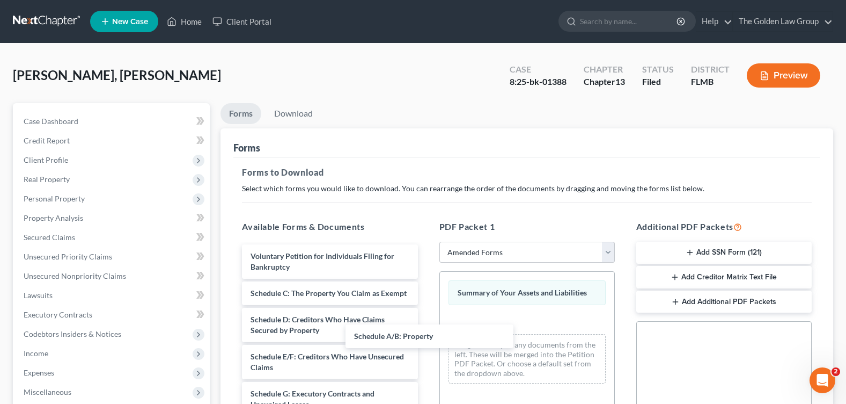
drag, startPoint x: 382, startPoint y: 285, endPoint x: 581, endPoint y: 322, distance: 202.4
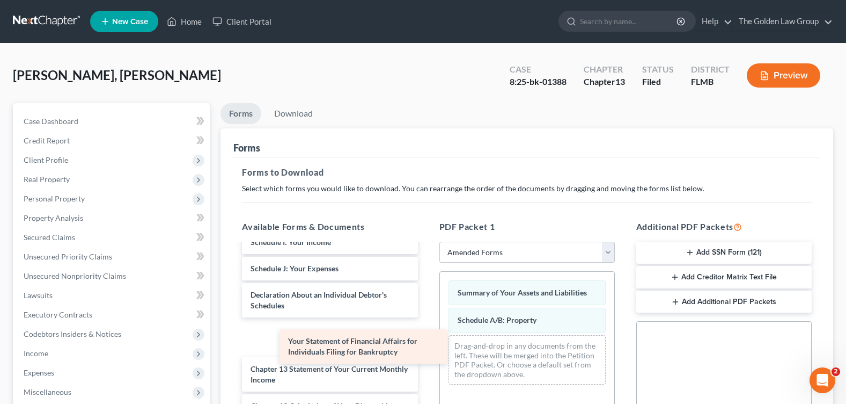
scroll to position [199, 0]
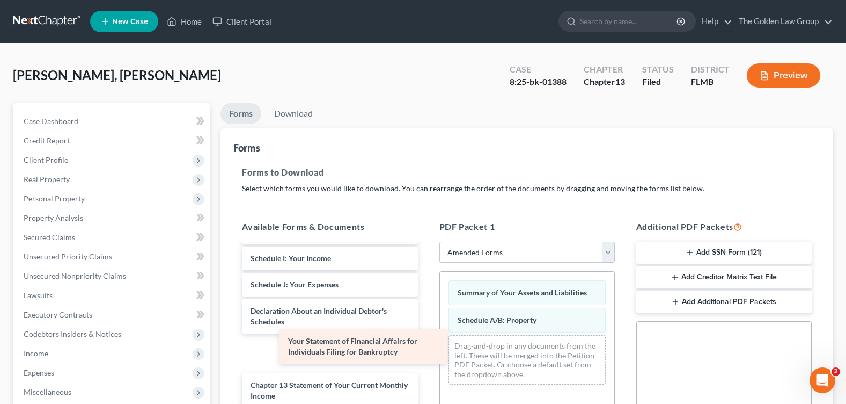
drag, startPoint x: 376, startPoint y: 358, endPoint x: 514, endPoint y: 357, distance: 138.4
click at [426, 357] on div "Your Statement of Financial Affairs for Individuals Filing for Bankruptcy Volun…" at bounding box center [329, 303] width 193 height 515
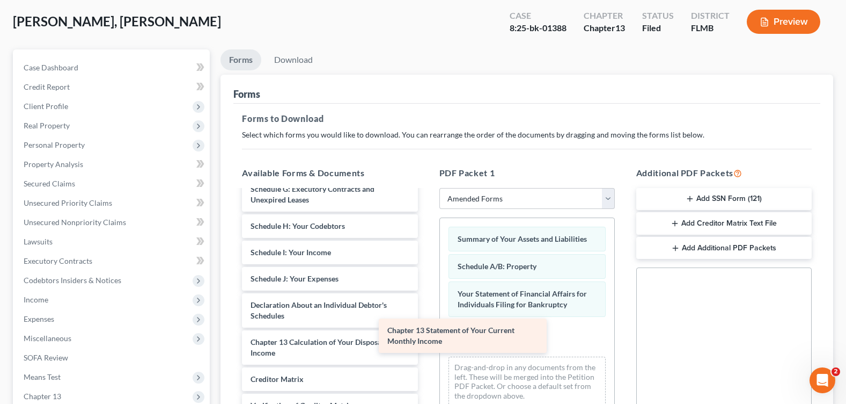
scroll to position [162, 0]
drag, startPoint x: 379, startPoint y: 318, endPoint x: 519, endPoint y: 337, distance: 140.8
click at [426, 341] on div "Chapter 13 Statement of Your Current Monthly Income Voluntary Petition for Indi…" at bounding box center [329, 260] width 193 height 441
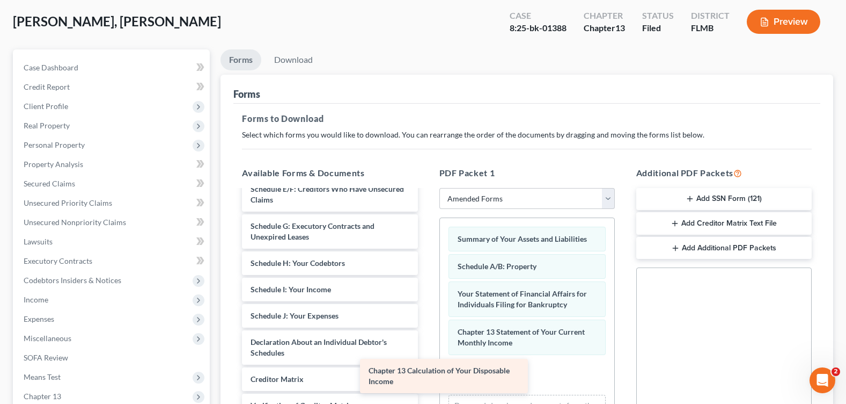
scroll to position [124, 0]
drag, startPoint x: 357, startPoint y: 350, endPoint x: 561, endPoint y: 377, distance: 205.7
click at [426, 381] on div "Chapter 13 Calculation of Your Disposable Income Voluntary Petition for Individ…" at bounding box center [329, 279] width 193 height 404
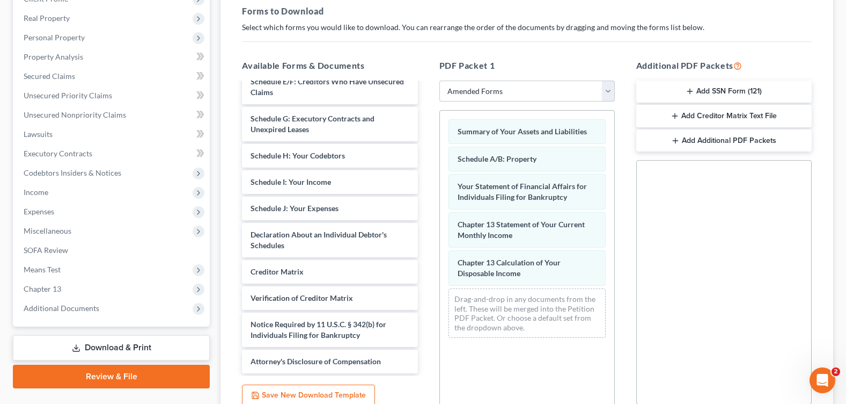
scroll to position [259, 0]
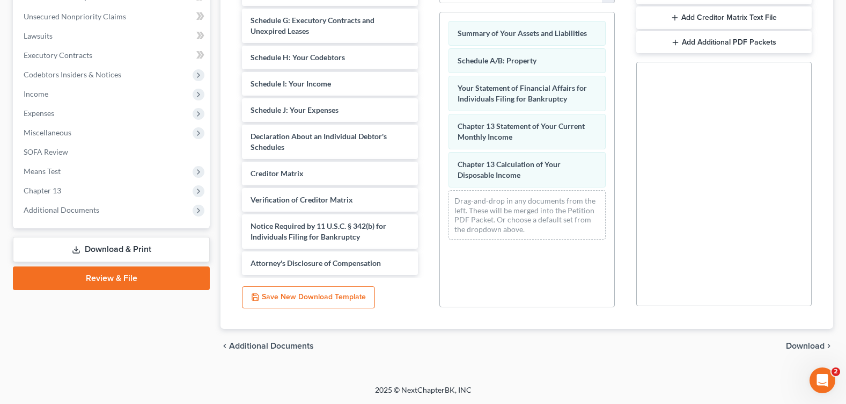
click at [801, 347] on span "Download" at bounding box center [805, 345] width 39 height 9
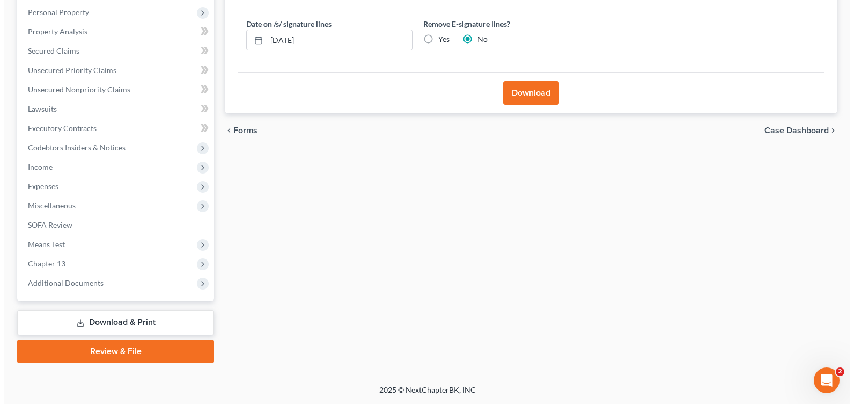
scroll to position [186, 0]
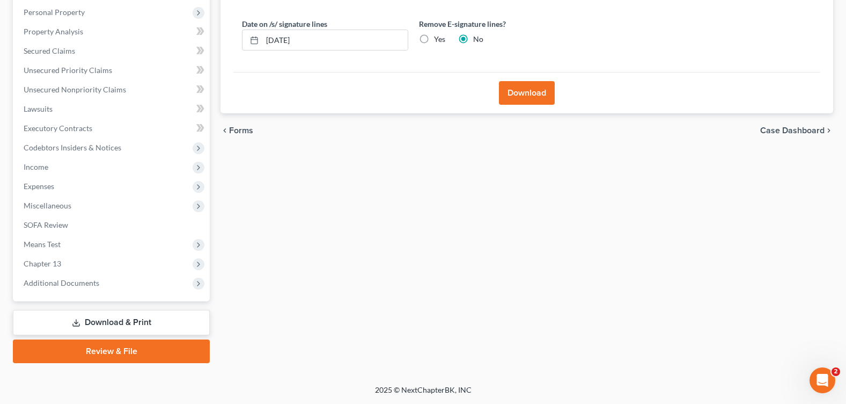
click at [434, 38] on label "Yes" at bounding box center [439, 39] width 11 height 11
click at [438, 38] on input "Yes" at bounding box center [441, 37] width 7 height 7
radio input "true"
radio input "false"
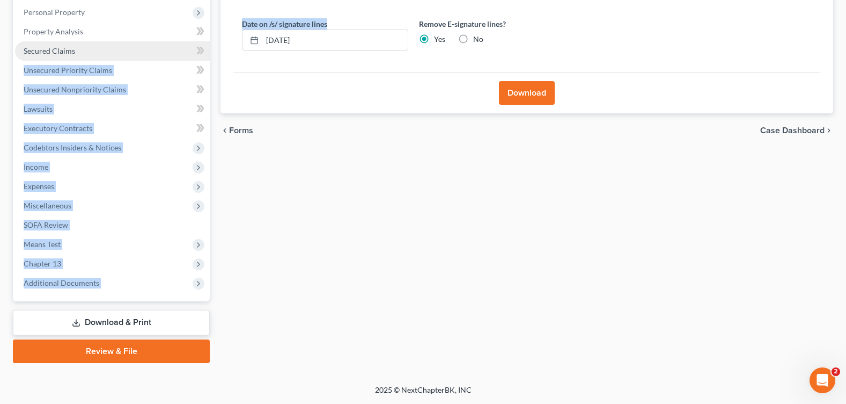
drag, startPoint x: 324, startPoint y: 58, endPoint x: 167, endPoint y: 57, distance: 156.7
click at [167, 57] on div "Petition Navigation Case Dashboard Payments Invoices Payments Payments Credit R…" at bounding box center [423, 140] width 831 height 446
click at [356, 25] on div "Date on /s/ signature lines 08/18/2025" at bounding box center [325, 34] width 177 height 33
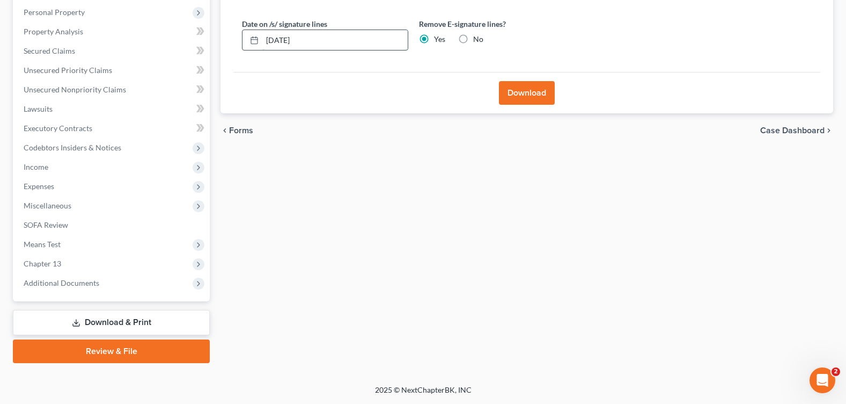
drag, startPoint x: 329, startPoint y: 40, endPoint x: 273, endPoint y: 36, distance: 56.0
click at [273, 36] on input "[DATE]" at bounding box center [334, 40] width 145 height 20
type input "0"
click at [524, 90] on button "Download" at bounding box center [527, 93] width 56 height 24
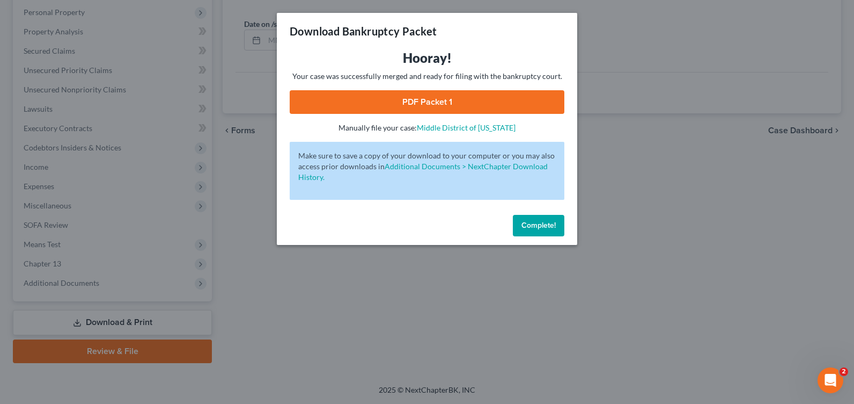
click at [385, 96] on link "PDF Packet 1" at bounding box center [427, 102] width 275 height 24
click at [534, 230] on button "Complete!" at bounding box center [539, 225] width 52 height 21
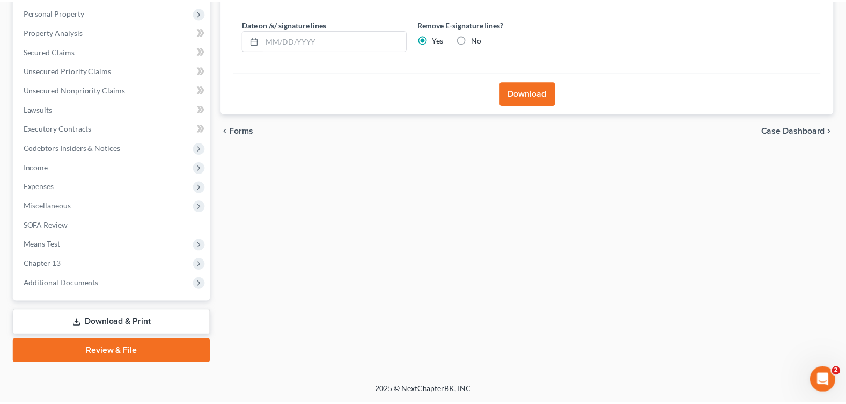
scroll to position [25, 0]
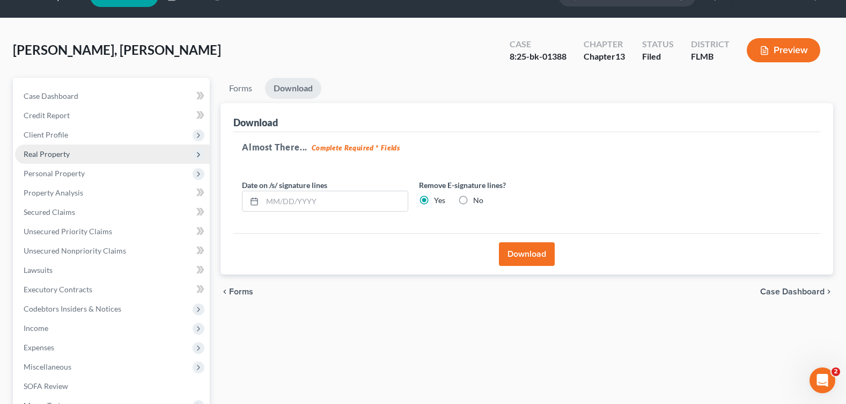
click at [93, 156] on span "Real Property" at bounding box center [112, 153] width 195 height 19
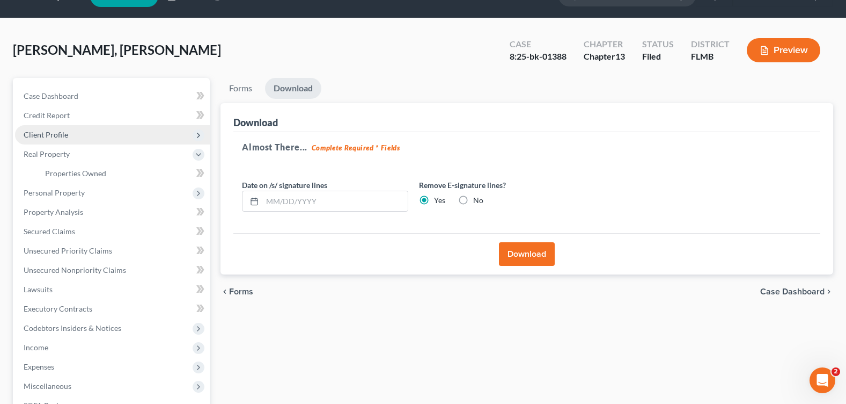
click at [85, 130] on span "Client Profile" at bounding box center [112, 134] width 195 height 19
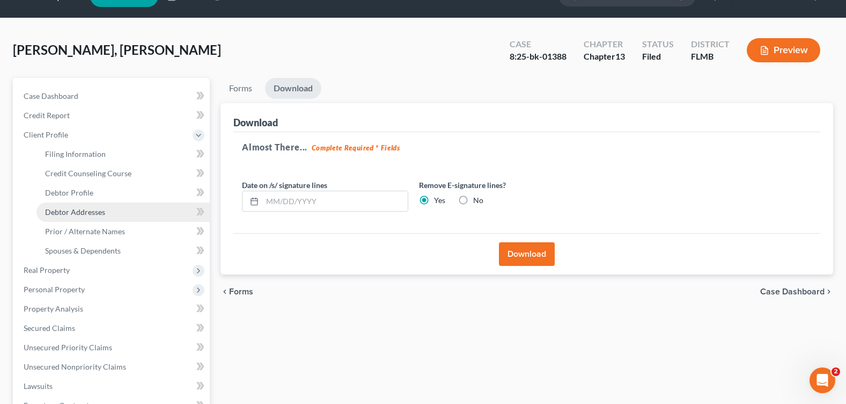
click at [82, 214] on span "Debtor Addresses" at bounding box center [75, 211] width 60 height 9
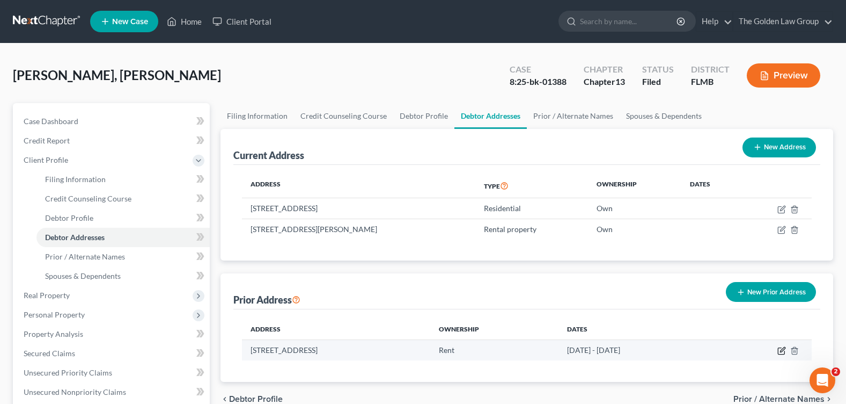
click at [781, 351] on icon "button" at bounding box center [782, 349] width 5 height 5
select select "9"
select select "27"
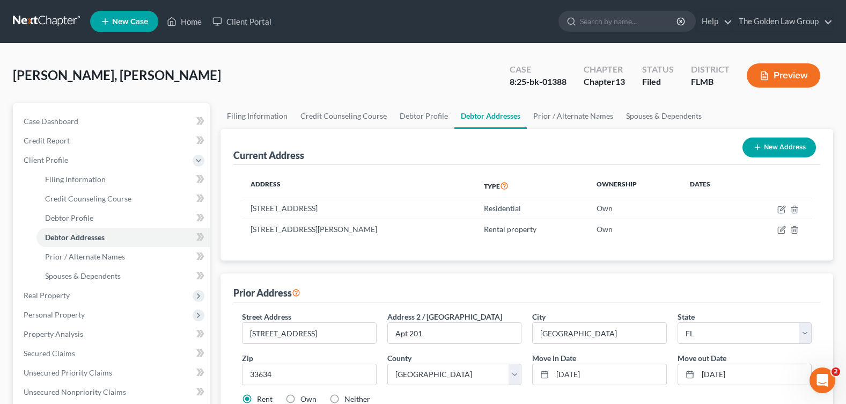
scroll to position [107, 0]
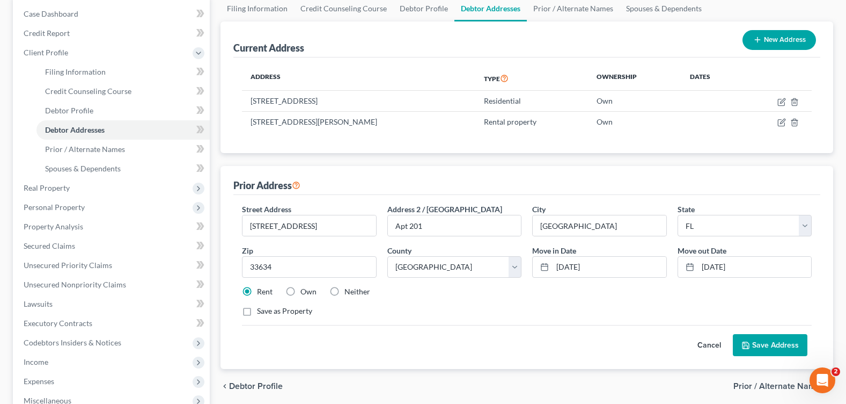
click at [344, 295] on label "Neither" at bounding box center [357, 291] width 26 height 11
click at [349, 293] on input "Neither" at bounding box center [352, 289] width 7 height 7
radio input "true"
click at [257, 314] on label "Save as Property" at bounding box center [284, 310] width 55 height 11
click at [261, 312] on input "Save as Property" at bounding box center [264, 308] width 7 height 7
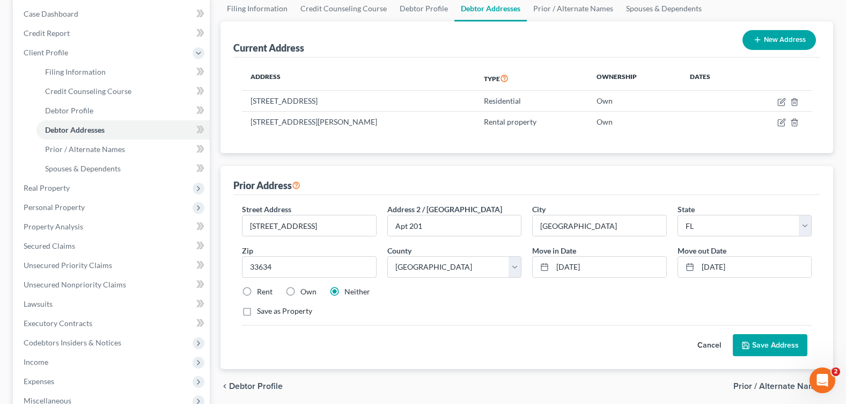
checkbox input "true"
click at [769, 339] on button "Save Address" at bounding box center [770, 345] width 75 height 23
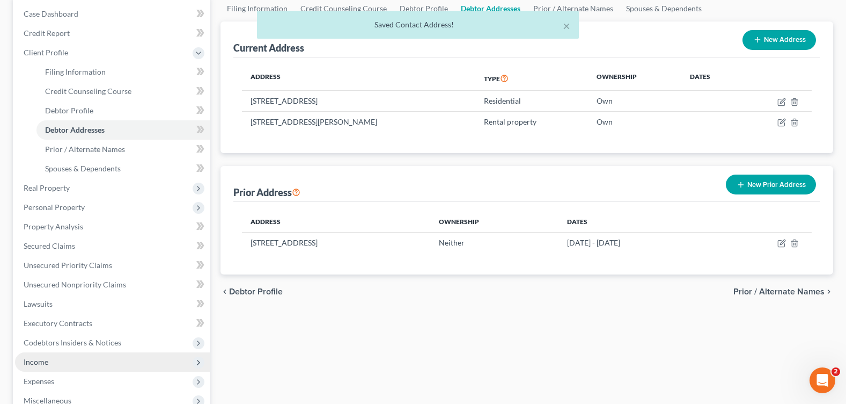
scroll to position [302, 0]
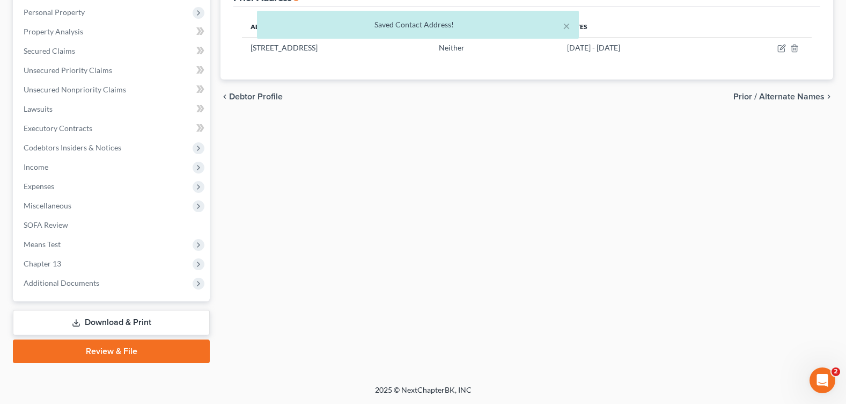
click at [80, 325] on icon at bounding box center [76, 322] width 9 height 9
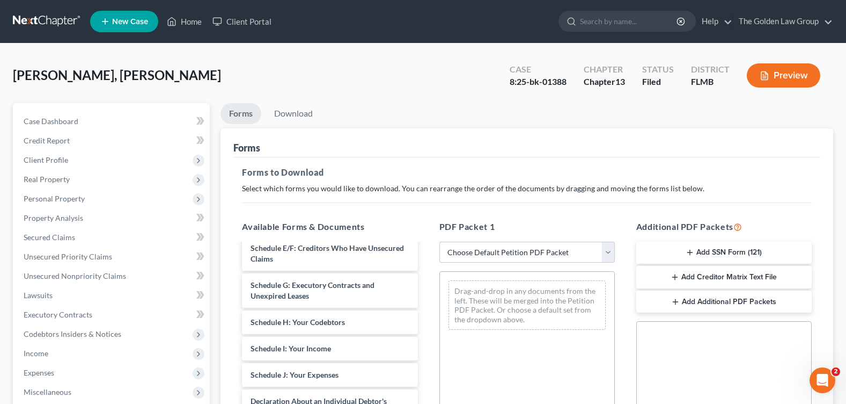
scroll to position [215, 0]
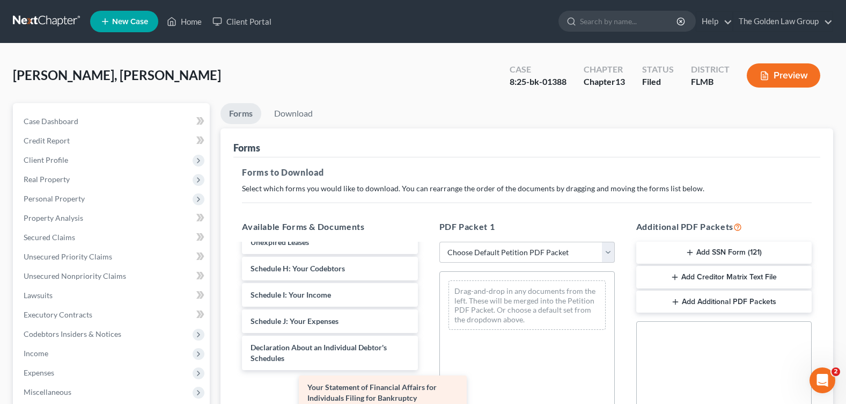
drag, startPoint x: 358, startPoint y: 394, endPoint x: 581, endPoint y: 362, distance: 224.9
click at [426, 364] on div "Your Statement of Financial Affairs for Individuals Filing for Bankruptcy Volun…" at bounding box center [329, 313] width 193 height 567
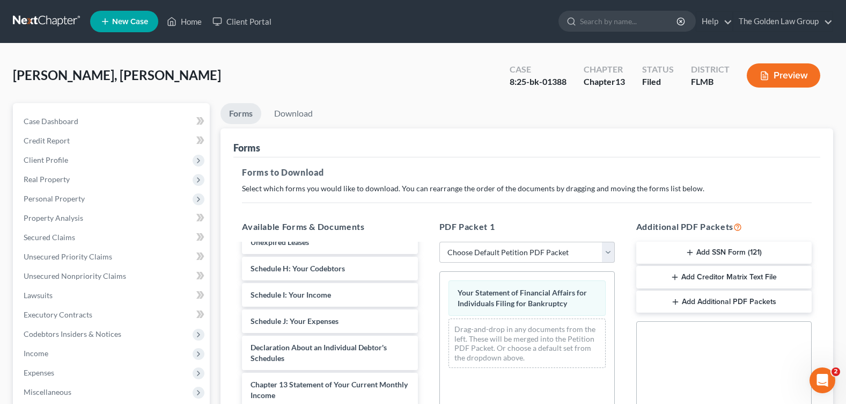
scroll to position [259, 0]
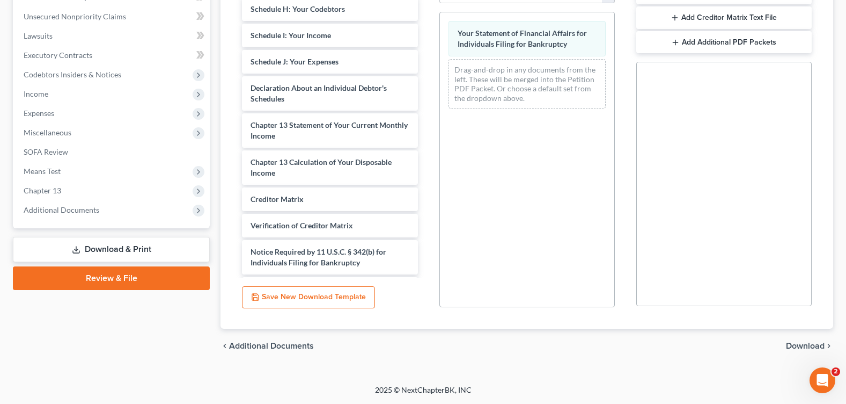
click at [802, 345] on span "Download" at bounding box center [805, 345] width 39 height 9
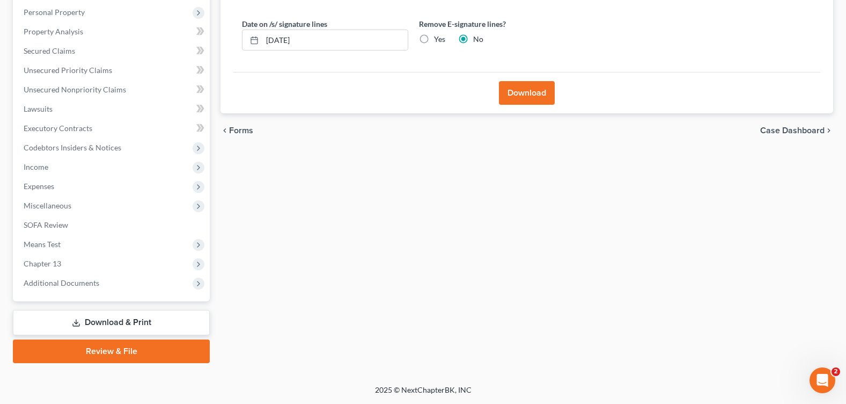
scroll to position [186, 0]
click at [525, 94] on button "Download" at bounding box center [527, 93] width 56 height 24
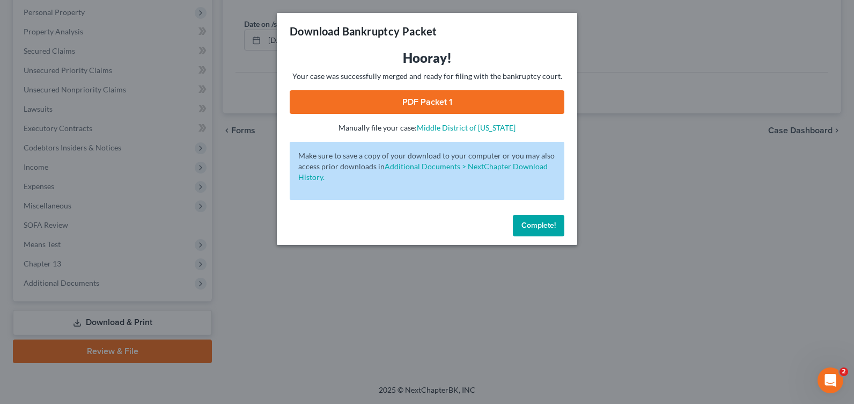
click at [474, 94] on link "PDF Packet 1" at bounding box center [427, 102] width 275 height 24
click at [510, 222] on div "Complete!" at bounding box center [427, 227] width 300 height 34
click at [528, 233] on button "Complete!" at bounding box center [539, 225] width 52 height 21
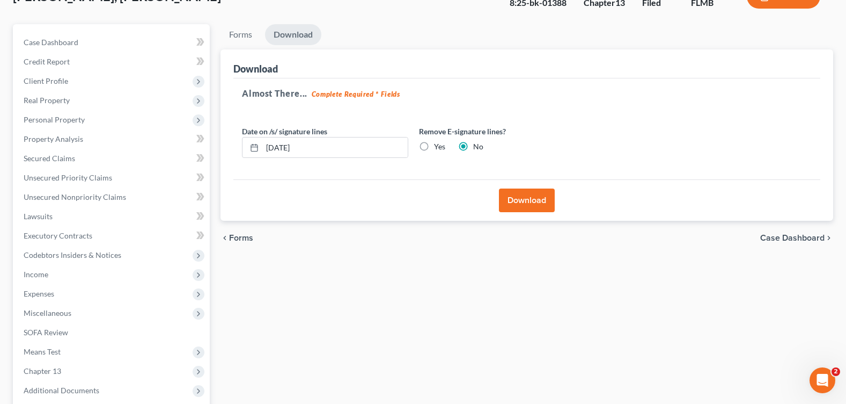
scroll to position [0, 0]
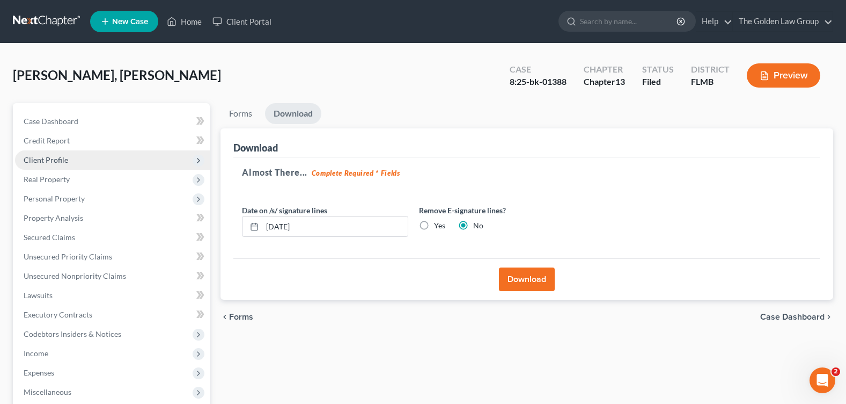
click at [59, 161] on span "Client Profile" at bounding box center [46, 159] width 45 height 9
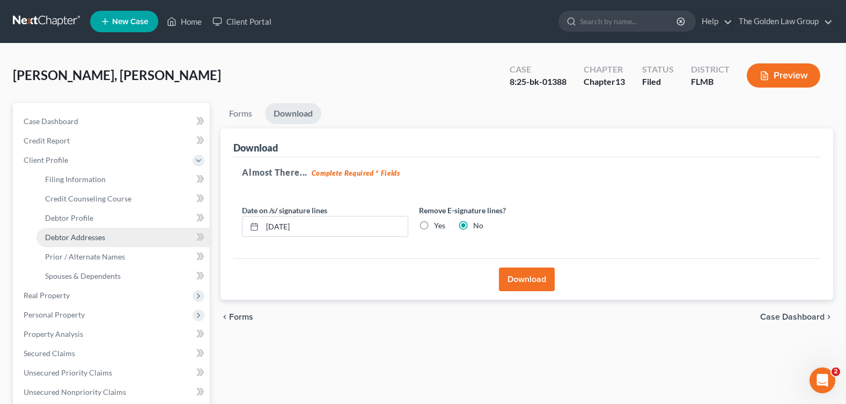
click at [96, 239] on span "Debtor Addresses" at bounding box center [75, 236] width 60 height 9
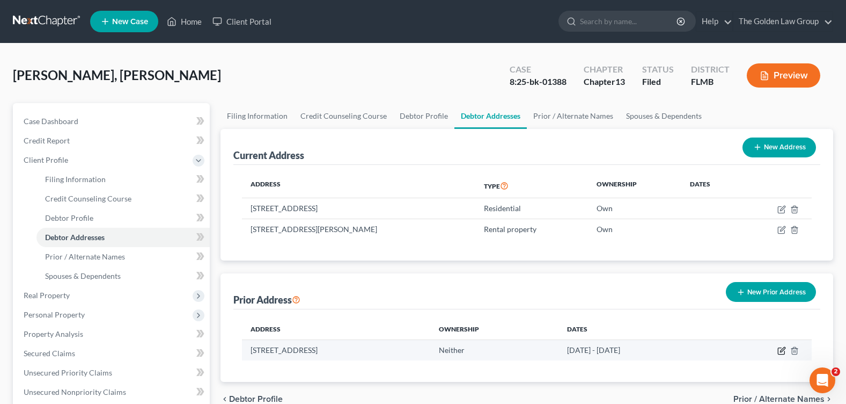
click at [780, 353] on icon "button" at bounding box center [782, 350] width 9 height 9
select select "9"
select select "27"
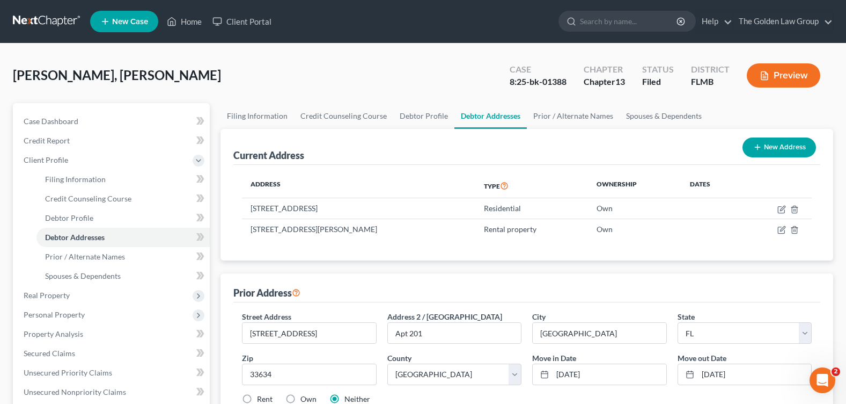
scroll to position [54, 0]
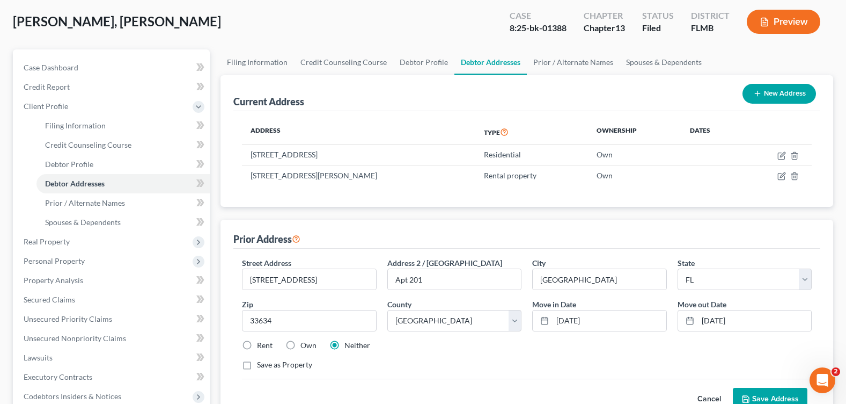
click at [557, 368] on div "Save as Property" at bounding box center [527, 364] width 570 height 11
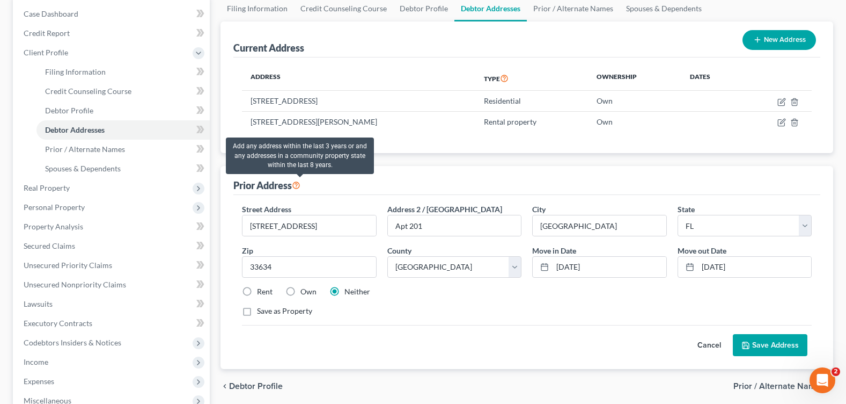
click at [300, 185] on icon at bounding box center [296, 184] width 9 height 10
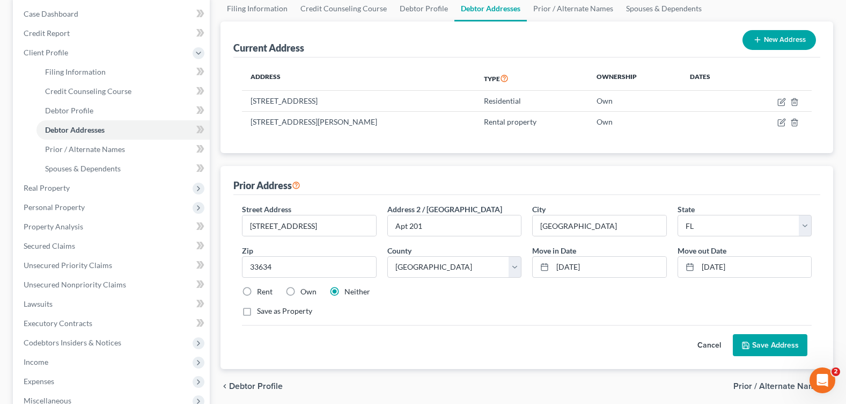
click at [792, 343] on button "Save Address" at bounding box center [770, 345] width 75 height 23
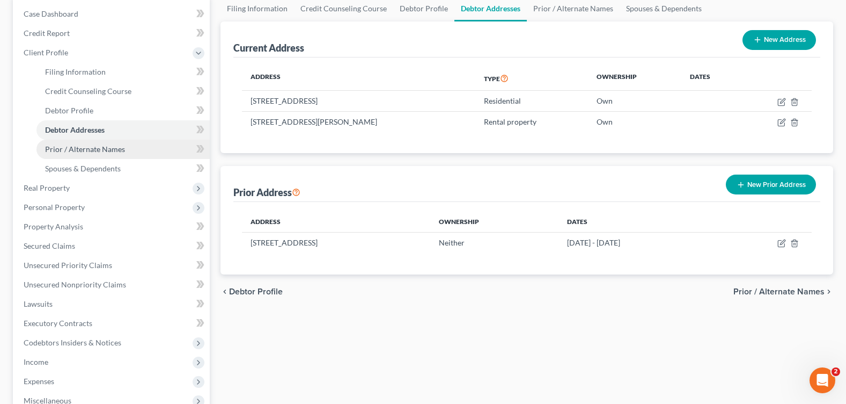
click at [120, 148] on span "Prior / Alternate Names" at bounding box center [85, 148] width 80 height 9
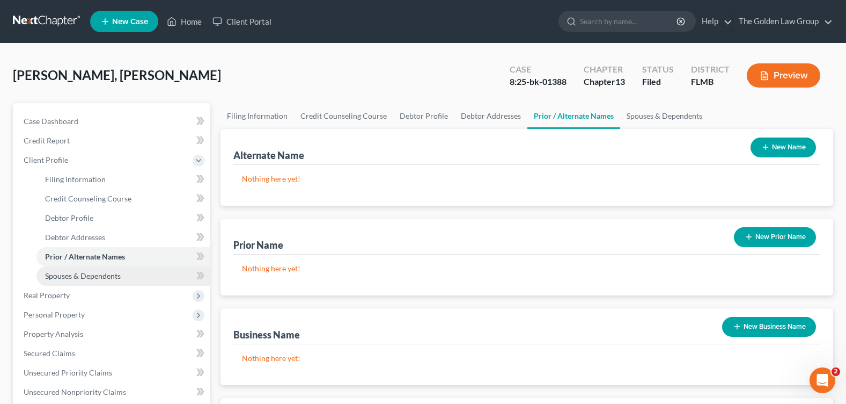
click at [118, 284] on link "Spouses & Dependents" at bounding box center [122, 275] width 173 height 19
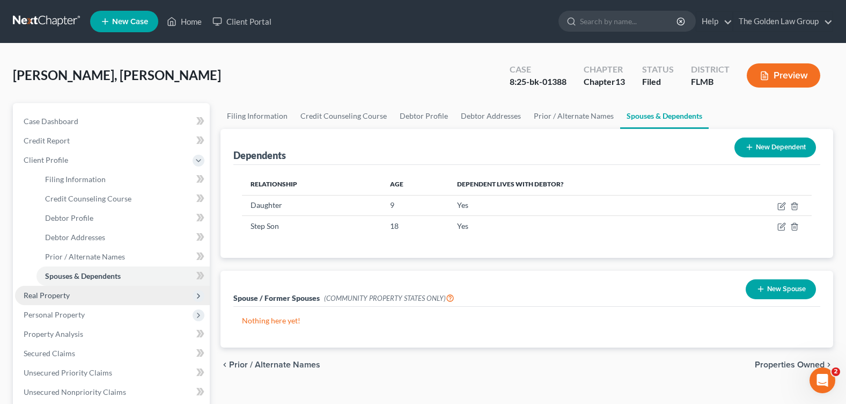
click at [83, 302] on span "Real Property" at bounding box center [112, 294] width 195 height 19
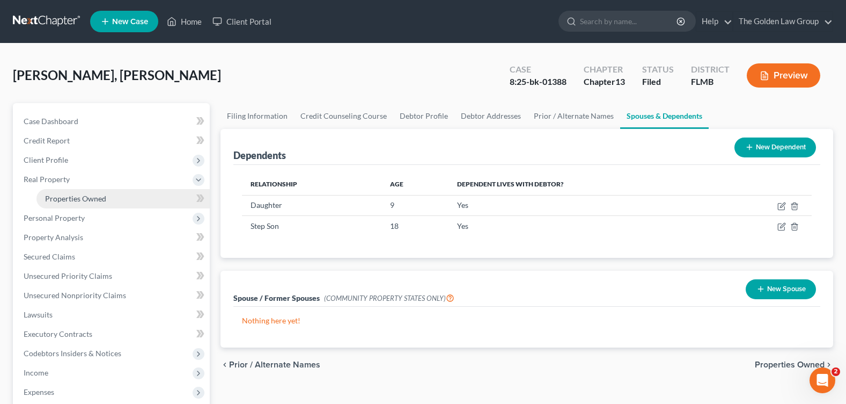
click at [85, 190] on link "Properties Owned" at bounding box center [122, 198] width 173 height 19
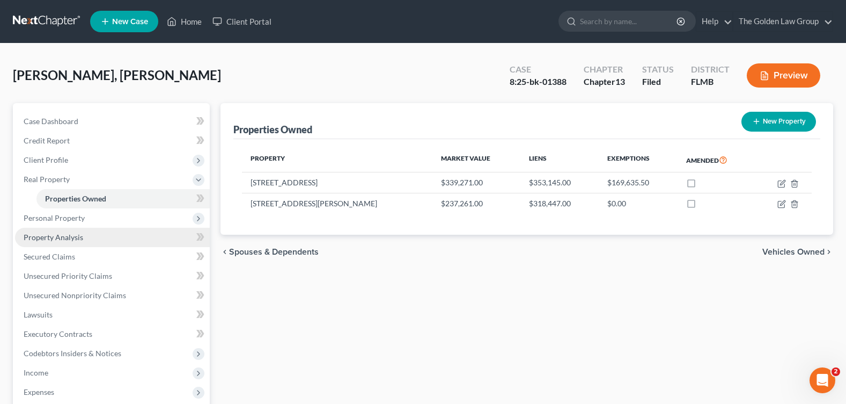
click at [85, 239] on link "Property Analysis" at bounding box center [112, 237] width 195 height 19
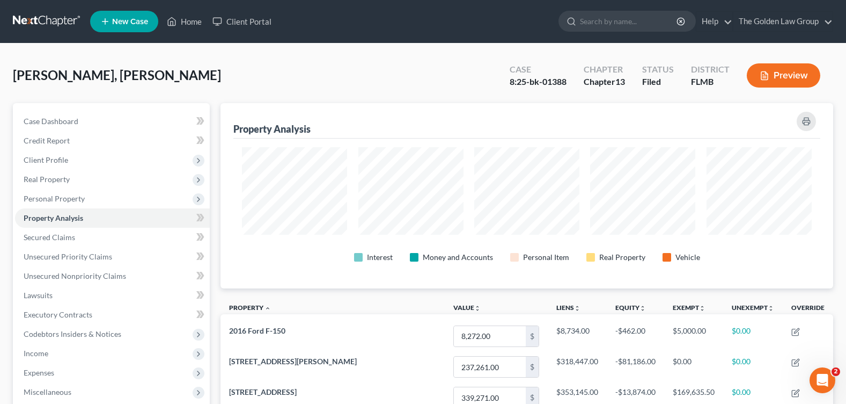
scroll to position [185, 613]
click at [356, 57] on div "[PERSON_NAME], Alecki Upgraded Case 8:25-bk-01388 Chapter Chapter 13 Status Fil…" at bounding box center [423, 79] width 820 height 47
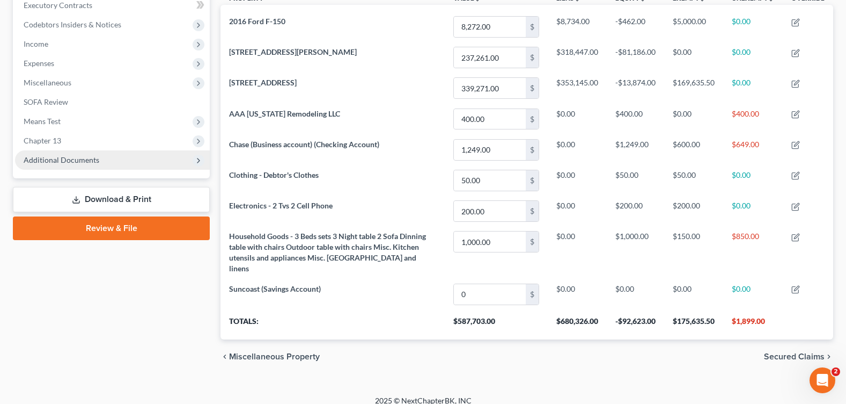
scroll to position [255, 0]
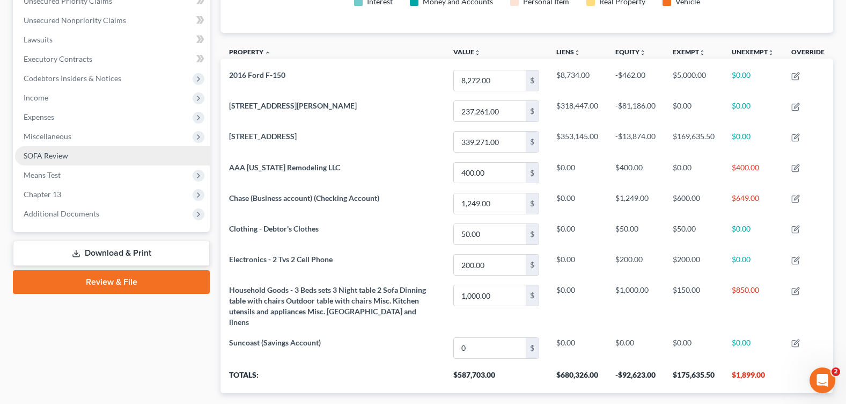
click at [90, 150] on link "SOFA Review" at bounding box center [112, 155] width 195 height 19
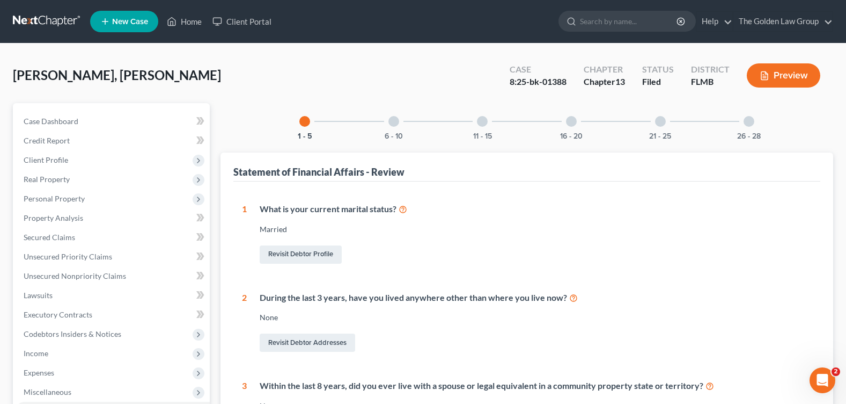
scroll to position [54, 0]
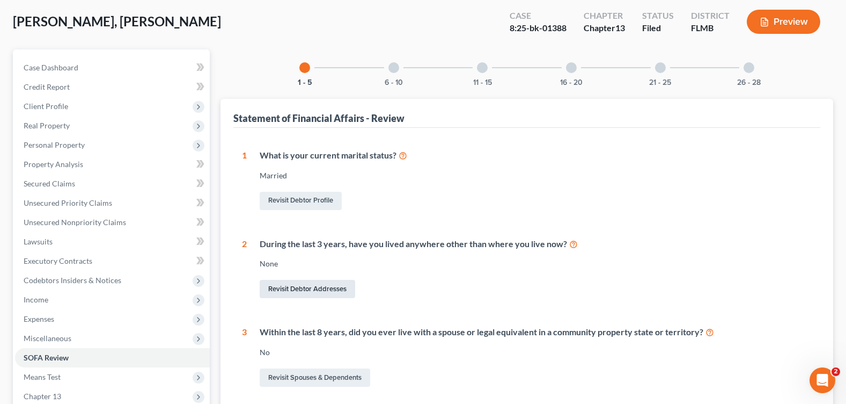
click at [289, 292] on link "Revisit Debtor Addresses" at bounding box center [308, 289] width 96 height 18
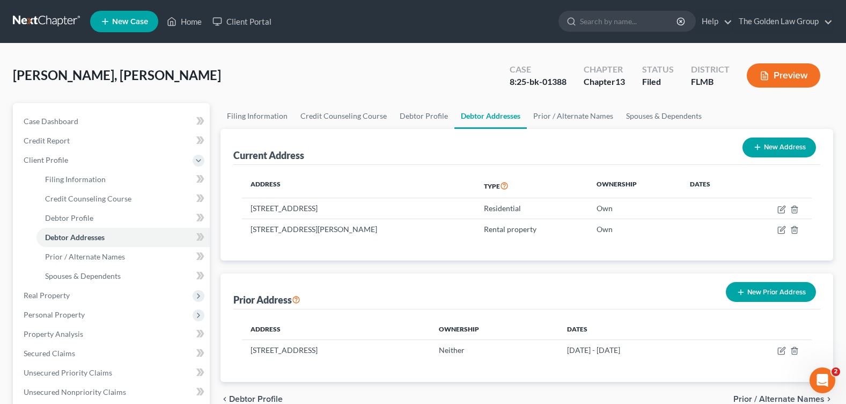
click at [757, 281] on div "New Prior Address" at bounding box center [771, 291] width 99 height 28
click at [759, 289] on button "New Prior Address" at bounding box center [771, 292] width 90 height 20
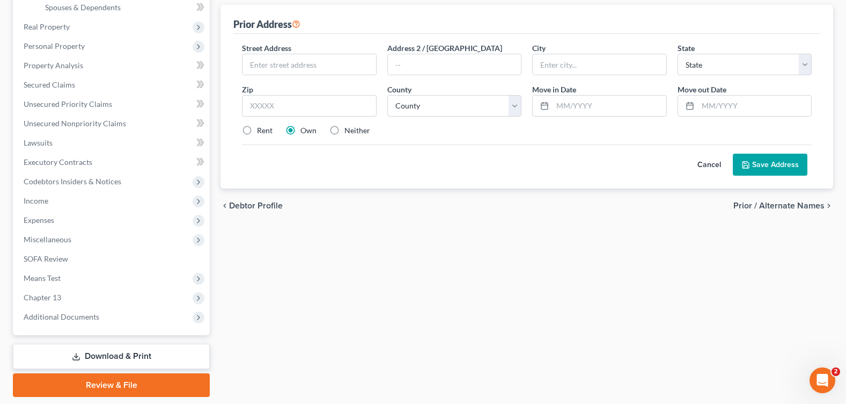
scroll to position [161, 0]
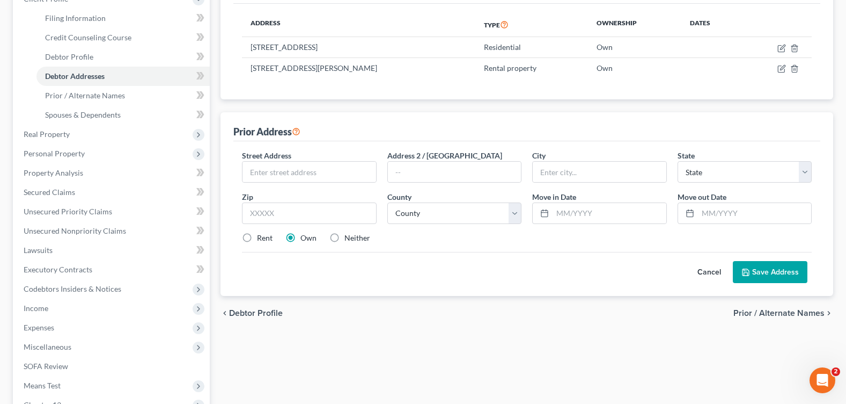
click at [713, 269] on button "Cancel" at bounding box center [709, 271] width 47 height 21
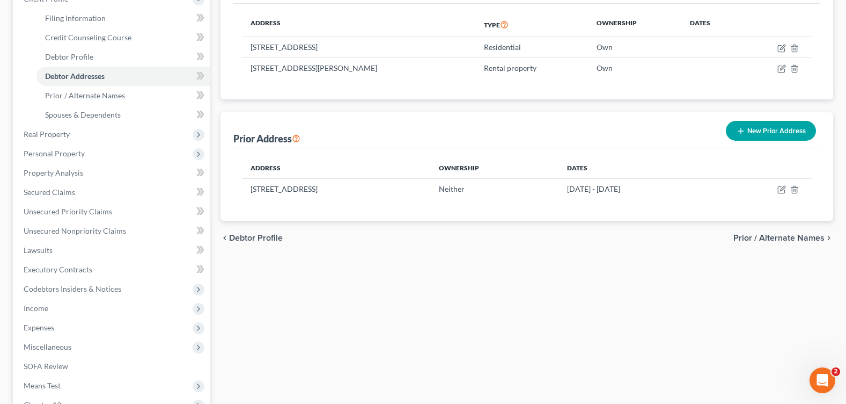
click at [742, 126] on button "New Prior Address" at bounding box center [771, 131] width 90 height 20
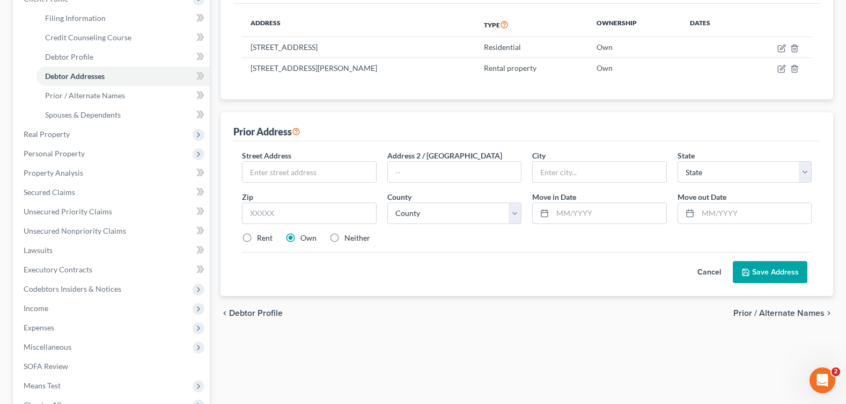
click at [716, 272] on button "Cancel" at bounding box center [709, 271] width 47 height 21
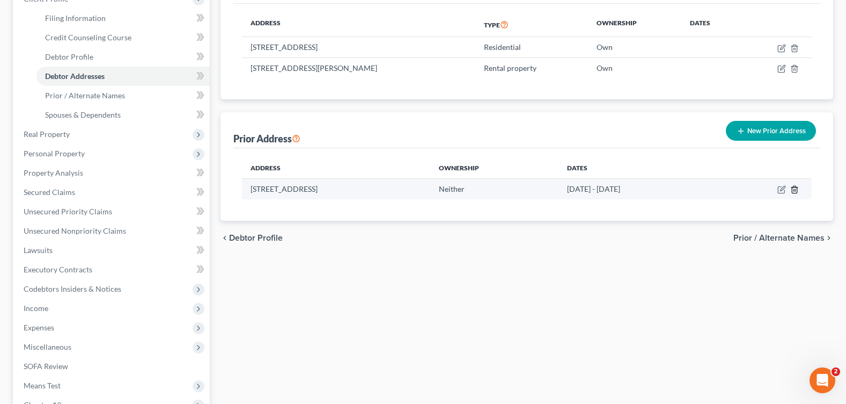
click at [796, 193] on icon "button" at bounding box center [794, 189] width 5 height 7
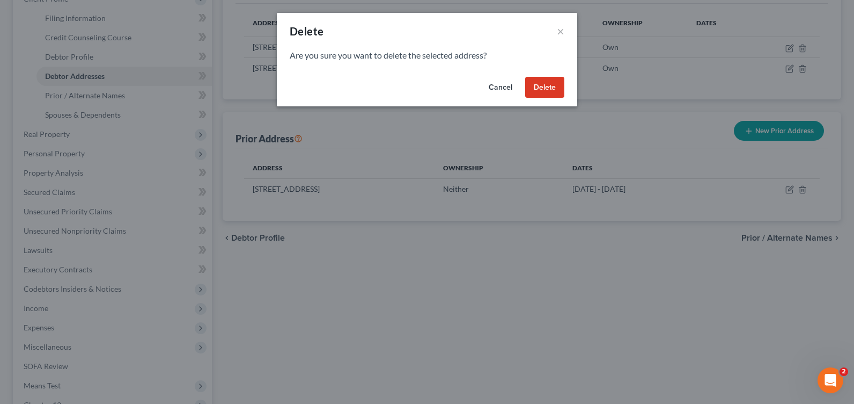
click at [542, 85] on button "Delete" at bounding box center [544, 87] width 39 height 21
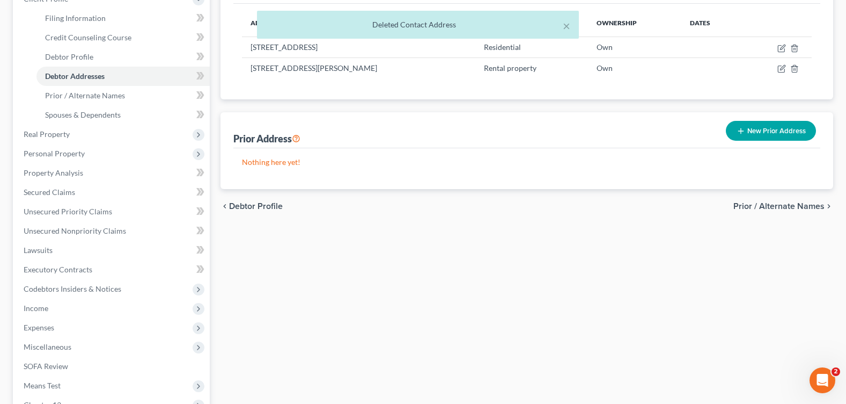
click at [756, 131] on button "New Prior Address" at bounding box center [771, 131] width 90 height 20
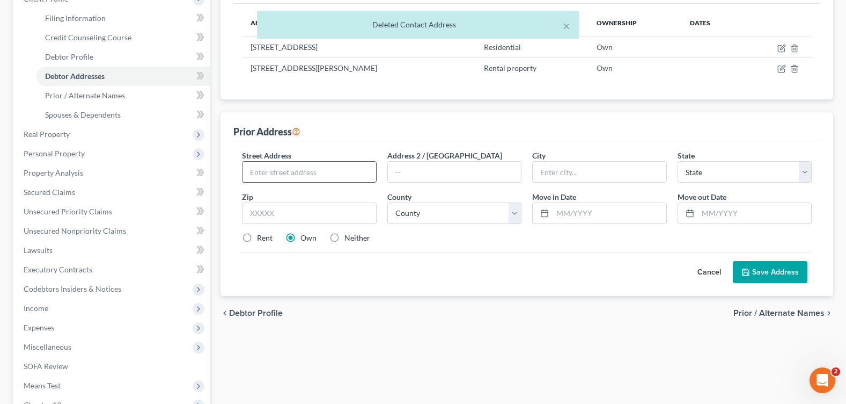
click at [282, 163] on input "text" at bounding box center [309, 172] width 133 height 20
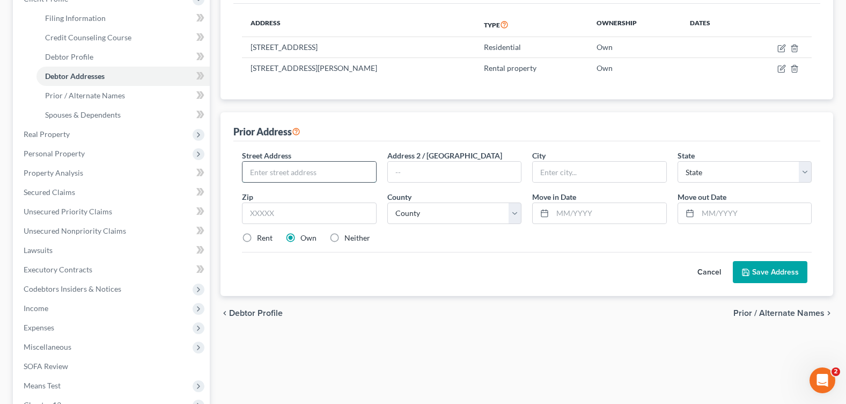
type input "[STREET_ADDRESS]"
type input "Apt 201"
type input "[GEOGRAPHIC_DATA]"
select select "9"
type input "33634"
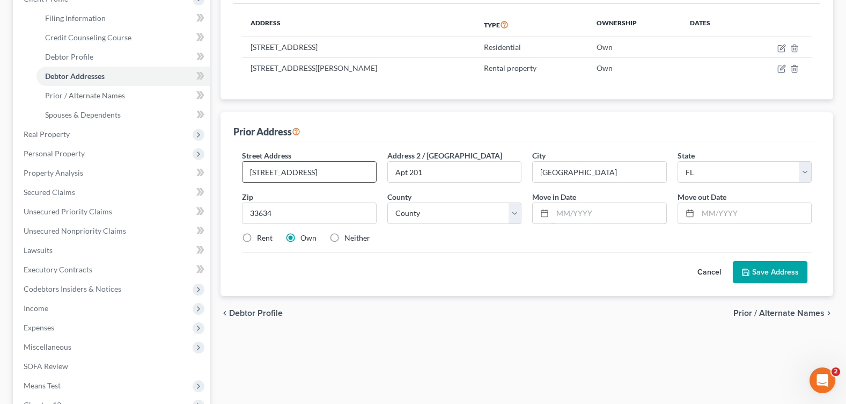
type input "[DATE]"
click at [344, 237] on label "Neither" at bounding box center [357, 237] width 26 height 11
click at [349, 237] on input "Neither" at bounding box center [352, 235] width 7 height 7
radio input "true"
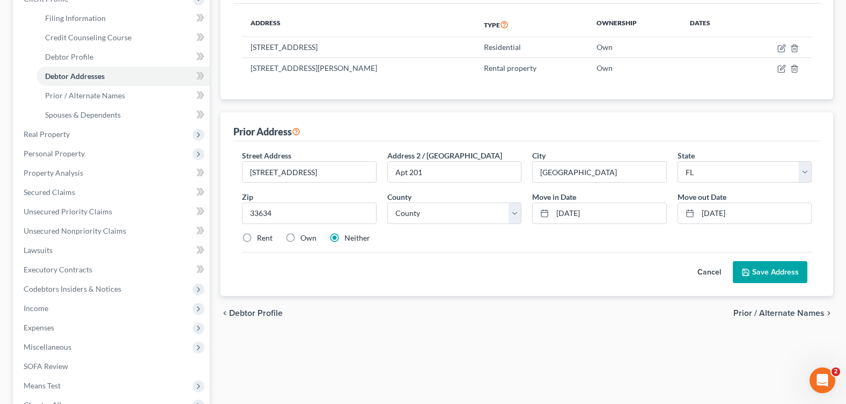
click at [260, 236] on label "Rent" at bounding box center [265, 237] width 16 height 11
click at [261, 236] on input "Rent" at bounding box center [264, 235] width 7 height 7
radio input "true"
click at [745, 272] on icon at bounding box center [746, 272] width 9 height 9
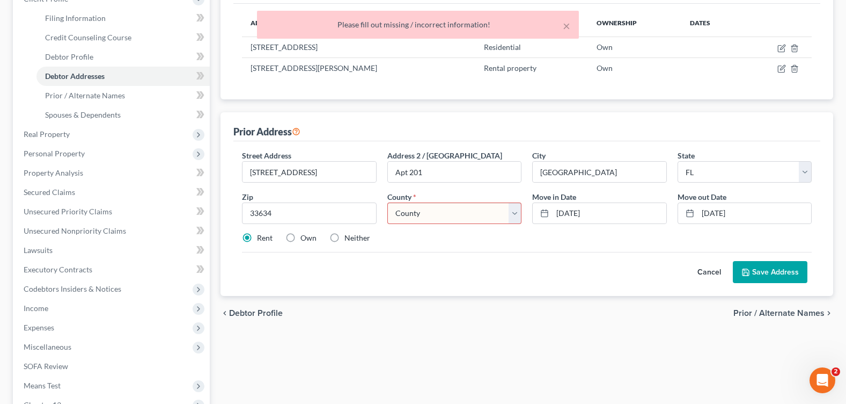
click at [511, 220] on select "County [GEOGRAPHIC_DATA] [GEOGRAPHIC_DATA] [GEOGRAPHIC_DATA] [GEOGRAPHIC_DATA] …" at bounding box center [454, 212] width 134 height 21
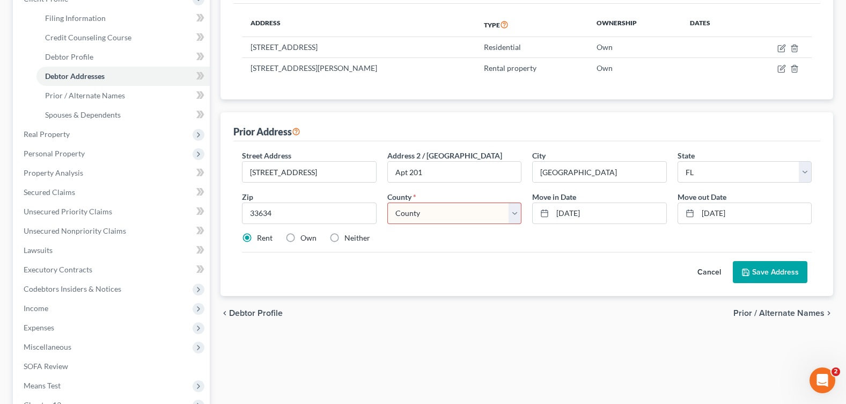
select select "27"
click at [387, 202] on select "County [GEOGRAPHIC_DATA] [GEOGRAPHIC_DATA] [GEOGRAPHIC_DATA] [GEOGRAPHIC_DATA] …" at bounding box center [454, 212] width 134 height 21
click at [765, 274] on button "Save Address" at bounding box center [770, 272] width 75 height 23
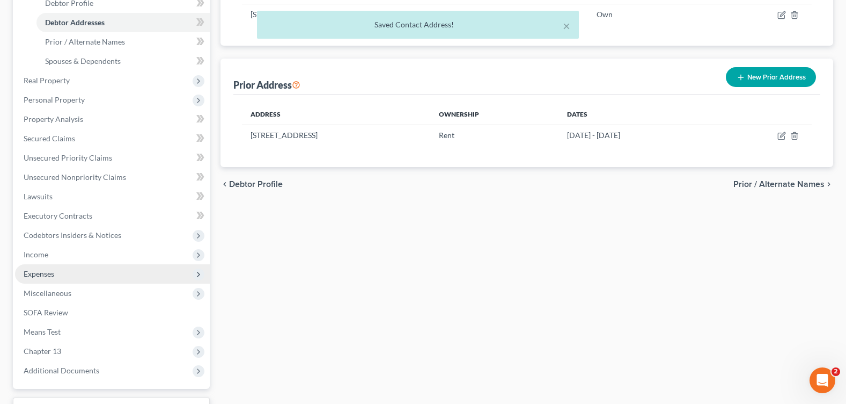
scroll to position [268, 0]
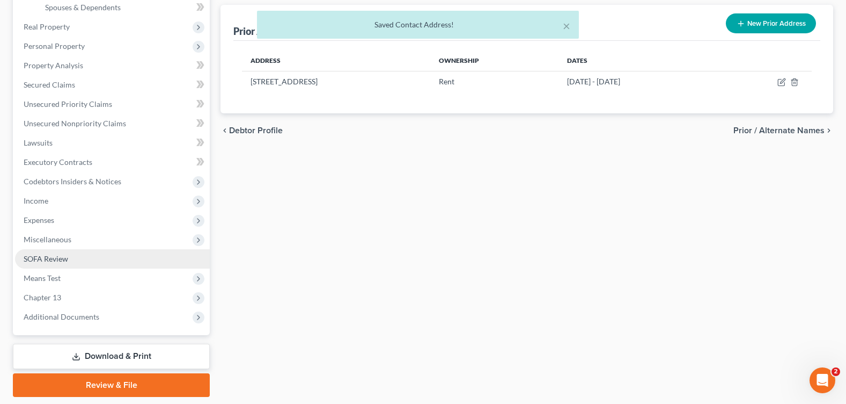
click at [60, 260] on span "SOFA Review" at bounding box center [46, 258] width 45 height 9
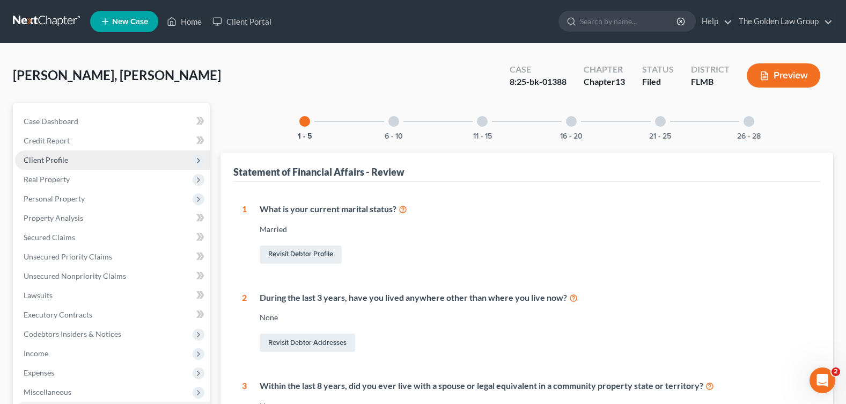
click at [42, 163] on span "Client Profile" at bounding box center [46, 159] width 45 height 9
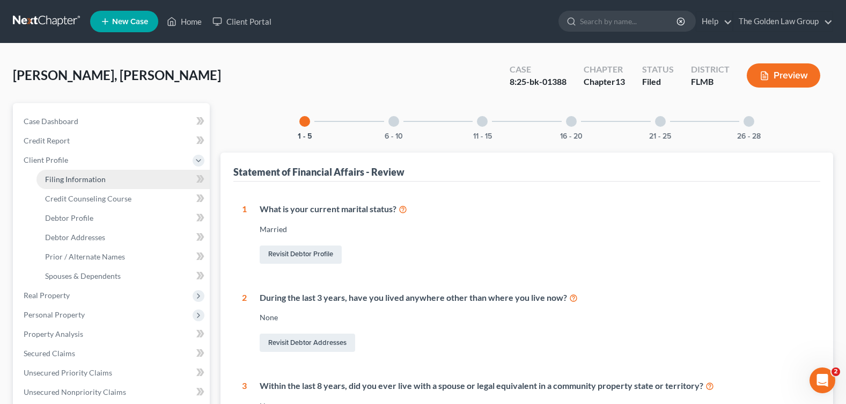
click at [79, 175] on span "Filing Information" at bounding box center [75, 178] width 61 height 9
select select "1"
select select "0"
select select "3"
select select "9"
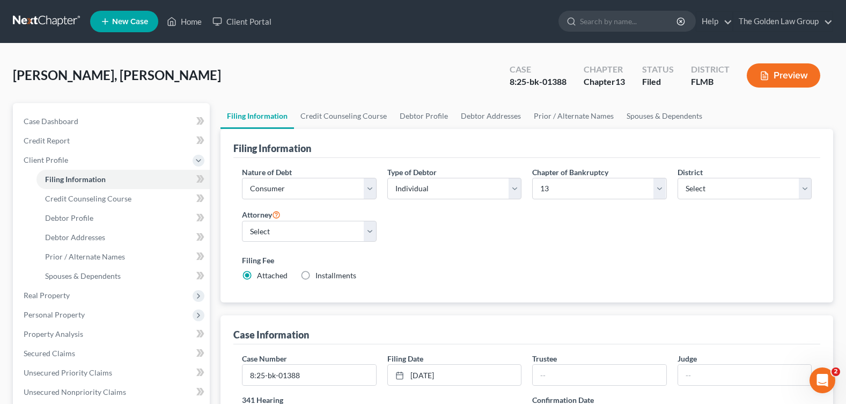
click at [449, 246] on div "Nature of Debt Select Business Consumer Other Nature of Business Select Clearin…" at bounding box center [527, 227] width 581 height 123
click at [84, 254] on span "Prior / Alternate Names" at bounding box center [85, 256] width 80 height 9
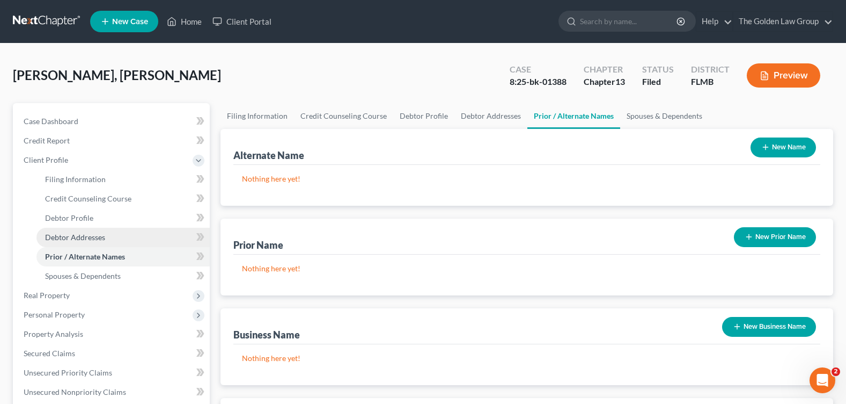
click at [82, 239] on span "Debtor Addresses" at bounding box center [75, 236] width 60 height 9
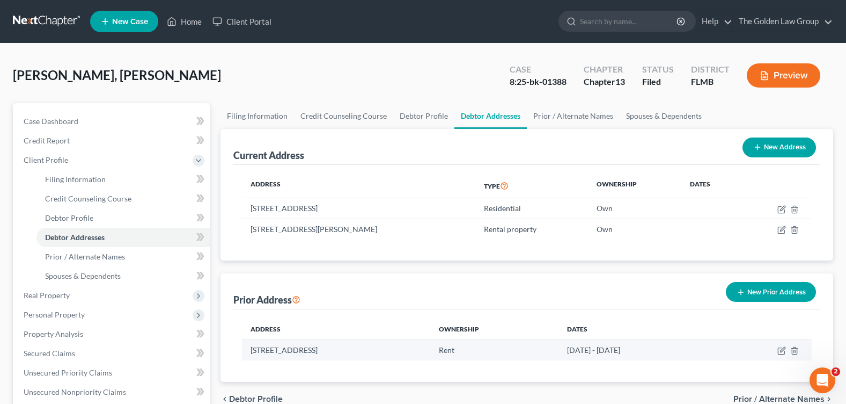
drag, startPoint x: 684, startPoint y: 355, endPoint x: 635, endPoint y: 353, distance: 48.9
click at [635, 353] on td "[DATE] - [DATE]" at bounding box center [637, 350] width 157 height 20
copy td "[DATE]"
click at [430, 357] on td "[STREET_ADDRESS]" at bounding box center [336, 350] width 188 height 20
click at [776, 353] on td at bounding box center [764, 350] width 96 height 20
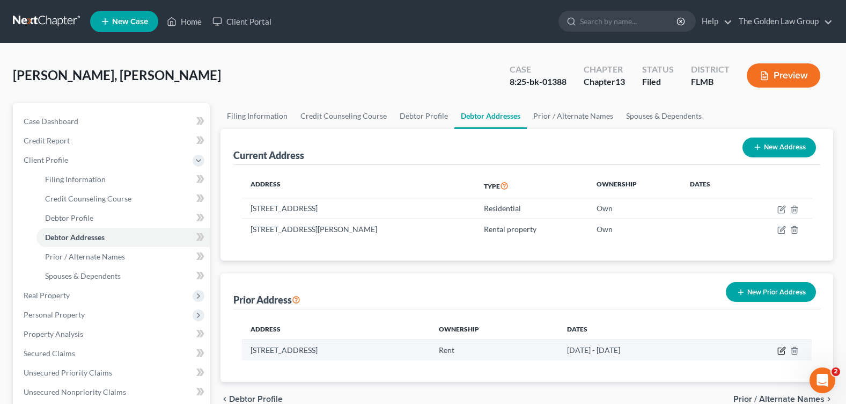
click at [779, 350] on icon "button" at bounding box center [782, 350] width 9 height 9
select select "9"
select select "27"
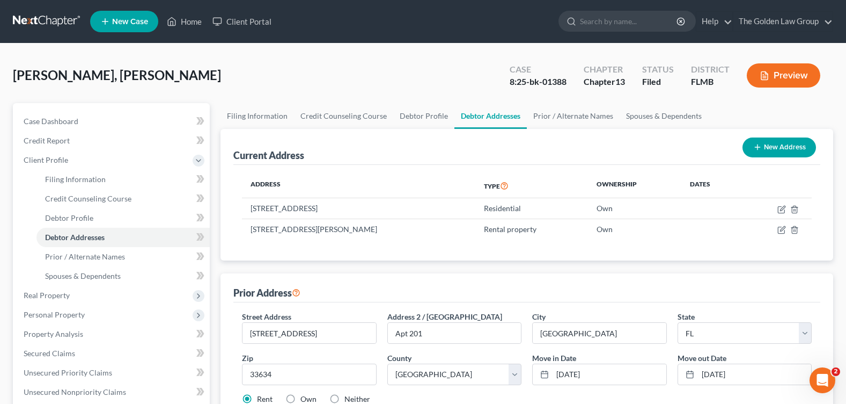
click at [540, 291] on div "Prior Address" at bounding box center [526, 287] width 587 height 29
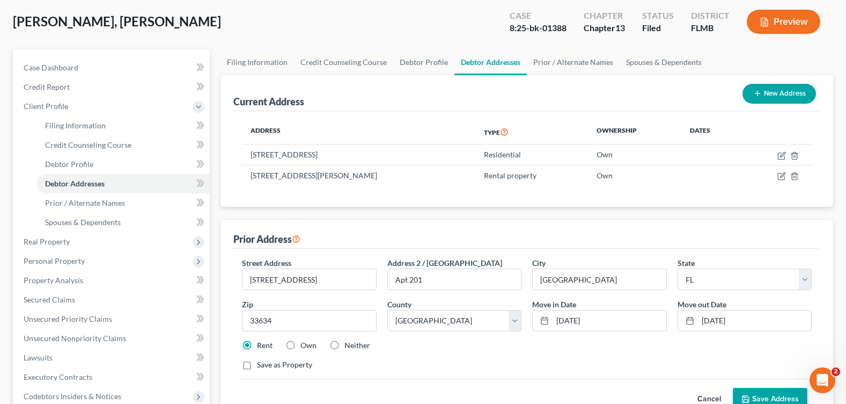
click at [428, 360] on div "Save as Property" at bounding box center [527, 364] width 570 height 11
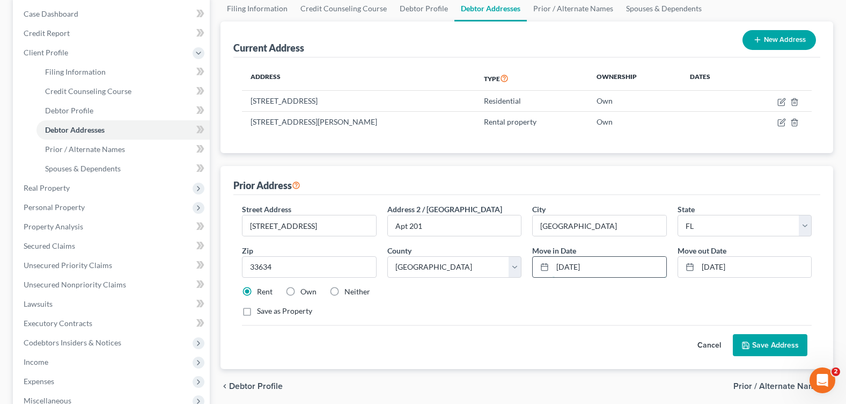
click at [607, 267] on input "[DATE]" at bounding box center [609, 266] width 113 height 20
click at [736, 265] on input "[DATE]" at bounding box center [754, 266] width 113 height 20
click at [773, 284] on div "Street Address * [STREET_ADDRESS] * [GEOGRAPHIC_DATA] * State [US_STATE] AK AR …" at bounding box center [527, 263] width 581 height 121
click at [503, 327] on div "Cancel Save Address" at bounding box center [527, 341] width 570 height 32
click at [753, 346] on button "Save Address" at bounding box center [770, 345] width 75 height 23
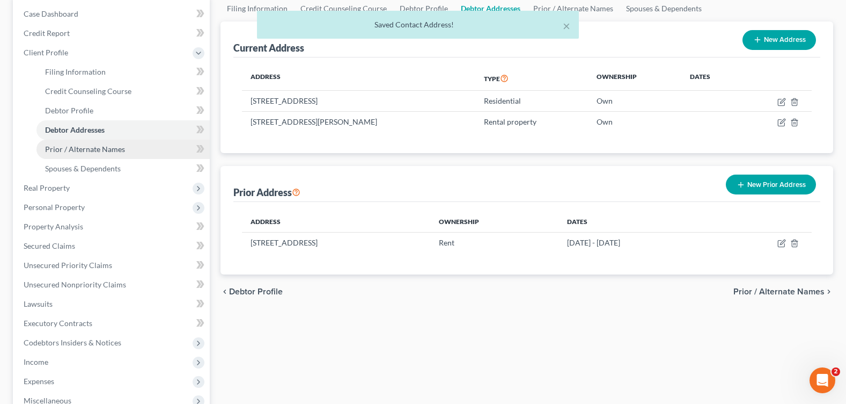
click at [78, 149] on span "Prior / Alternate Names" at bounding box center [85, 148] width 80 height 9
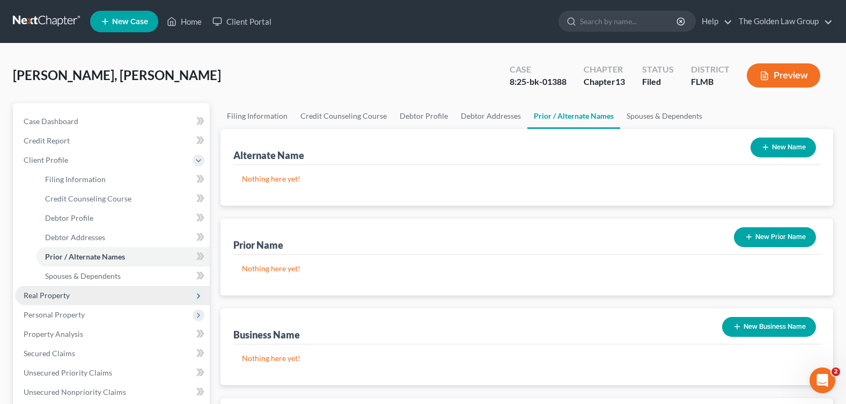
click at [142, 289] on span "Real Property" at bounding box center [112, 294] width 195 height 19
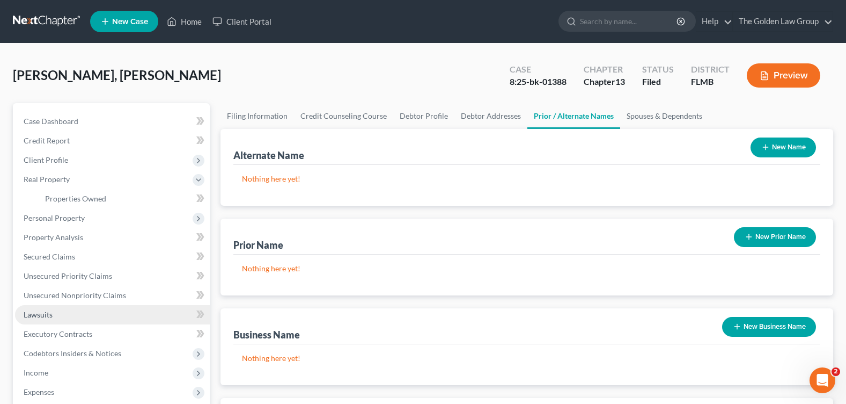
click at [140, 317] on link "Lawsuits" at bounding box center [112, 314] width 195 height 19
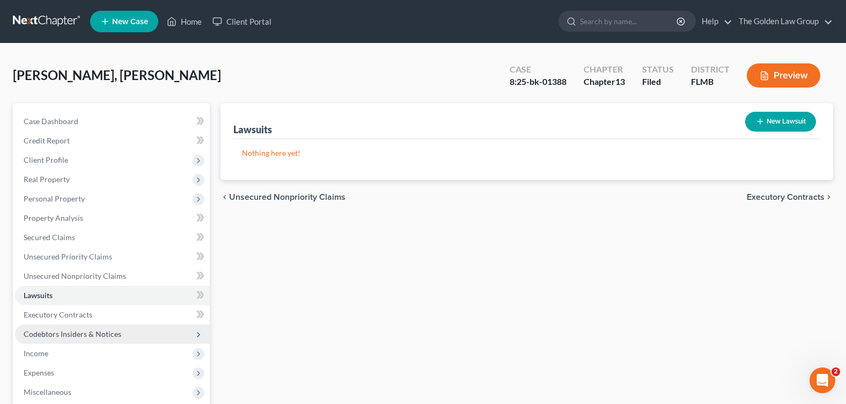
click at [131, 338] on span "Codebtors Insiders & Notices" at bounding box center [112, 333] width 195 height 19
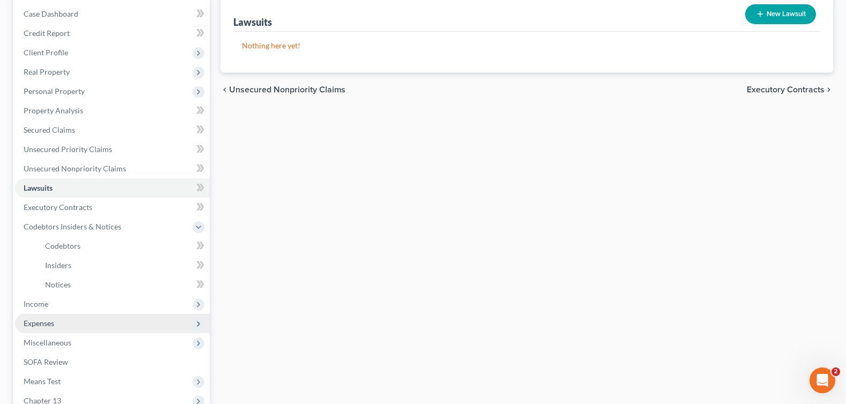
click at [117, 327] on span "Expenses" at bounding box center [112, 322] width 195 height 19
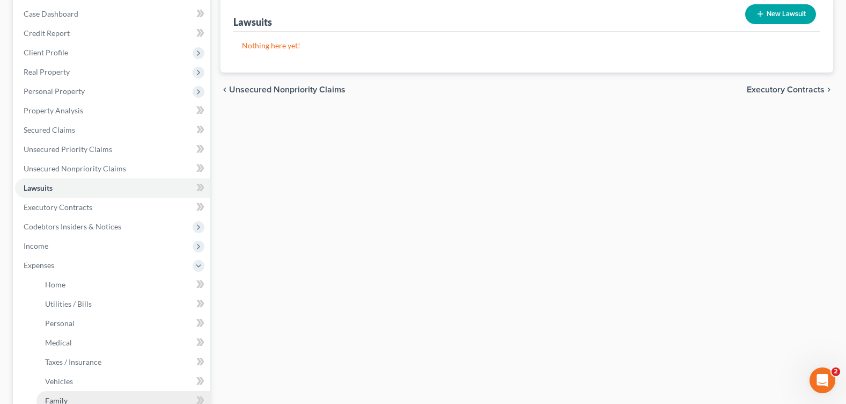
scroll to position [215, 0]
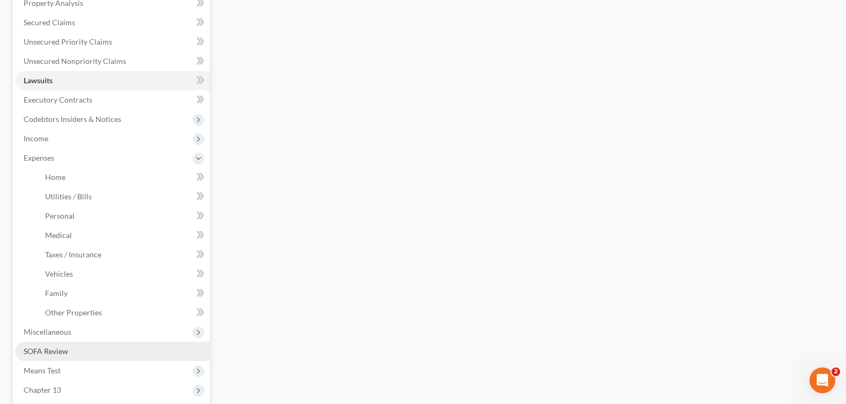
click at [120, 343] on link "SOFA Review" at bounding box center [112, 350] width 195 height 19
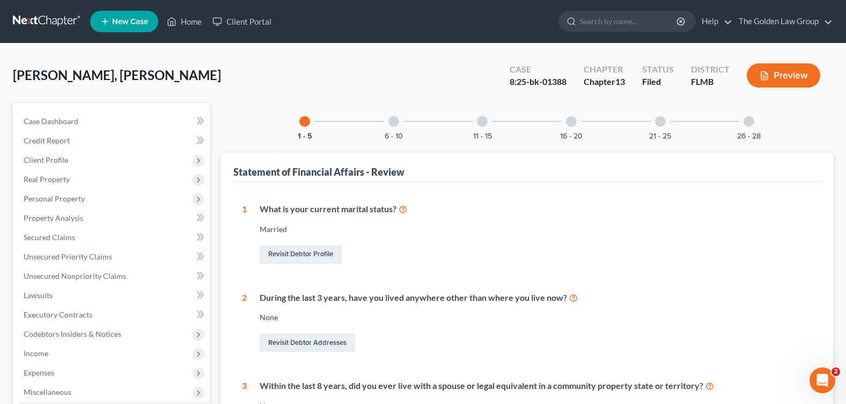
scroll to position [161, 0]
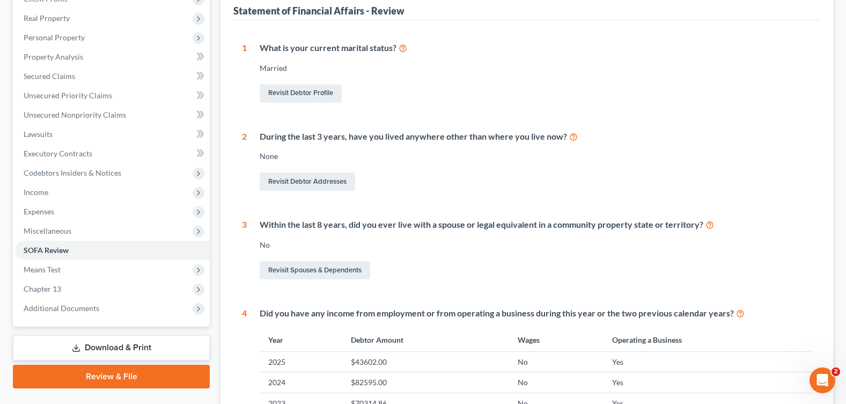
click at [570, 137] on icon at bounding box center [573, 136] width 9 height 10
click at [304, 184] on link "Revisit Debtor Addresses" at bounding box center [308, 181] width 96 height 18
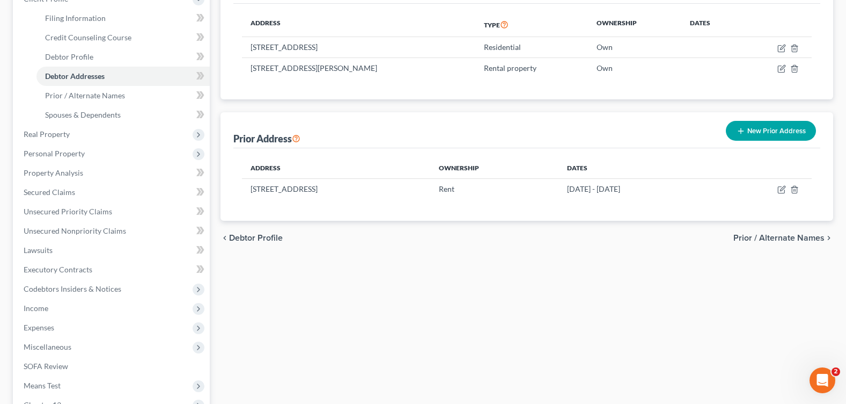
scroll to position [215, 0]
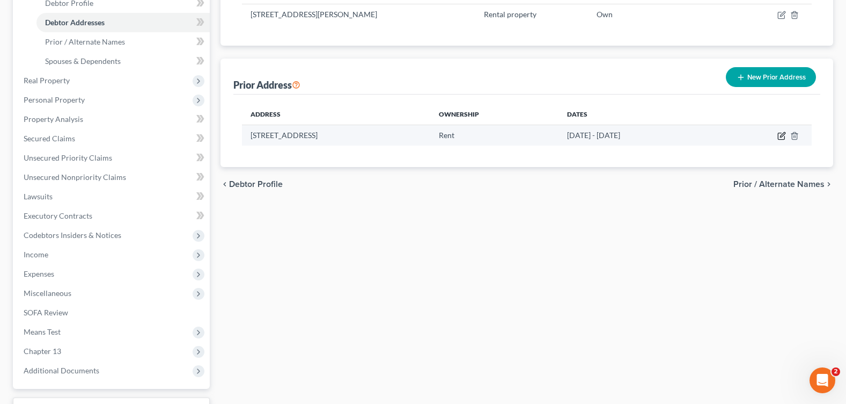
click at [781, 132] on icon "button" at bounding box center [782, 135] width 9 height 9
select select "9"
select select "27"
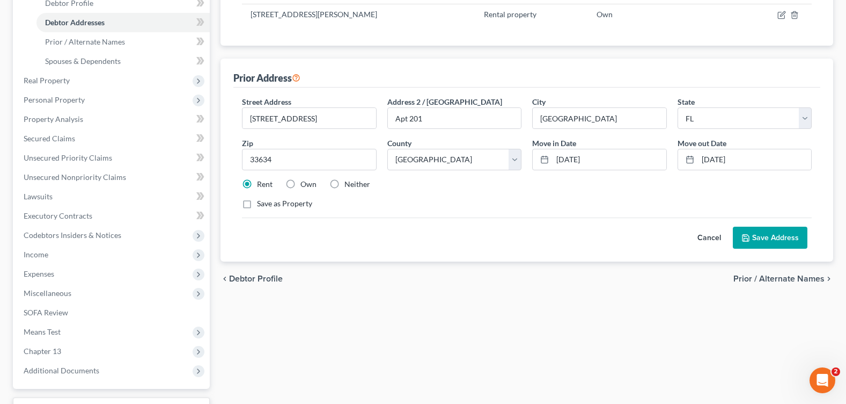
click at [604, 194] on div "Street Address * [STREET_ADDRESS] * [GEOGRAPHIC_DATA] * State [US_STATE] AK AR …" at bounding box center [527, 156] width 581 height 121
click at [560, 159] on input "[DATE]" at bounding box center [609, 159] width 113 height 20
type input "[DATE]"
click at [701, 162] on input "[DATE]" at bounding box center [754, 159] width 113 height 20
type input "[DATE]"
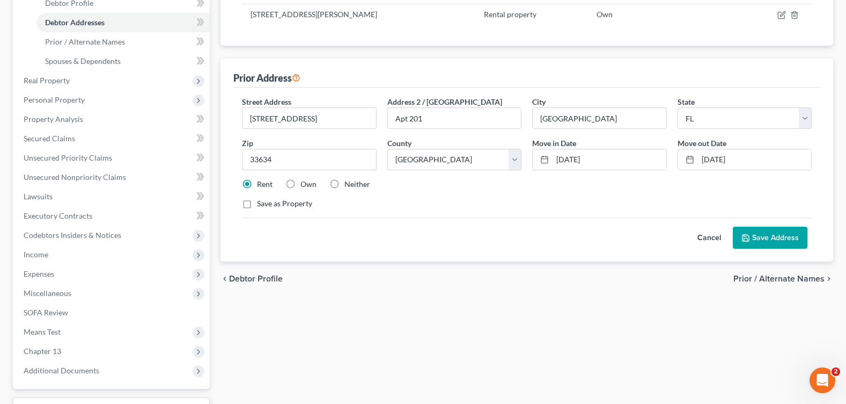
click at [783, 228] on button "Save Address" at bounding box center [770, 237] width 75 height 23
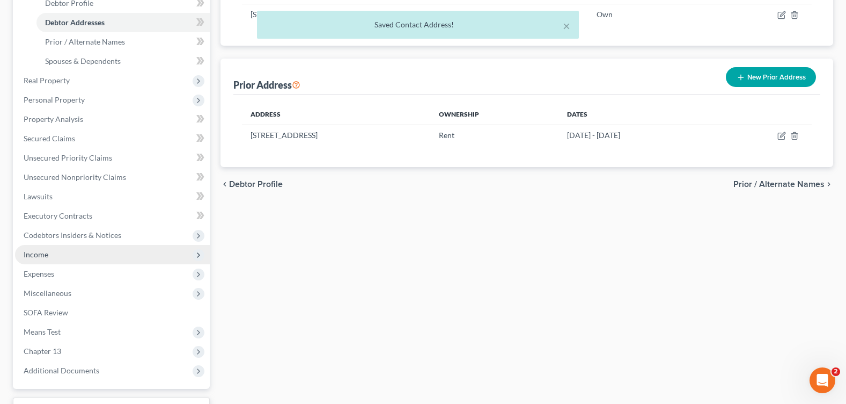
scroll to position [268, 0]
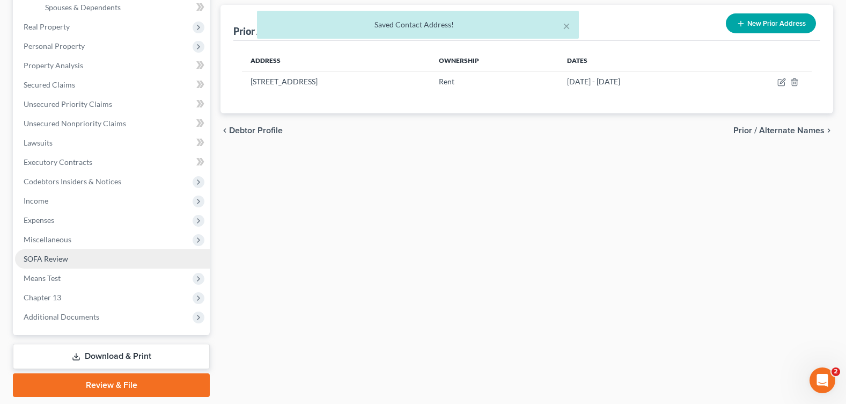
click at [99, 251] on link "SOFA Review" at bounding box center [112, 258] width 195 height 19
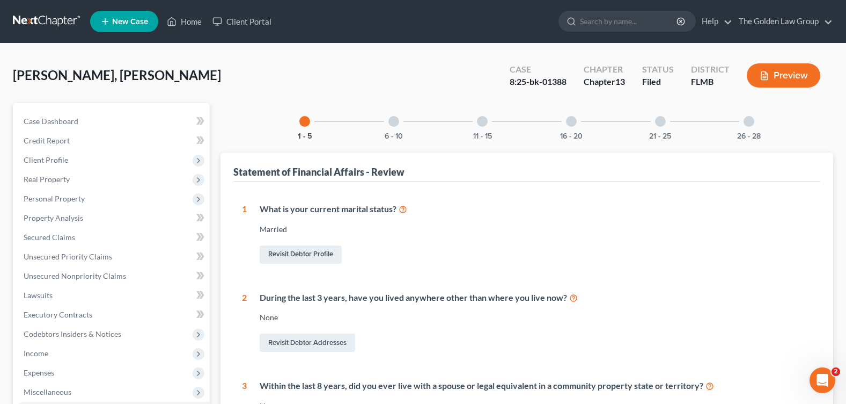
click at [510, 333] on div "Revisit Debtor Addresses" at bounding box center [536, 342] width 552 height 23
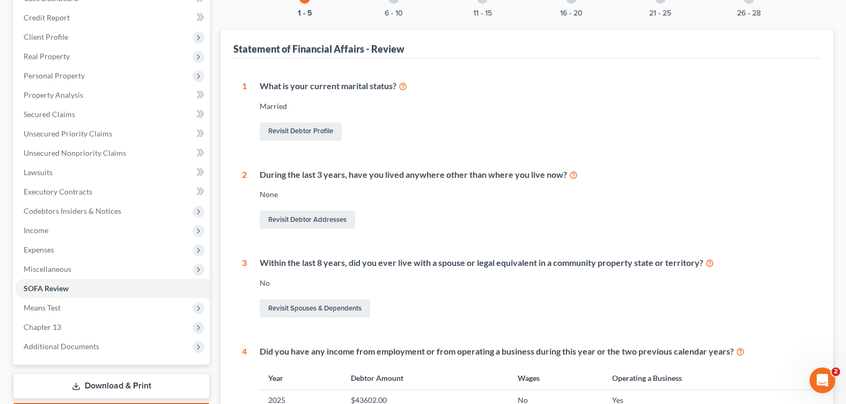
scroll to position [16, 0]
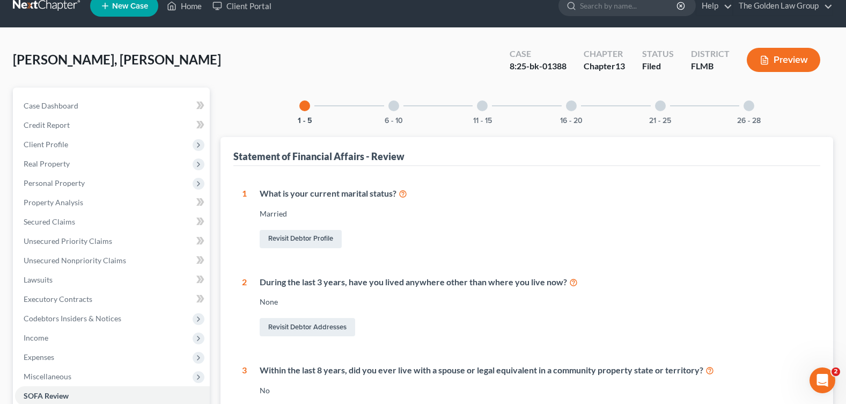
click at [397, 105] on div at bounding box center [393, 105] width 11 height 11
